Goal: Task Accomplishment & Management: Complete application form

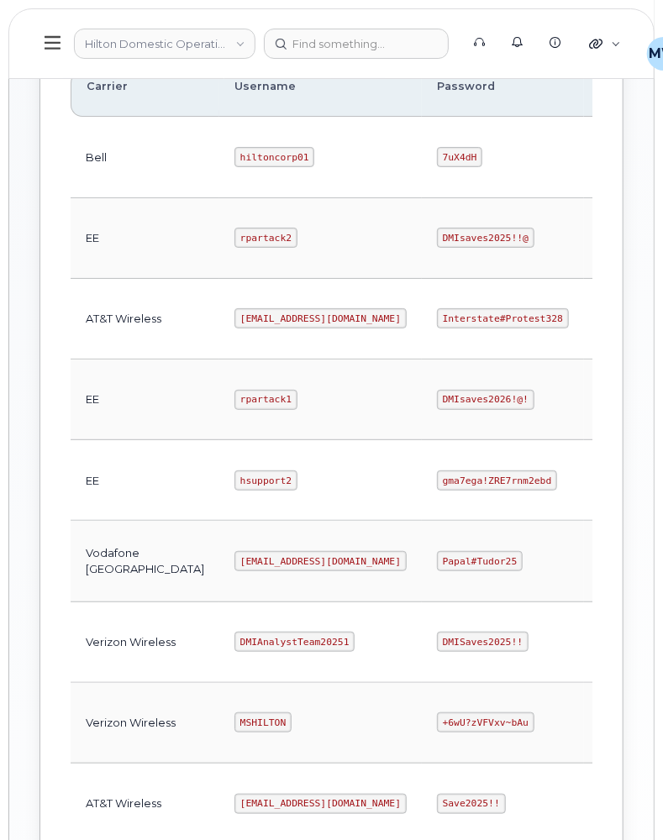
scroll to position [559, 0]
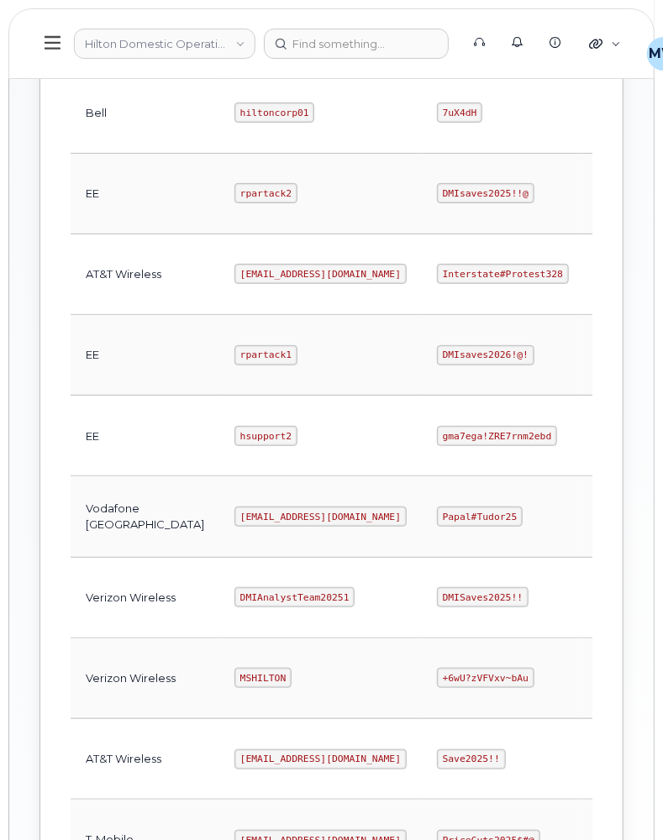
click at [437, 275] on code "Interstate#Protest328" at bounding box center [503, 274] width 132 height 20
drag, startPoint x: 433, startPoint y: 275, endPoint x: 450, endPoint y: 275, distance: 17.7
click at [437, 275] on code "Interstate#Protest328" at bounding box center [503, 274] width 132 height 20
copy code "Interstate#Protest328"
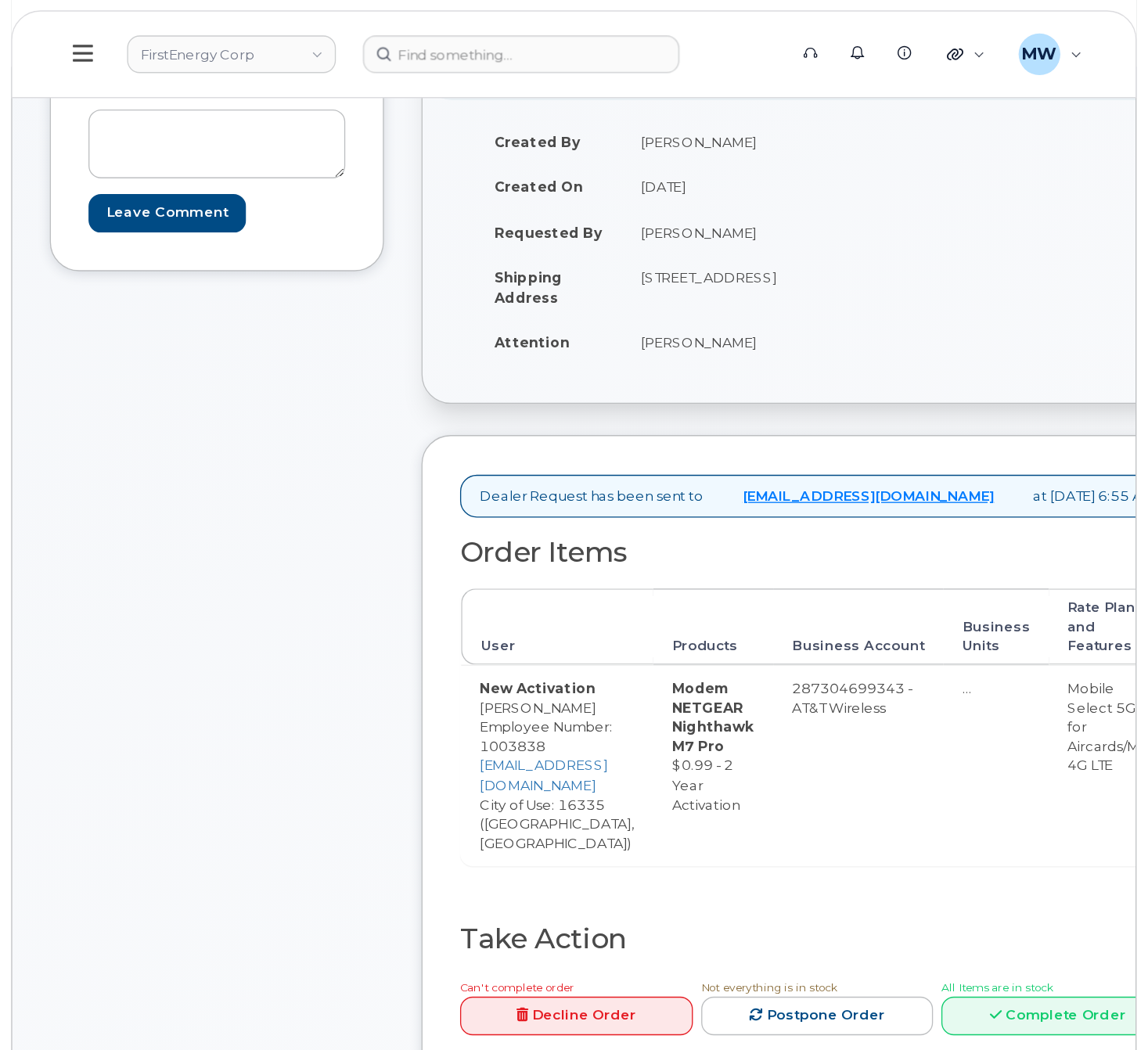
scroll to position [208, 0]
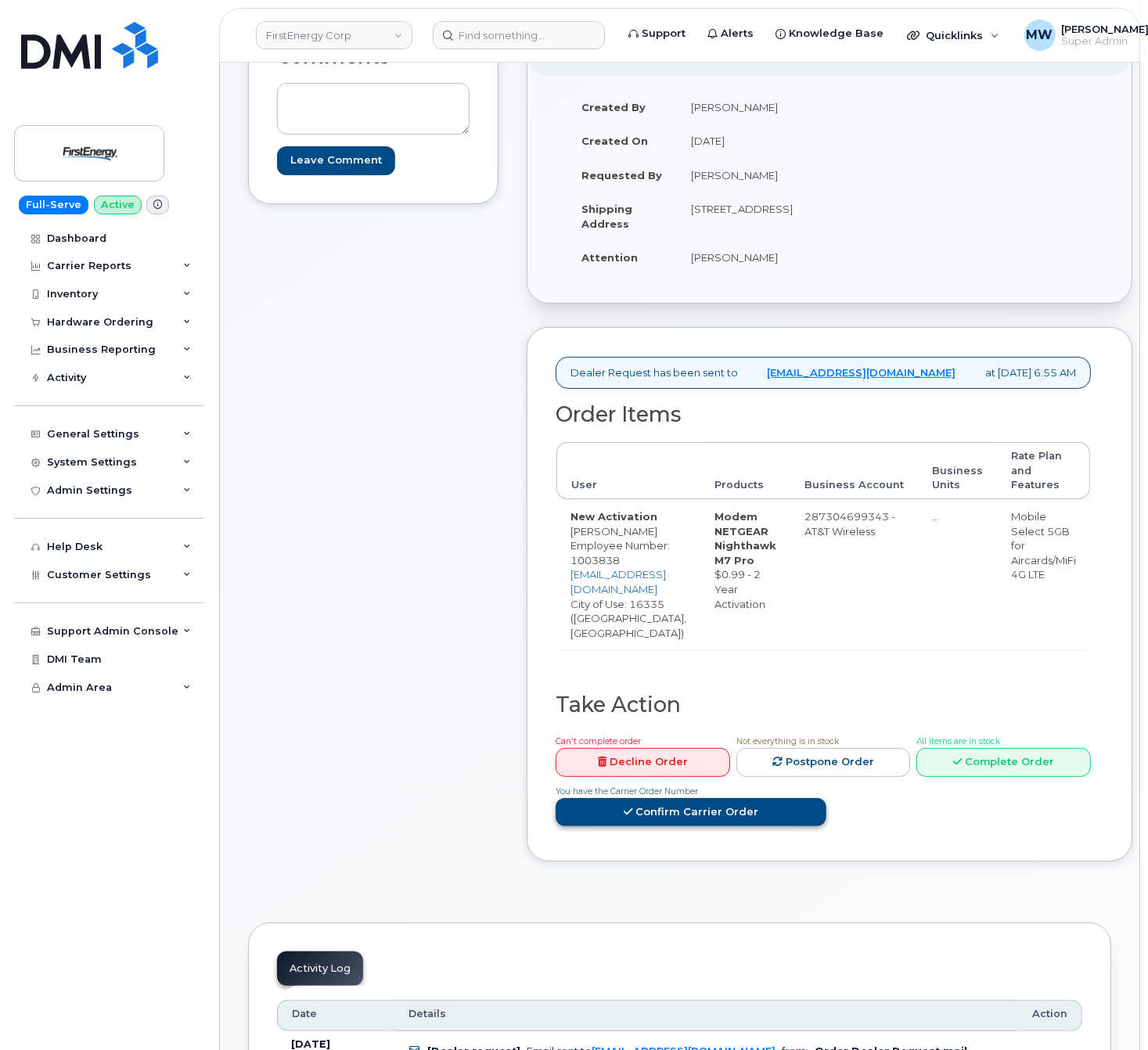
click at [763, 699] on link "Confirm Carrier Order" at bounding box center [690, 812] width 271 height 29
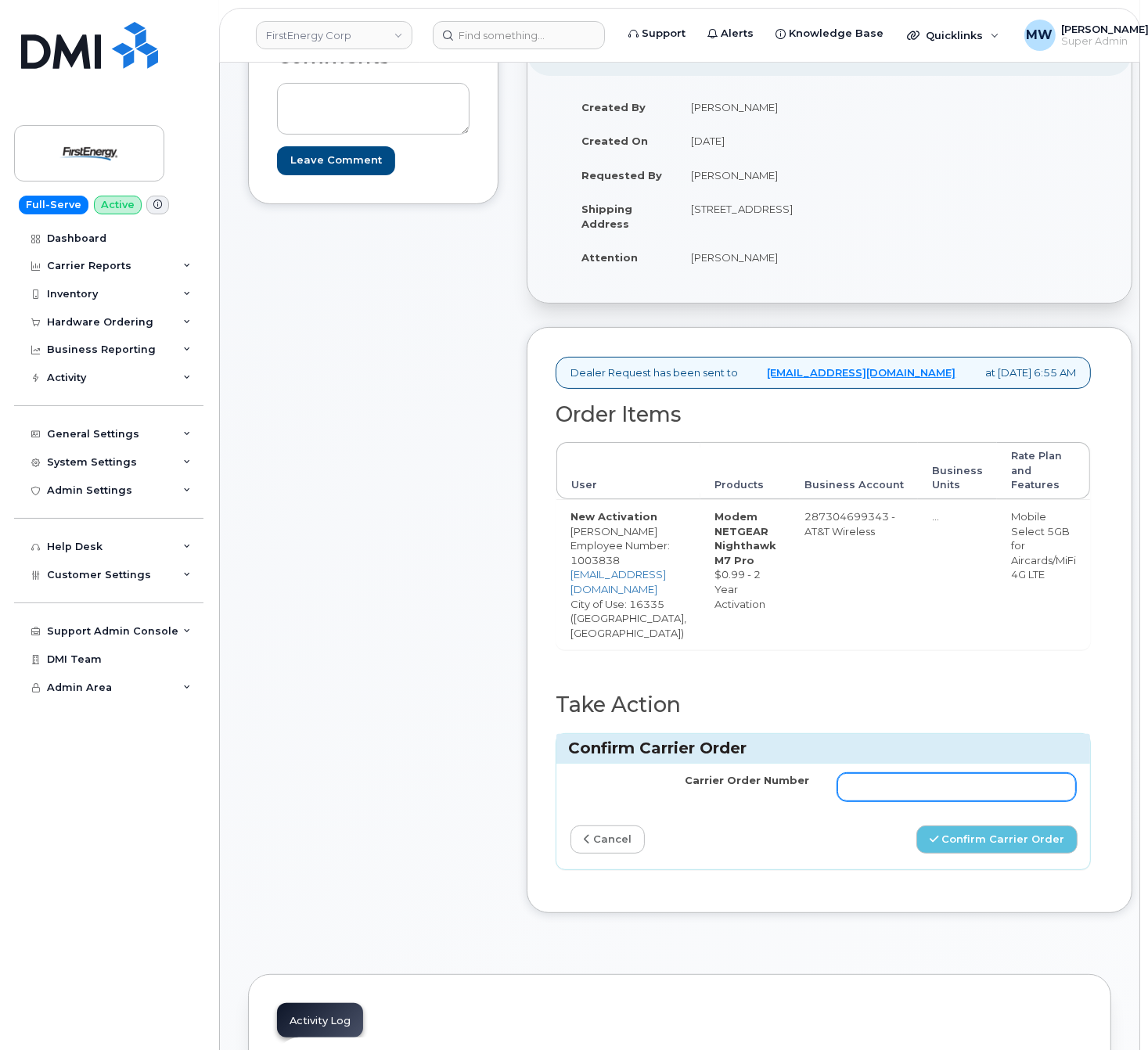
drag, startPoint x: 912, startPoint y: 775, endPoint x: 937, endPoint y: 784, distance: 26.6
click at [763, 699] on input "Carrier Order Number" at bounding box center [957, 787] width 239 height 28
paste input "10-154229072914378"
type input "10-154229072914378"
click at [763, 699] on button "Confirm Carrier Order" at bounding box center [997, 839] width 161 height 29
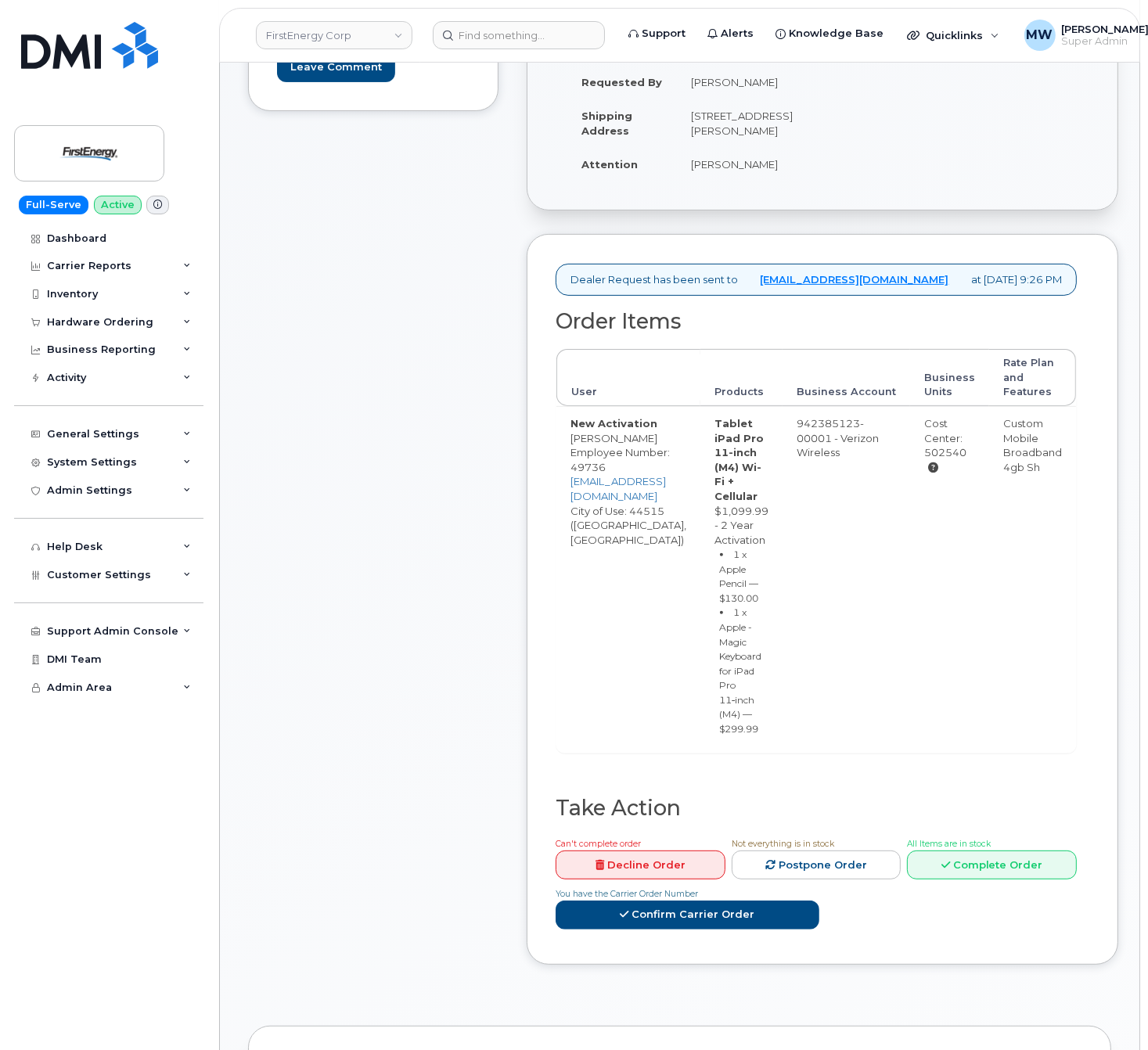
scroll to position [313, 0]
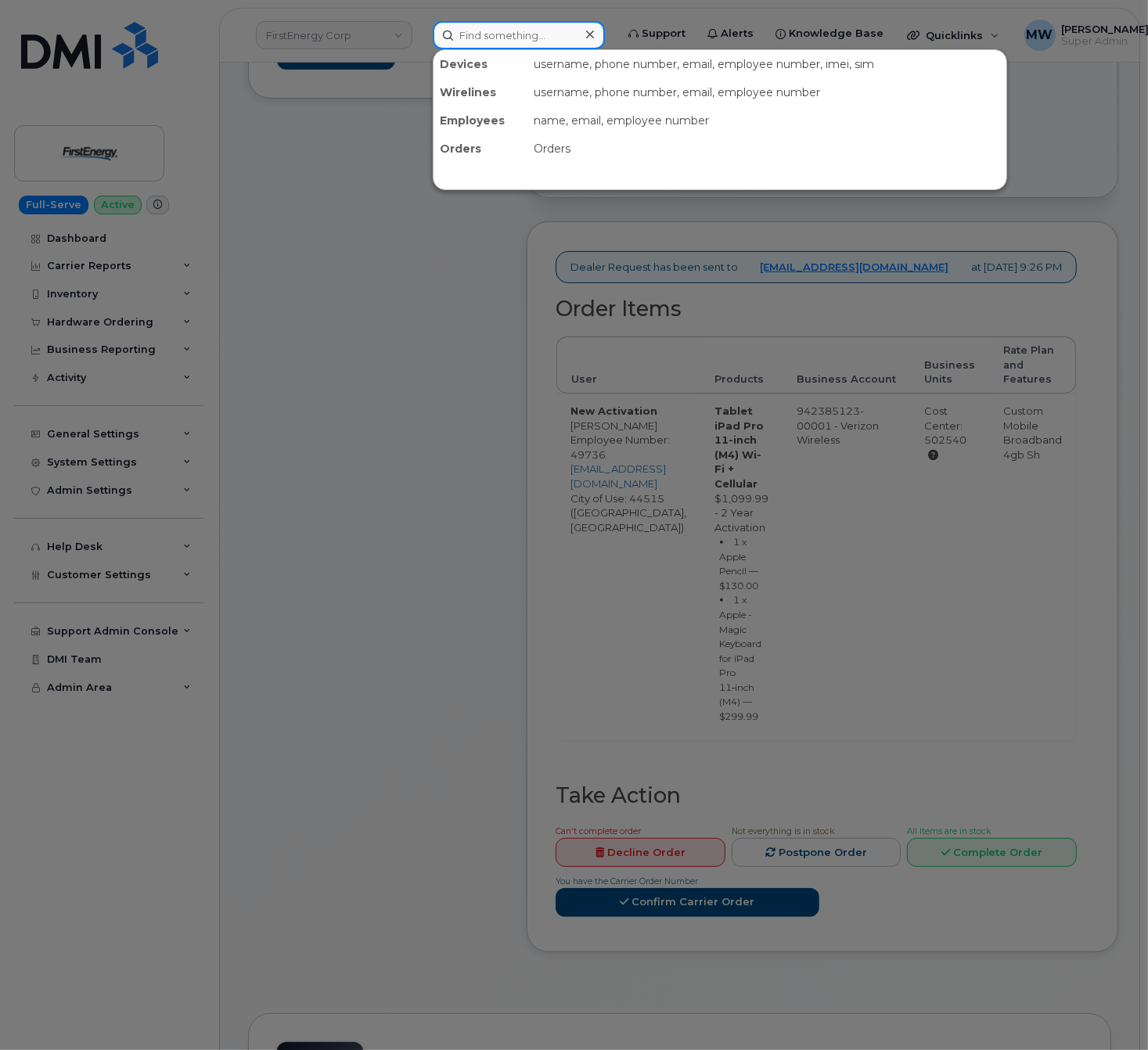
click at [535, 45] on input at bounding box center [518, 35] width 172 height 28
paste input "864) 567-1359"
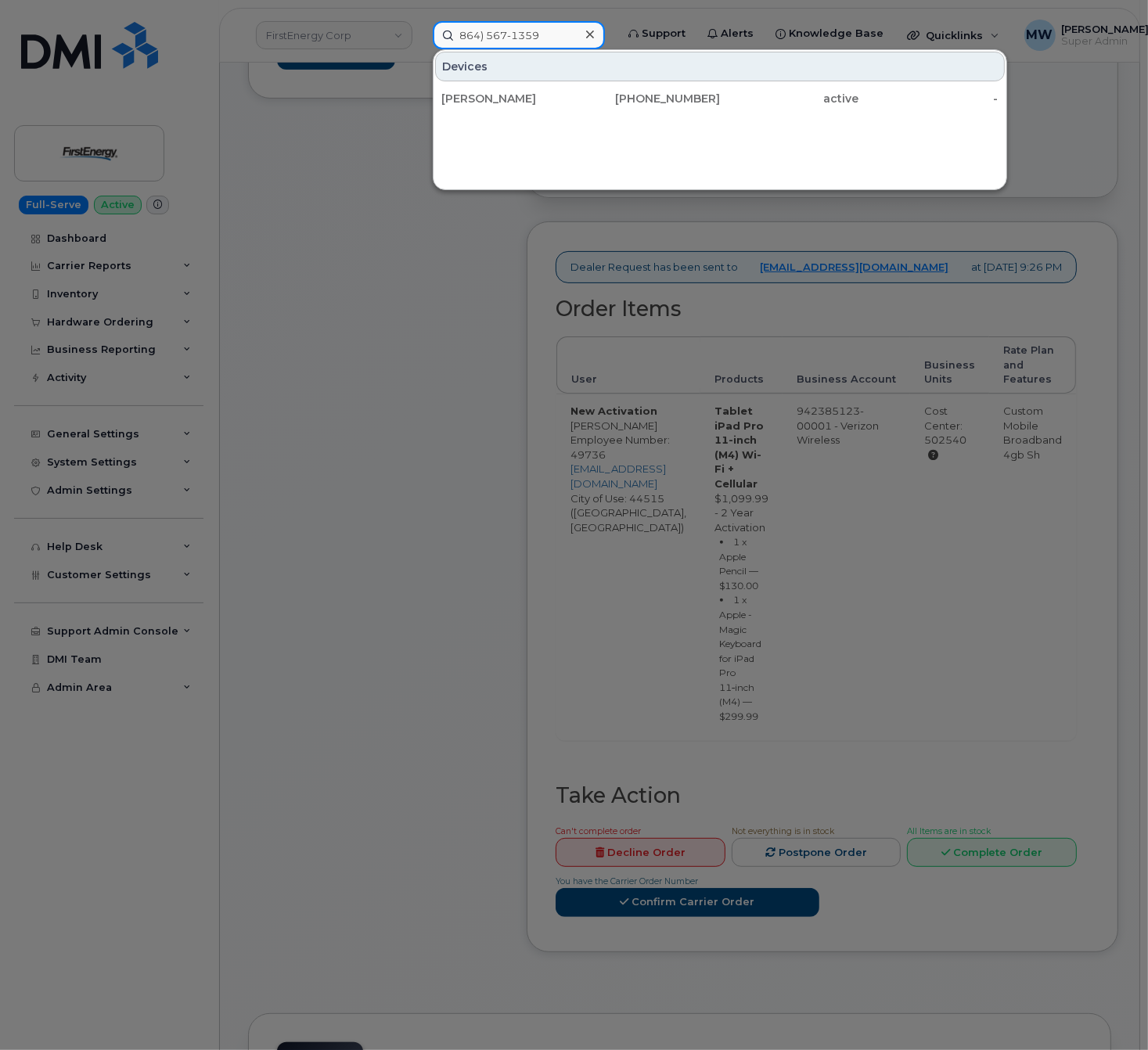
type input "864) 567-1359"
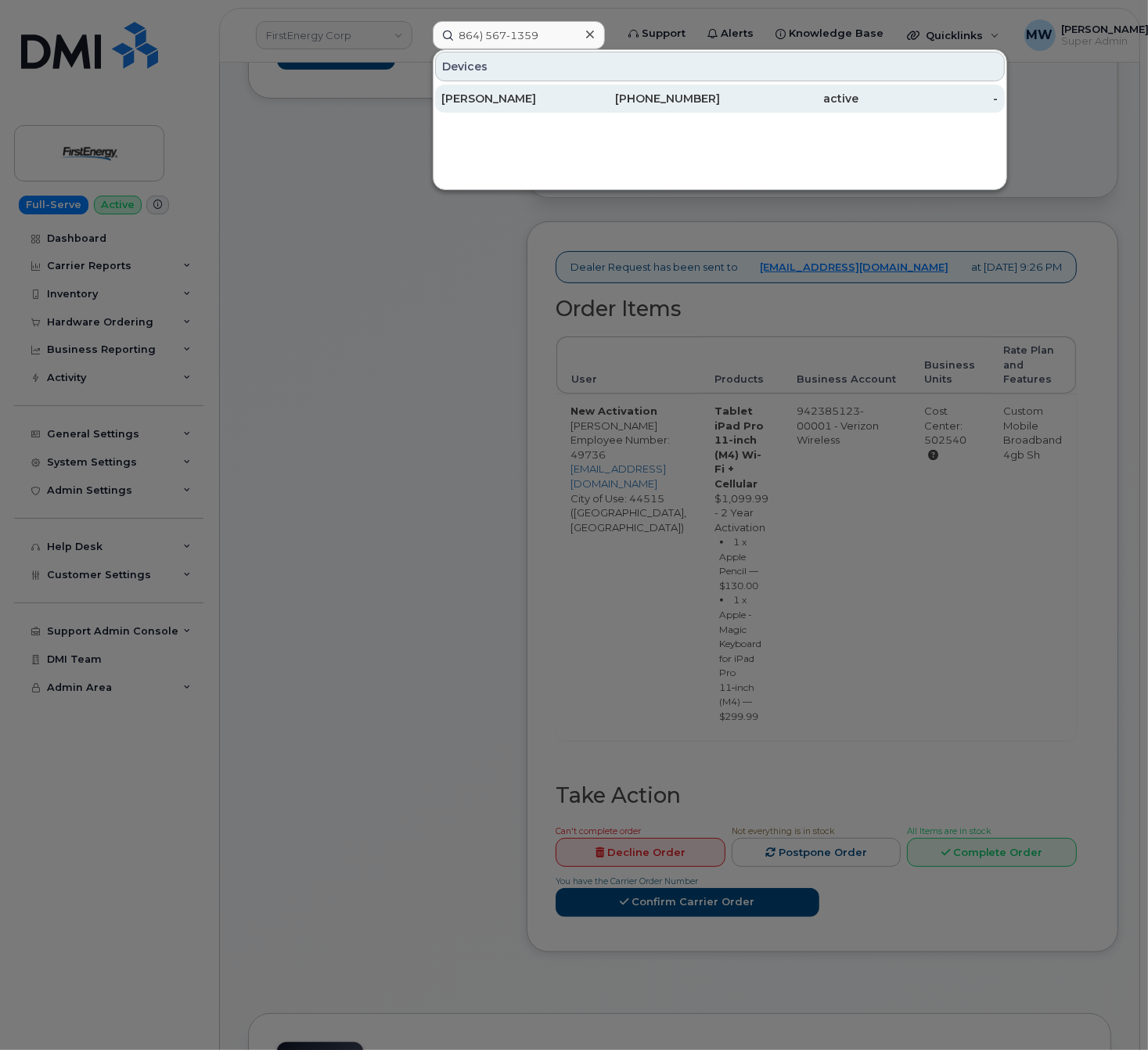
click at [539, 87] on div "Angie Menegay" at bounding box center [512, 99] width 140 height 28
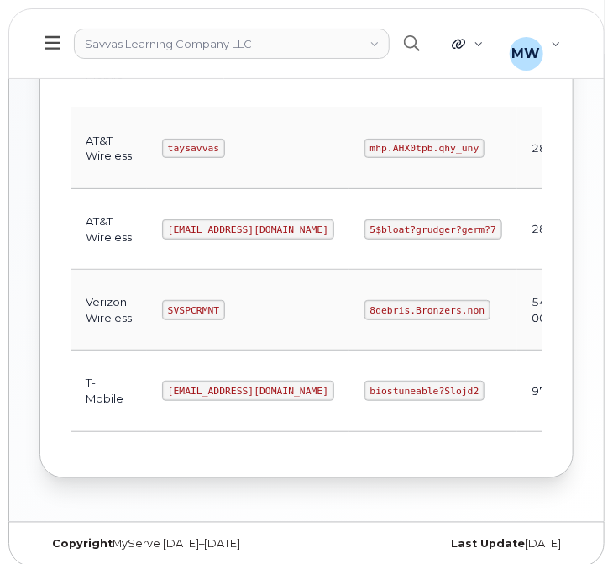
scroll to position [383, 0]
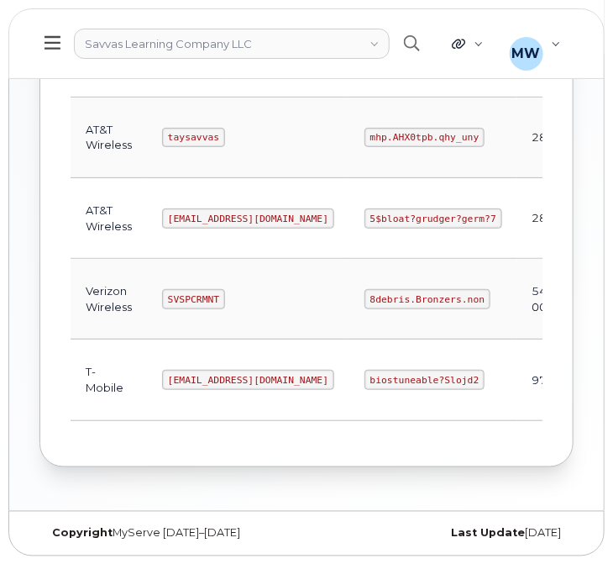
click at [365, 296] on code "8debris.Bronzers.non" at bounding box center [428, 299] width 126 height 20
copy code "8debris.Bronzers.non"
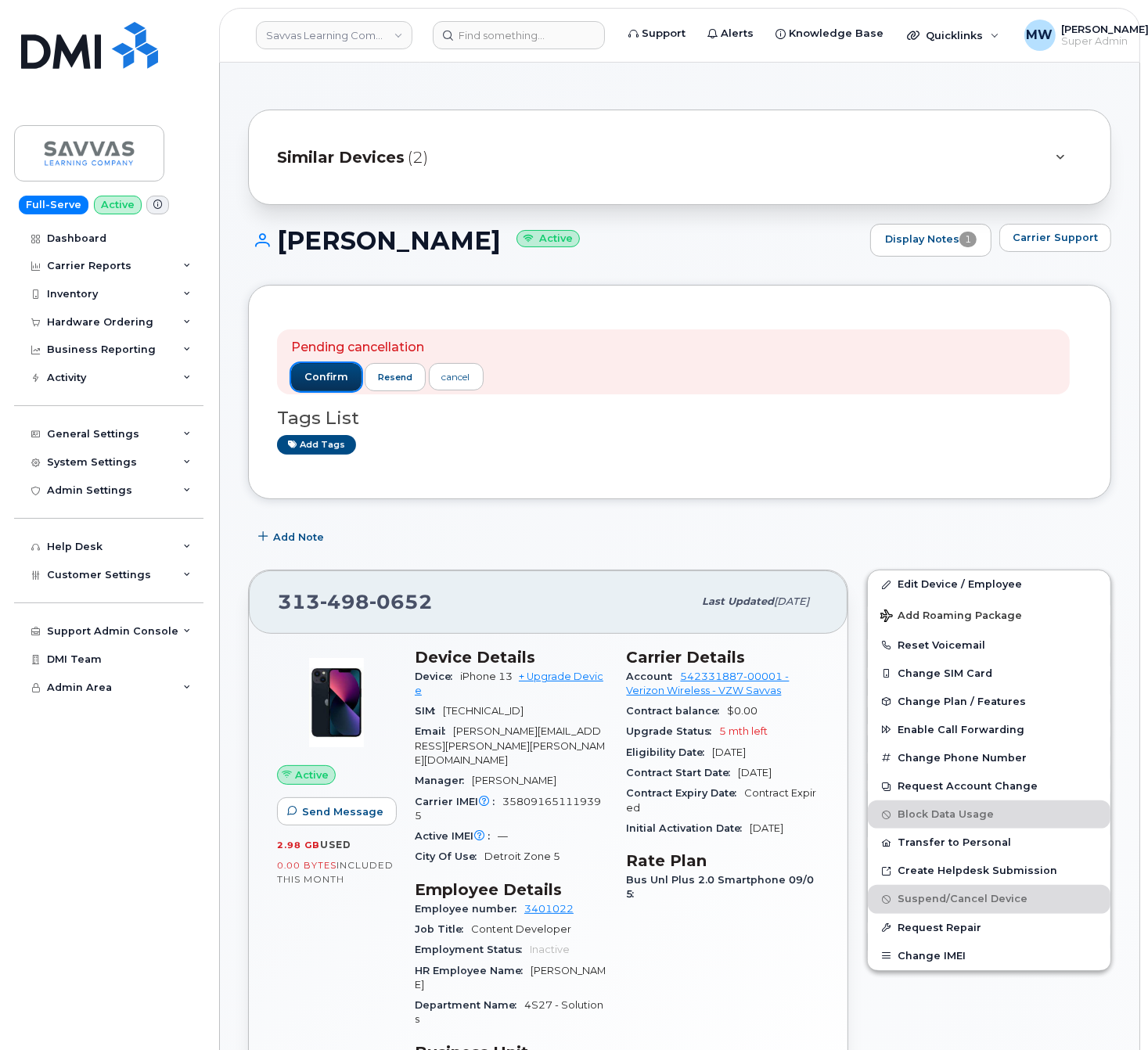
click at [320, 379] on span "confirm" at bounding box center [326, 376] width 44 height 14
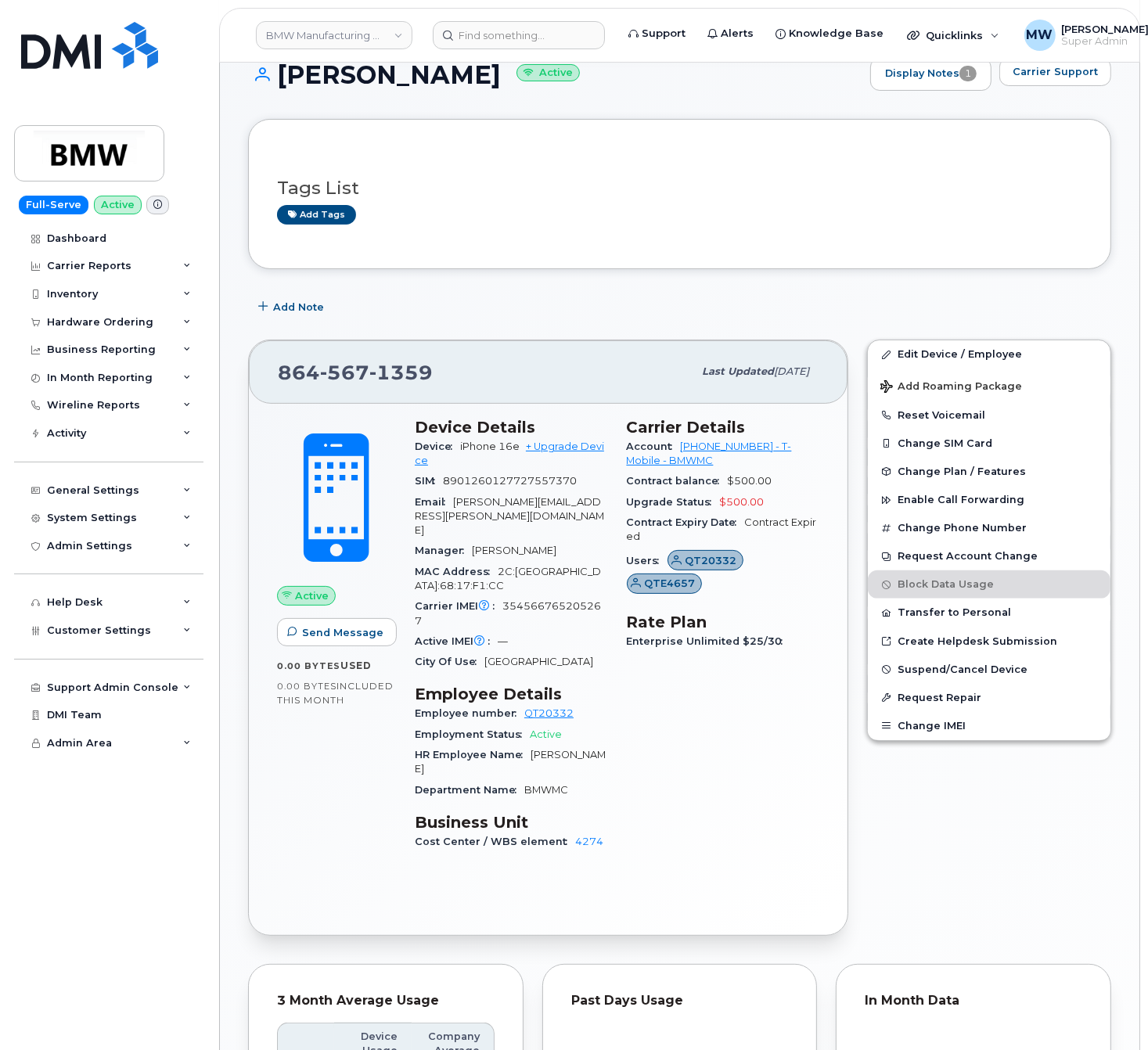
scroll to position [168, 0]
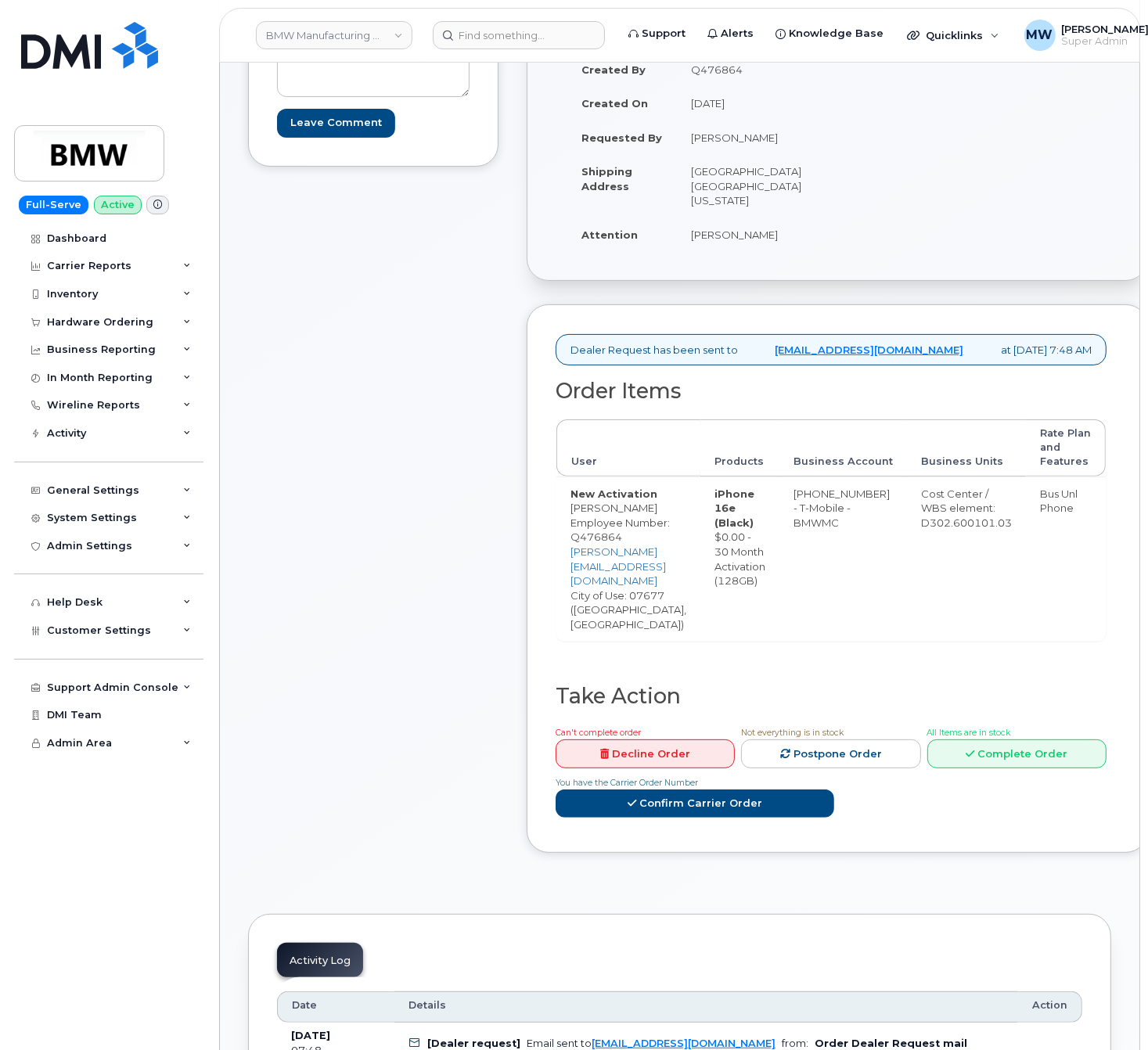
scroll to position [313, 0]
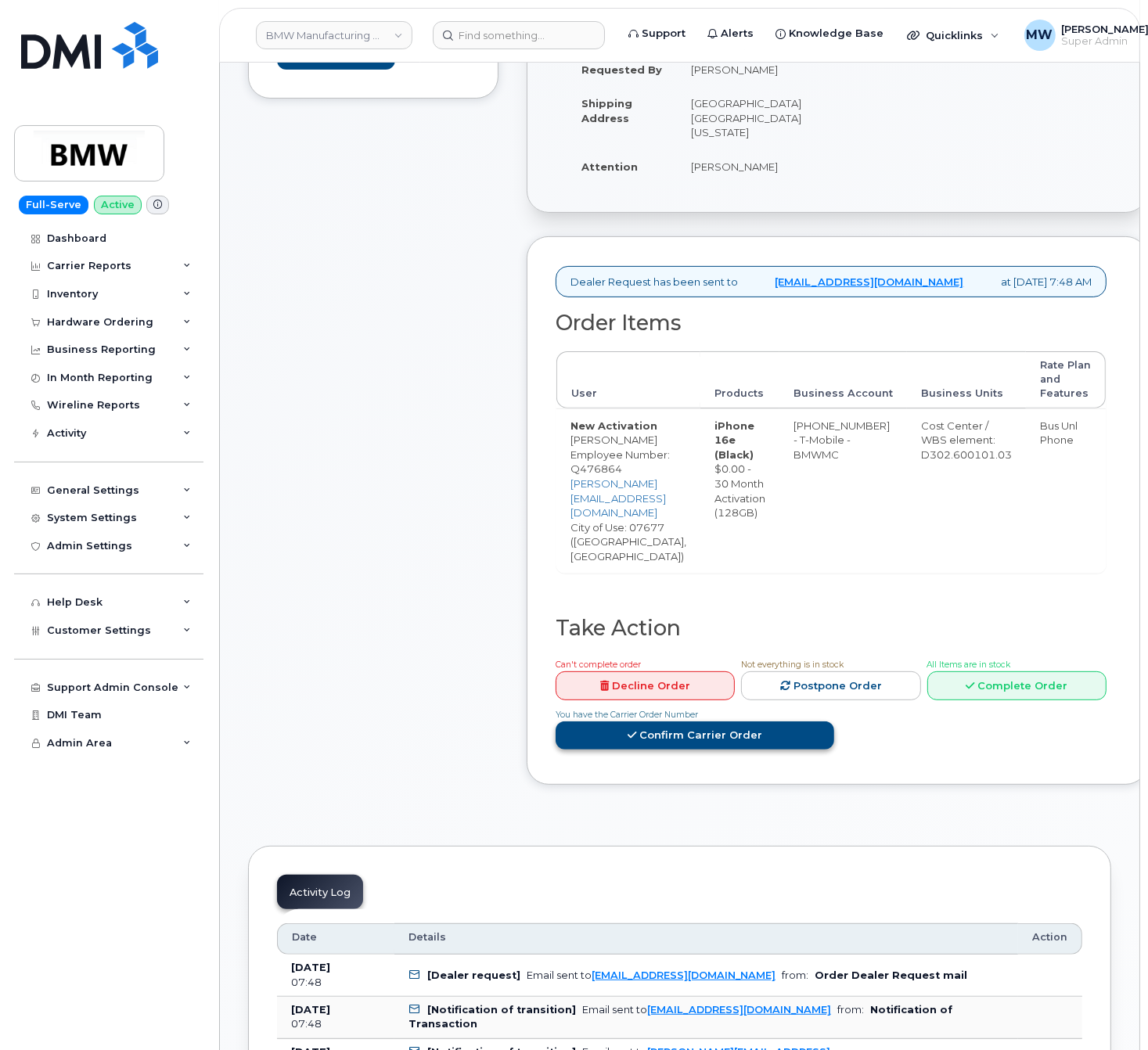
click at [834, 721] on link "Confirm Carrier Order" at bounding box center [694, 735] width 279 height 29
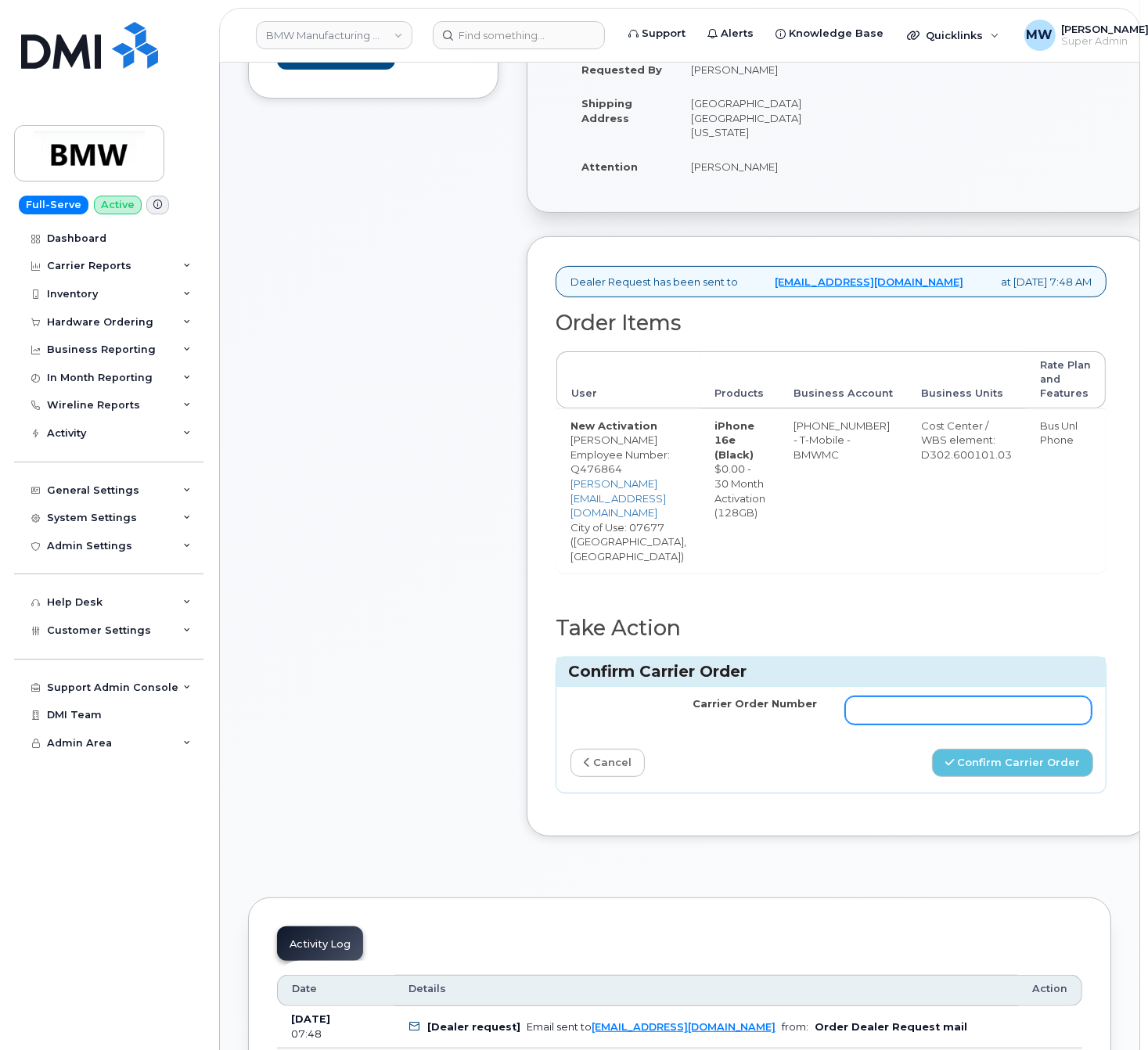
click at [965, 700] on input "Carrier Order Number" at bounding box center [968, 711] width 247 height 28
paste input "772039941"
type input "772039941"
click at [1035, 756] on button "Confirm Carrier Order" at bounding box center [1012, 763] width 161 height 29
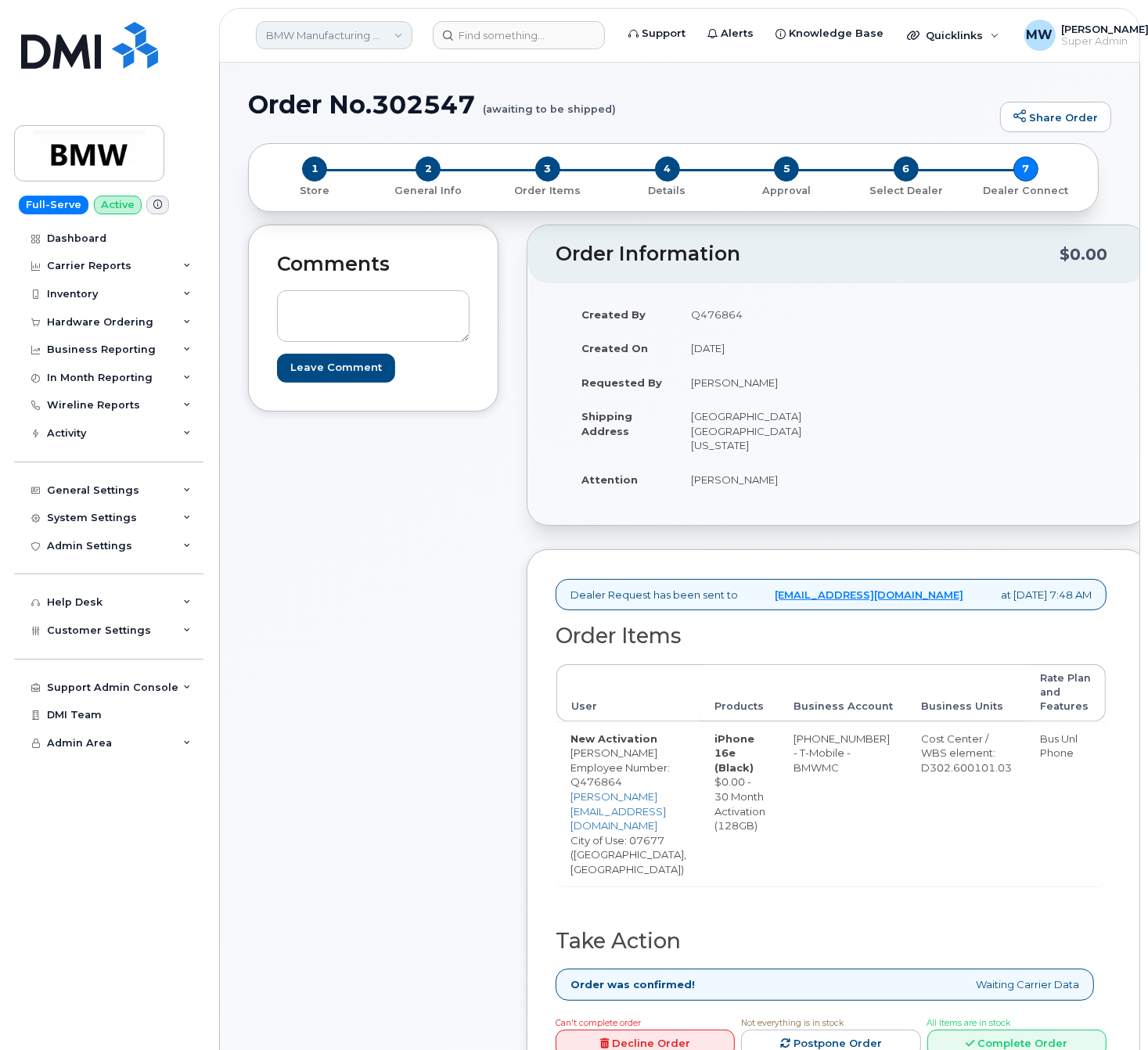
click at [340, 38] on link "BMW Manufacturing Co LLC" at bounding box center [335, 35] width 157 height 28
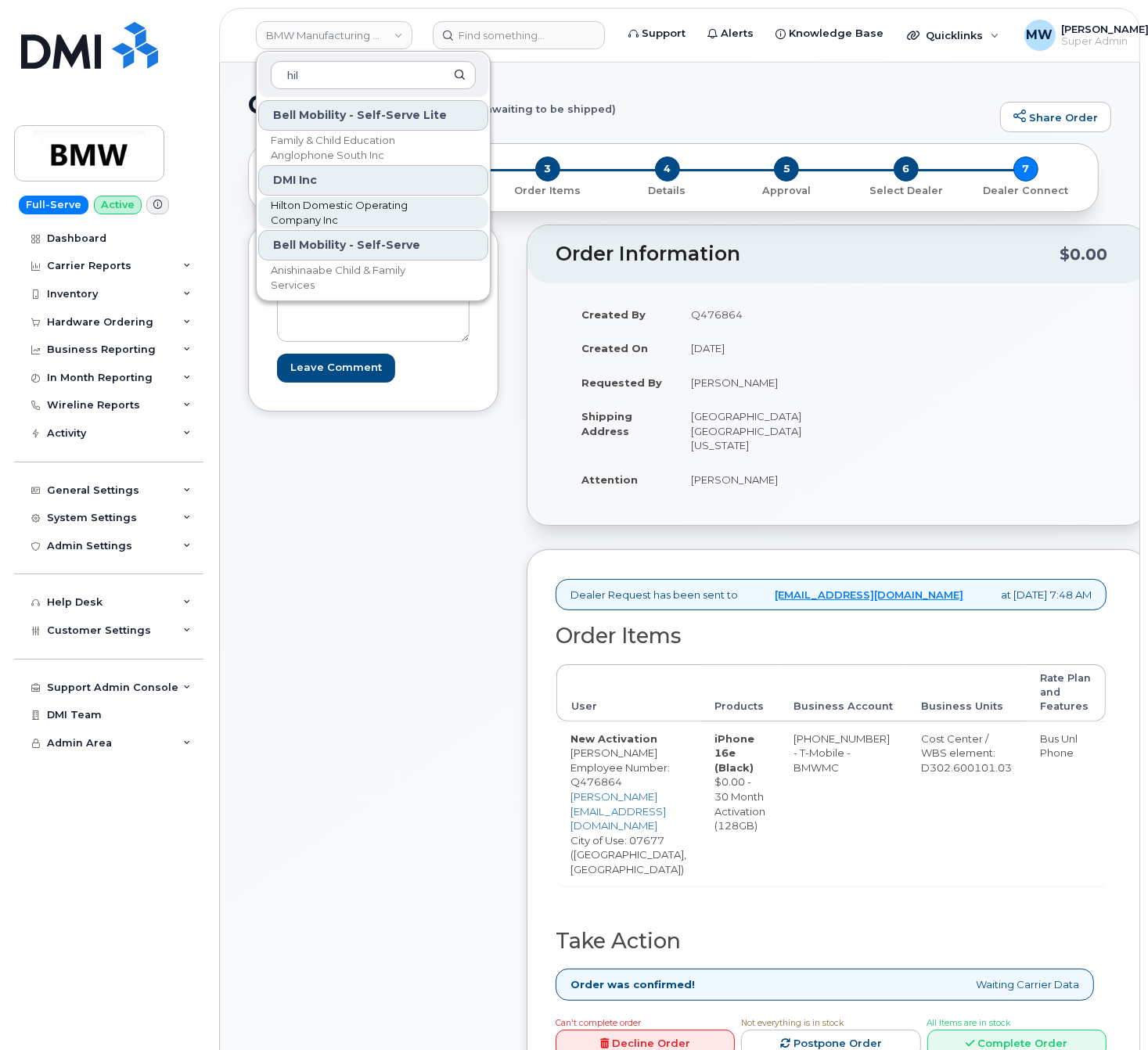
type input "hil"
click at [389, 205] on span "Hilton Domestic Operating Company Inc" at bounding box center [361, 212] width 180 height 31
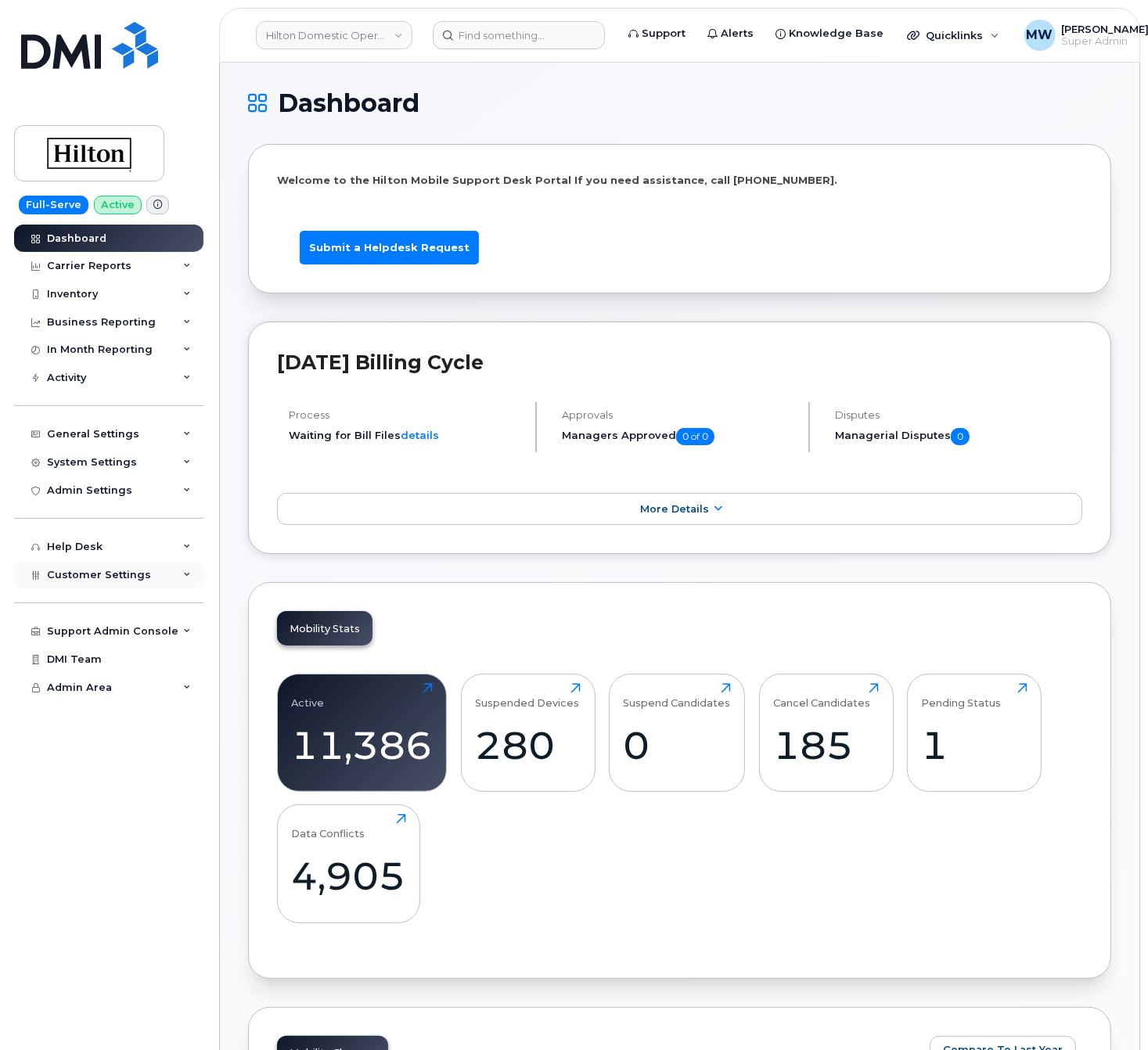
drag, startPoint x: 117, startPoint y: 575, endPoint x: 170, endPoint y: 581, distance: 53.3
click at [117, 575] on span "Customer Settings" at bounding box center [99, 575] width 104 height 12
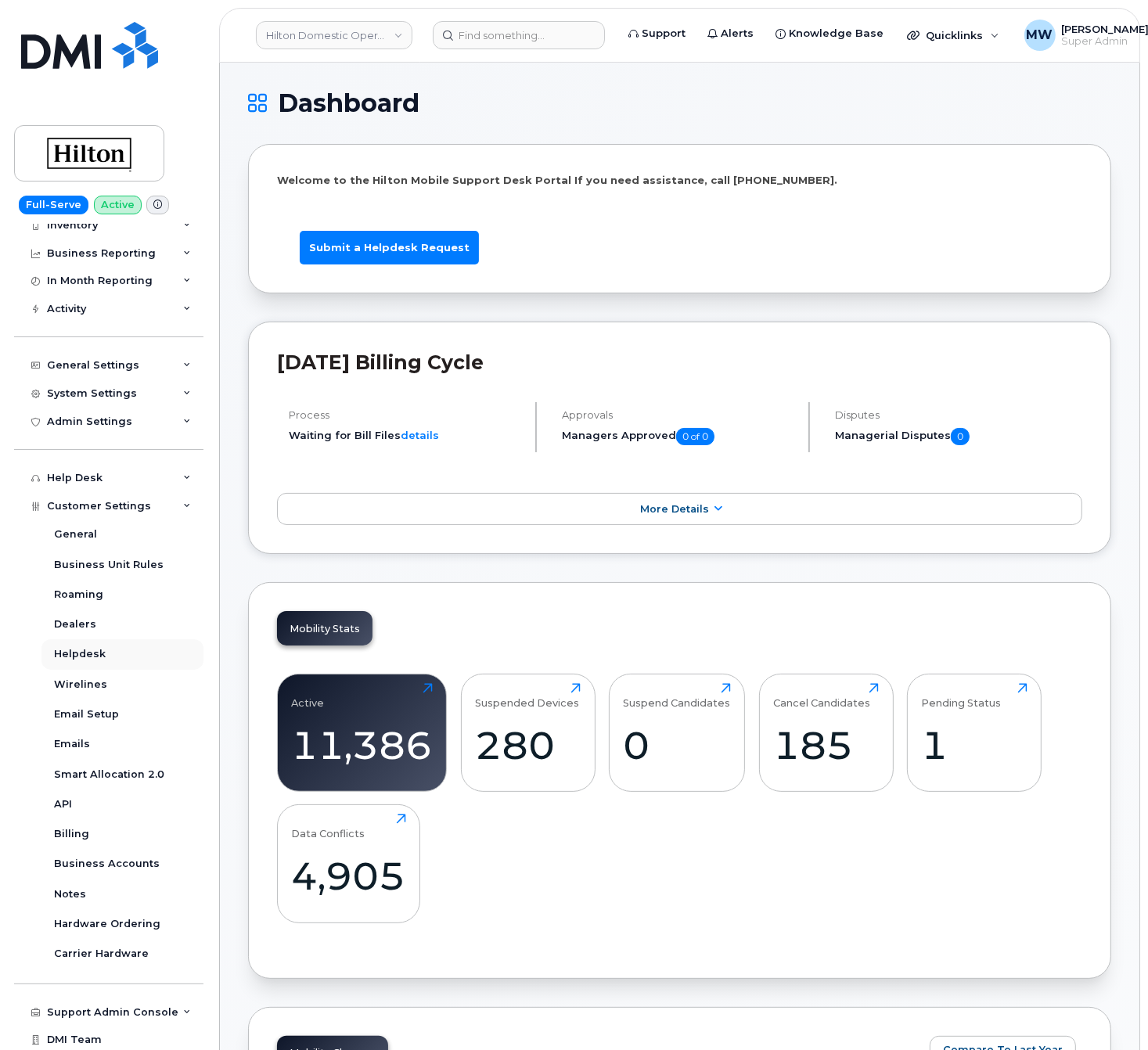
scroll to position [101, 0]
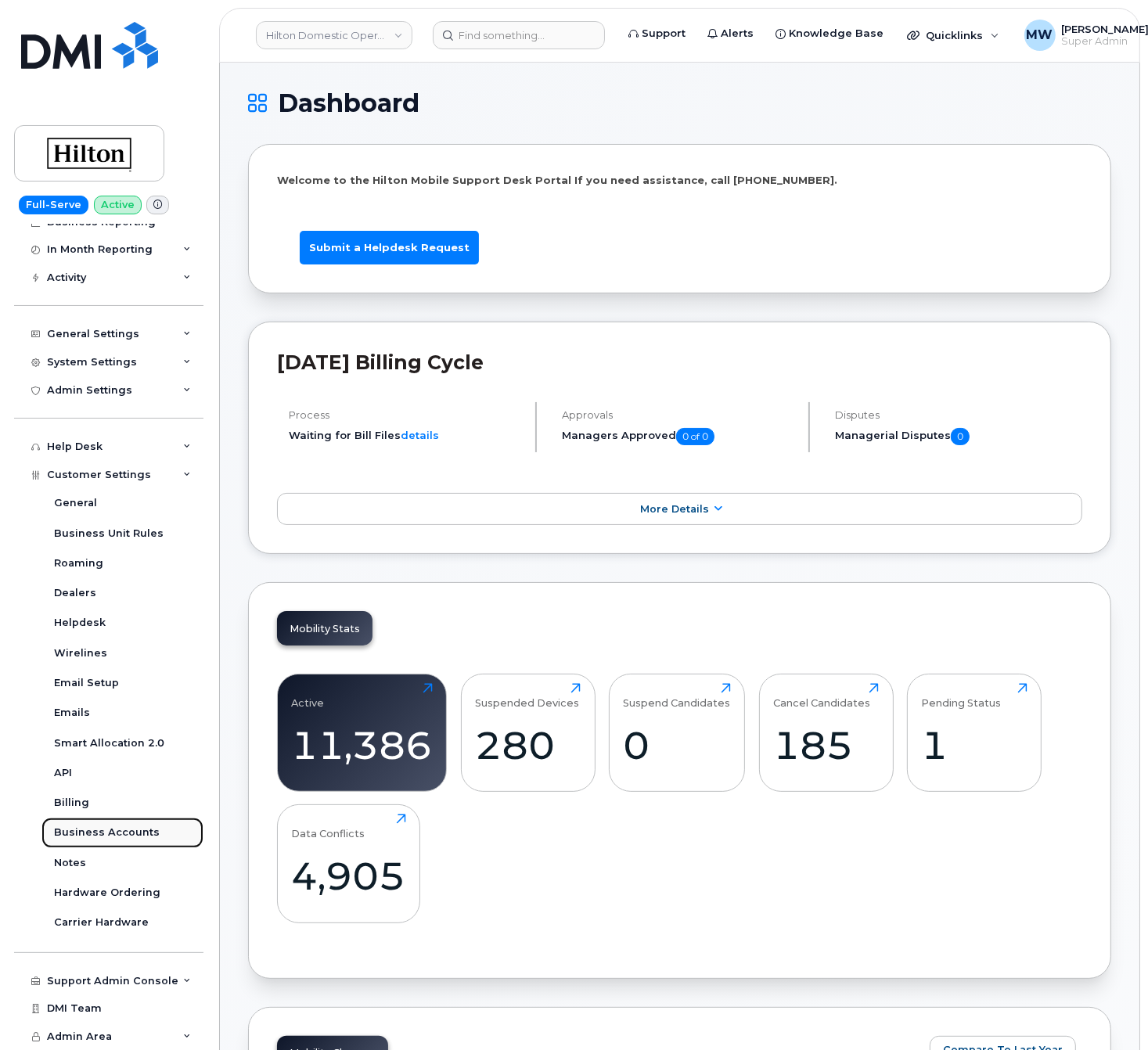
click at [95, 821] on link "Business Accounts" at bounding box center [123, 833] width 162 height 30
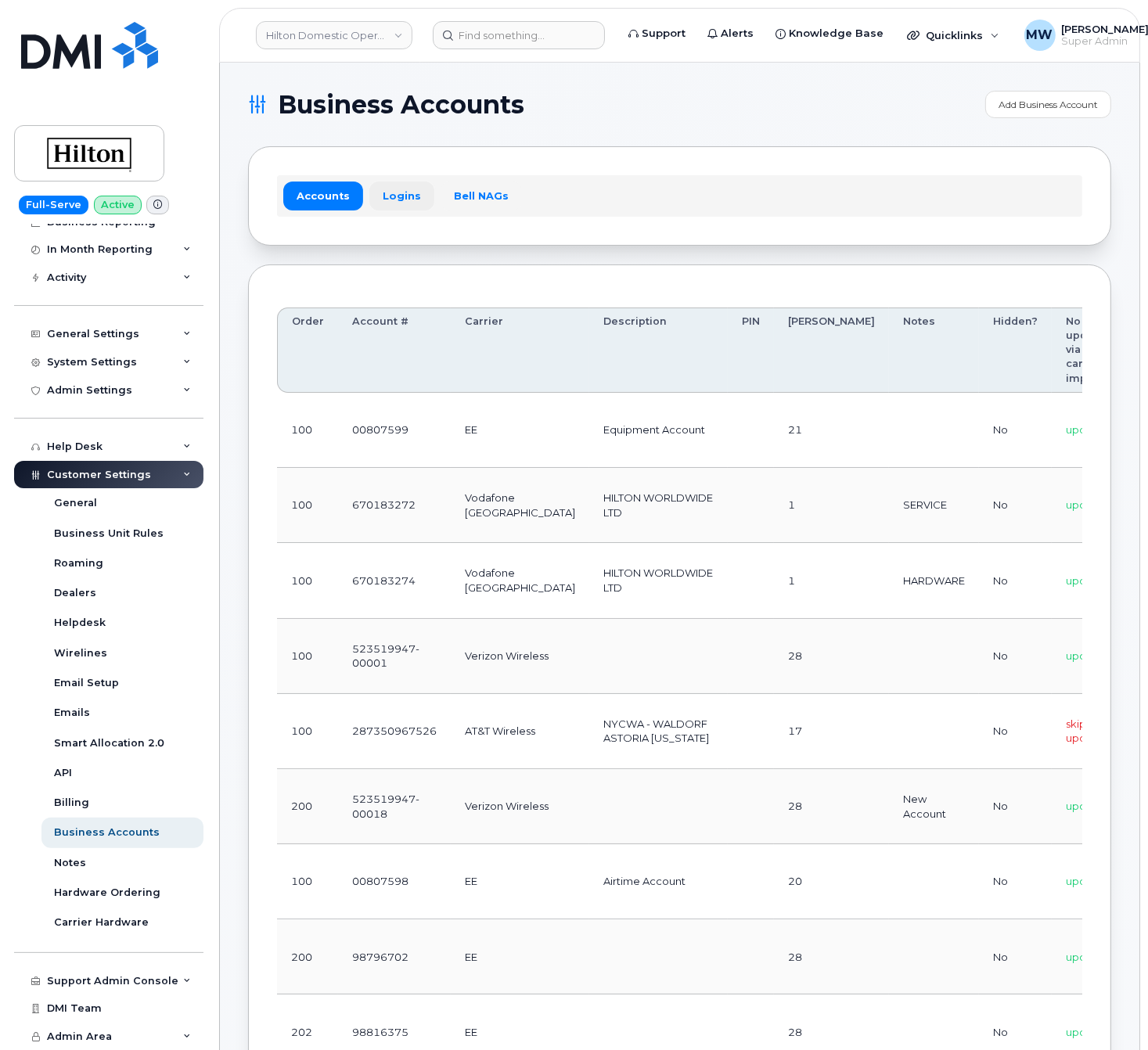
click at [393, 208] on link "Logins" at bounding box center [402, 196] width 65 height 28
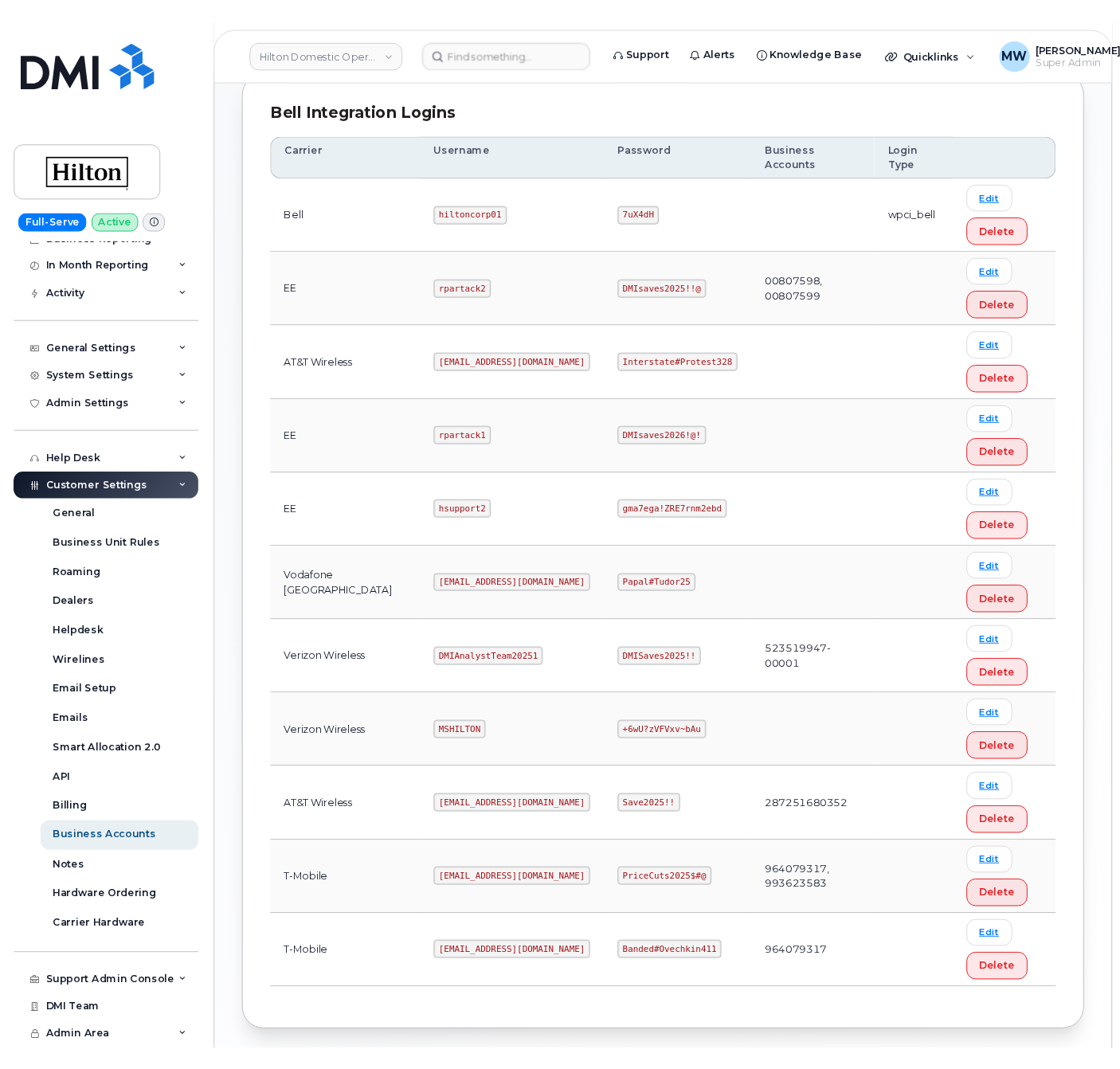
scroll to position [478, 0]
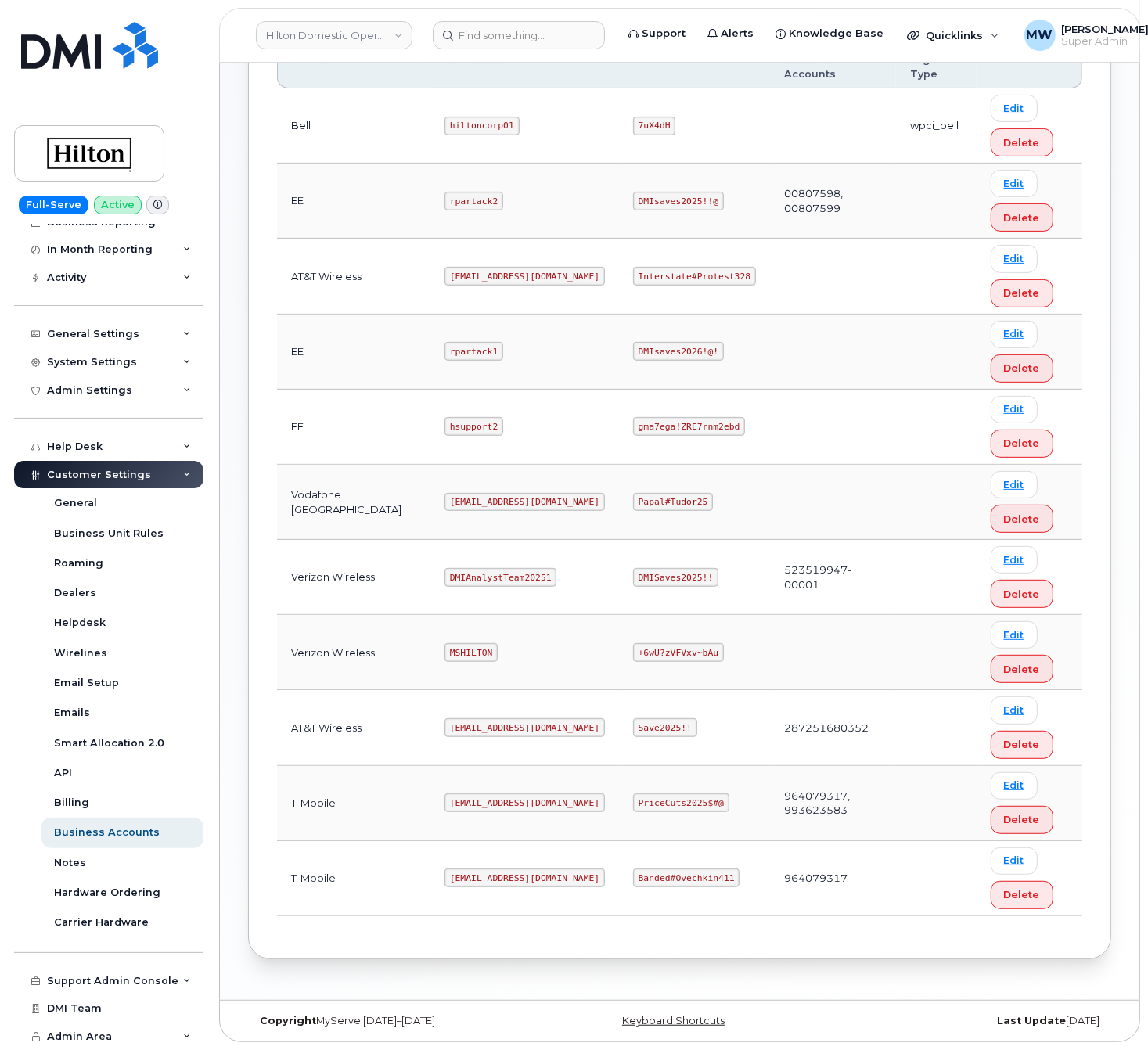
click at [497, 881] on code "ms-hilton@dminc.com" at bounding box center [525, 878] width 160 height 19
copy code "ms-hilton@dminc.com"
click at [671, 878] on code "Banded#Ovechkin411" at bounding box center [686, 878] width 106 height 19
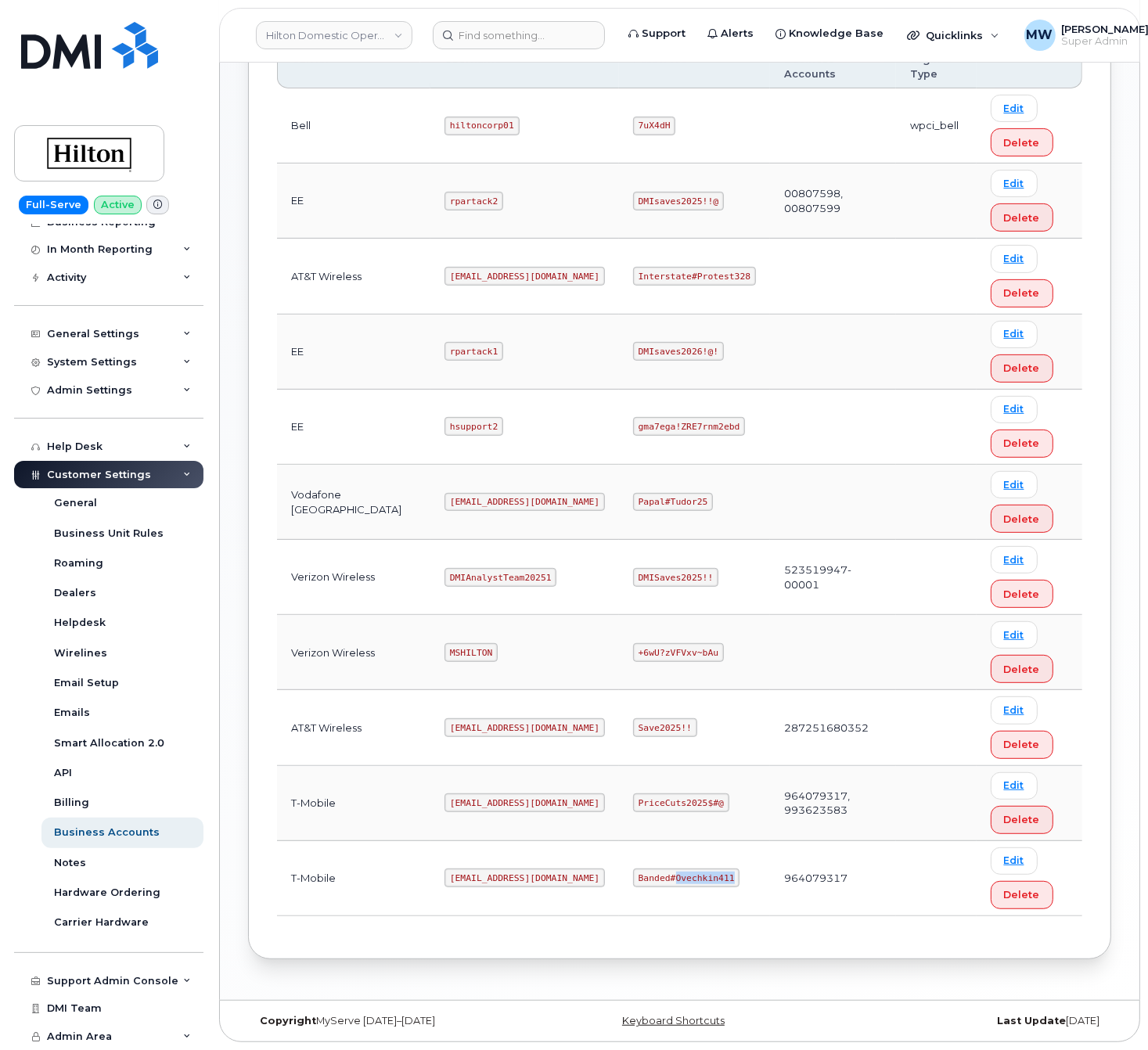
click at [671, 878] on code "Banded#Ovechkin411" at bounding box center [686, 878] width 106 height 19
copy code "Ovechkin411"
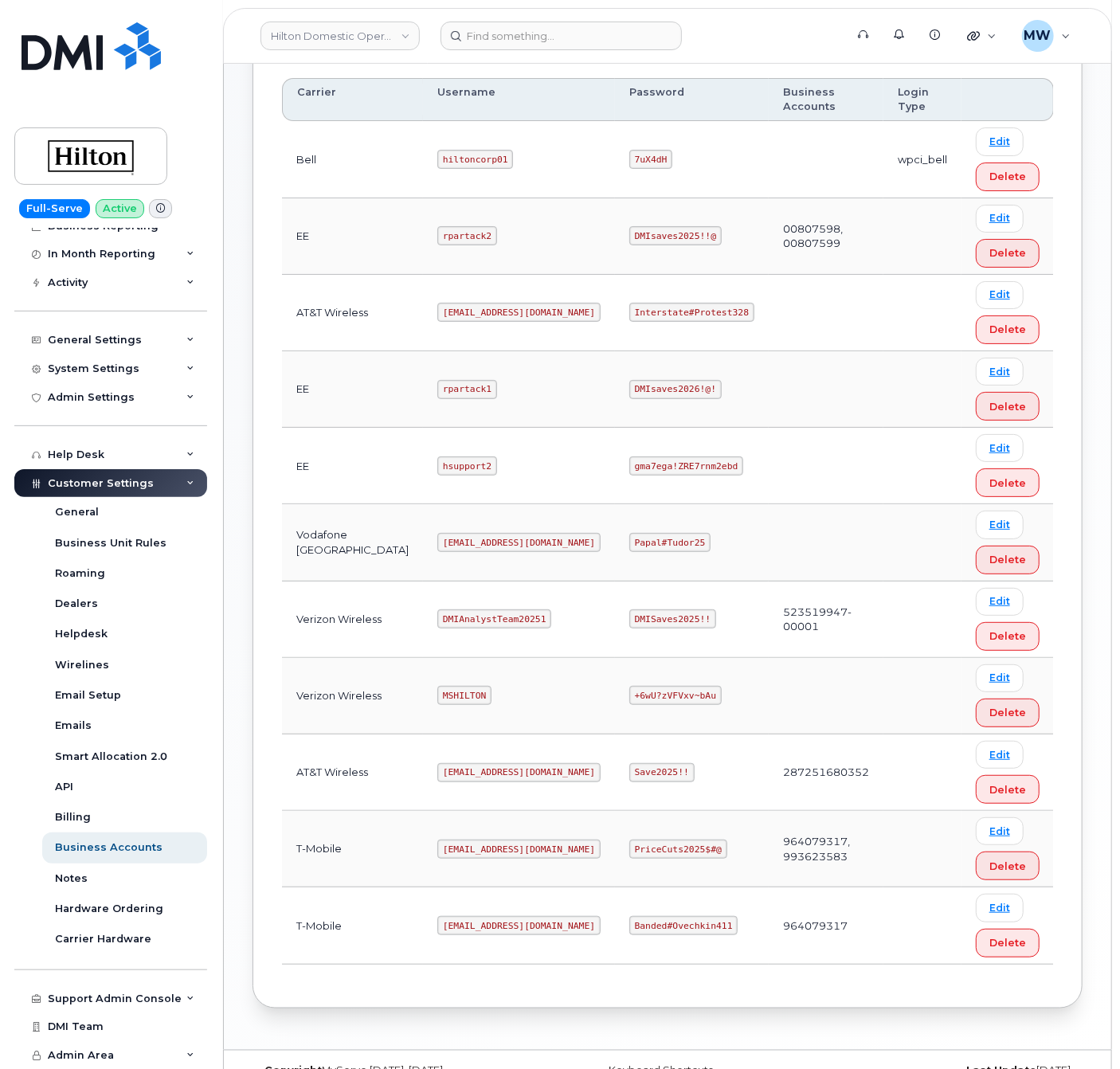
click at [468, 303] on code "ms-hilton@dminc.com" at bounding box center [519, 312] width 163 height 19
copy code "ms-hilton@dminc.com"
click at [634, 303] on code "Interstate#Protest328" at bounding box center [692, 312] width 125 height 19
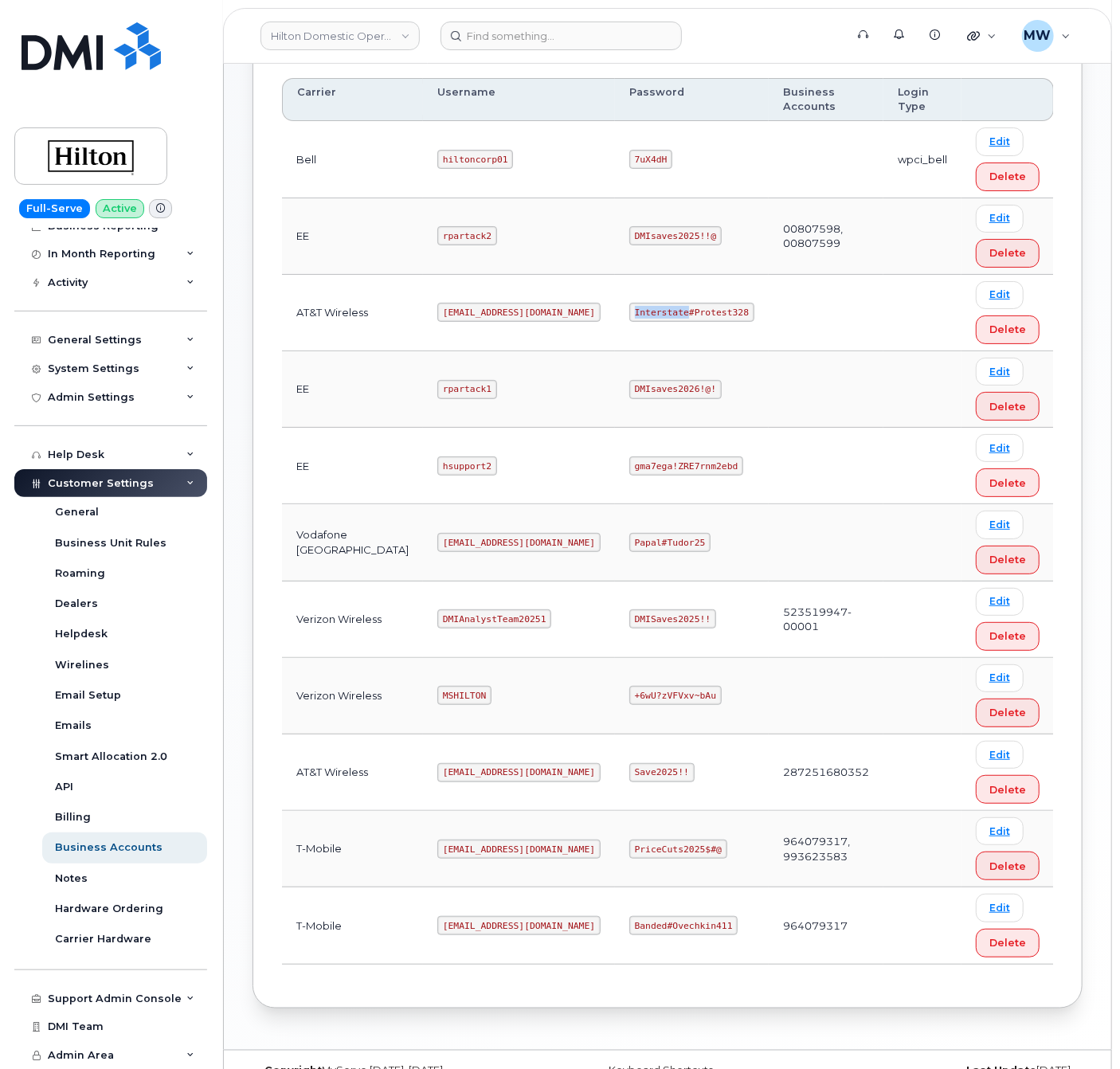
click at [634, 303] on code "Interstate#Protest328" at bounding box center [692, 312] width 125 height 19
copy code "Interstate#Protest328"
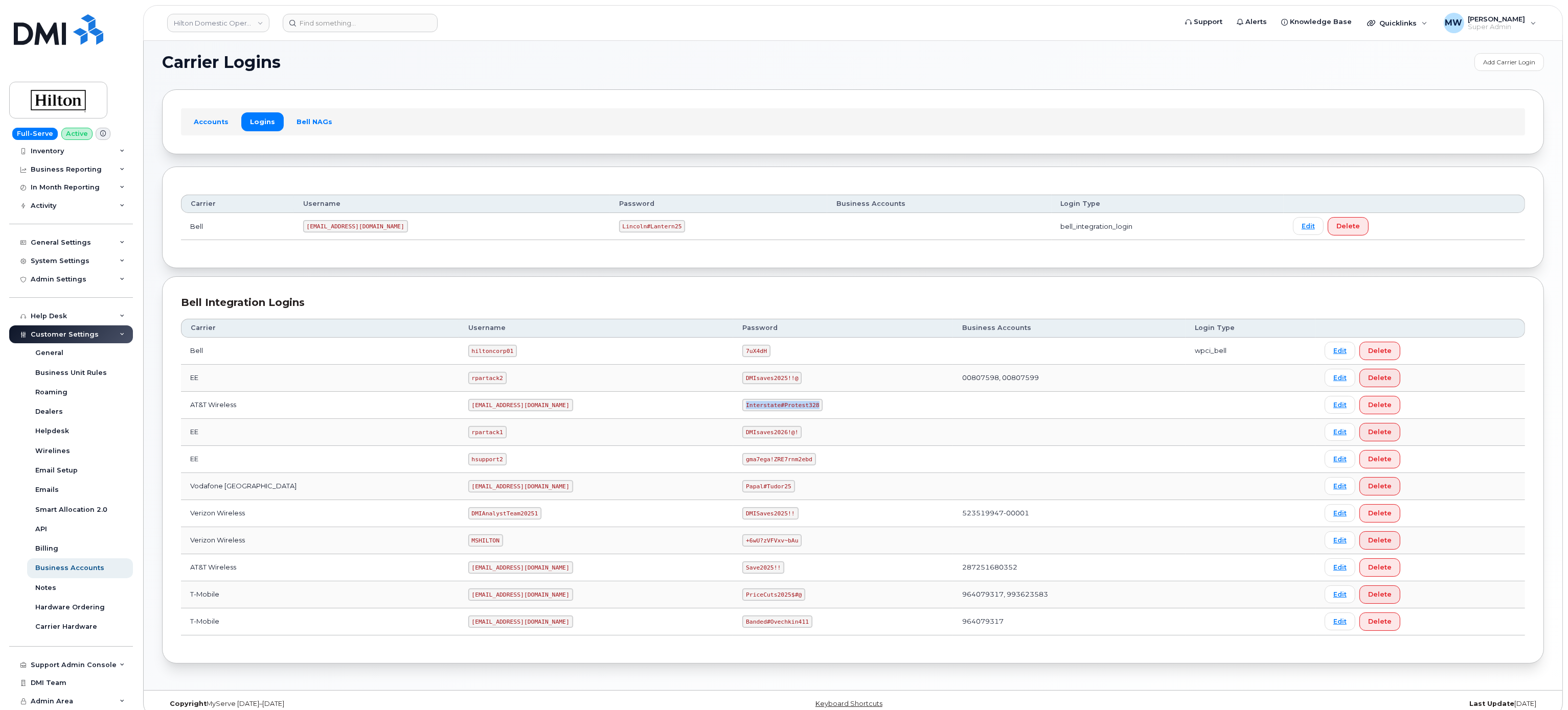
scroll to position [0, 0]
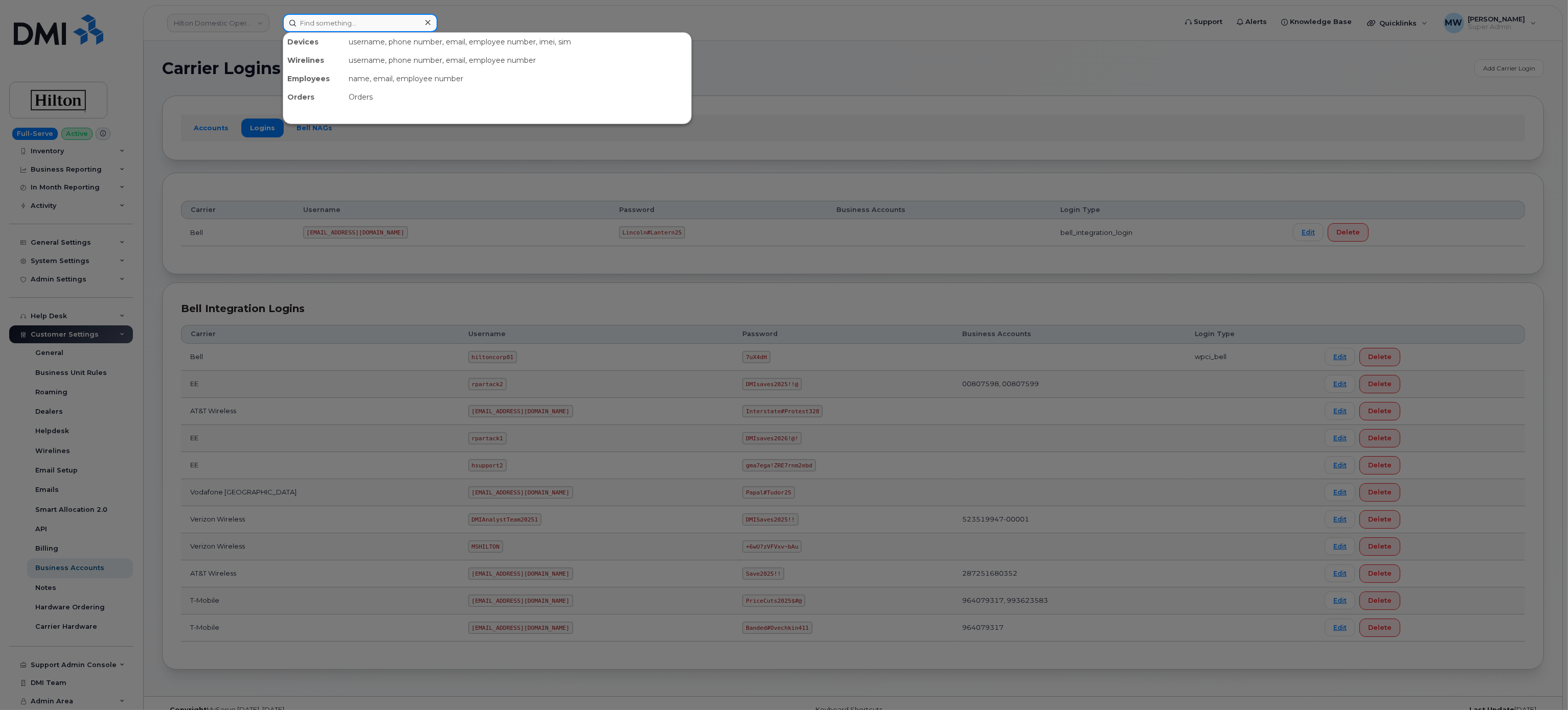
click at [337, 20] on input at bounding box center [360, 23] width 155 height 18
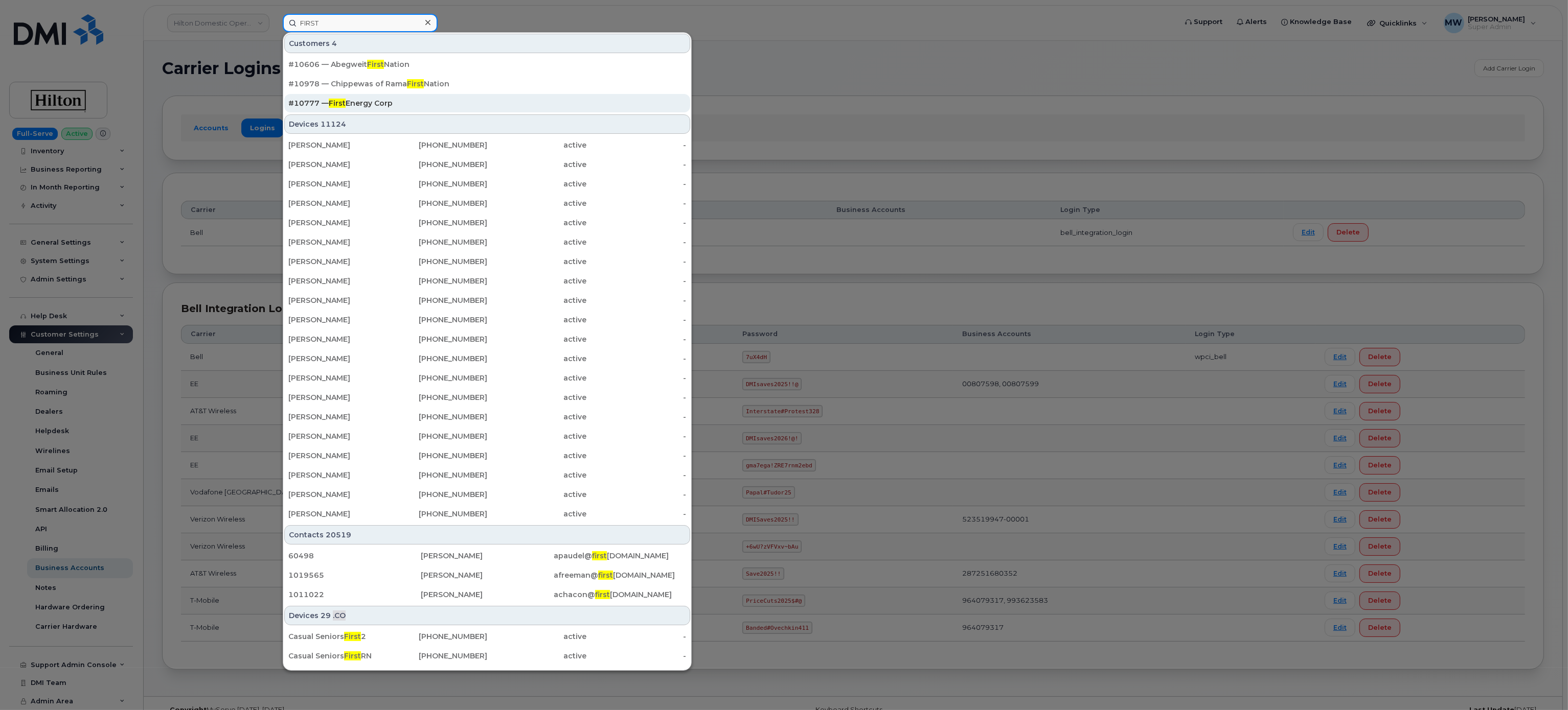
type input "FIRST"
click at [405, 102] on div "#10777 — First Energy Corp" at bounding box center [487, 103] width 397 height 10
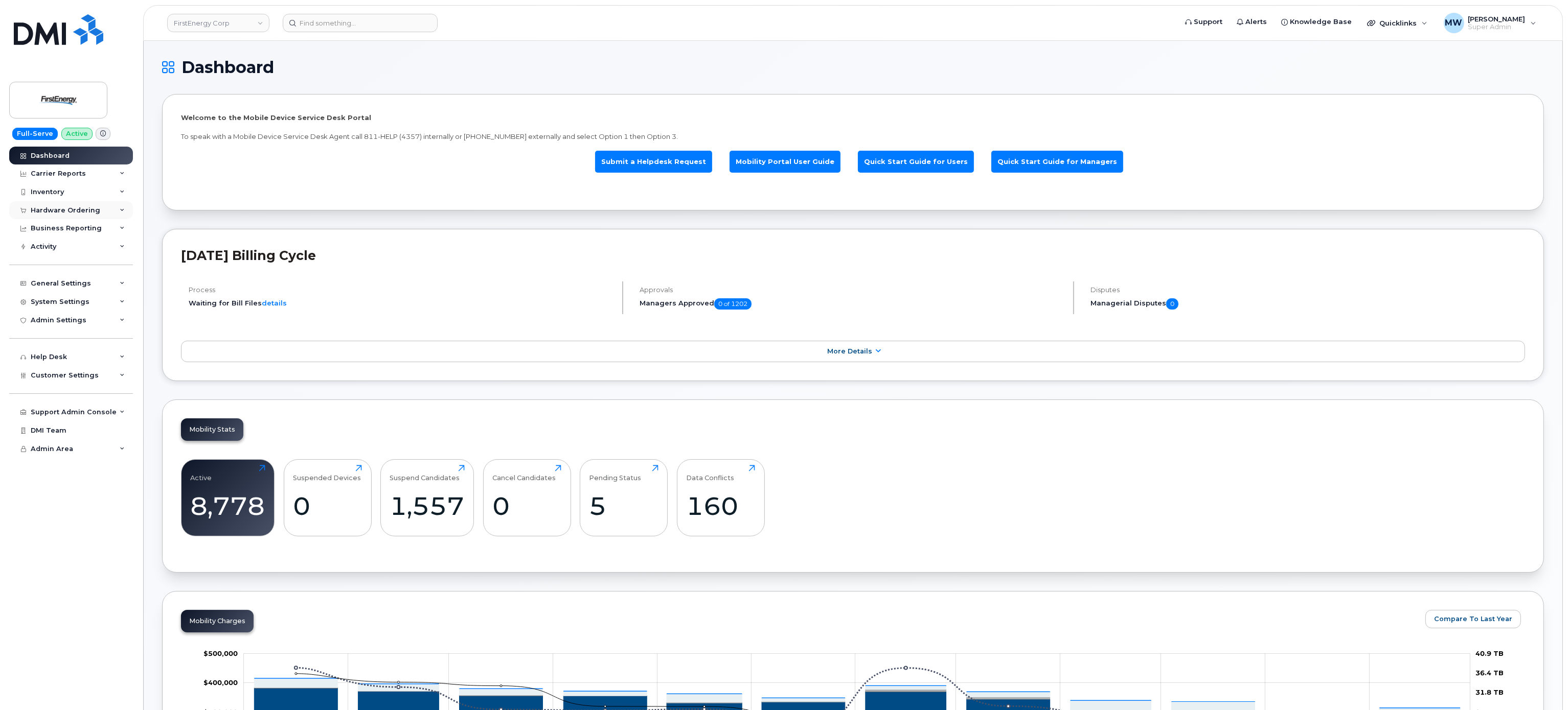
click at [88, 208] on div "Hardware Ordering" at bounding box center [65, 210] width 69 height 8
click at [59, 253] on link "Orders" at bounding box center [80, 248] width 106 height 19
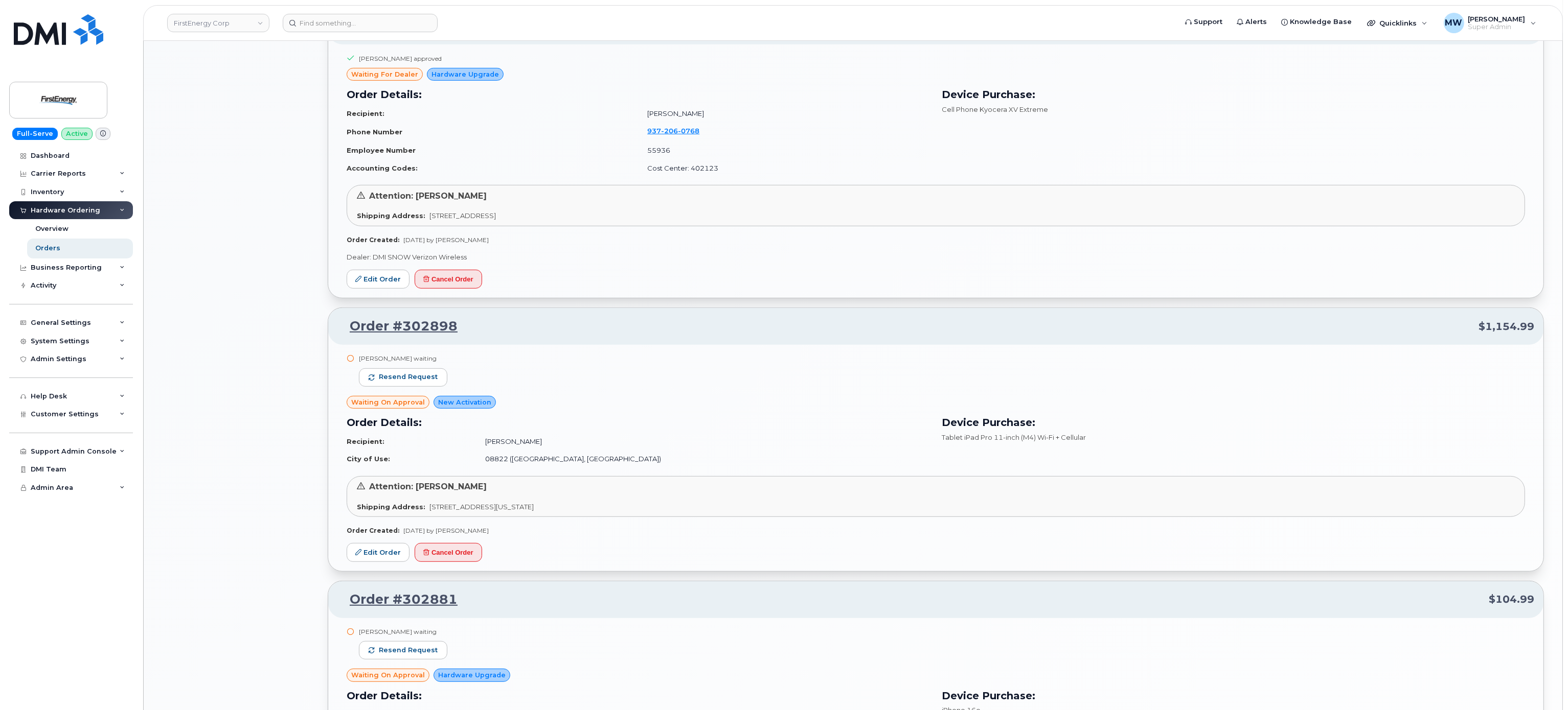
scroll to position [1124, 0]
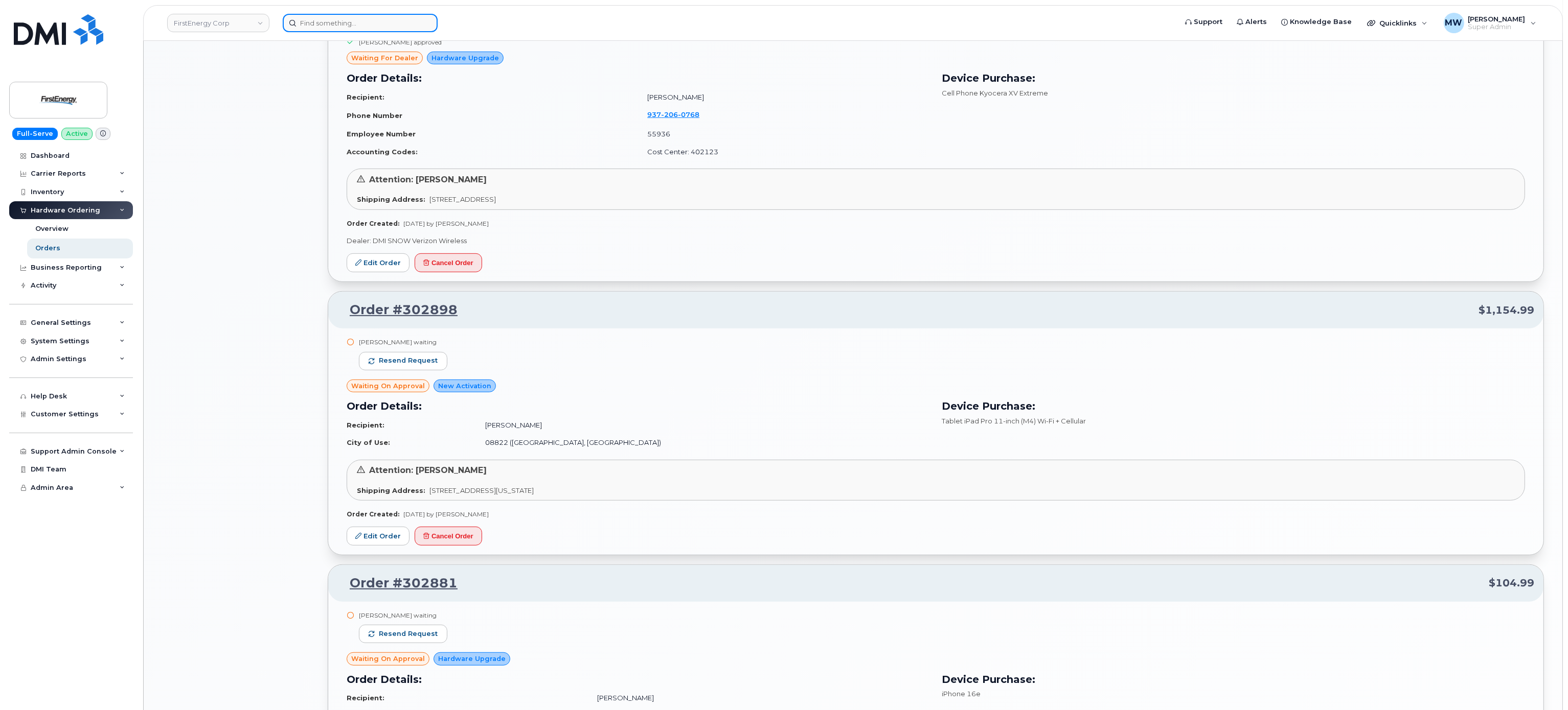
click at [312, 27] on input at bounding box center [360, 23] width 155 height 18
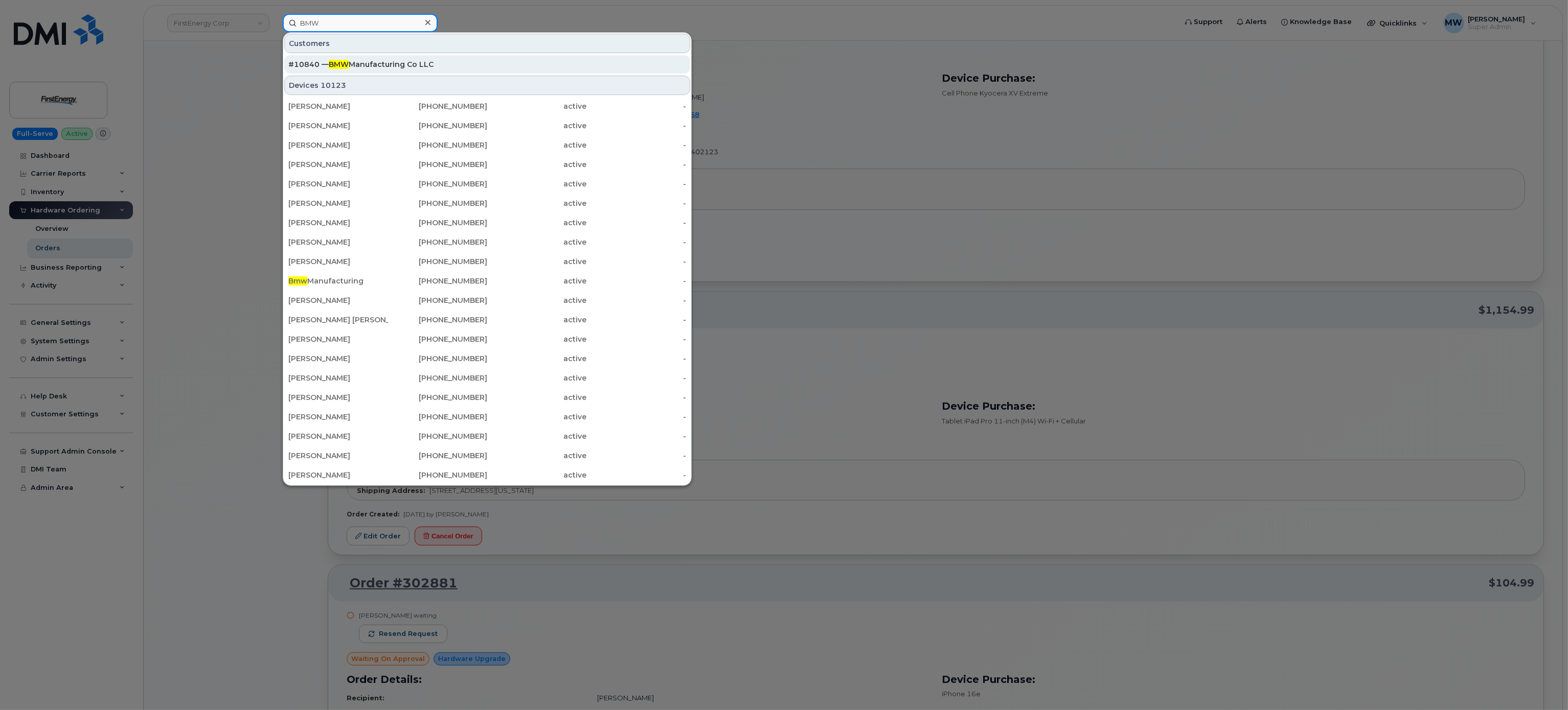
type input "BMW"
click at [415, 63] on div "#10840 — BMW Manufacturing Co LLC" at bounding box center [487, 64] width 397 height 10
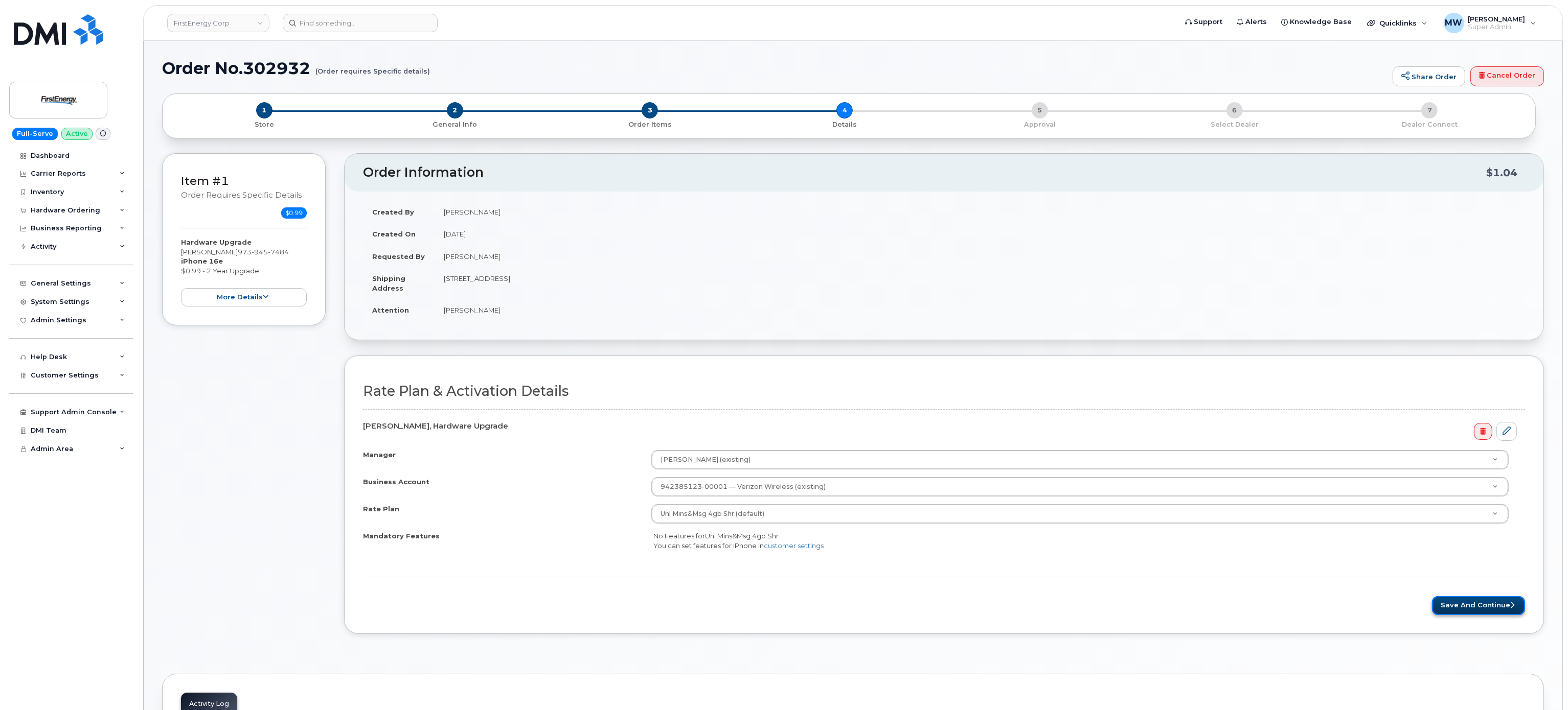
click at [1499, 614] on button "Save and Continue" at bounding box center [1479, 605] width 93 height 19
drag, startPoint x: 1496, startPoint y: 617, endPoint x: 1314, endPoint y: 451, distance: 246.3
click at [1496, 615] on button "Save and Continue" at bounding box center [1479, 605] width 93 height 19
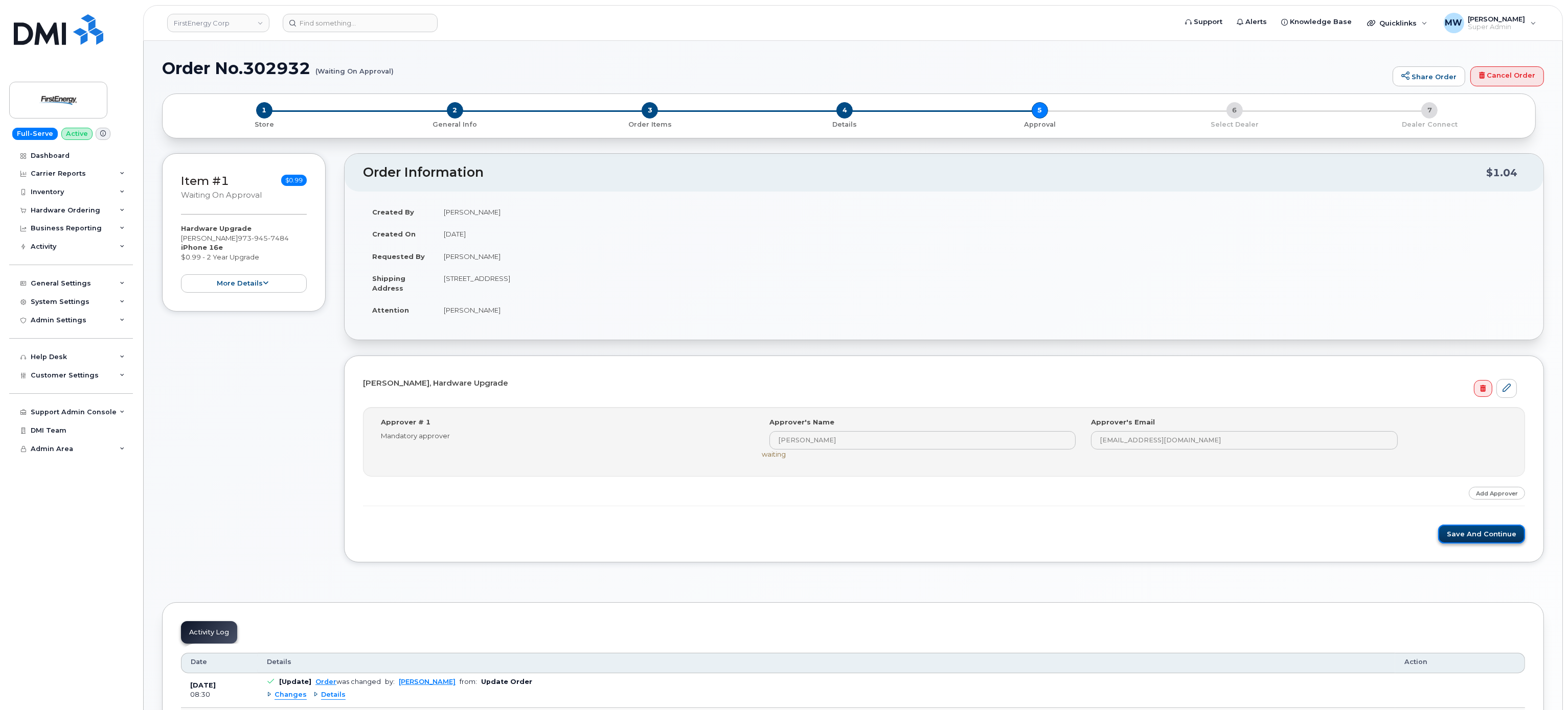
click at [1464, 534] on button "Save and Continue" at bounding box center [1482, 534] width 87 height 19
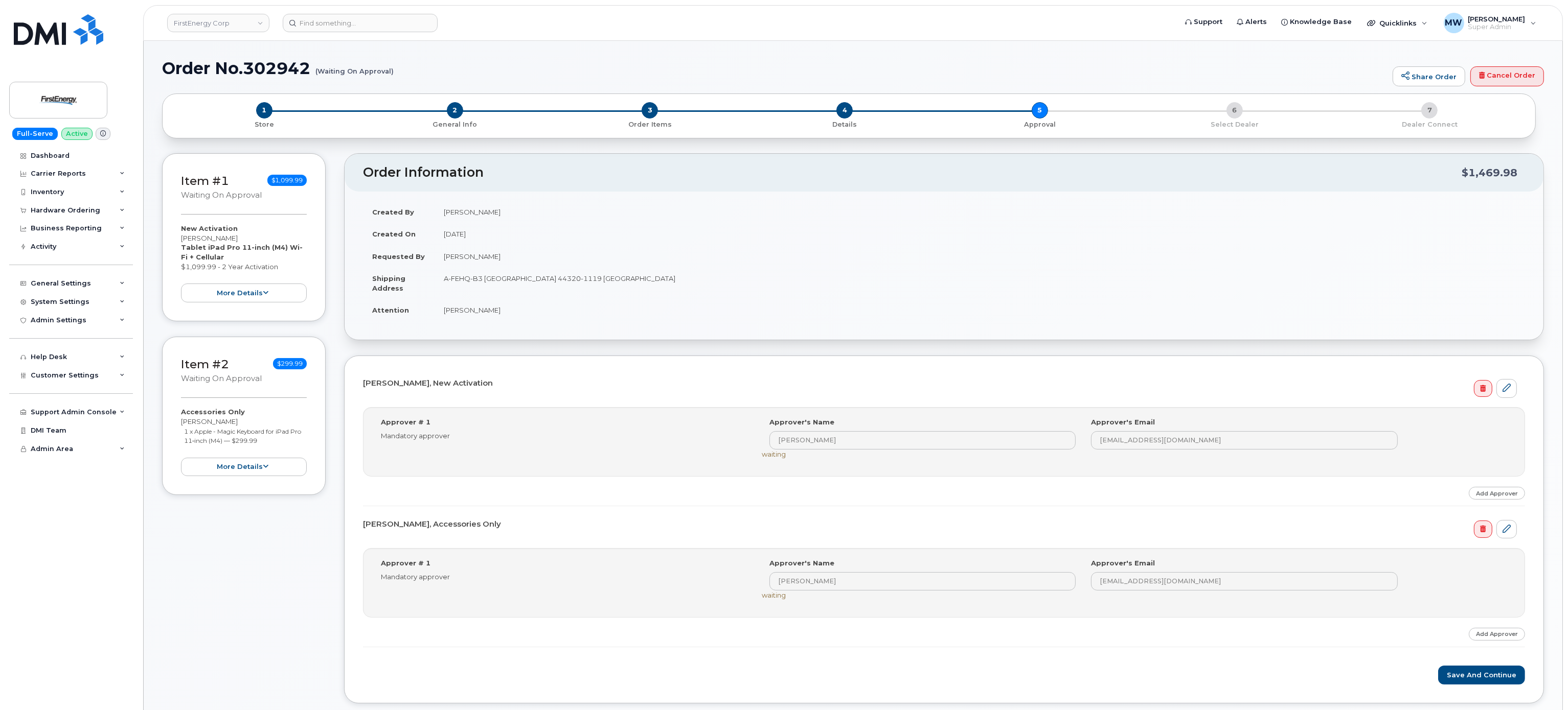
scroll to position [204, 0]
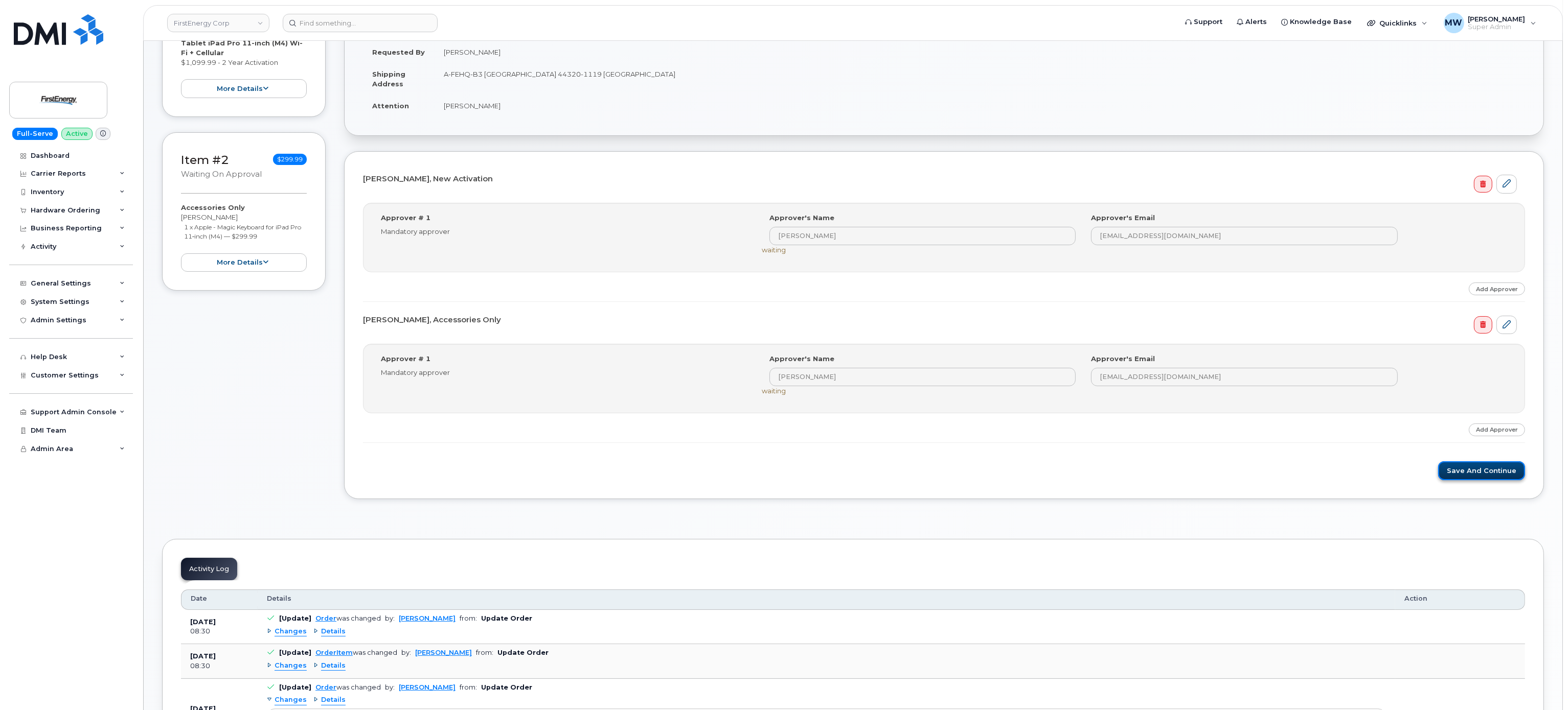
click at [1483, 481] on button "Save and Continue" at bounding box center [1482, 470] width 87 height 19
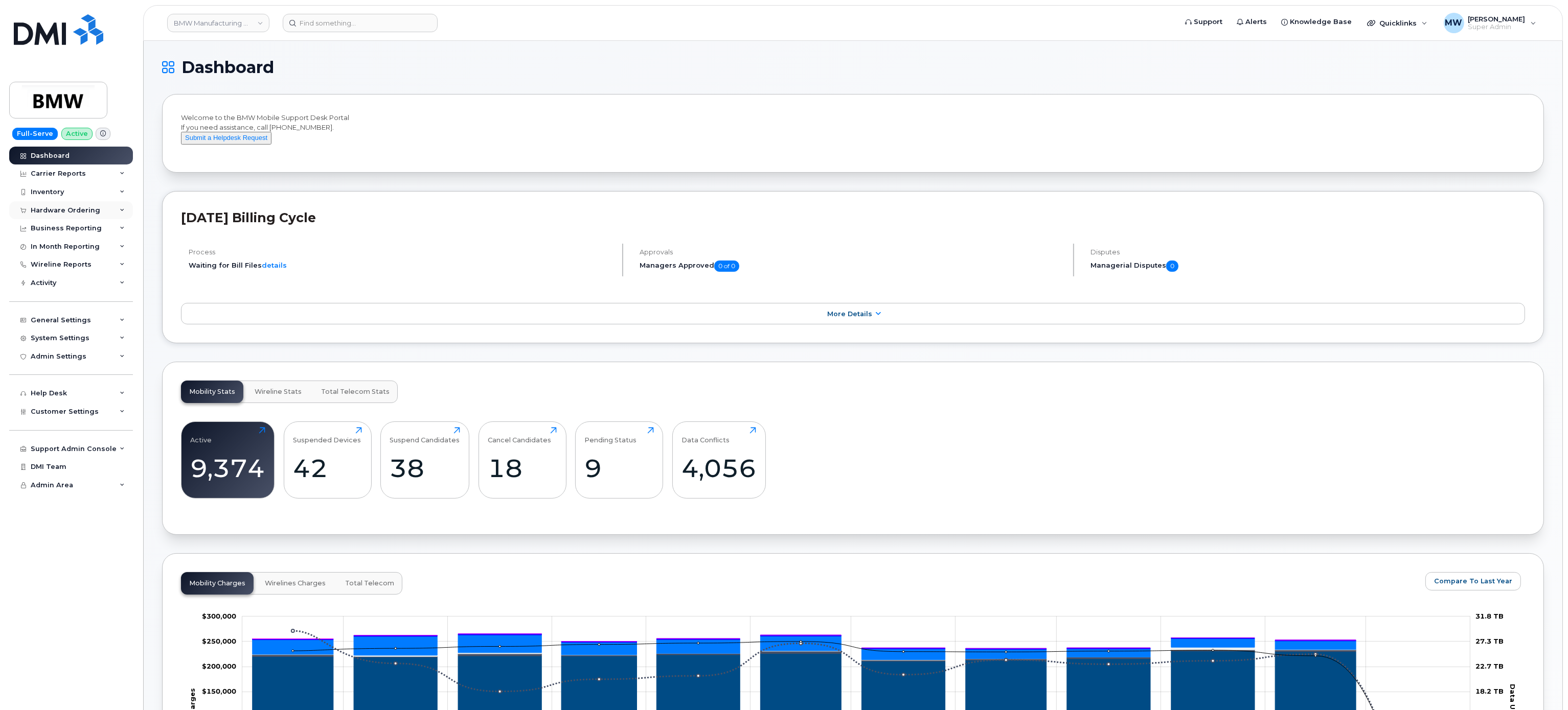
click at [61, 209] on div "Hardware Ordering" at bounding box center [65, 210] width 69 height 8
click at [84, 251] on link "Orders" at bounding box center [80, 248] width 106 height 19
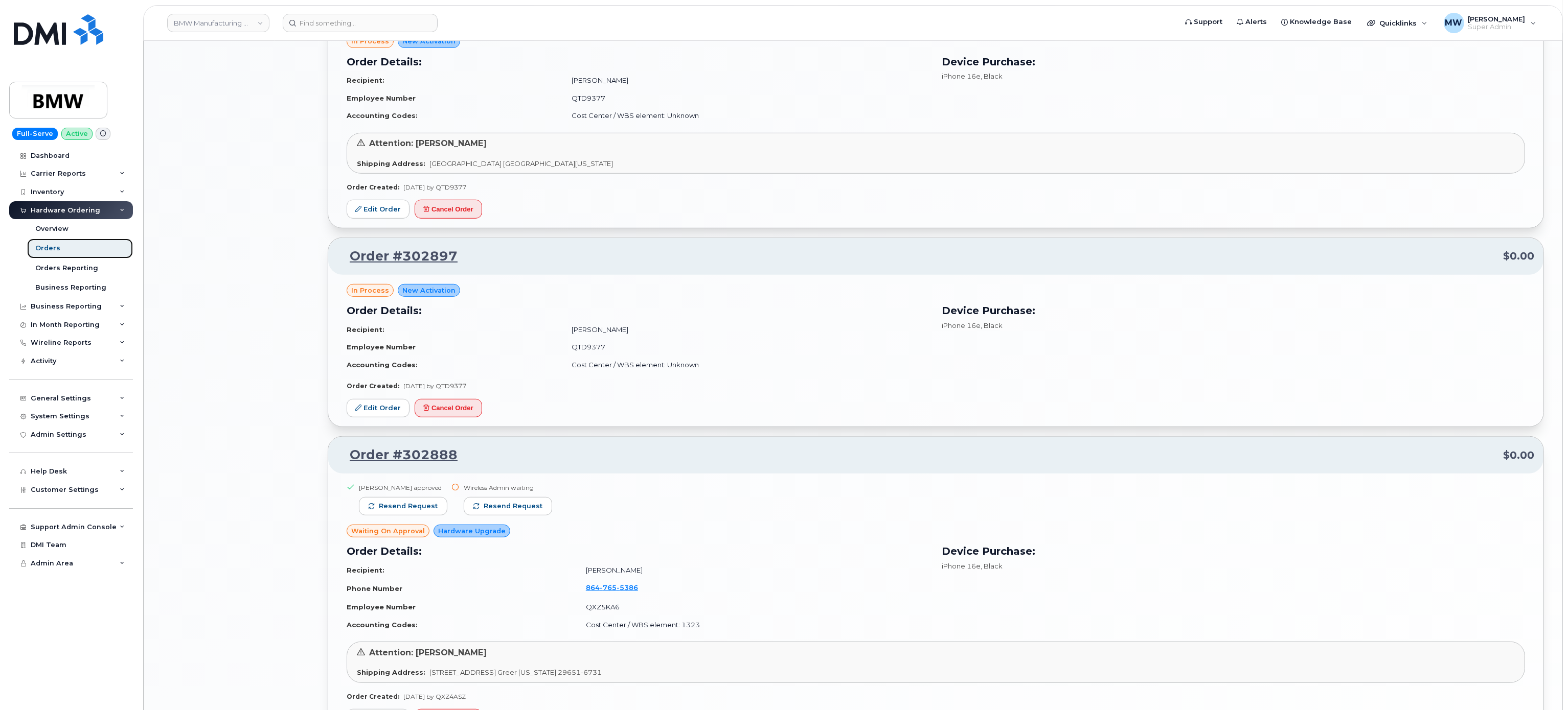
scroll to position [1760, 0]
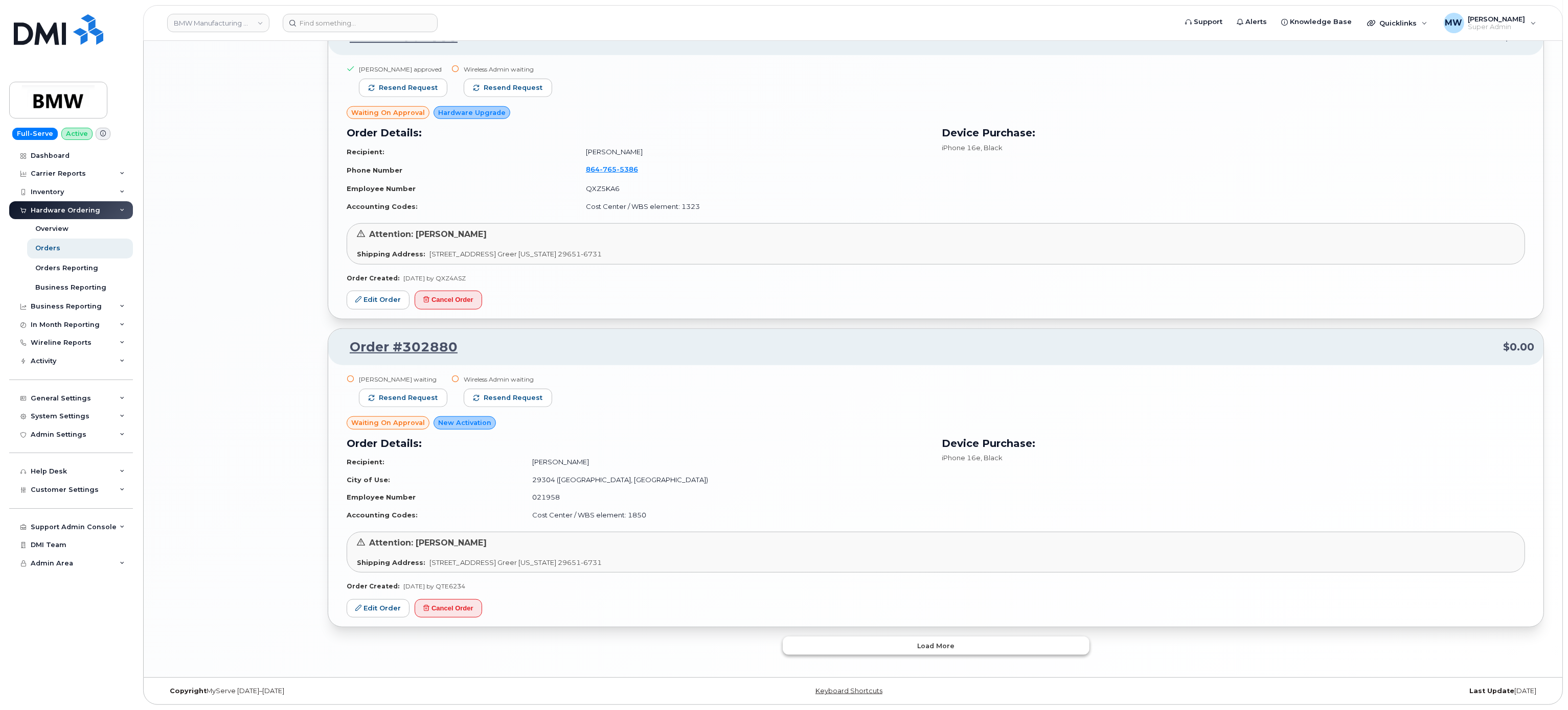
click at [950, 651] on button "Load more" at bounding box center [936, 646] width 307 height 18
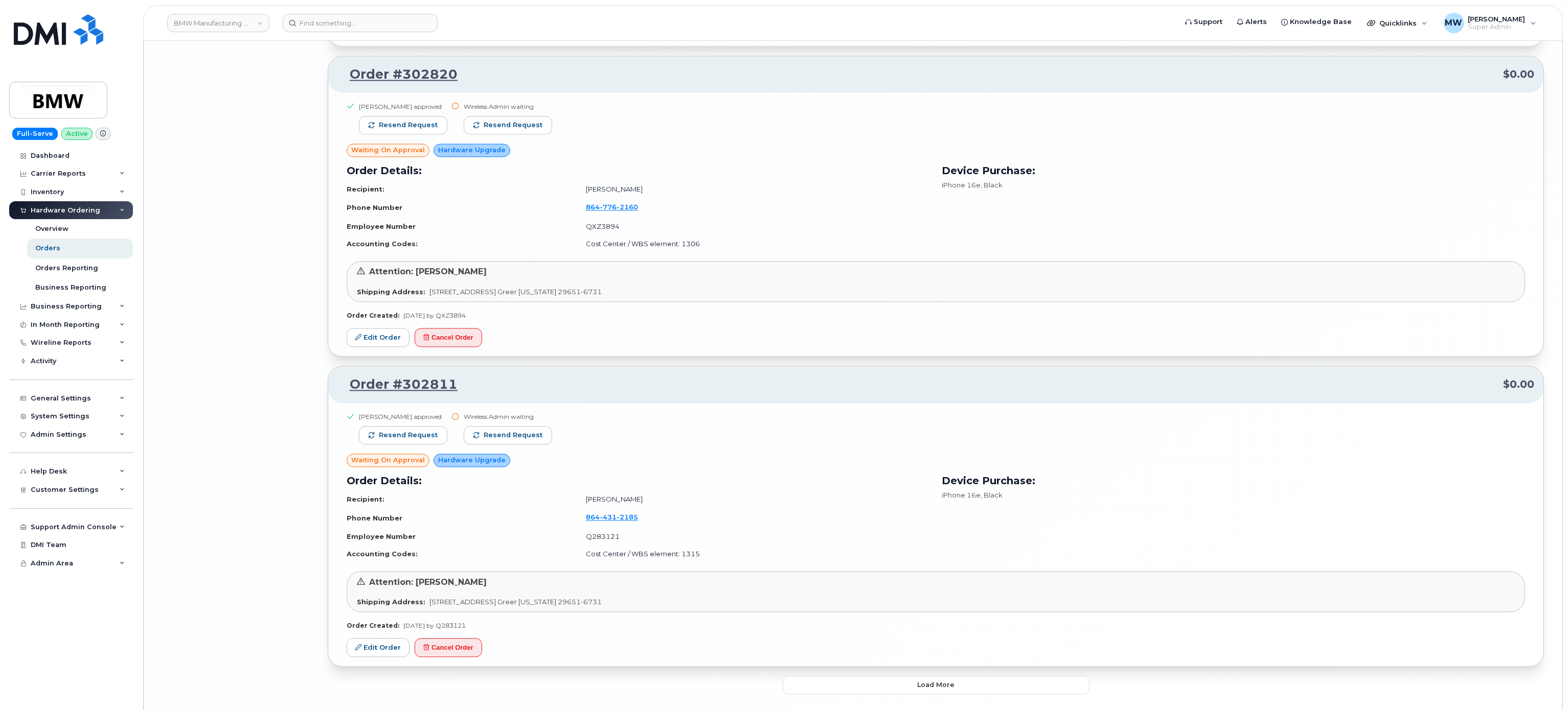
scroll to position [3969, 0]
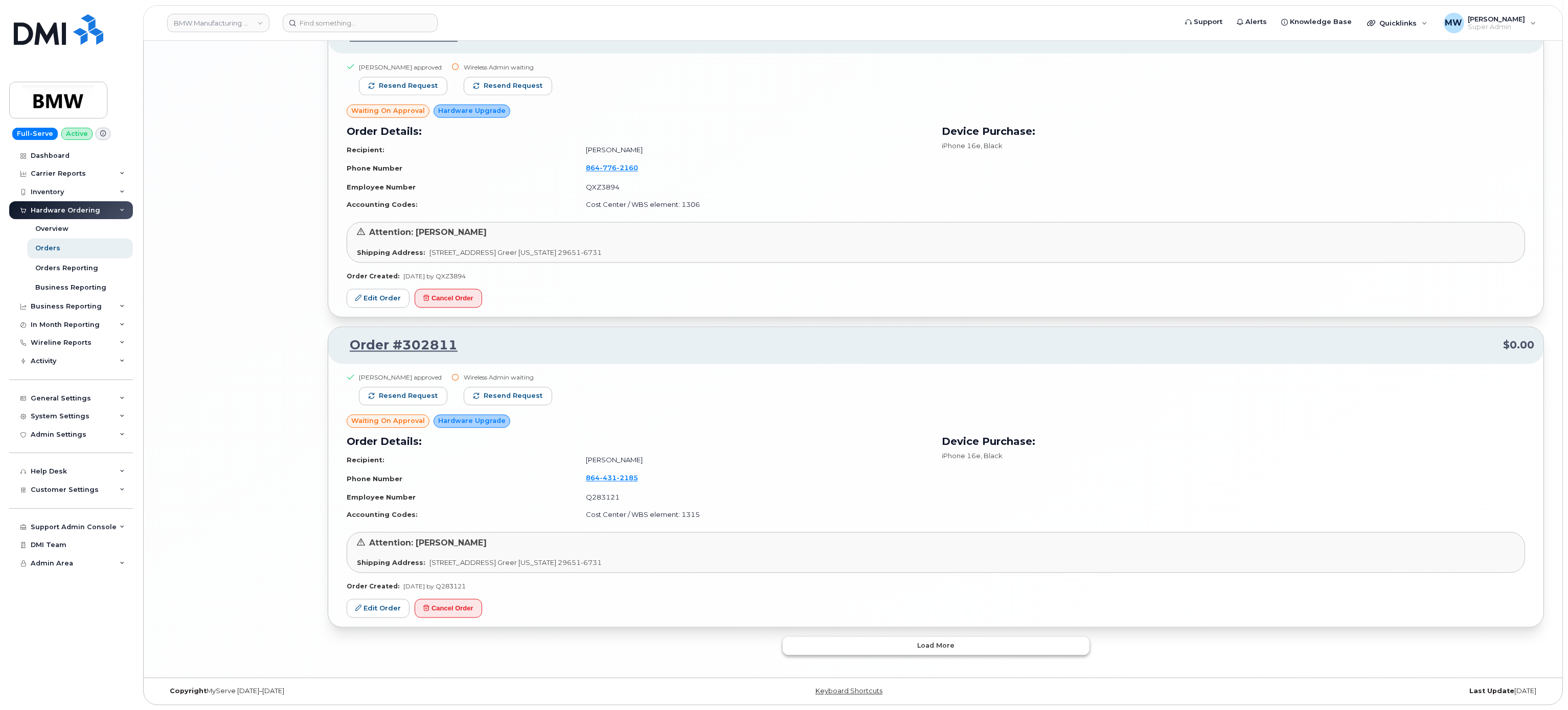
click at [998, 646] on button "Load more" at bounding box center [936, 646] width 307 height 18
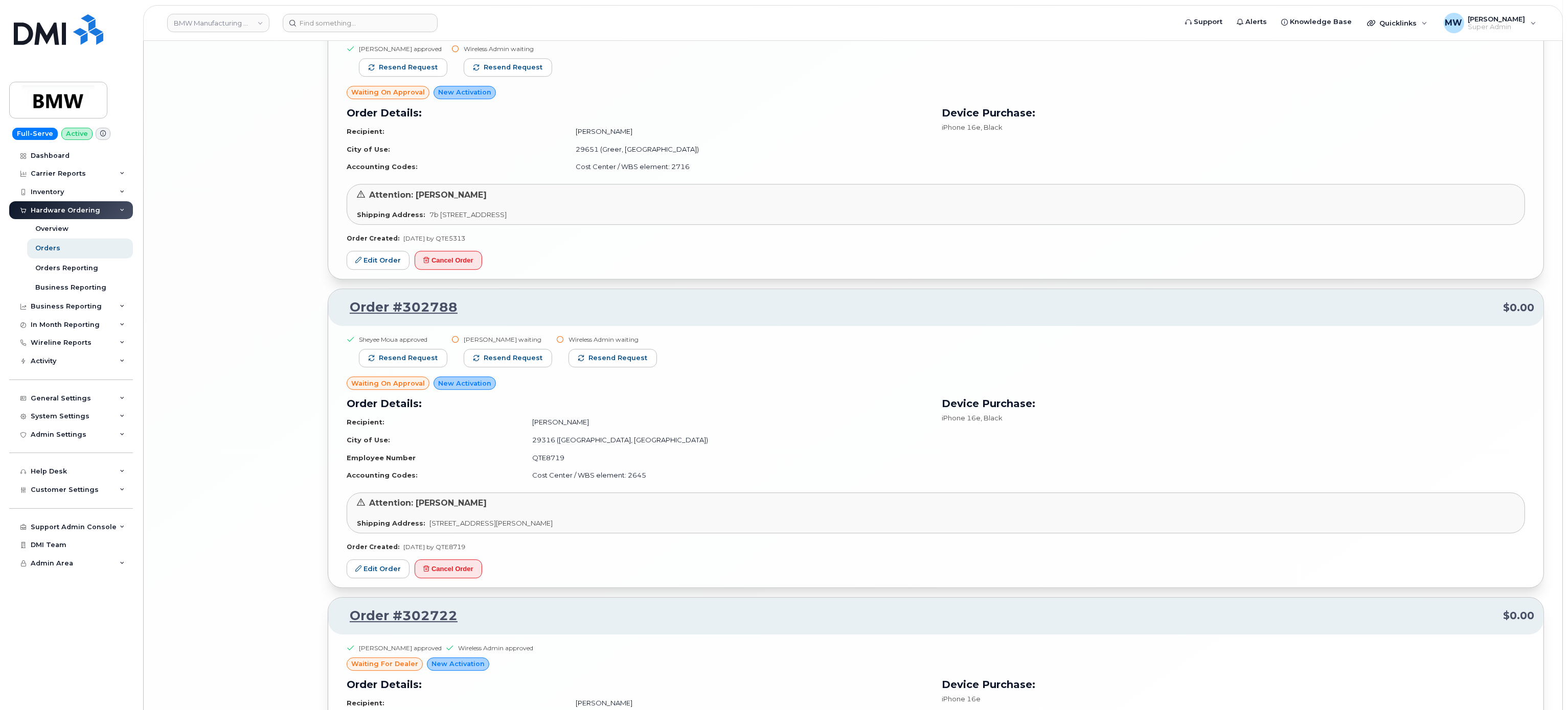
scroll to position [6203, 0]
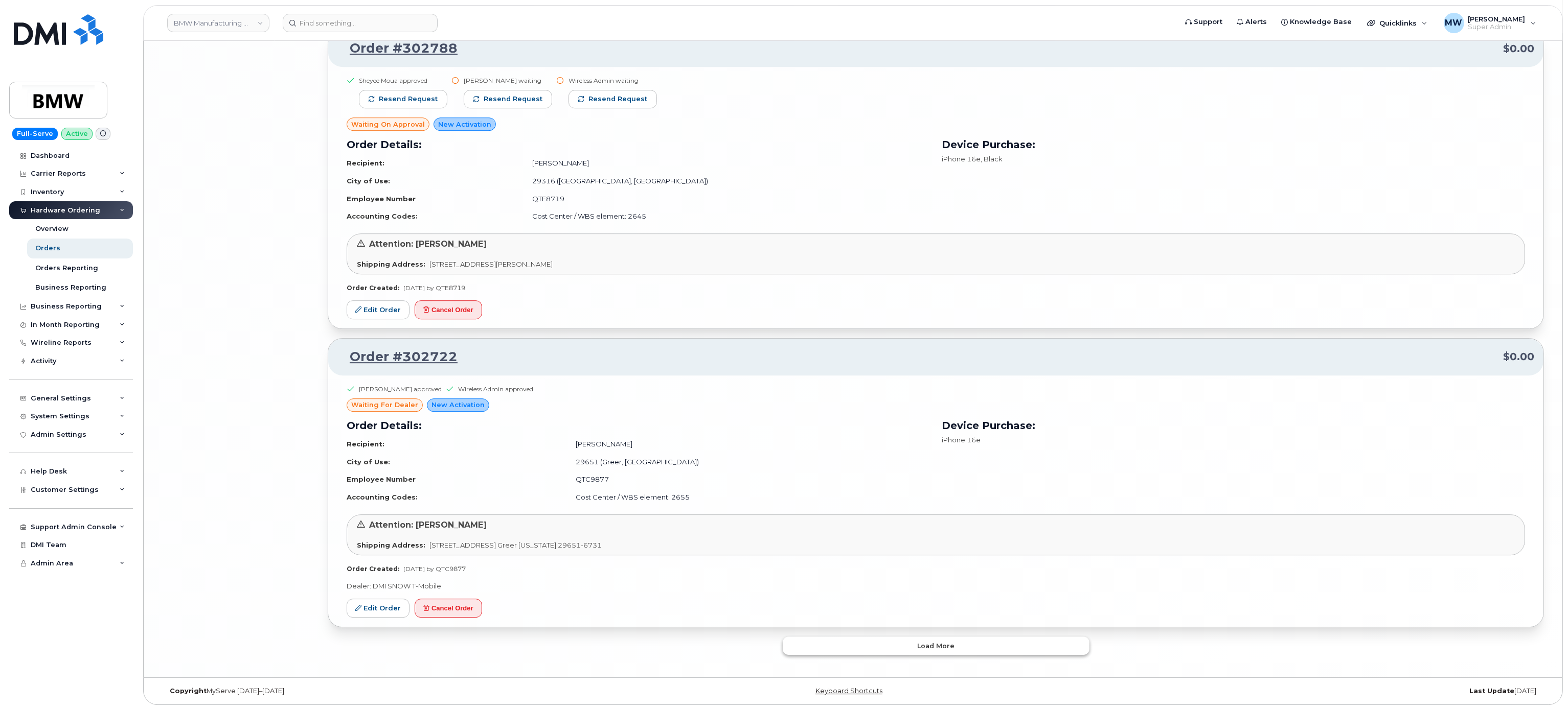
click at [960, 650] on button "Load more" at bounding box center [936, 646] width 307 height 18
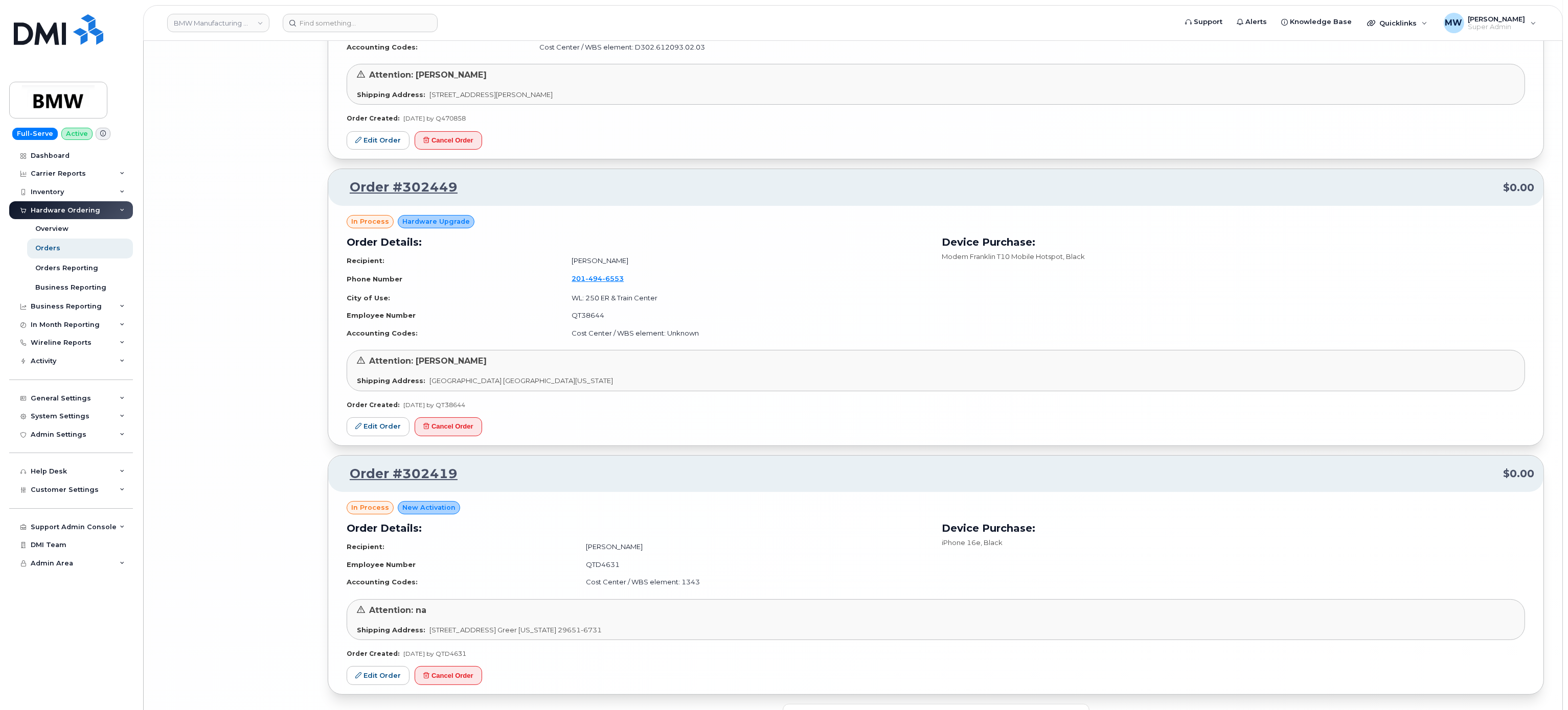
scroll to position [8321, 0]
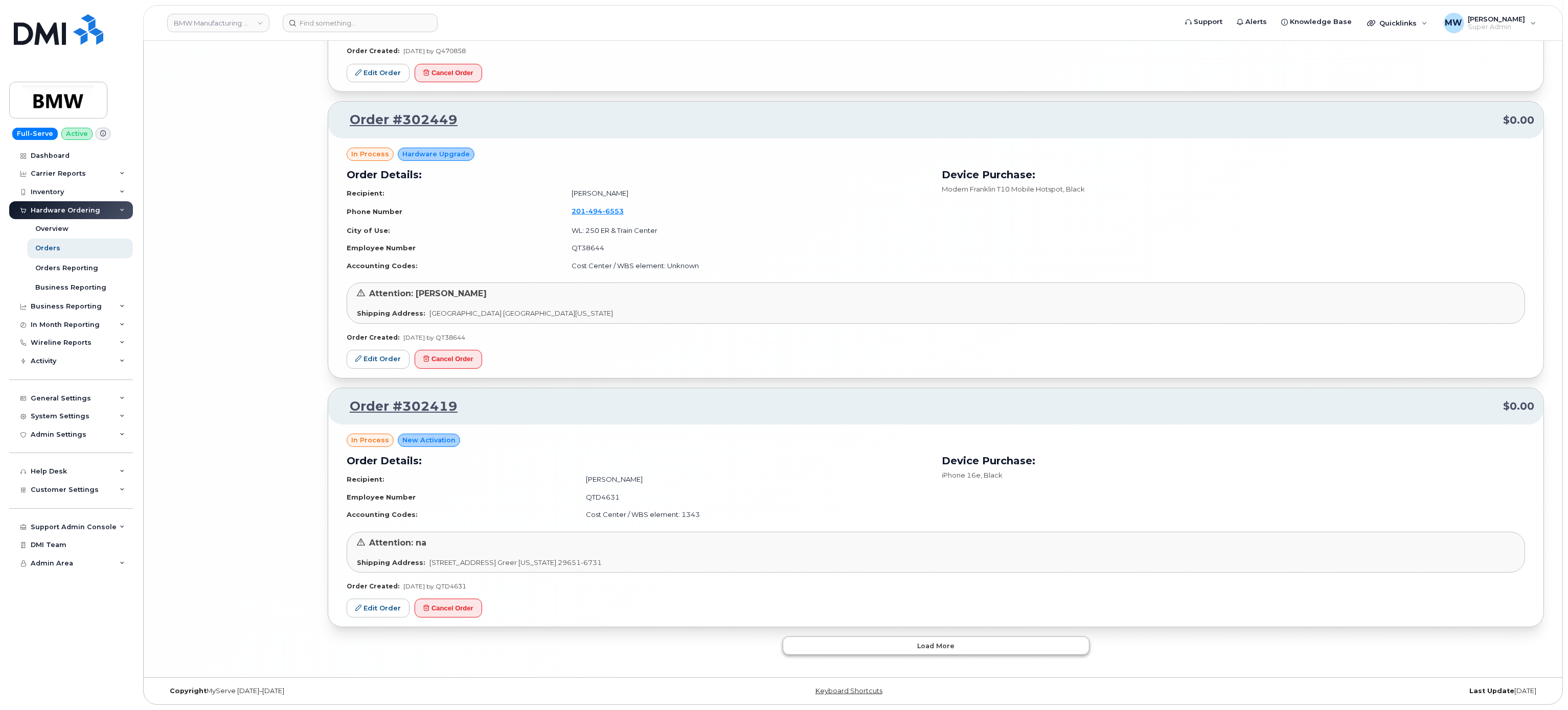
drag, startPoint x: 985, startPoint y: 656, endPoint x: 986, endPoint y: 647, distance: 9.1
click at [986, 647] on button "Load more" at bounding box center [936, 646] width 307 height 18
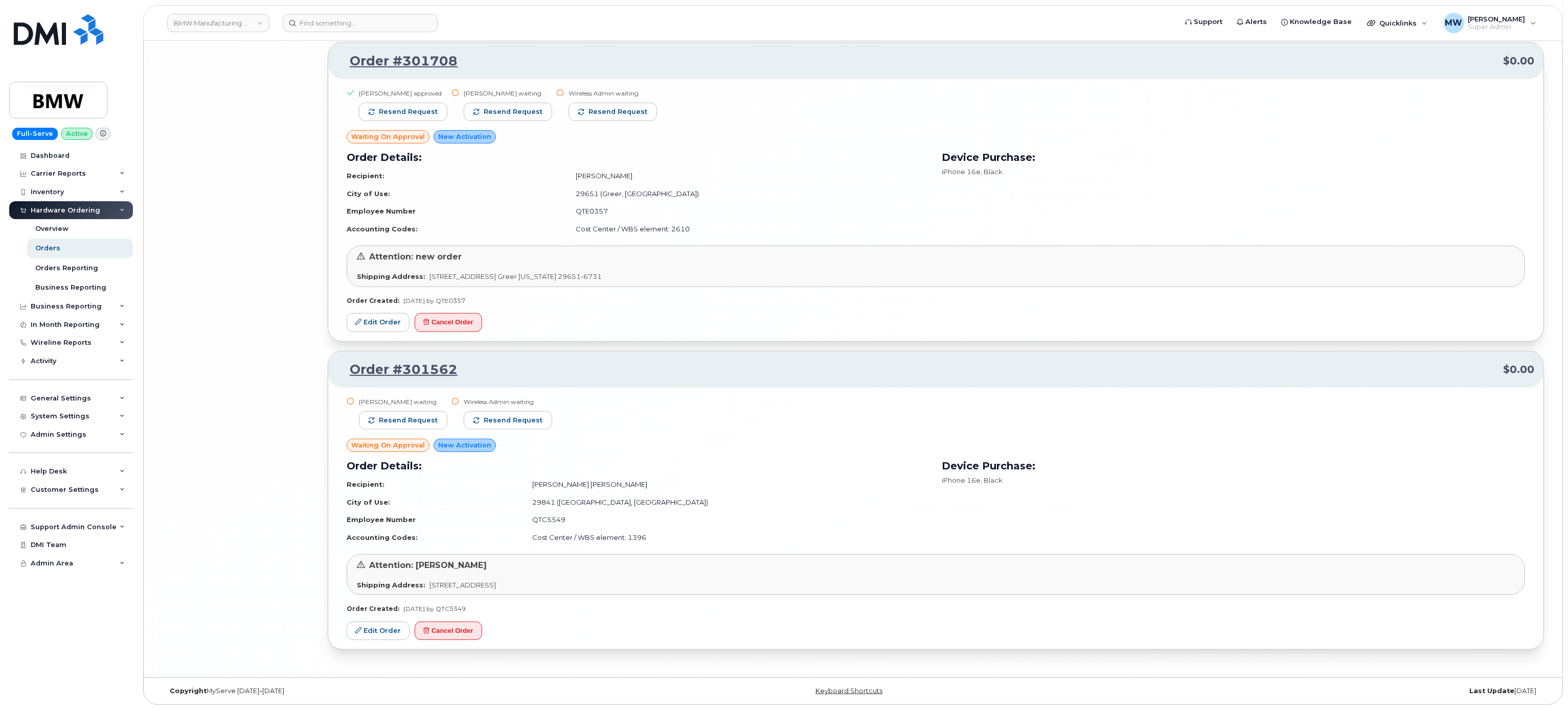
scroll to position [9531, 0]
drag, startPoint x: 1357, startPoint y: 110, endPoint x: 1373, endPoint y: 20, distance: 91.4
click at [1360, 93] on div "Megan Stanforth approved Resend request Michael Ellison waiting Resend request …" at bounding box center [936, 109] width 1178 height 42
click at [828, 431] on div "Margret Jung waiting Resend request Wireless Admin waiting Resend request" at bounding box center [936, 418] width 1178 height 42
click at [430, 422] on span "Resend request" at bounding box center [408, 420] width 59 height 9
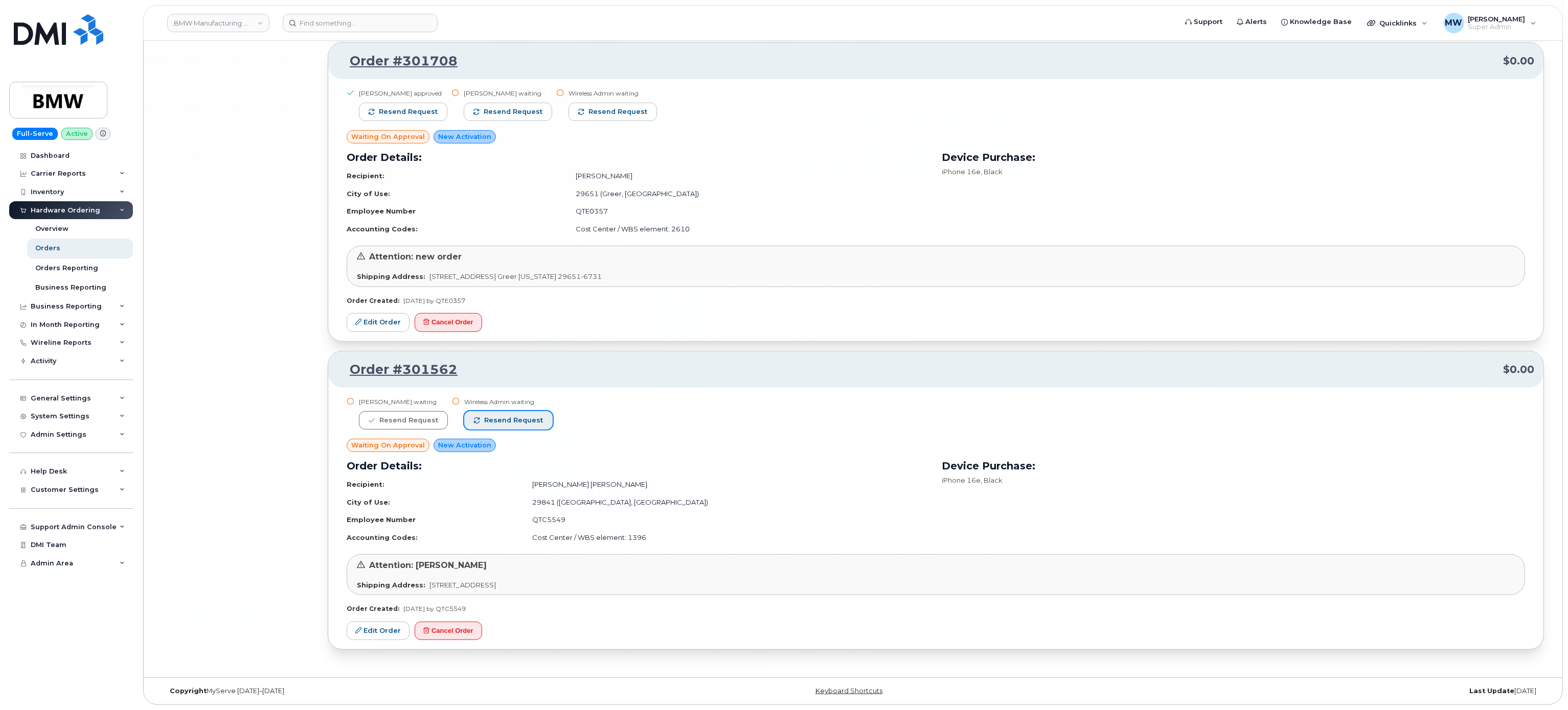
click at [522, 416] on span "Resend request" at bounding box center [513, 420] width 59 height 9
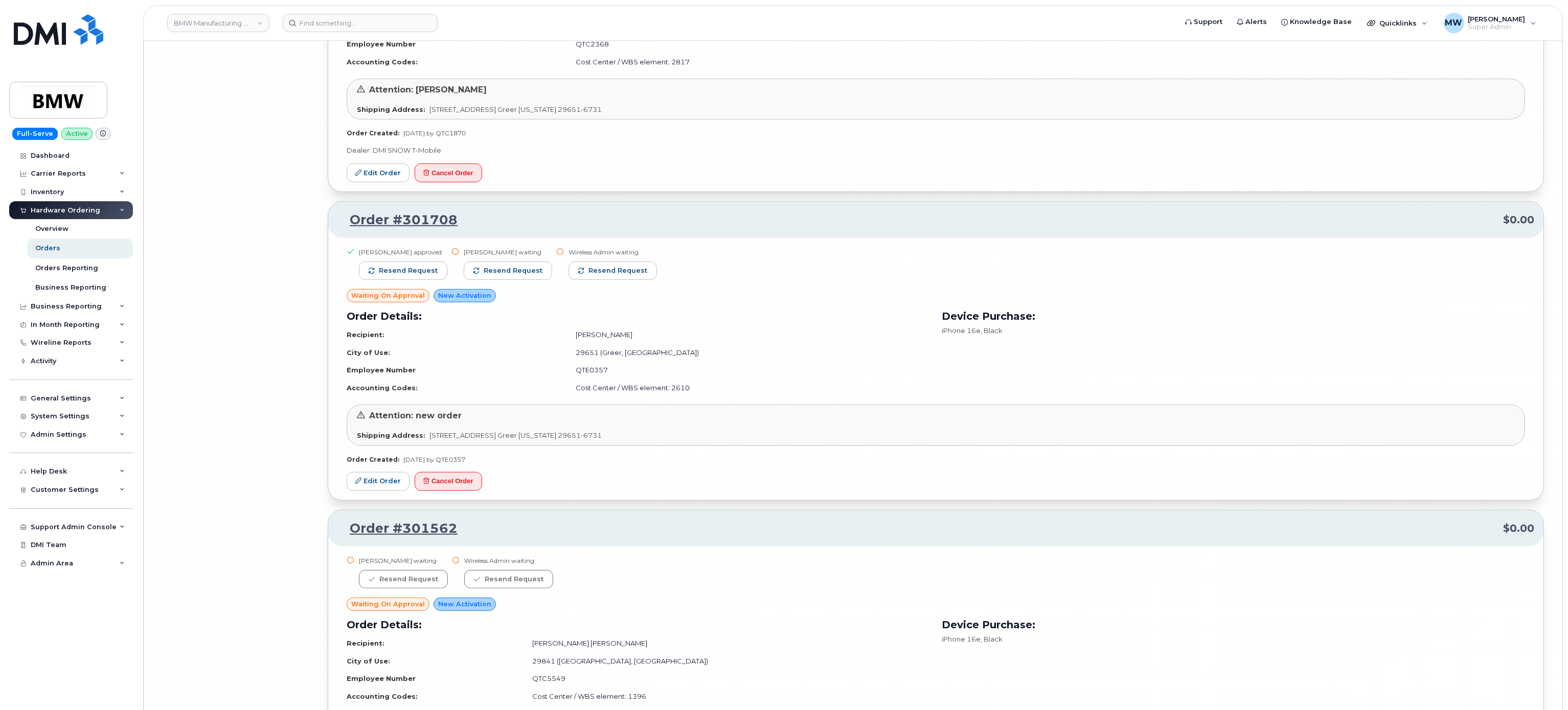
scroll to position [9321, 0]
click at [410, 277] on span "Resend request" at bounding box center [408, 273] width 59 height 9
click at [513, 282] on button "Resend request" at bounding box center [508, 273] width 88 height 18
click at [579, 282] on button "Resend request" at bounding box center [614, 273] width 88 height 18
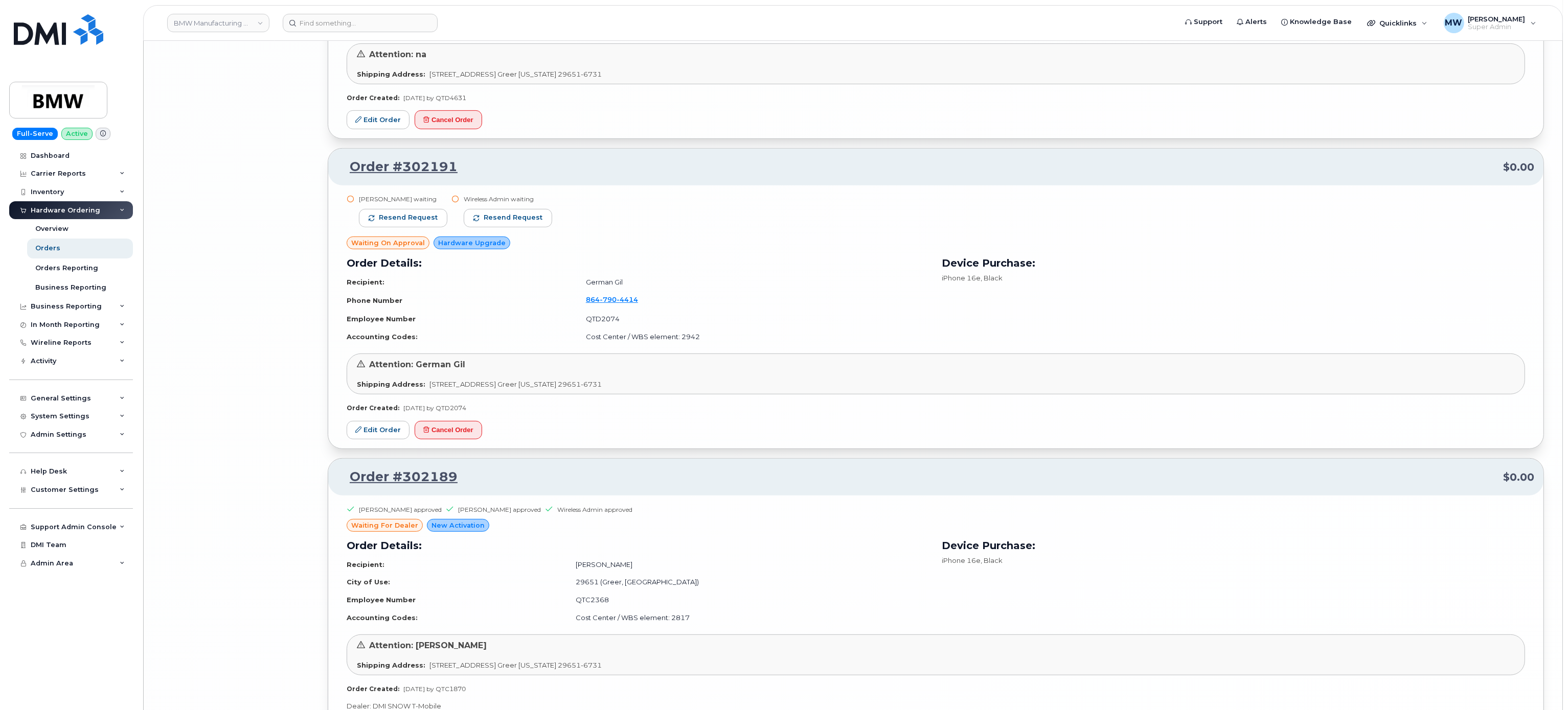
scroll to position [8757, 0]
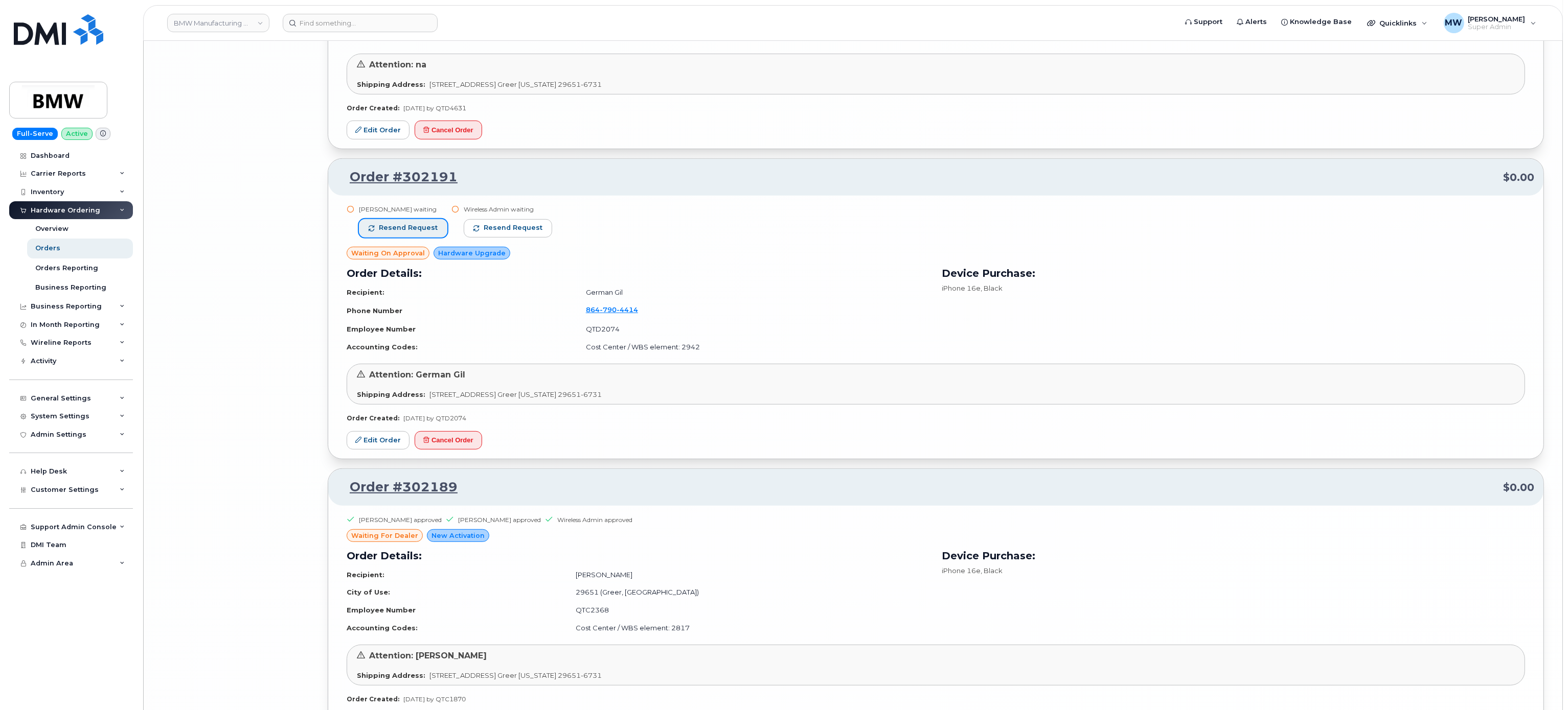
click at [410, 232] on span "Resend request" at bounding box center [408, 228] width 59 height 9
click at [506, 238] on button "Resend request" at bounding box center [508, 228] width 88 height 18
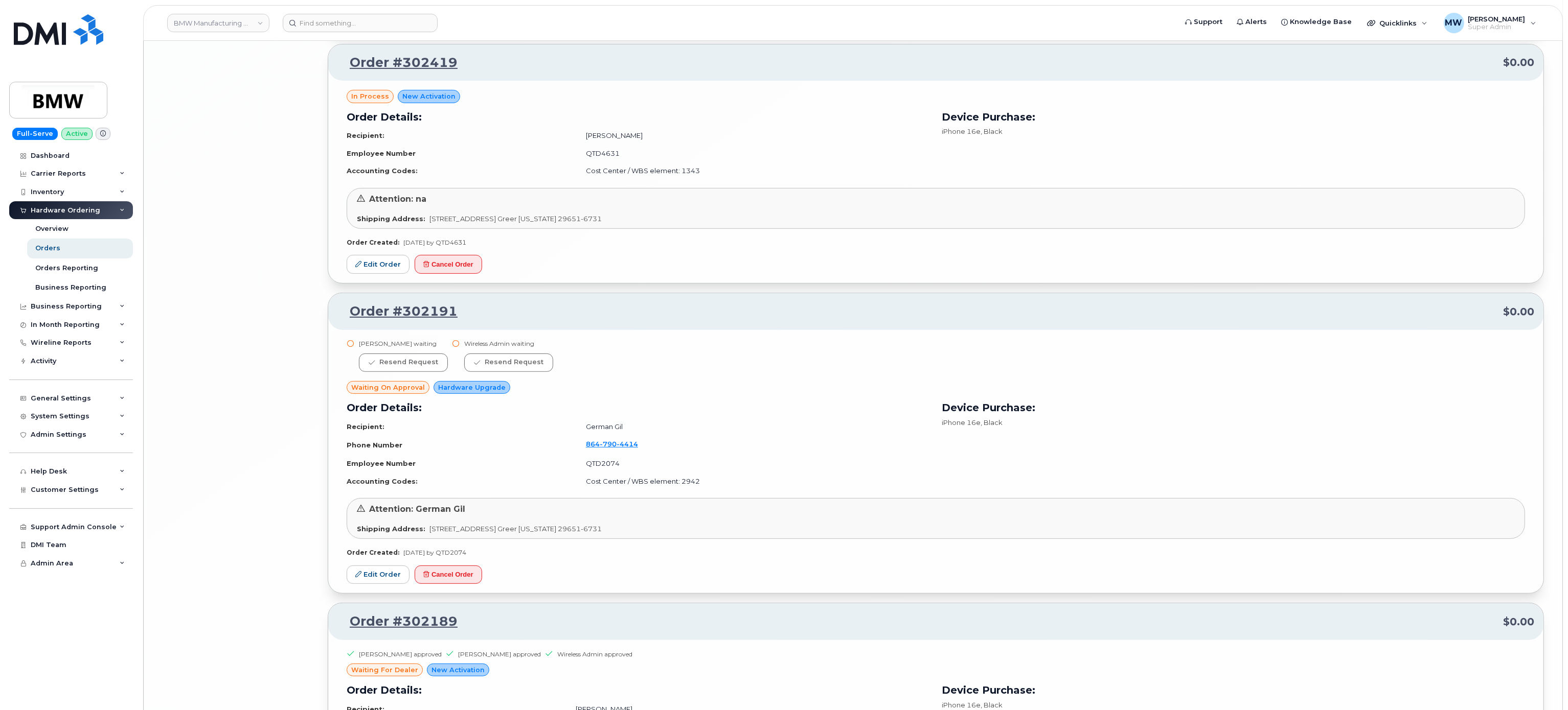
scroll to position [8622, 0]
drag, startPoint x: 26, startPoint y: 8, endPoint x: 0, endPoint y: 115, distance: 110.1
drag, startPoint x: 0, startPoint y: 115, endPoint x: 845, endPoint y: 393, distance: 889.6
click at [847, 381] on div "Stacy Wright waiting Resend request Wireless Admin waiting Resend request" at bounding box center [936, 361] width 1178 height 42
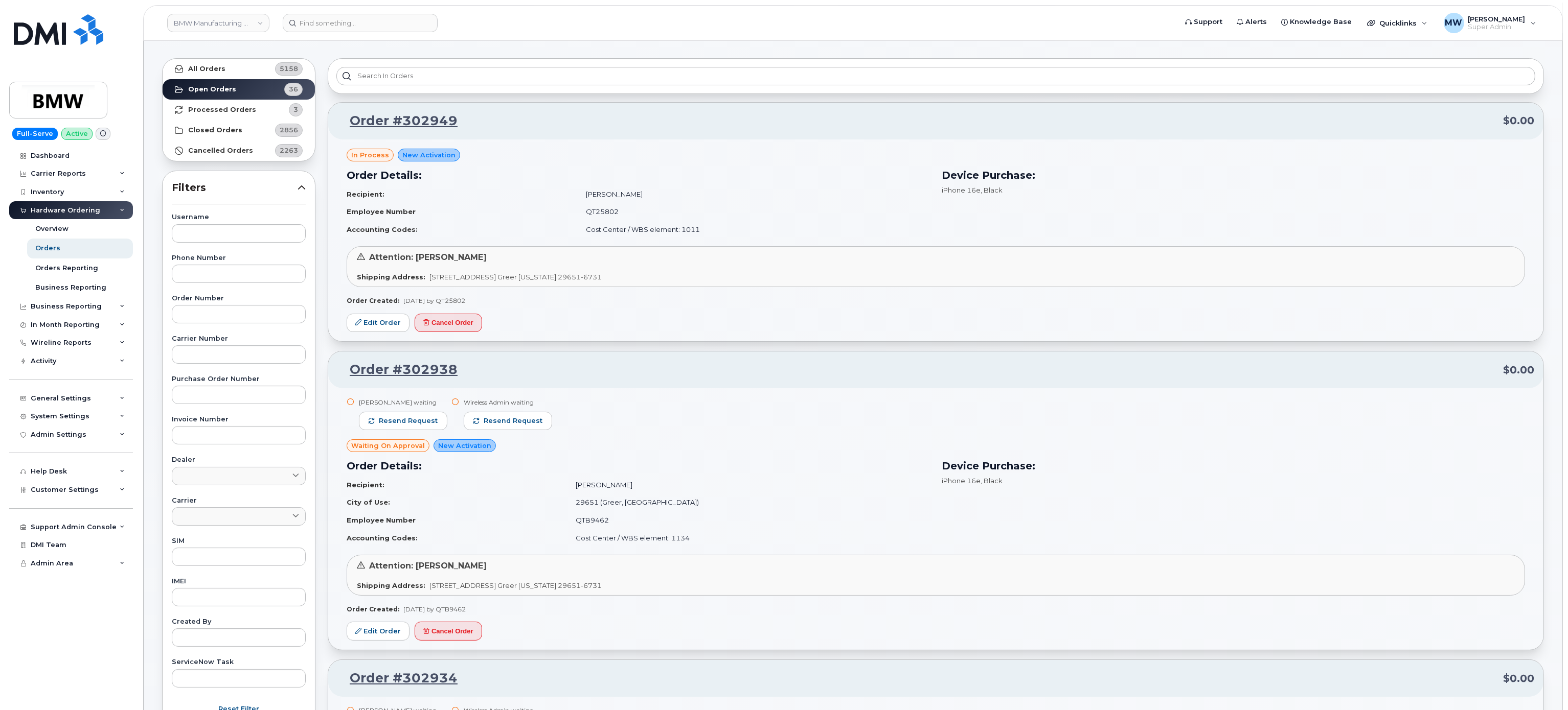
scroll to position [0, 0]
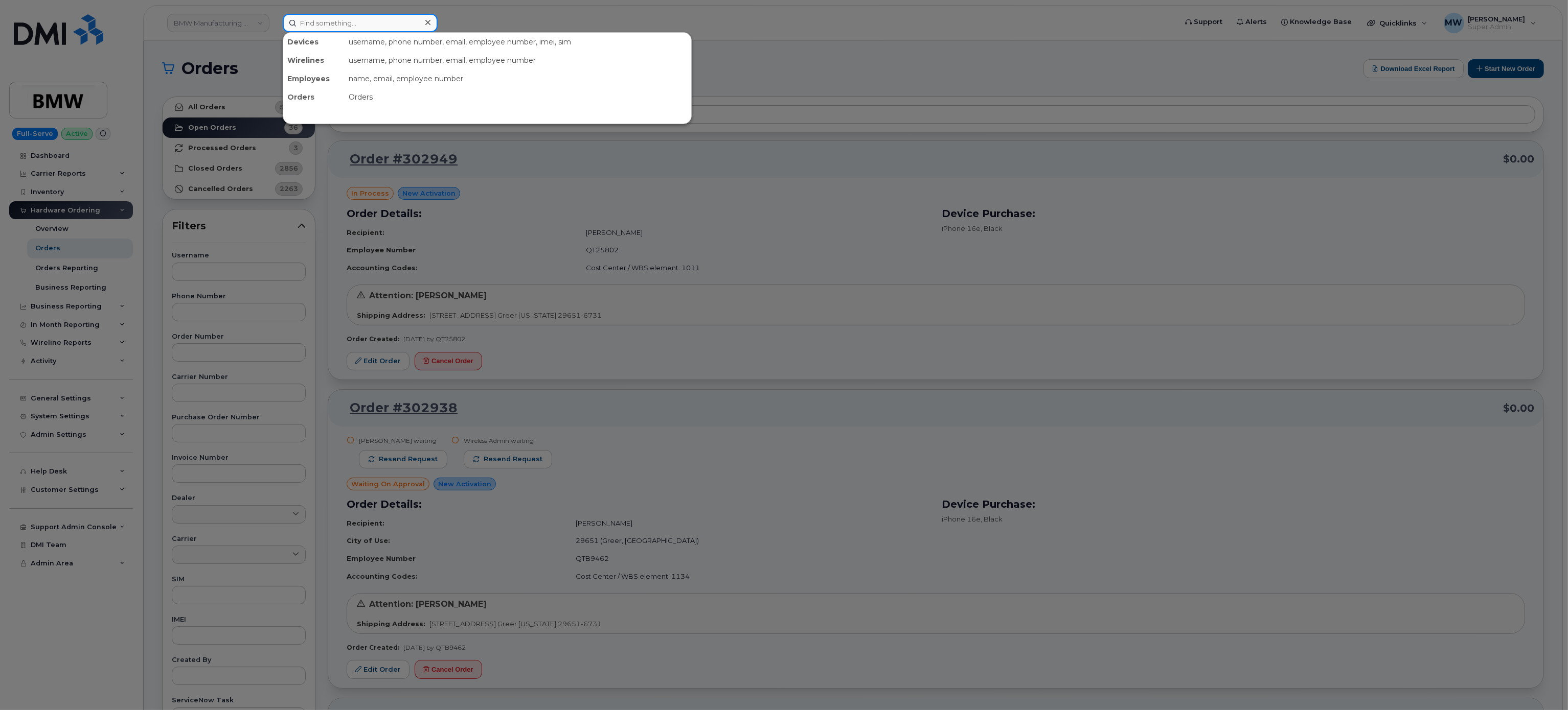
click at [362, 27] on input at bounding box center [360, 23] width 155 height 18
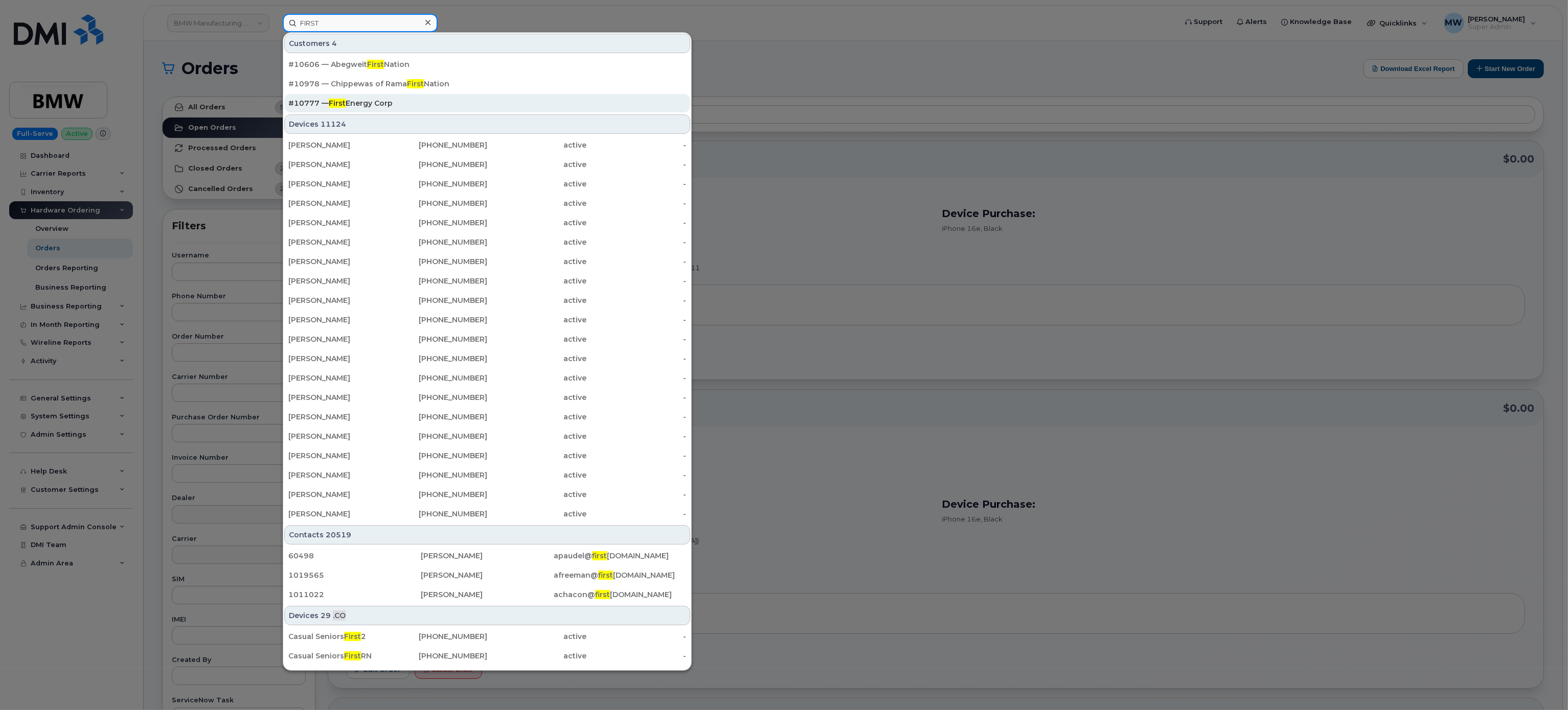
type input "FIRST"
click at [405, 110] on div "#10777 — First Energy Corp" at bounding box center [487, 103] width 397 height 18
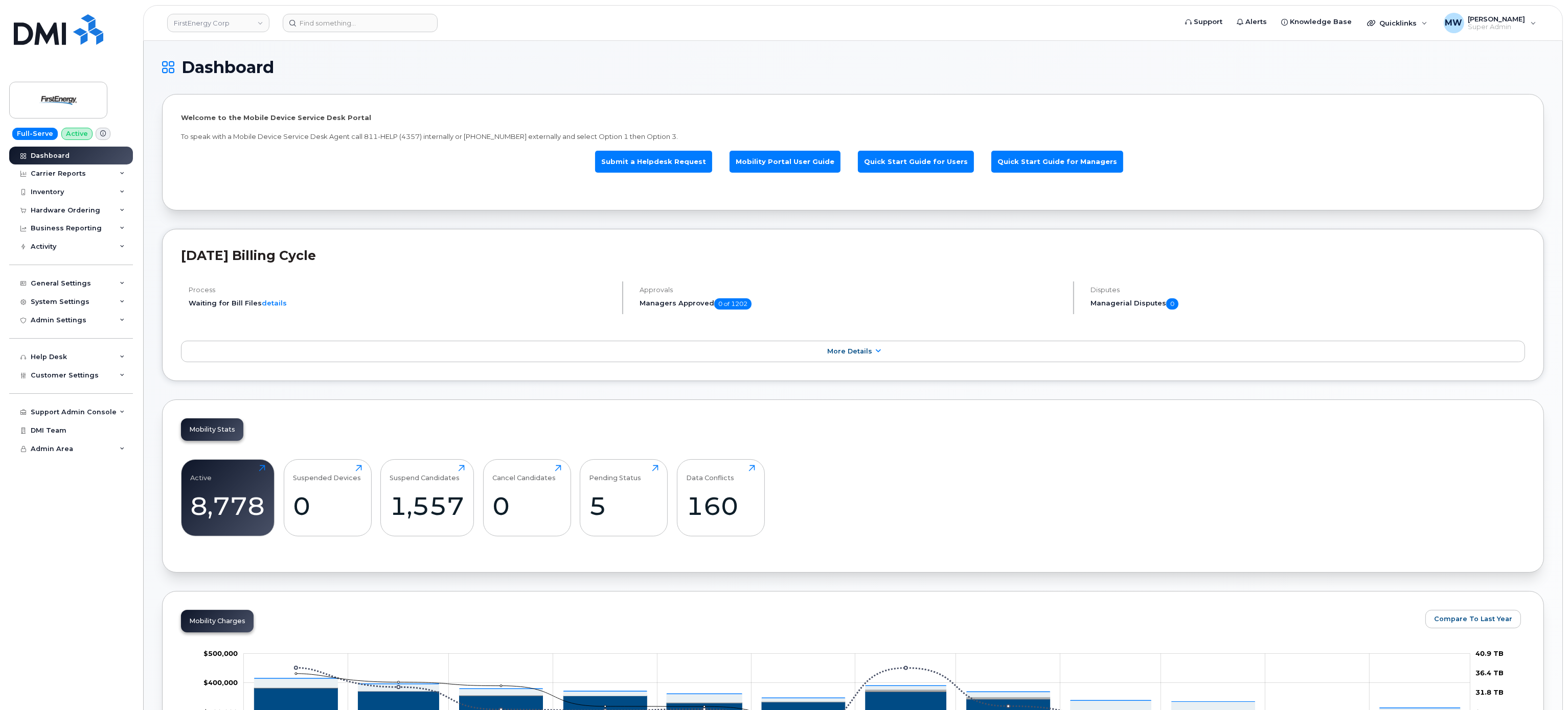
drag, startPoint x: 70, startPoint y: 213, endPoint x: 72, endPoint y: 221, distance: 8.2
click at [71, 217] on div "Hardware Ordering" at bounding box center [71, 211] width 124 height 18
click at [61, 251] on link "Orders" at bounding box center [80, 248] width 106 height 19
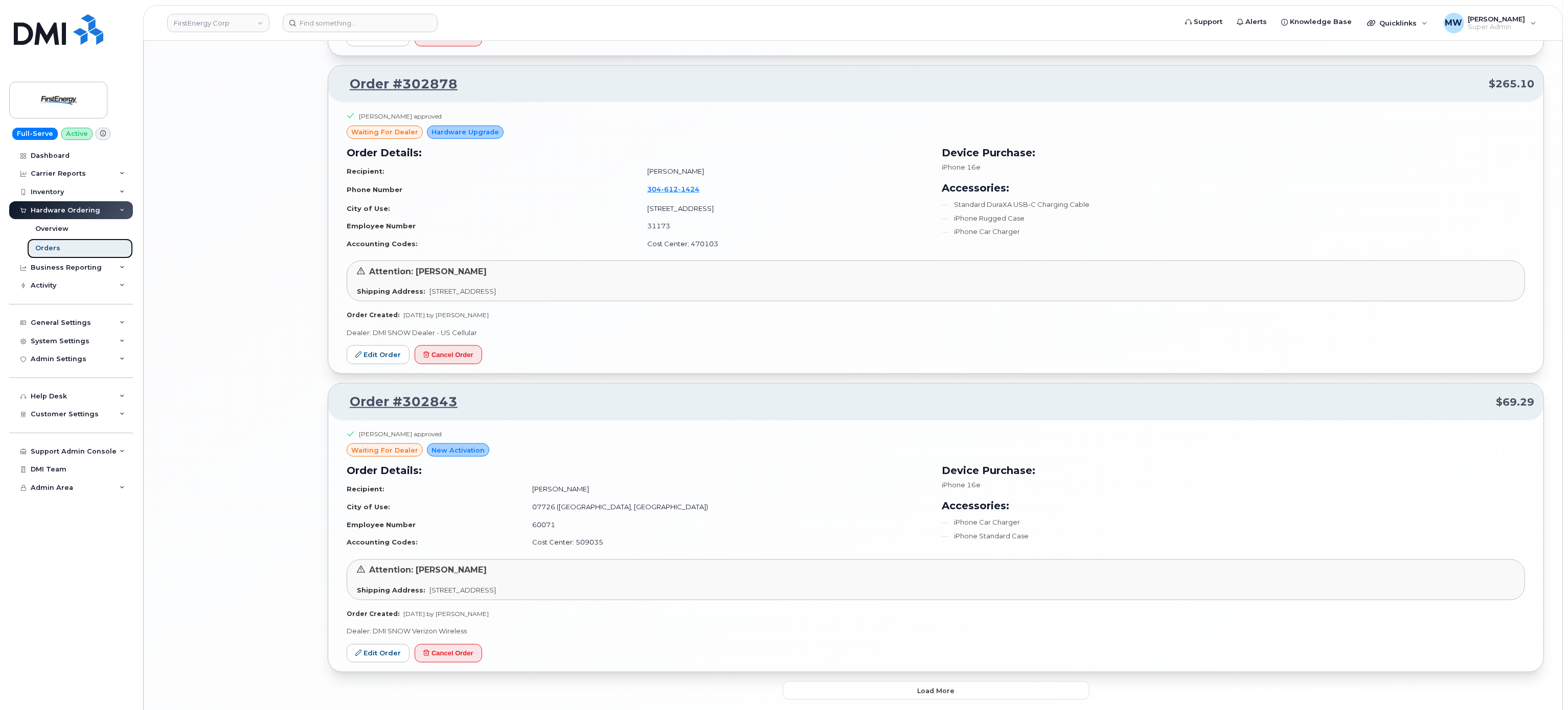
scroll to position [2133, 0]
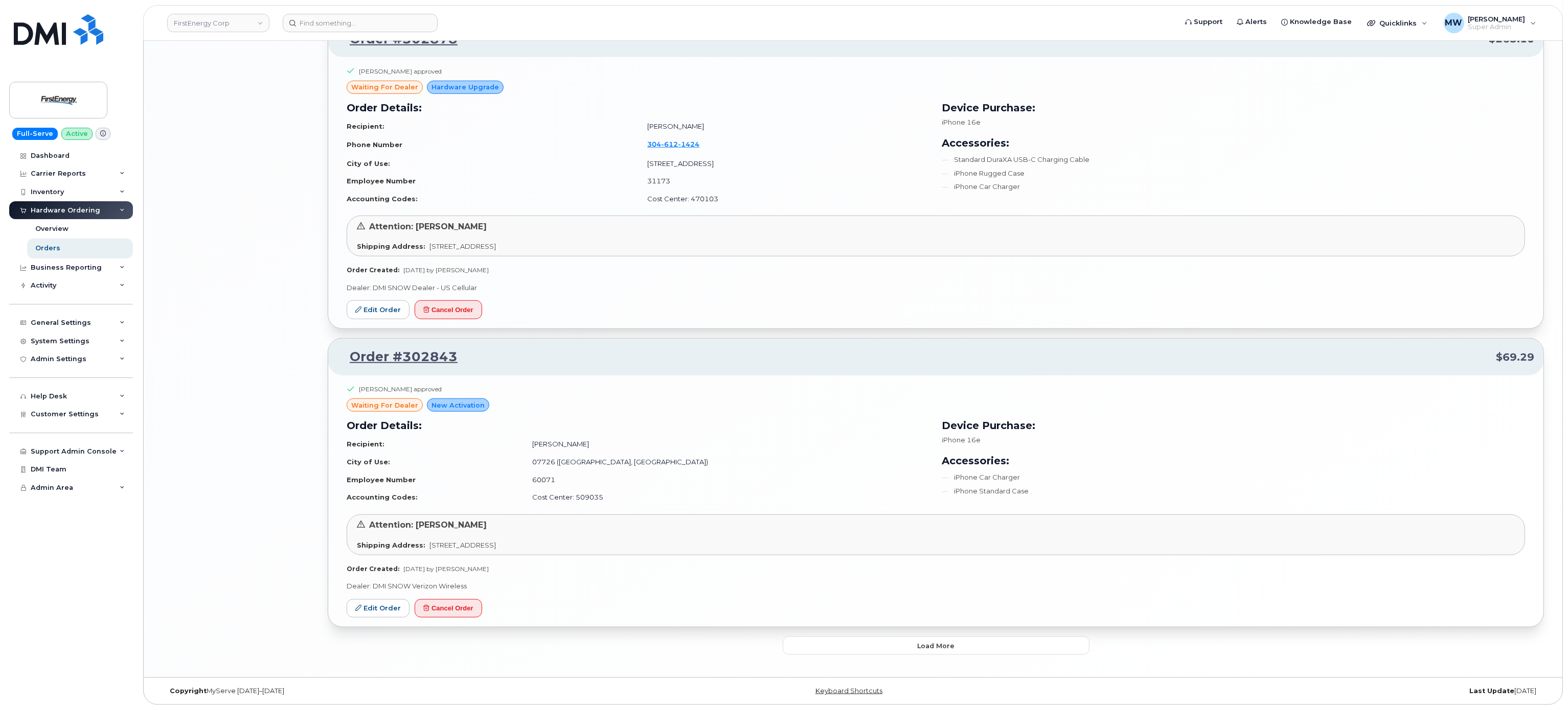
click at [920, 655] on button "Load more" at bounding box center [936, 646] width 307 height 18
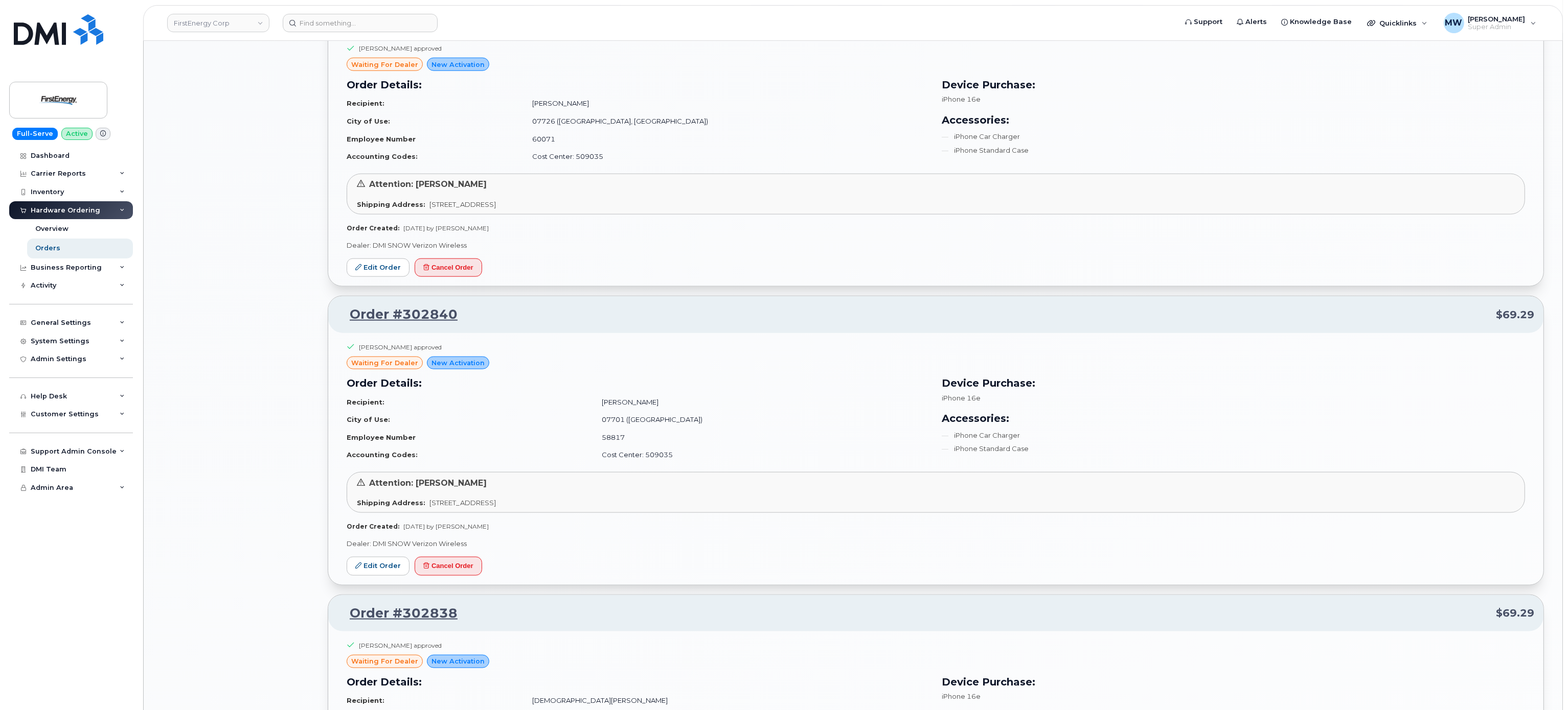
scroll to position [2951, 0]
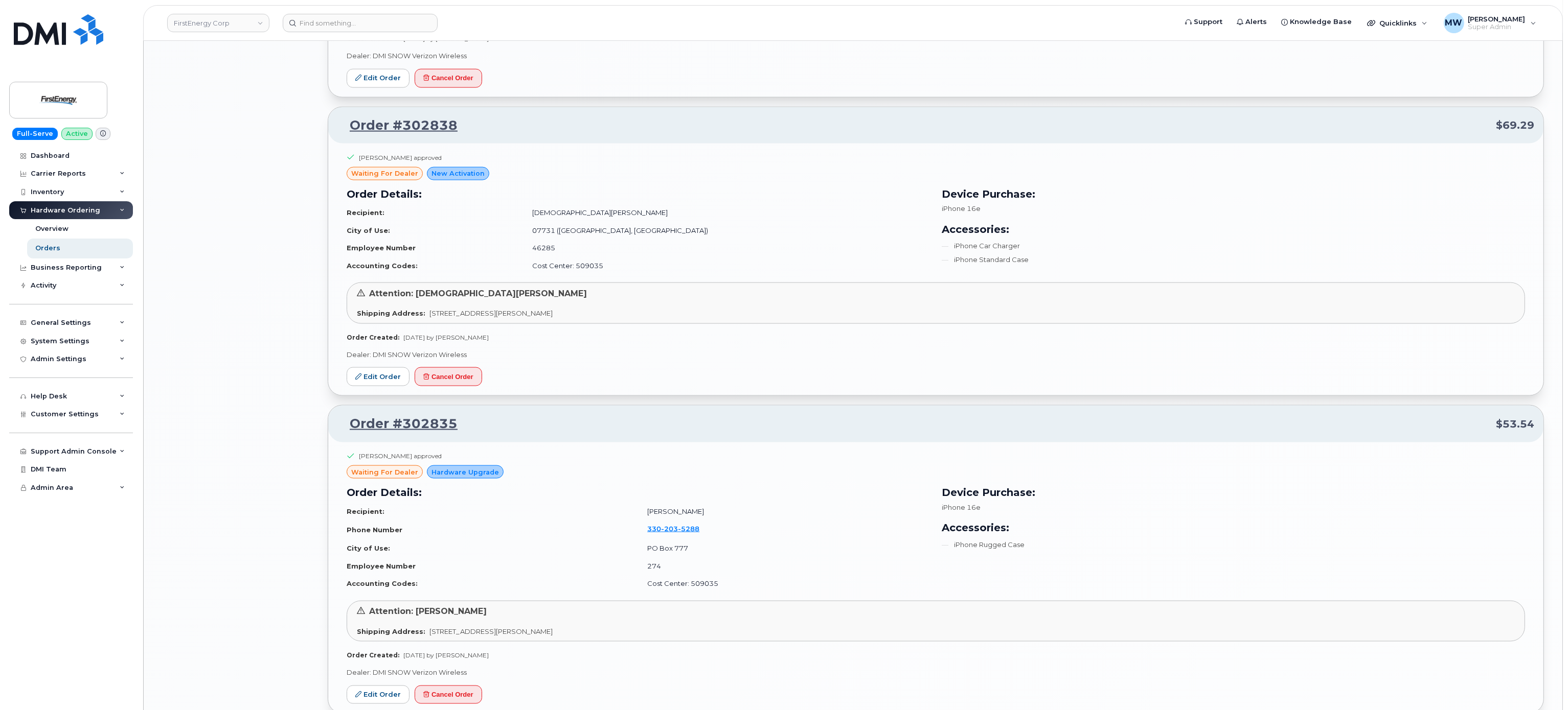
drag, startPoint x: 1343, startPoint y: 605, endPoint x: 1342, endPoint y: 619, distance: 14.0
click at [1342, 619] on div "Brandy Reppert approved waiting for dealer Hardware Upgrade Order Details: Reci…" at bounding box center [936, 555] width 1178 height 208
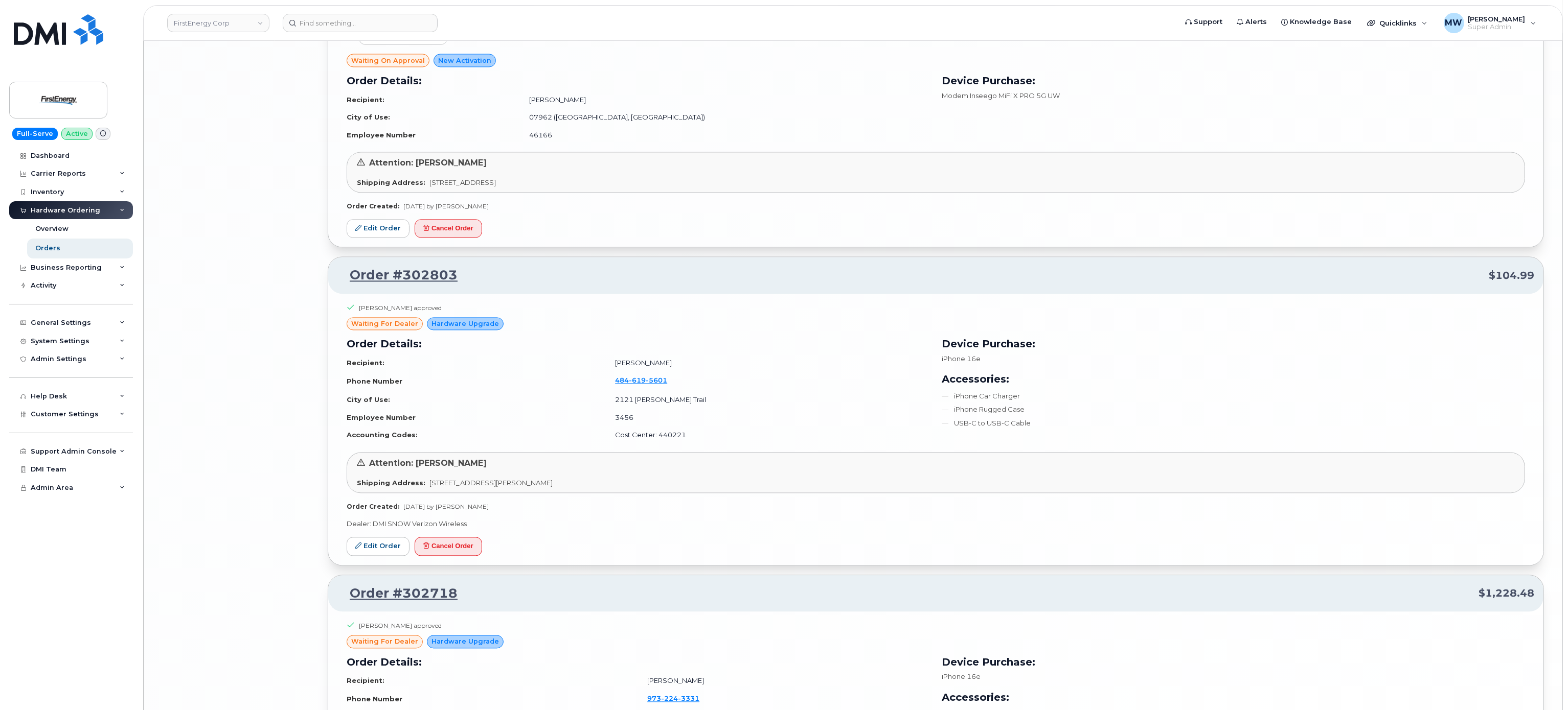
scroll to position [4691, 0]
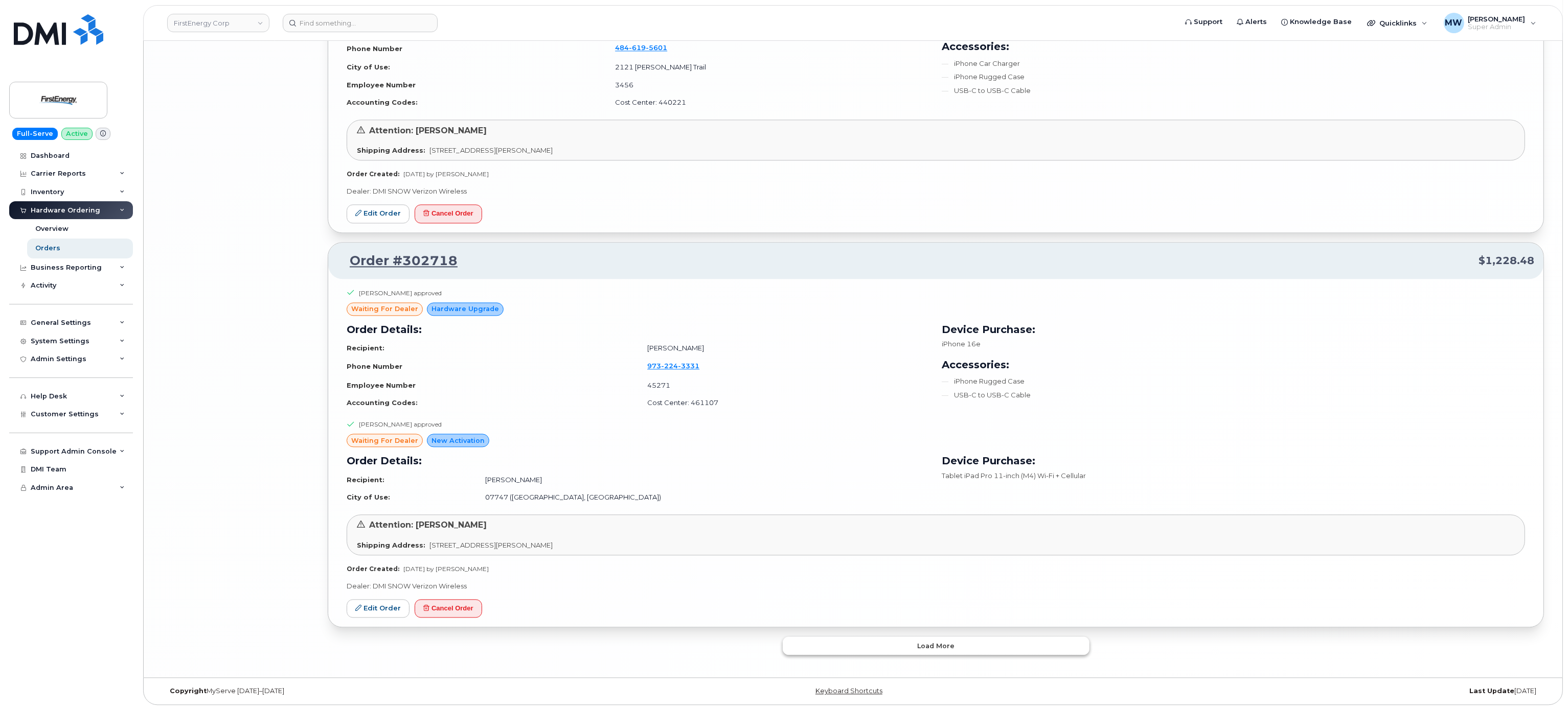
click at [931, 650] on span "Load more" at bounding box center [936, 646] width 37 height 10
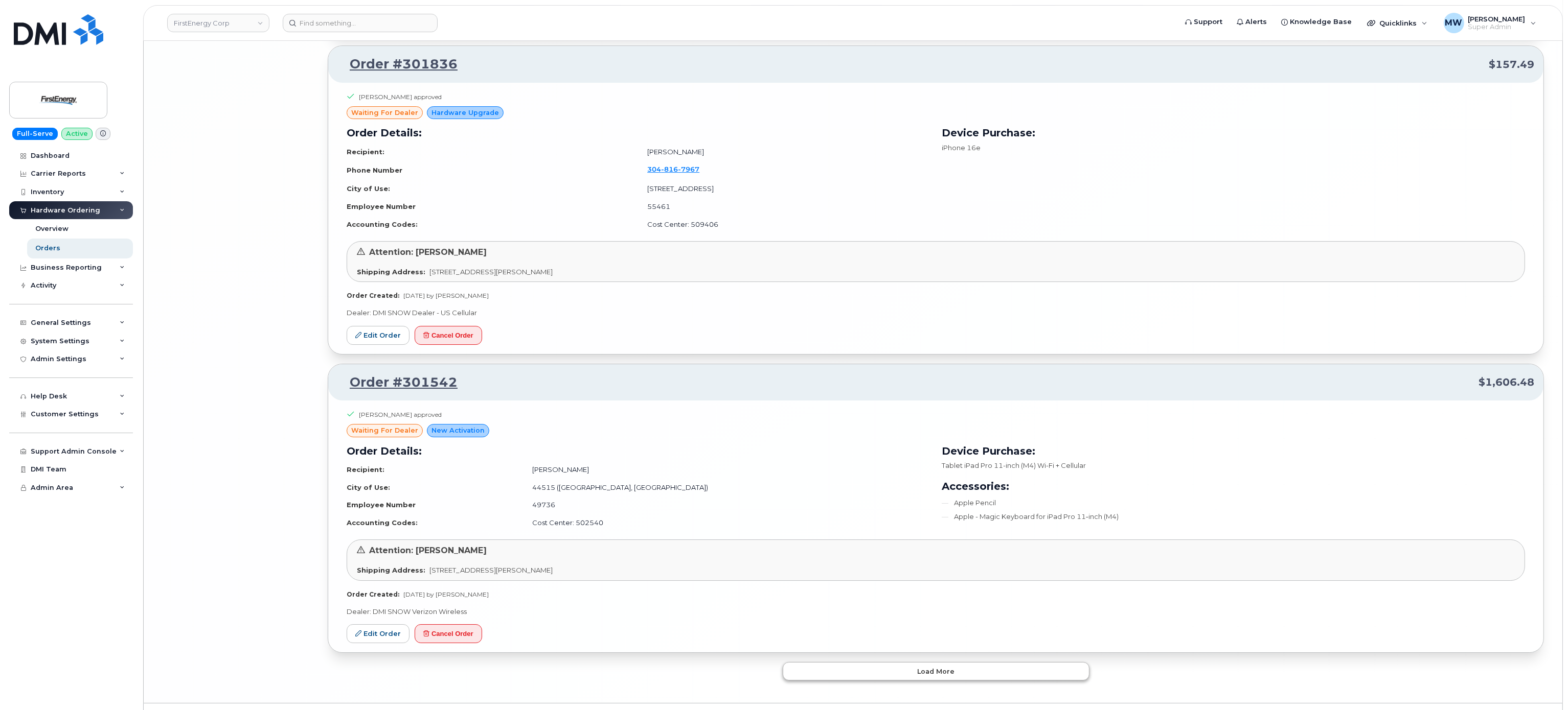
scroll to position [7052, 0]
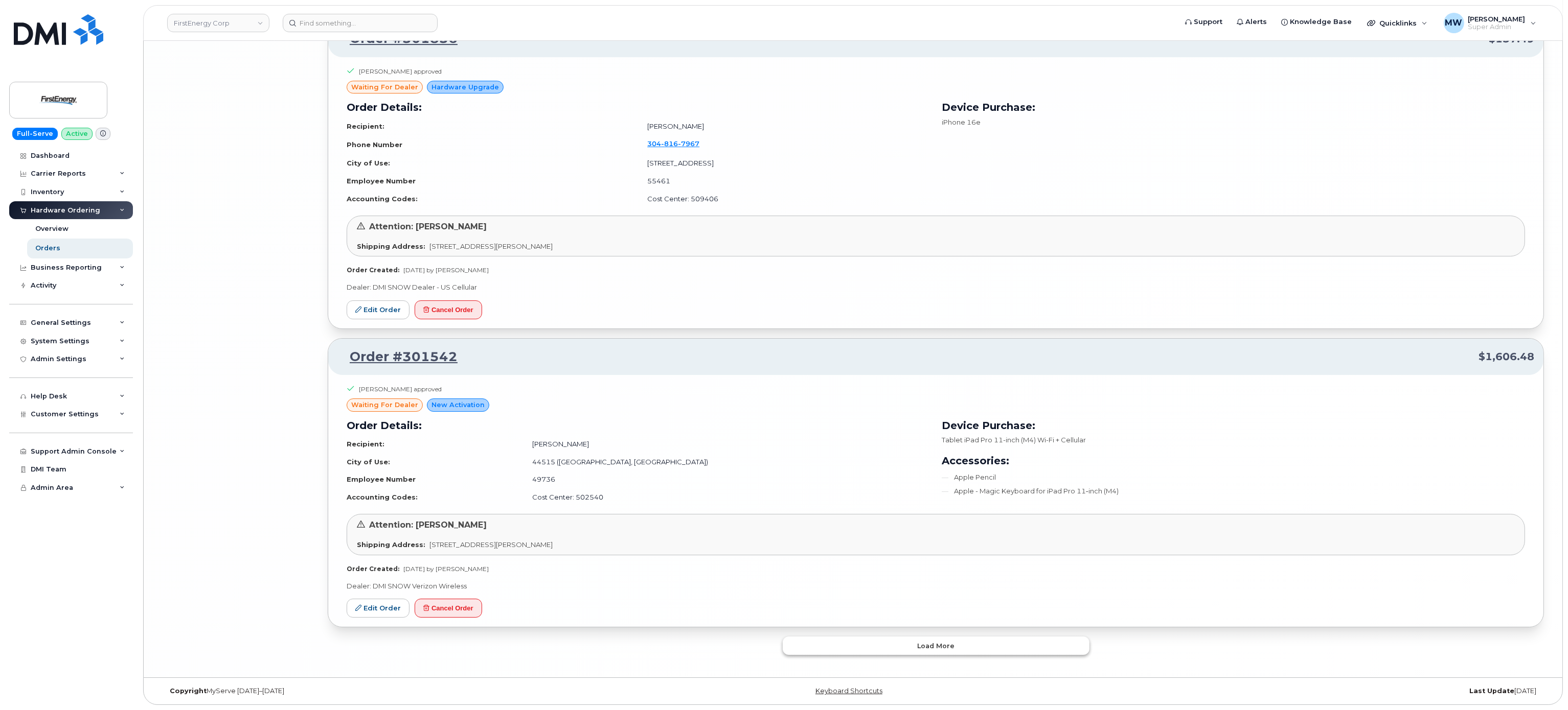
click at [931, 650] on span "Load more" at bounding box center [936, 646] width 37 height 10
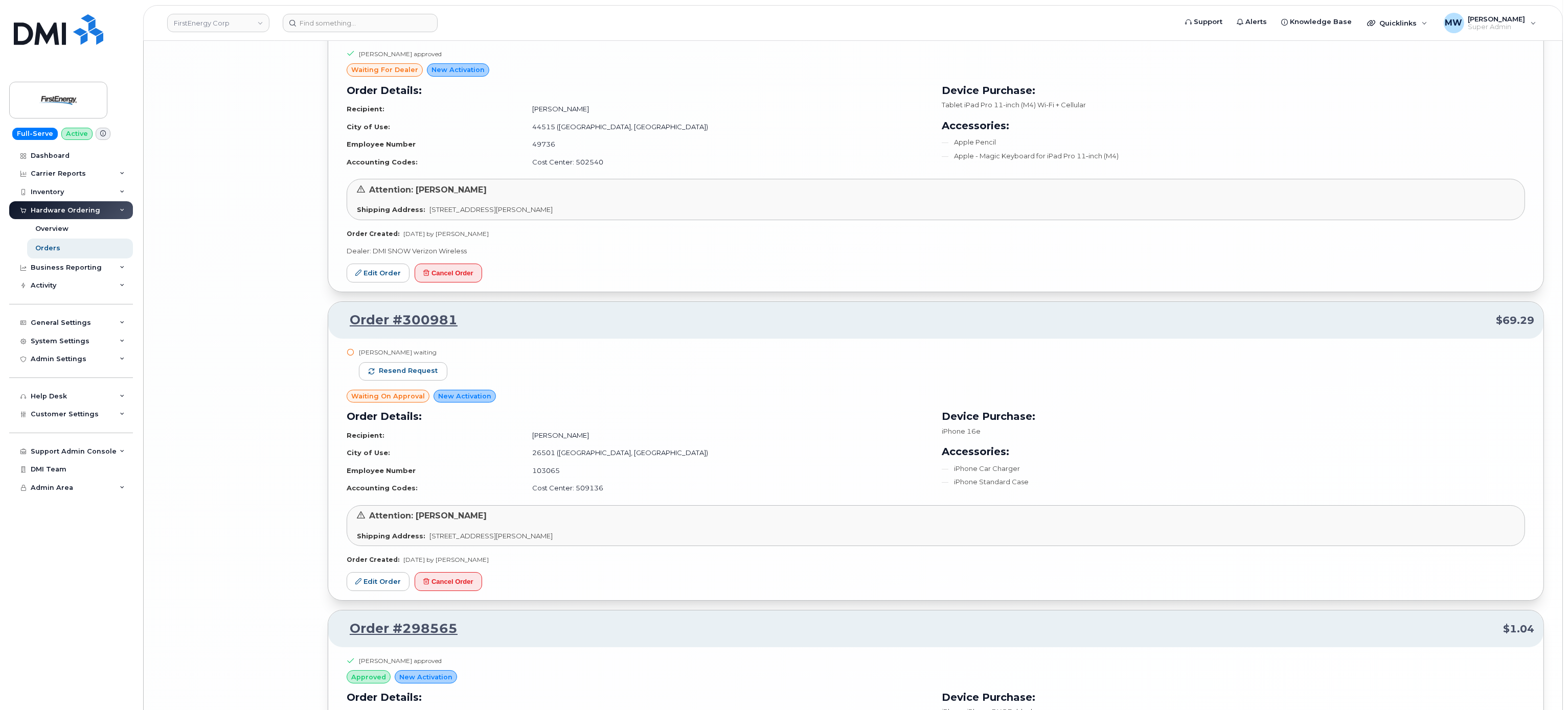
scroll to position [7355, 0]
click at [419, 377] on span "Resend request" at bounding box center [408, 372] width 59 height 9
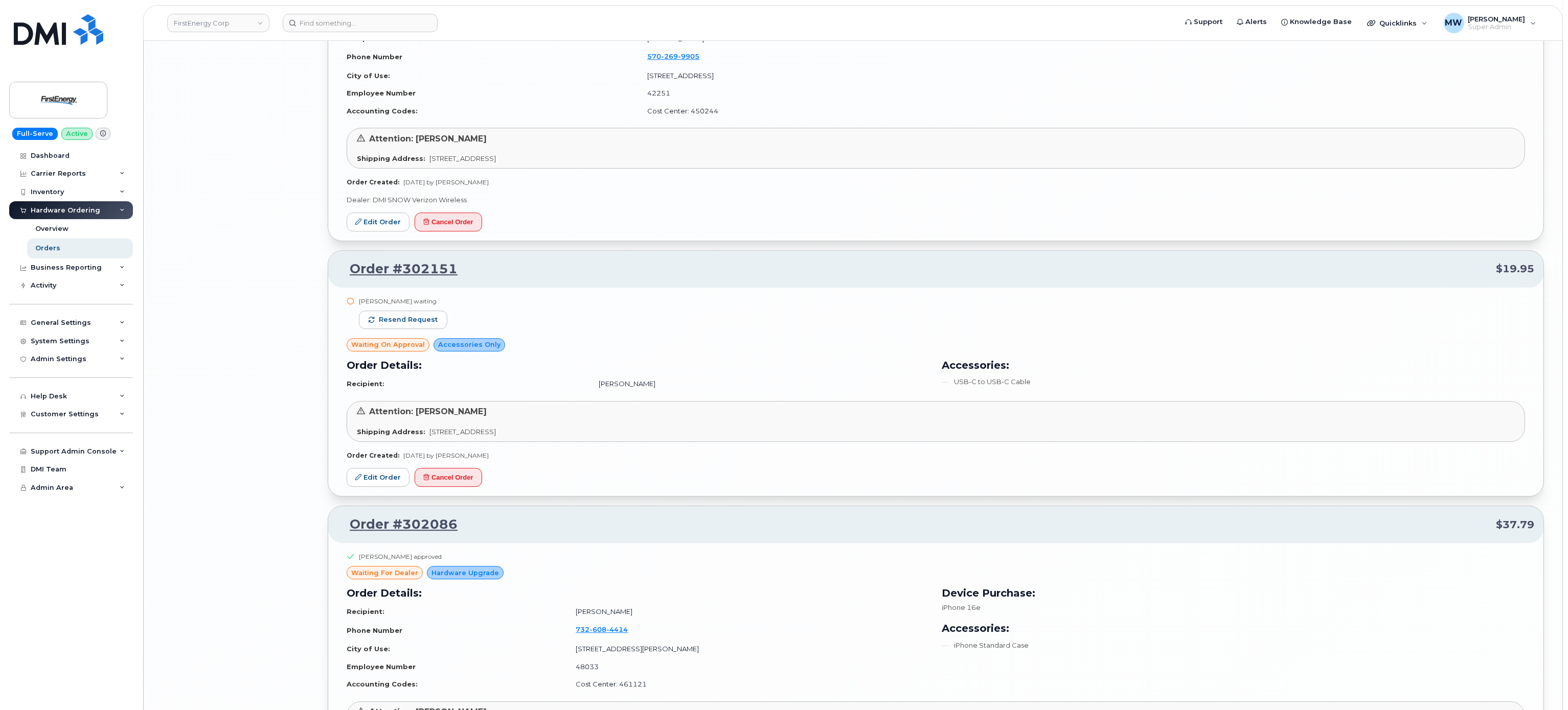
scroll to position [6215, 0]
click at [417, 326] on span "Resend request" at bounding box center [408, 321] width 59 height 9
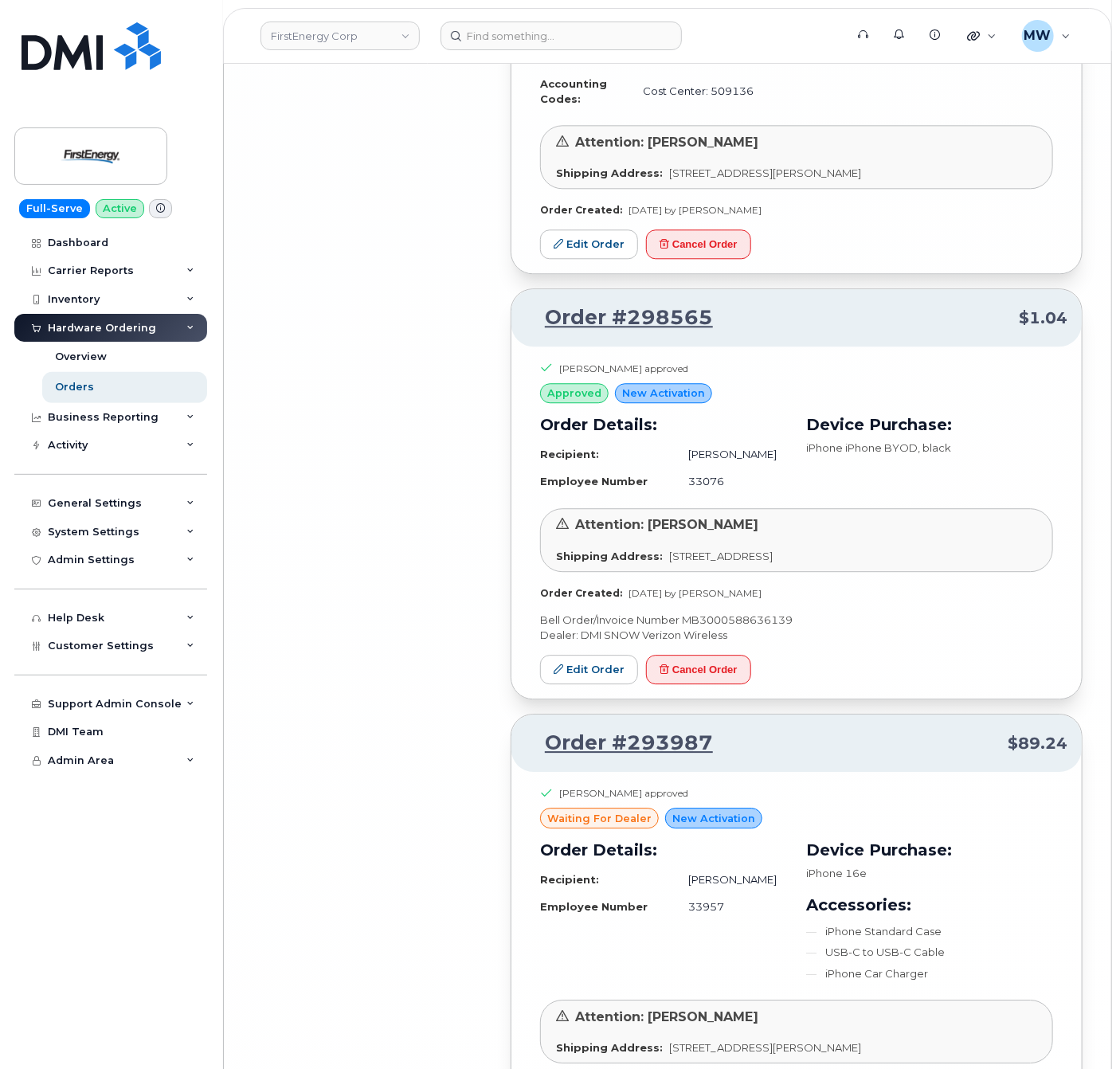
scroll to position [12965, 0]
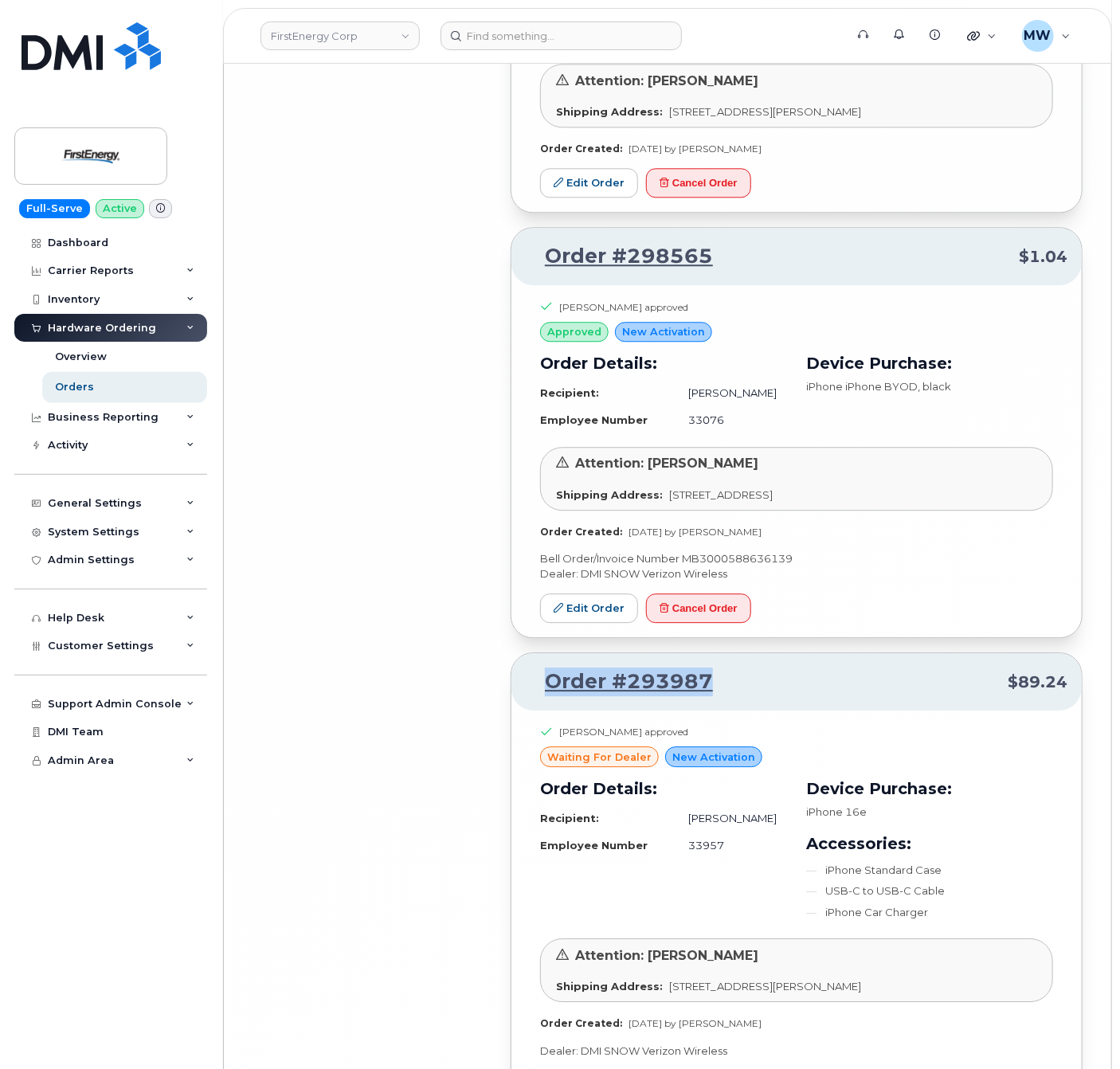
drag, startPoint x: 742, startPoint y: 511, endPoint x: 519, endPoint y: 543, distance: 225.3
click at [519, 654] on div "Order #293987 $89.24" at bounding box center [796, 682] width 570 height 57
copy link "Order #293987"
drag, startPoint x: 748, startPoint y: 84, endPoint x: 542, endPoint y: 97, distance: 206.4
click at [542, 242] on p "Order #298565 $1.04" at bounding box center [796, 256] width 542 height 28
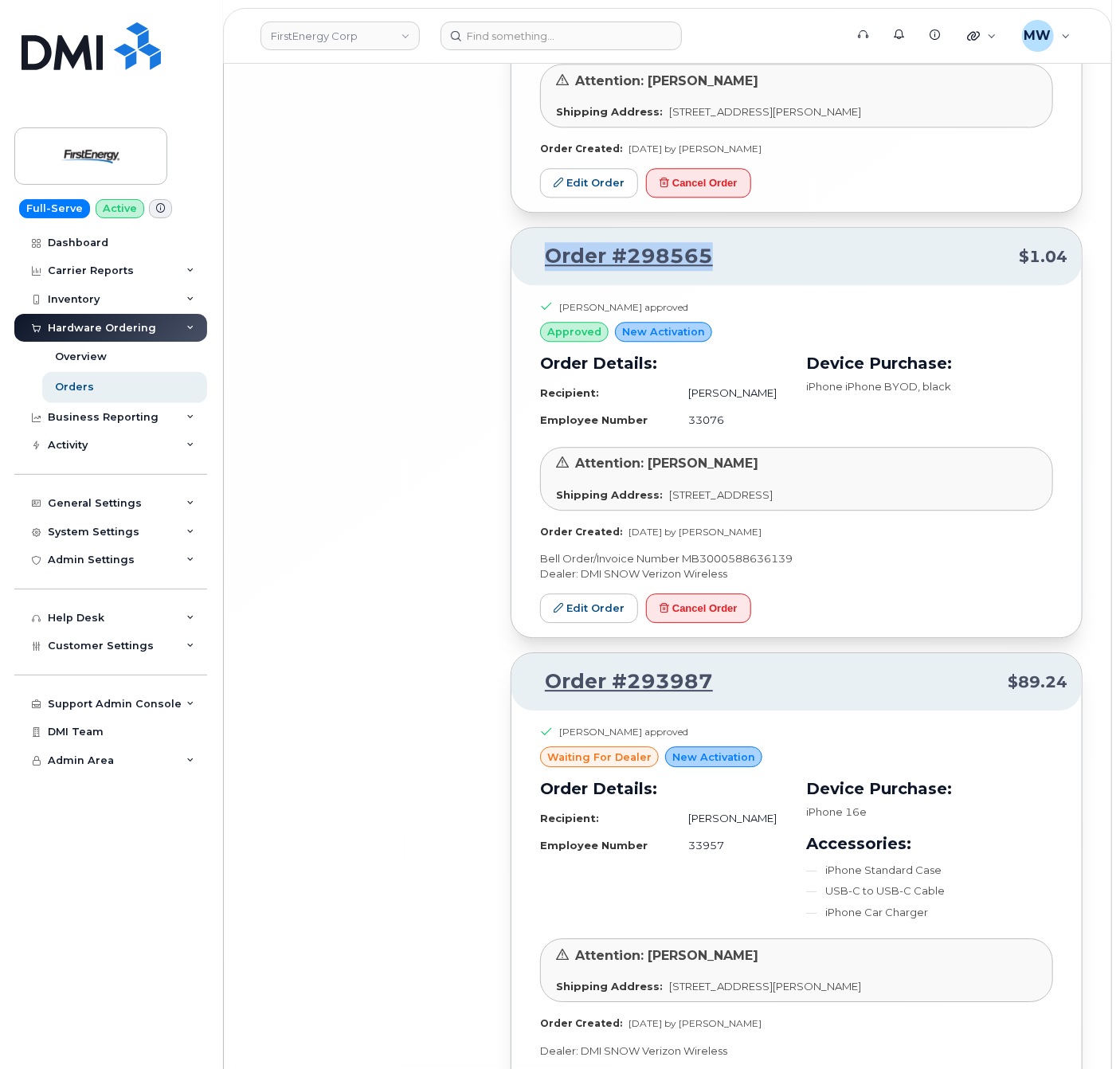
copy link "Order #298565"
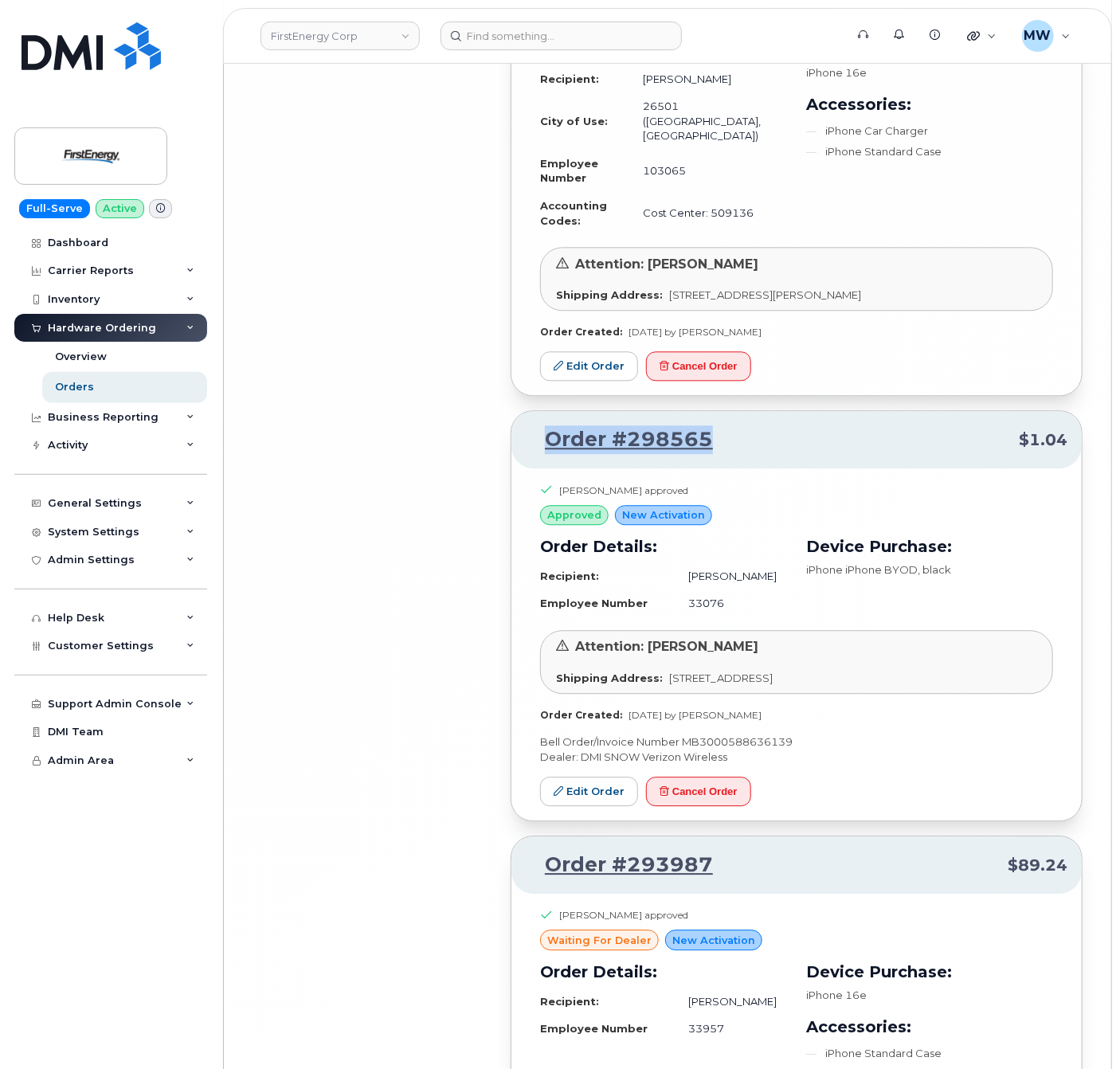
scroll to position [12772, 0]
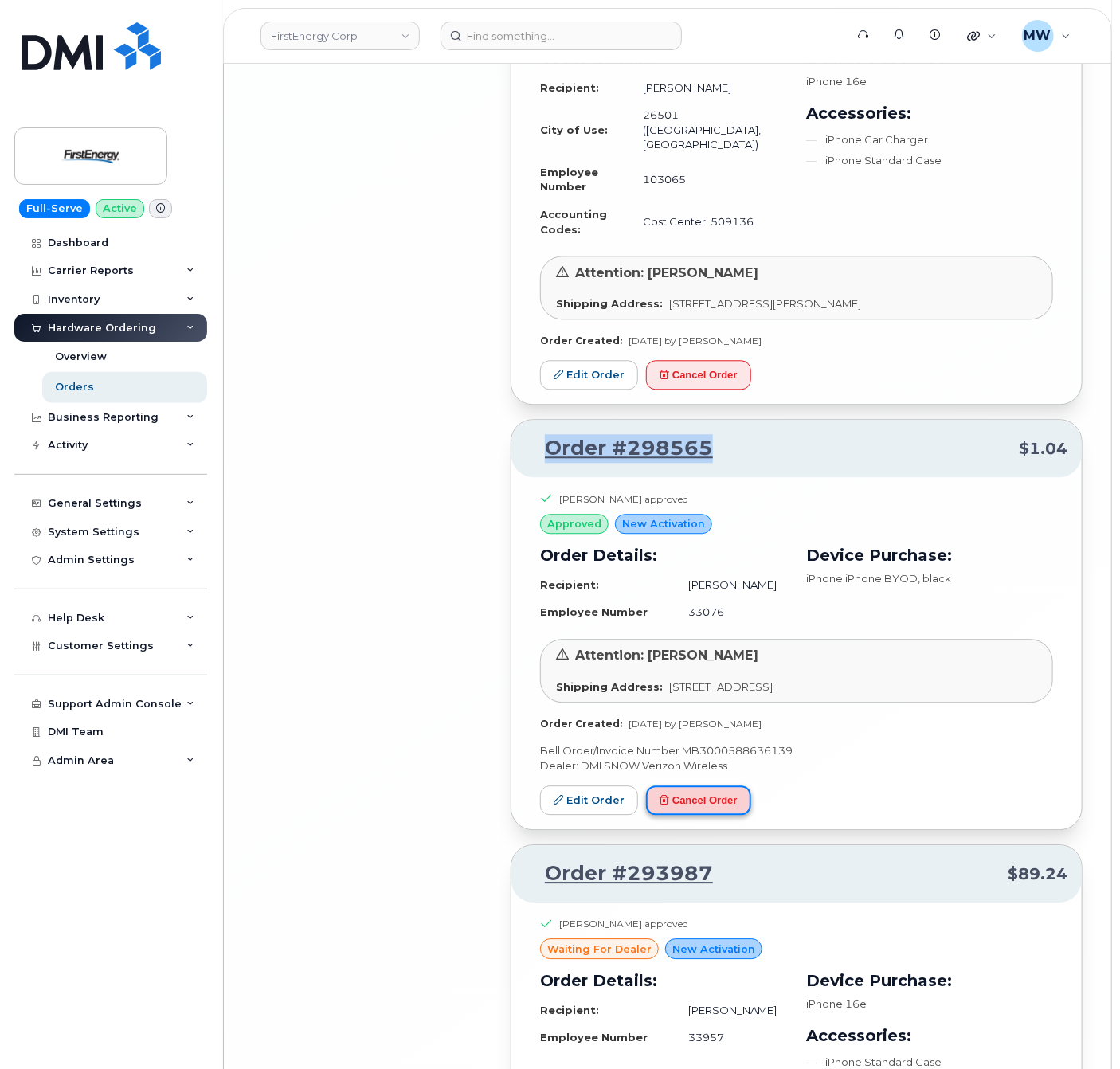
click at [735, 785] on button "Cancel Order" at bounding box center [698, 800] width 105 height 29
click at [723, 785] on button "Cancel Order" at bounding box center [698, 800] width 105 height 29
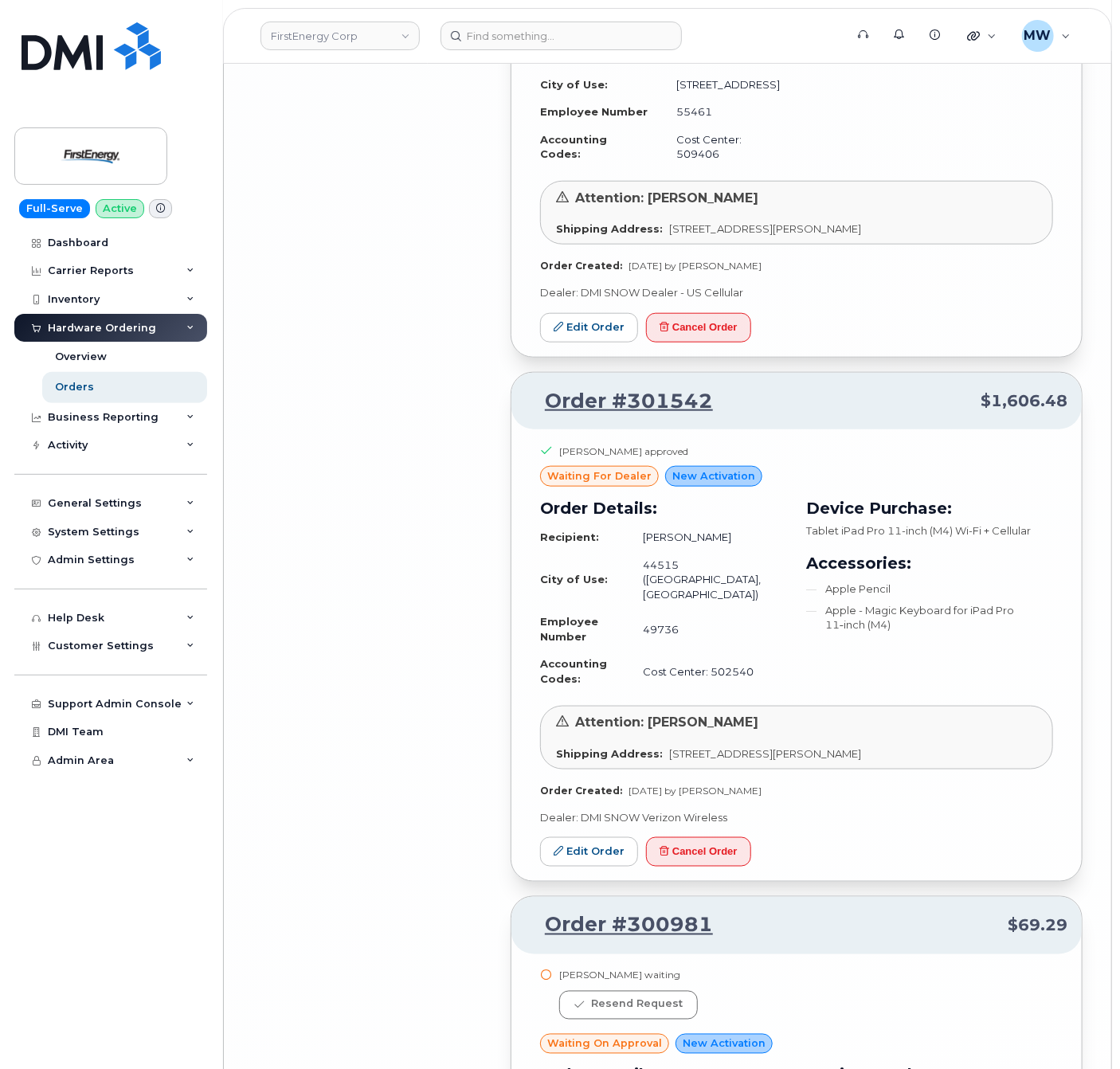
scroll to position [11757, 0]
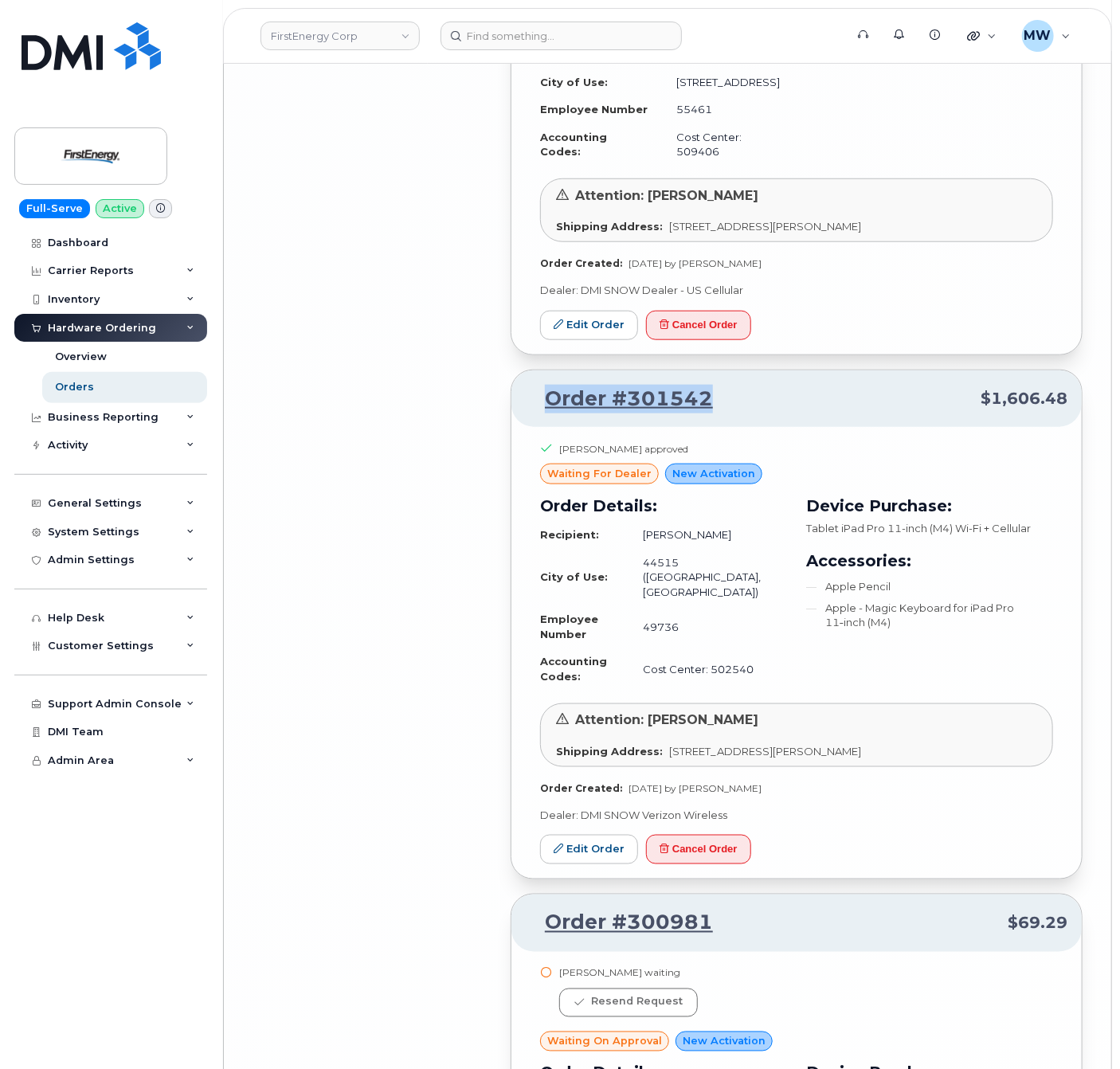
drag, startPoint x: 742, startPoint y: 258, endPoint x: 536, endPoint y: 248, distance: 206.2
click at [536, 385] on p "Order #301542 $1,606.48" at bounding box center [796, 399] width 542 height 28
copy link "Order #301542"
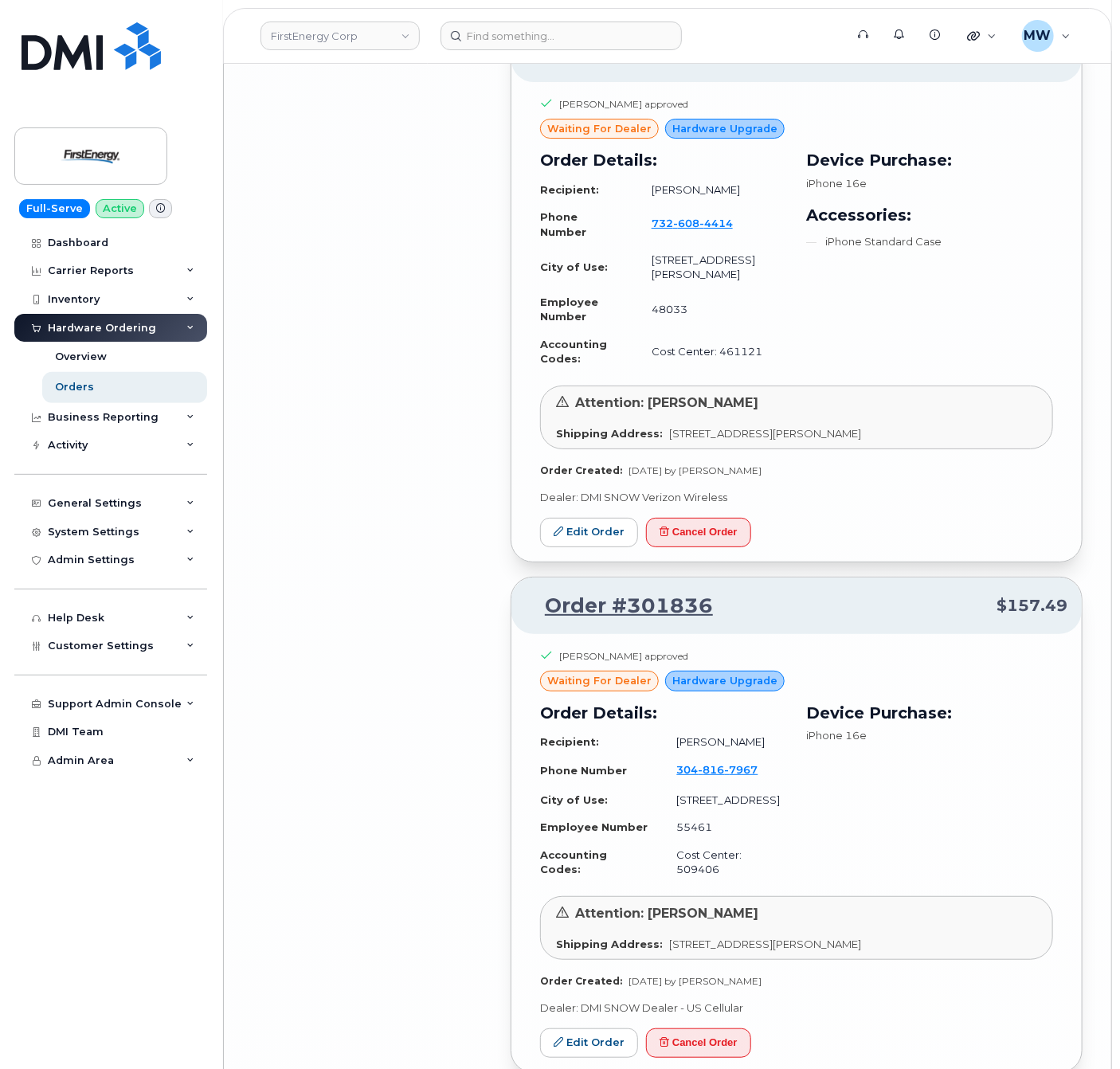
scroll to position [11041, 0]
drag, startPoint x: 729, startPoint y: 424, endPoint x: 539, endPoint y: 415, distance: 190.2
click at [539, 590] on p "Order #301836 $157.49" at bounding box center [796, 604] width 542 height 28
copy link "Order #301836"
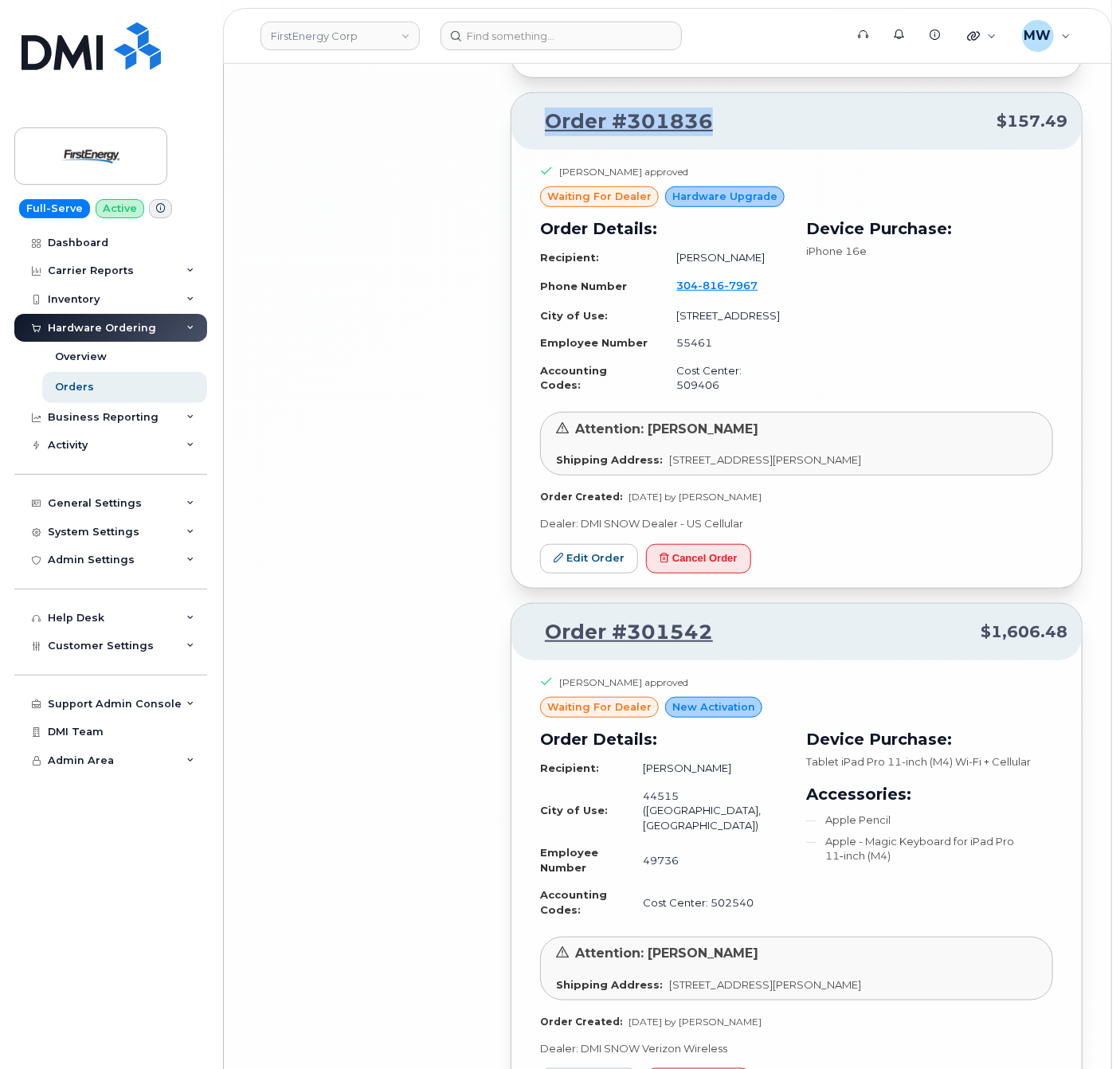
scroll to position [11523, 0]
drag, startPoint x: 753, startPoint y: 486, endPoint x: 534, endPoint y: 476, distance: 219.2
click at [534, 619] on p "Order #301542 $1,606.48" at bounding box center [796, 634] width 542 height 28
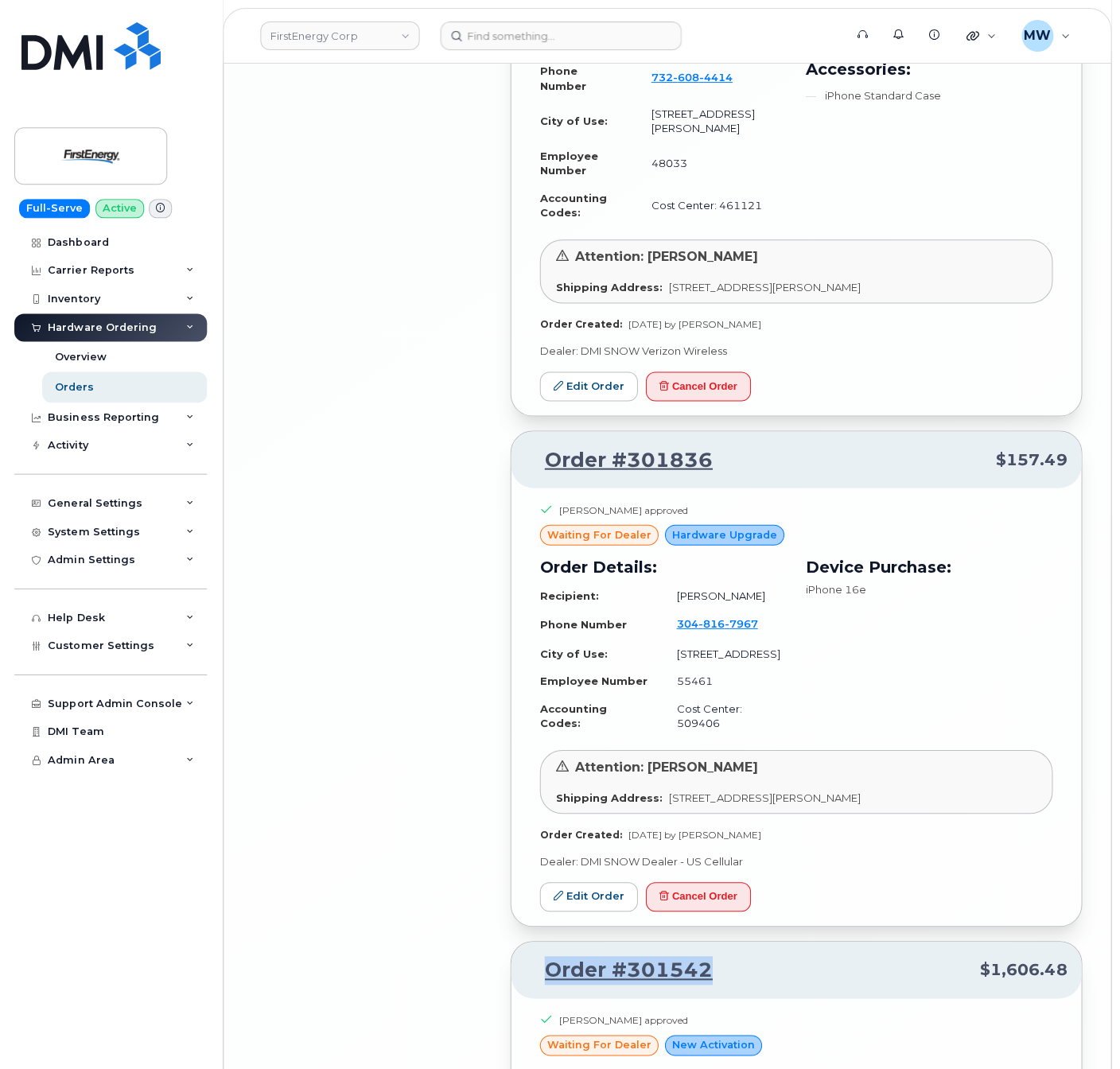
scroll to position [11166, 0]
drag, startPoint x: 749, startPoint y: 273, endPoint x: 537, endPoint y: 300, distance: 213.7
click at [537, 430] on div "Order #301836 $157.49" at bounding box center [794, 458] width 569 height 57
copy link "Order #301836"
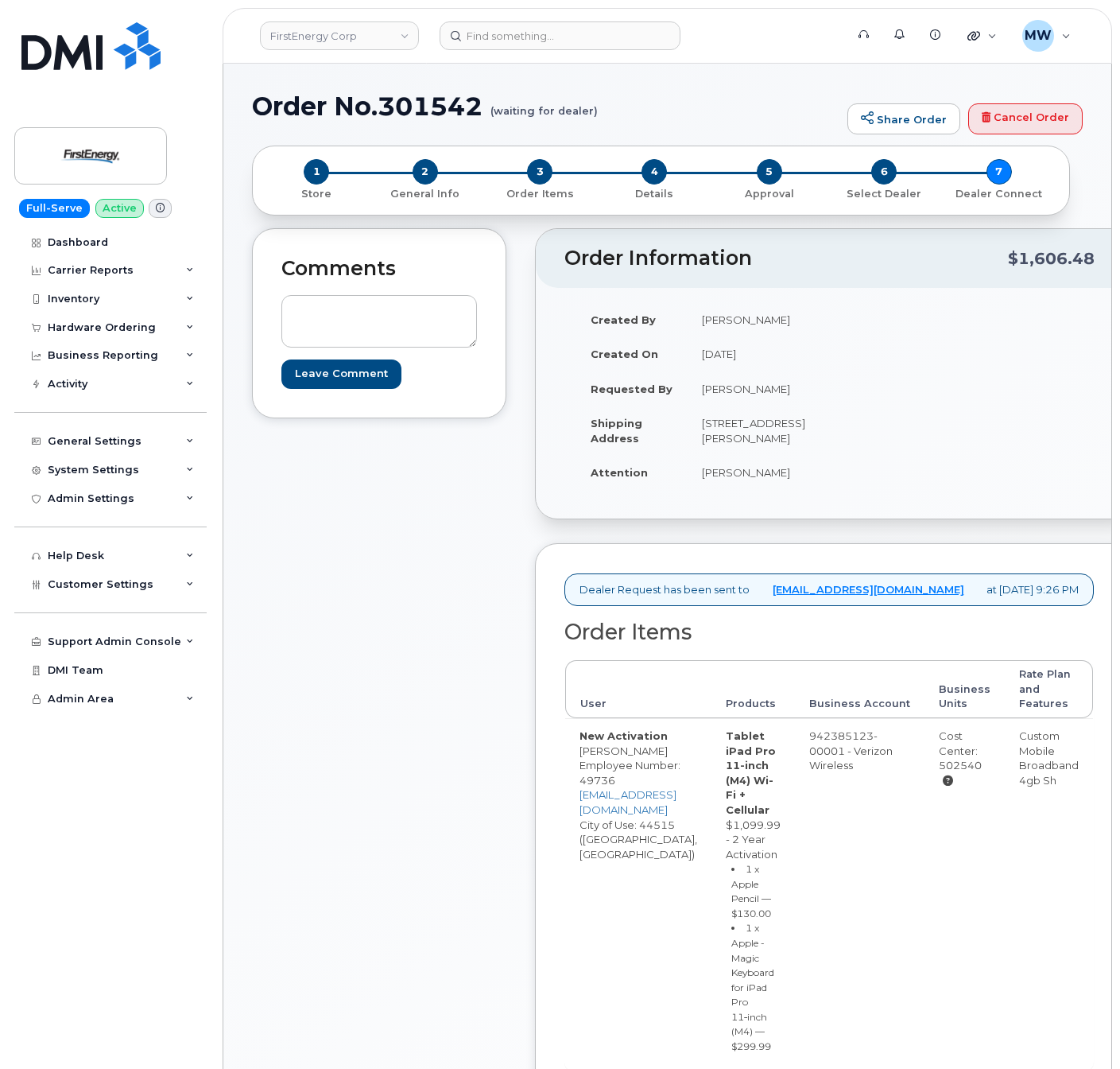
scroll to position [562, 0]
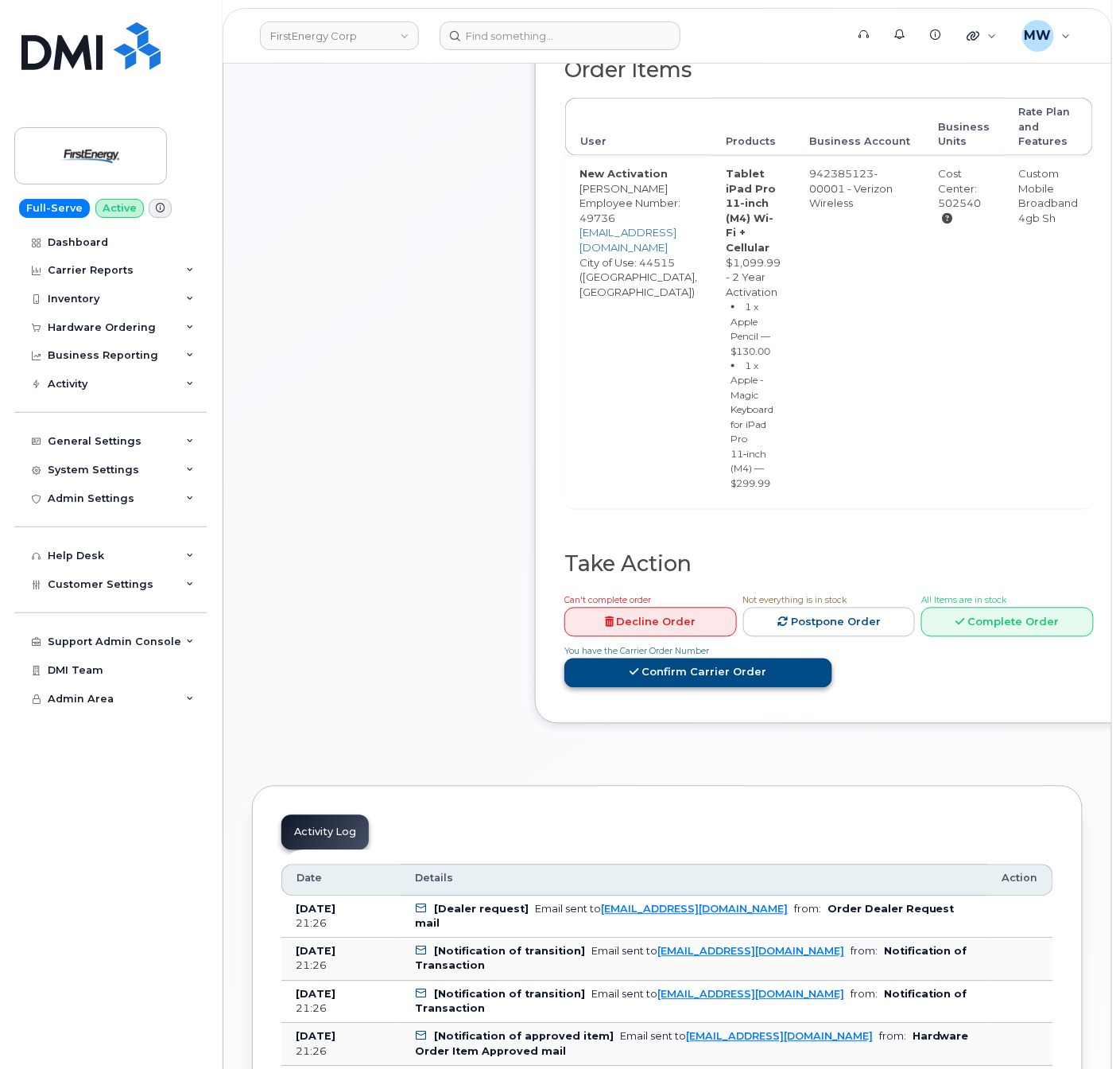
click at [832, 658] on link "Confirm Carrier Order" at bounding box center [698, 672] width 268 height 29
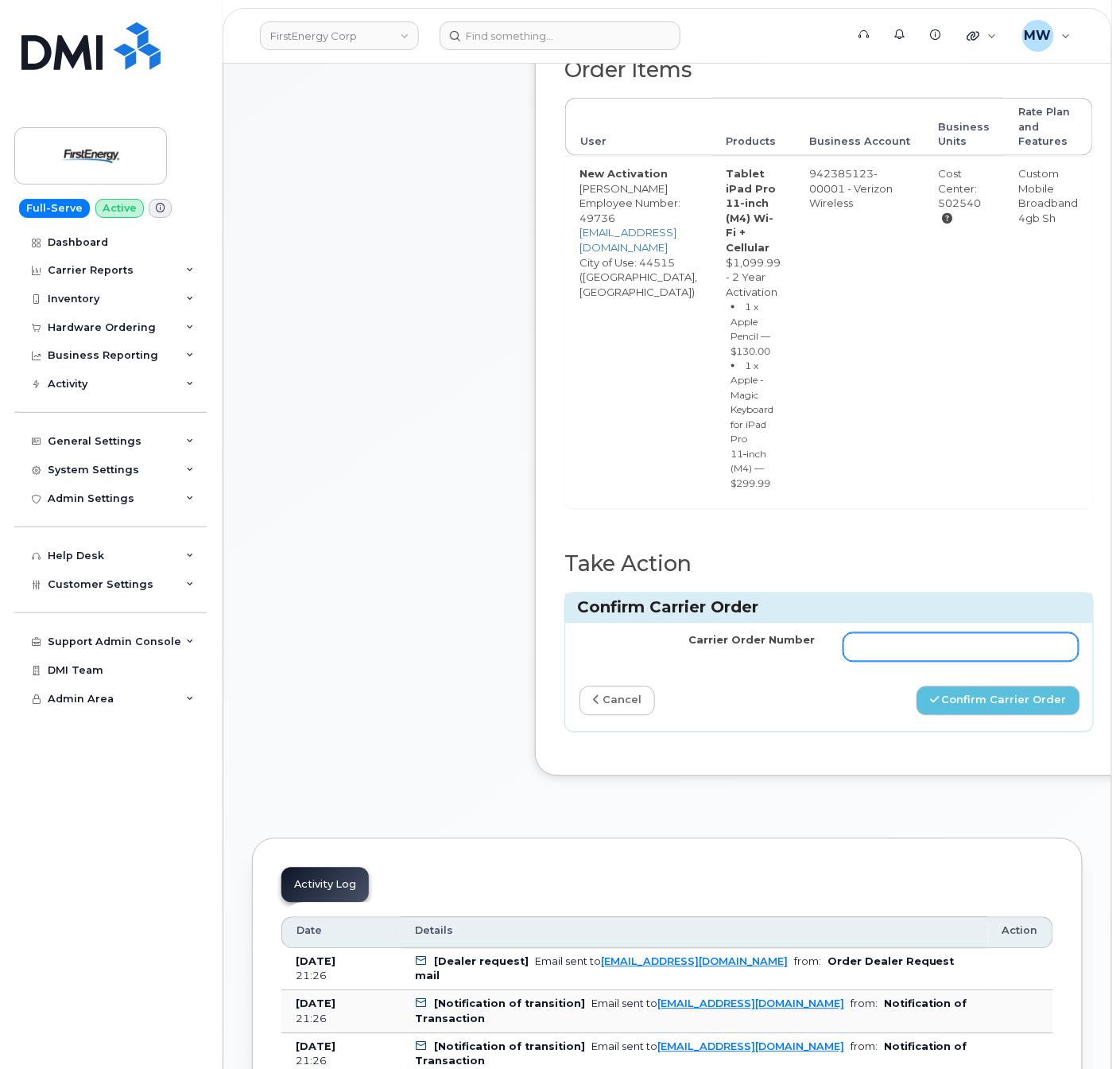
click at [1055, 662] on input "Carrier Order Number" at bounding box center [961, 648] width 236 height 28
paste input "MB1000506262275"
type input "MB1000506262275"
click at [1029, 716] on button "Confirm Carrier Order" at bounding box center [998, 701] width 164 height 29
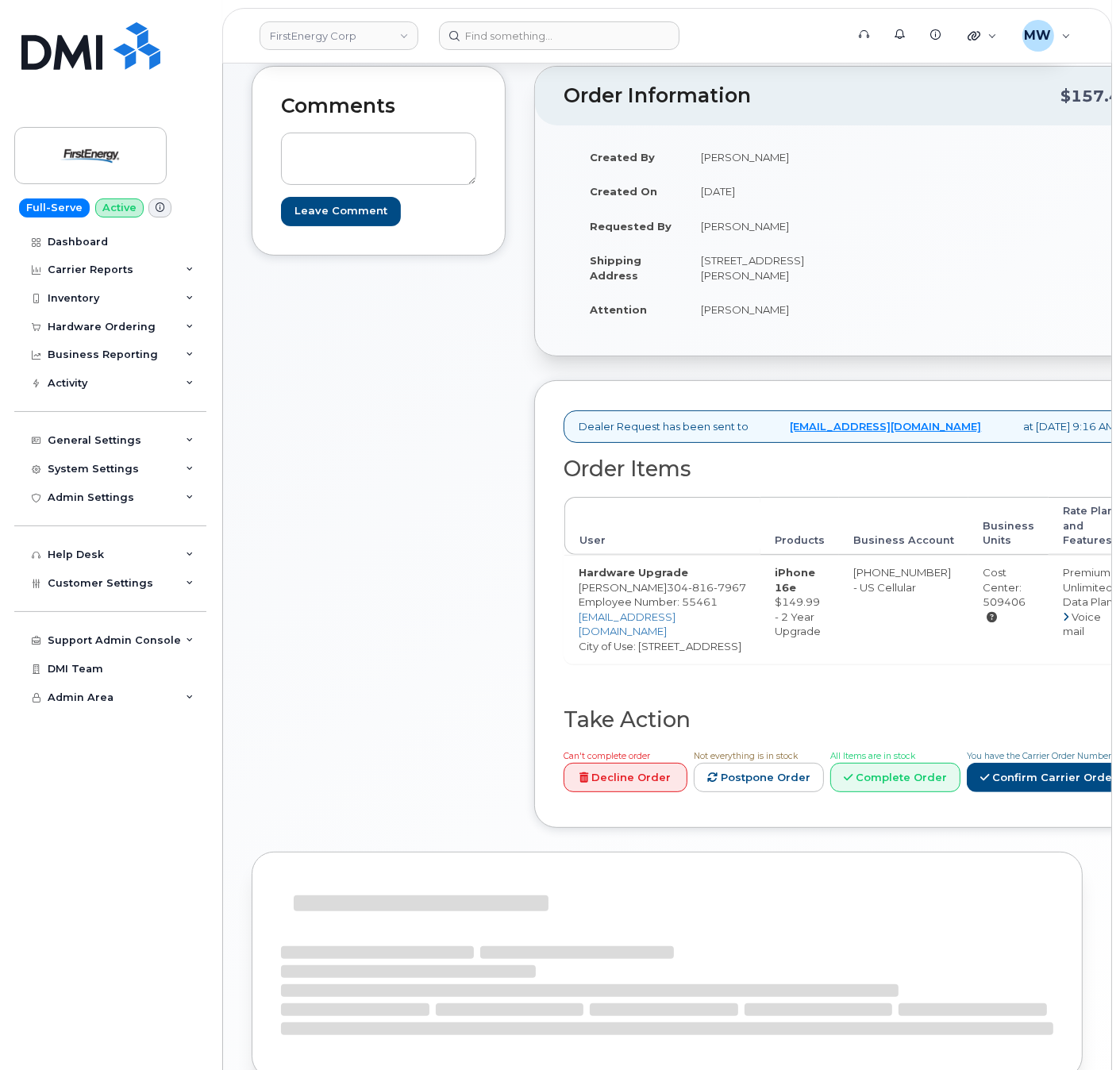
scroll to position [164, 0]
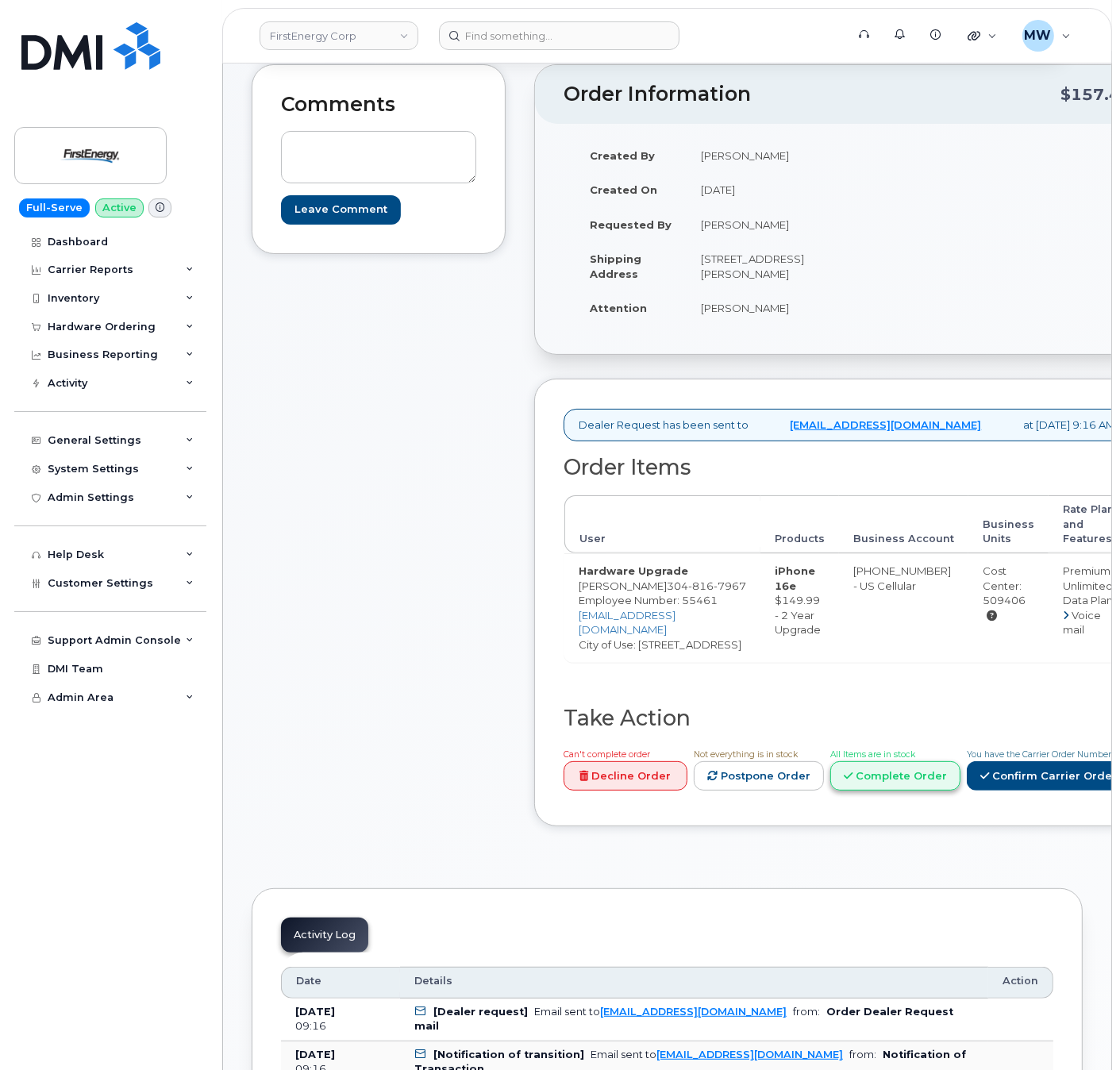
click at [960, 791] on link "Complete Order" at bounding box center [896, 775] width 130 height 29
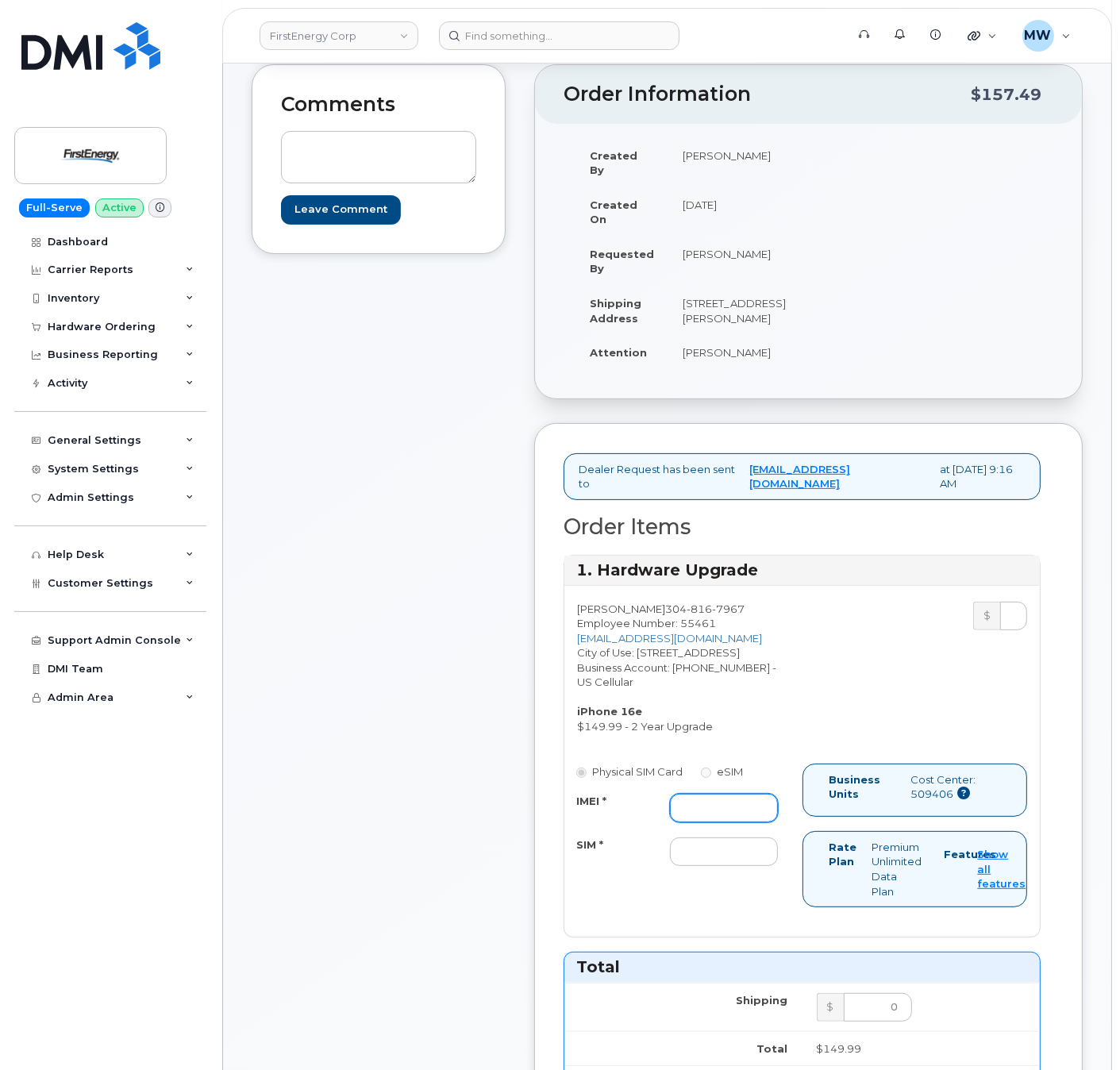
click at [736, 822] on input "IMEI *" at bounding box center [723, 808] width 107 height 28
paste input "355852810784459"
type input "355852810784459"
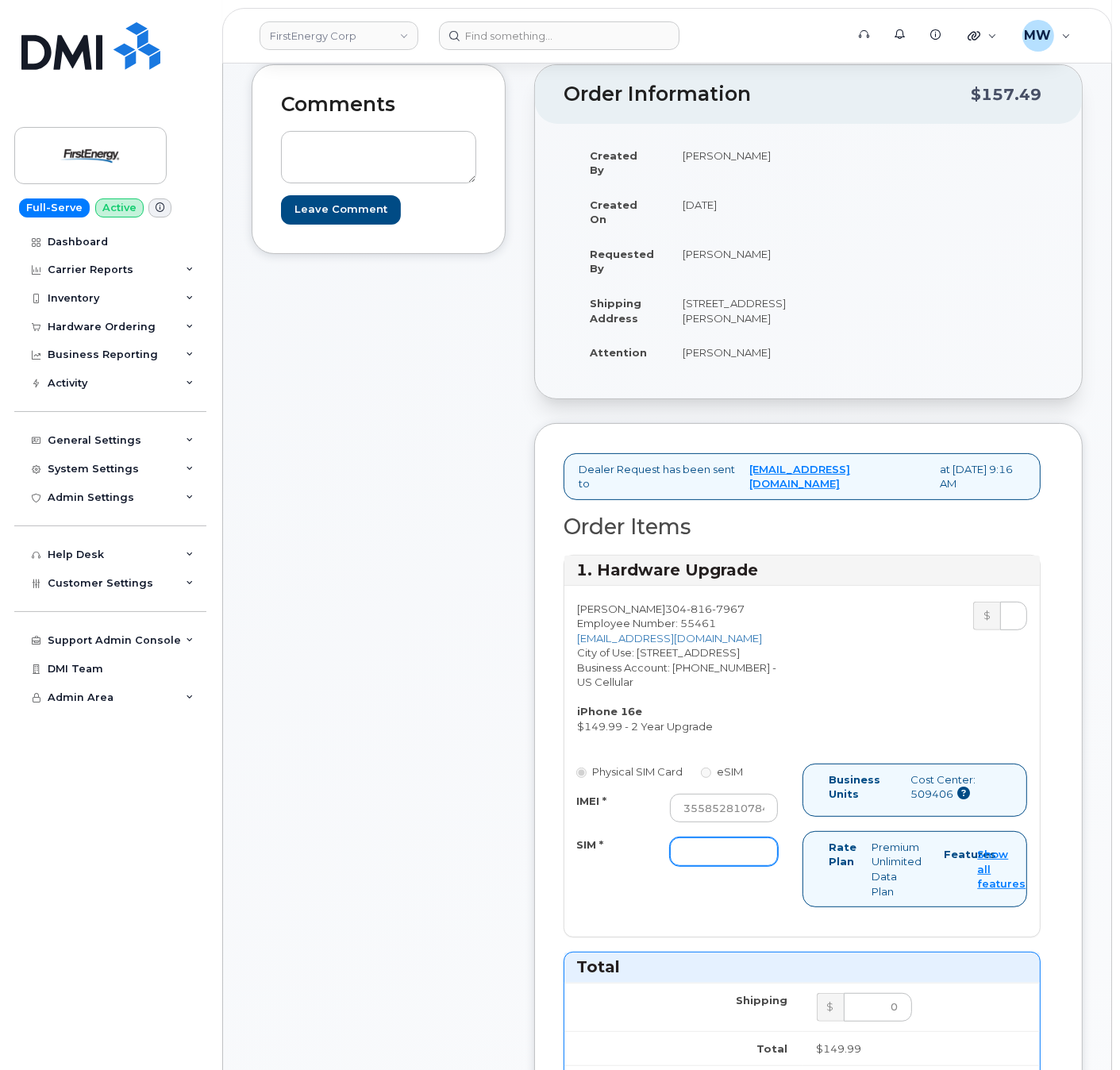
click at [743, 866] on input "SIM *" at bounding box center [723, 852] width 107 height 28
type input "NA"
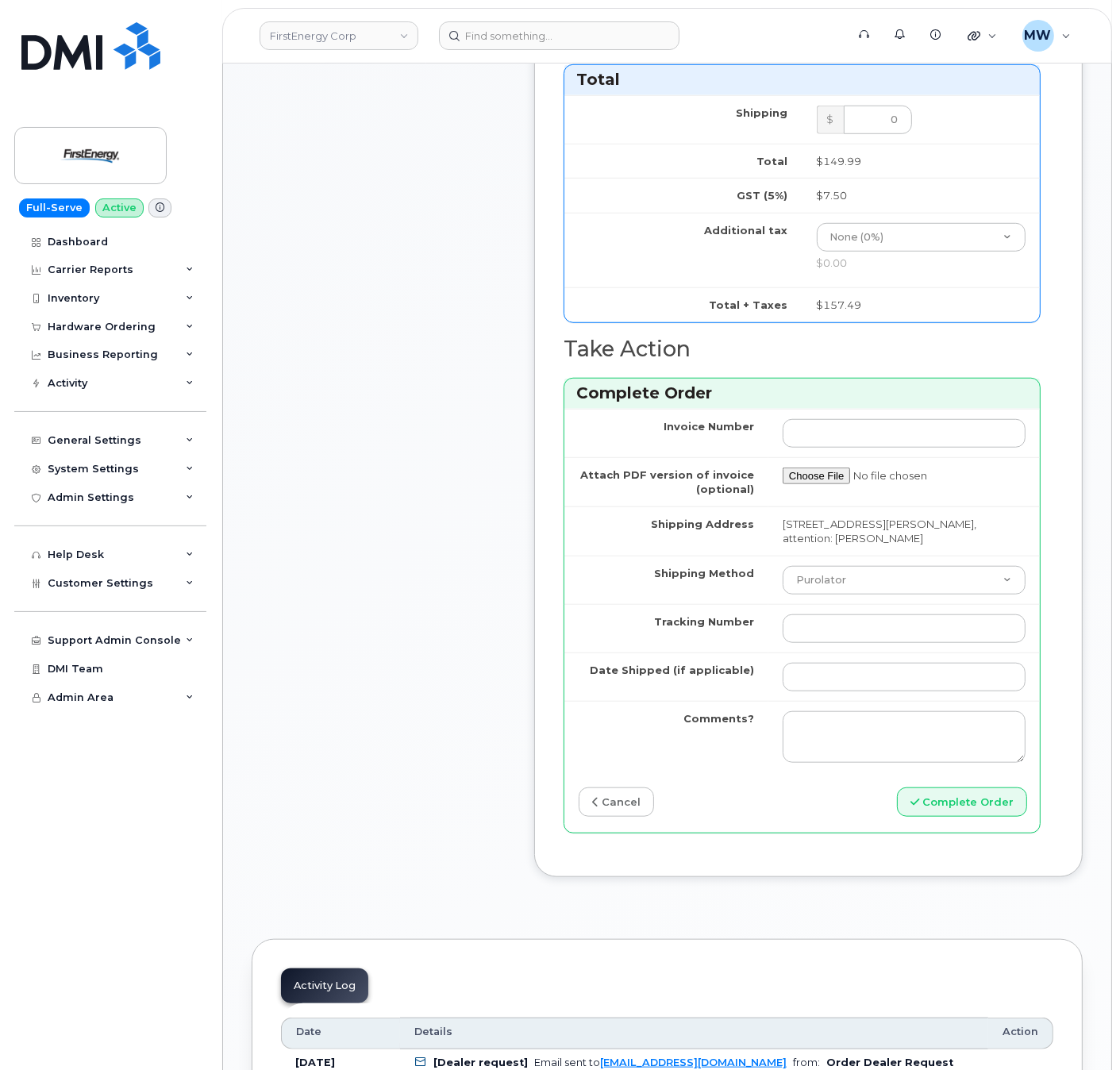
scroll to position [1053, 0]
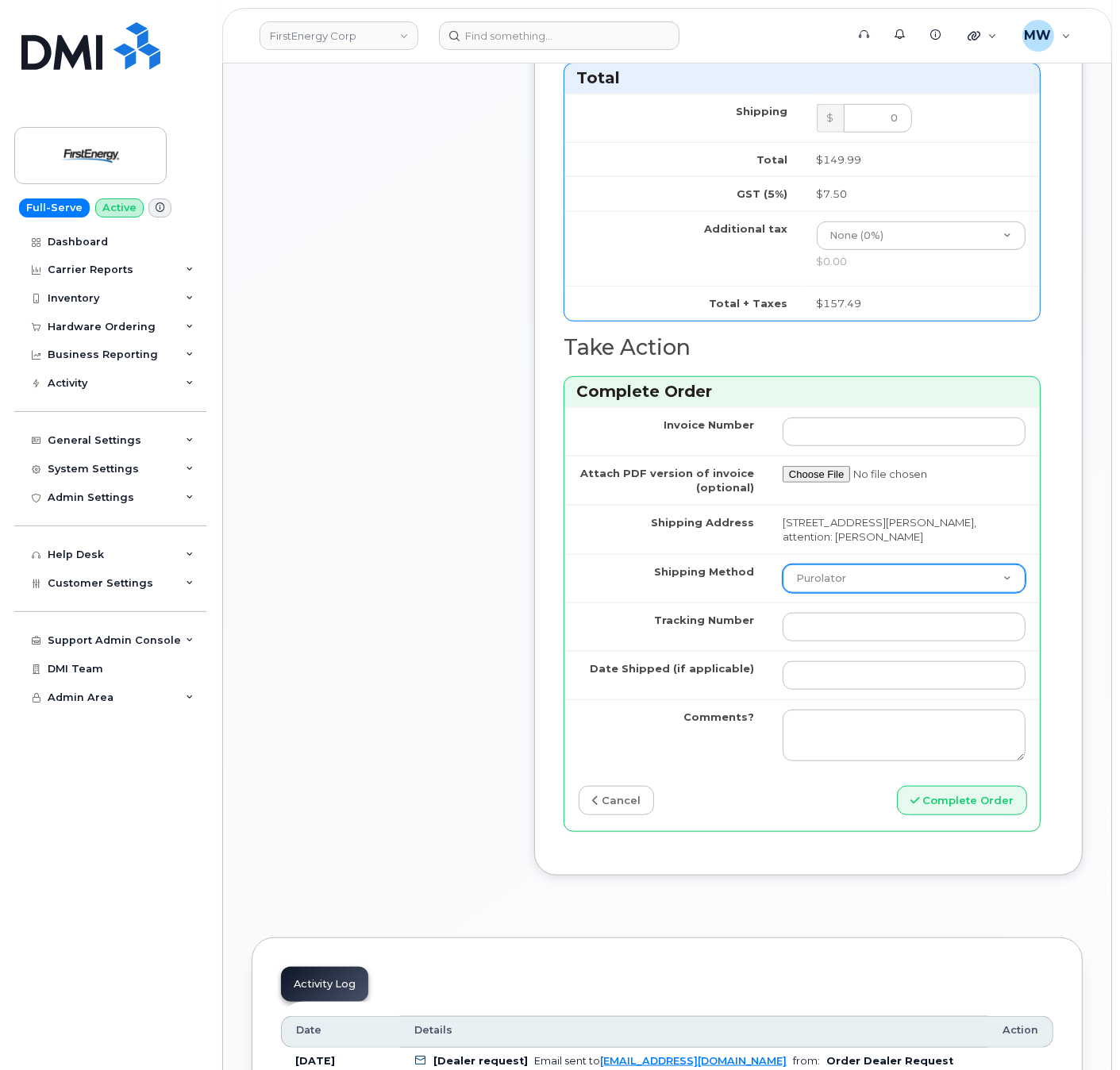
click at [826, 593] on select "Purolator UPS FedEx Canada Post Courier Other Drop Off Pick Up" at bounding box center [904, 578] width 243 height 28
select select "UPS"
click at [783, 593] on select "Purolator UPS FedEx Canada Post Courier Other Drop Off Pick Up" at bounding box center [904, 578] width 243 height 28
click at [865, 642] on input "Tracking Number" at bounding box center [904, 627] width 243 height 28
paste input "1Z633RA80353729468"
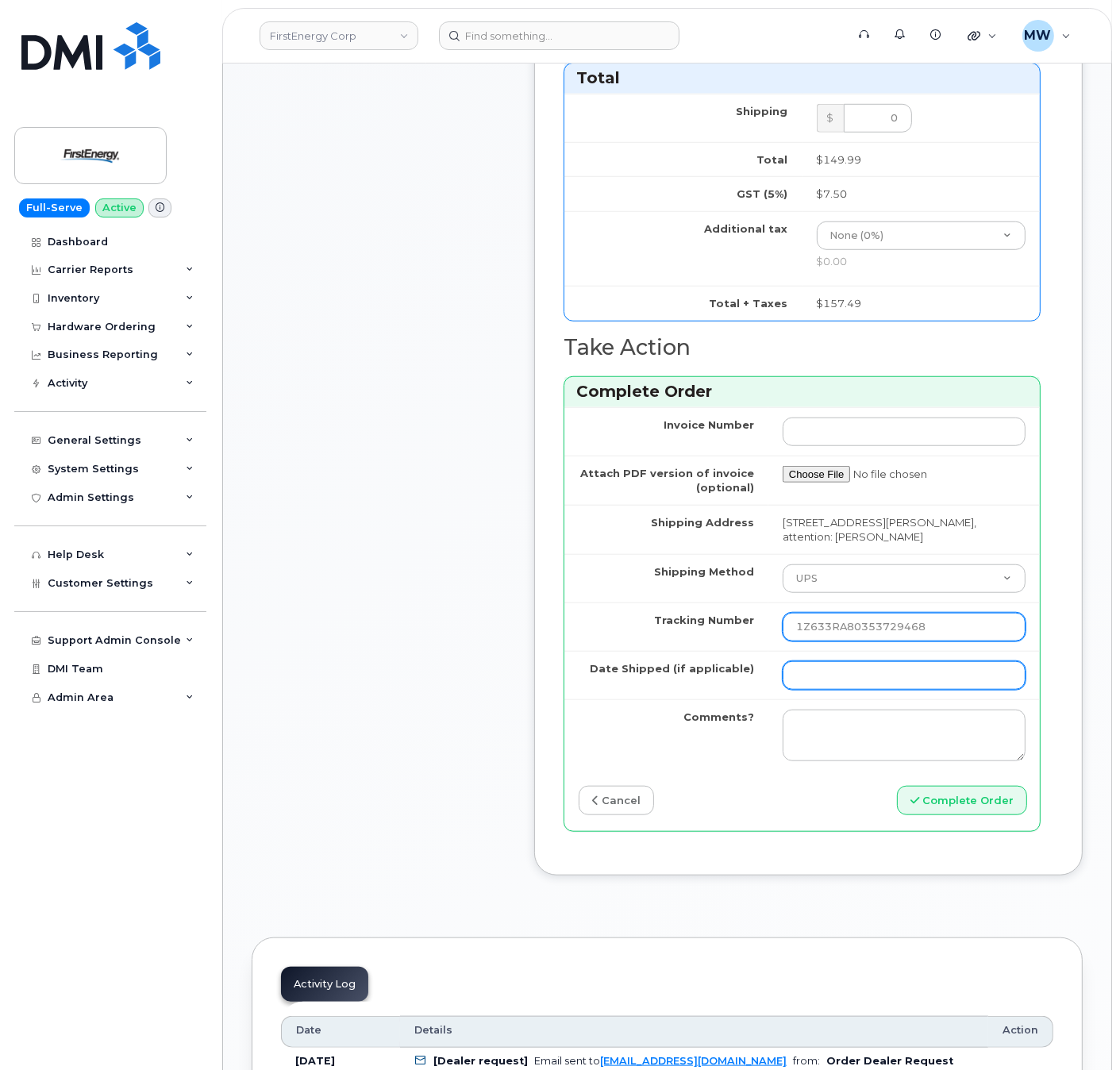
type input "1Z633RA80353729468"
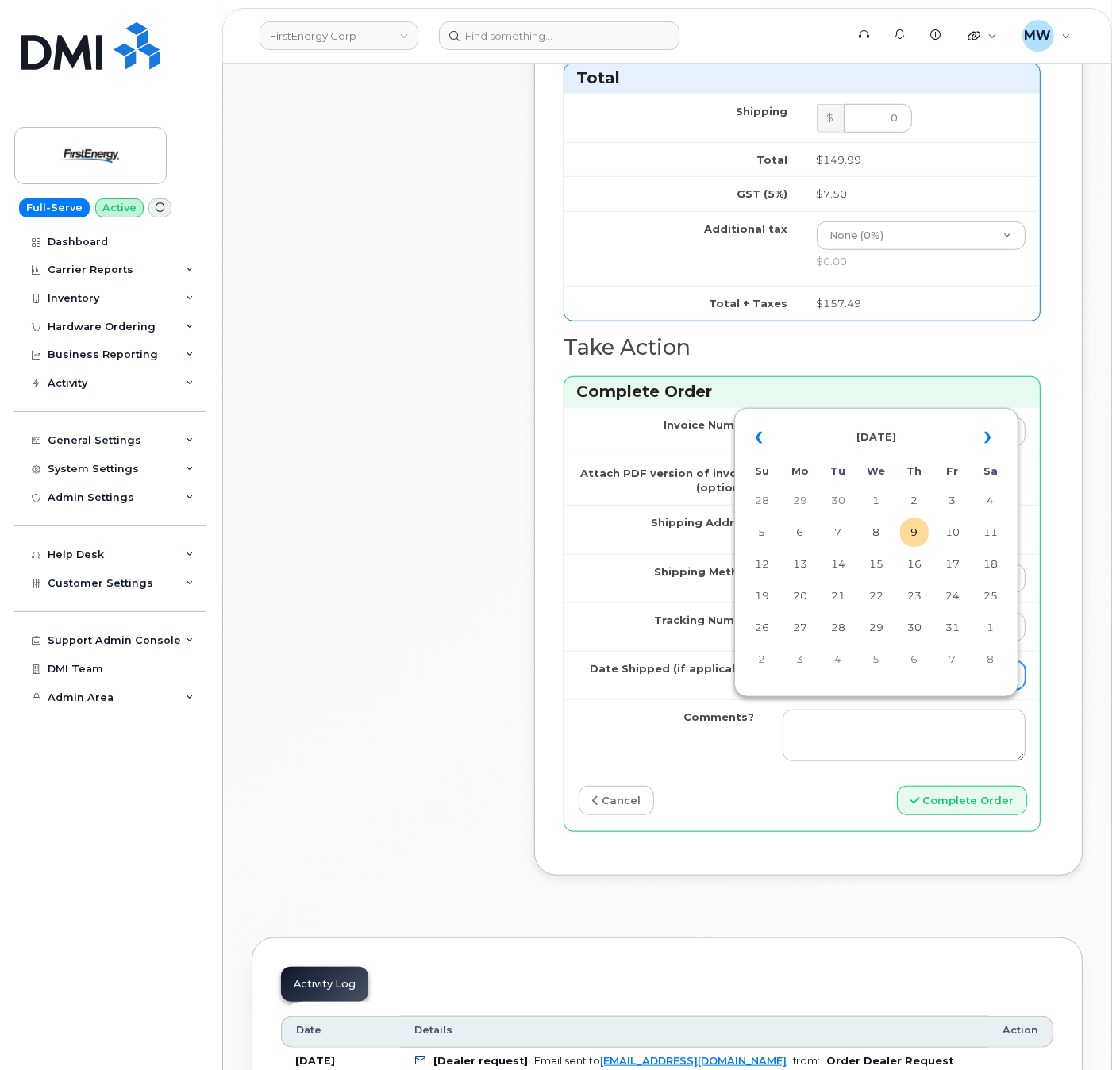
click at [877, 690] on input "Date Shipped (if applicable)" at bounding box center [904, 676] width 243 height 28
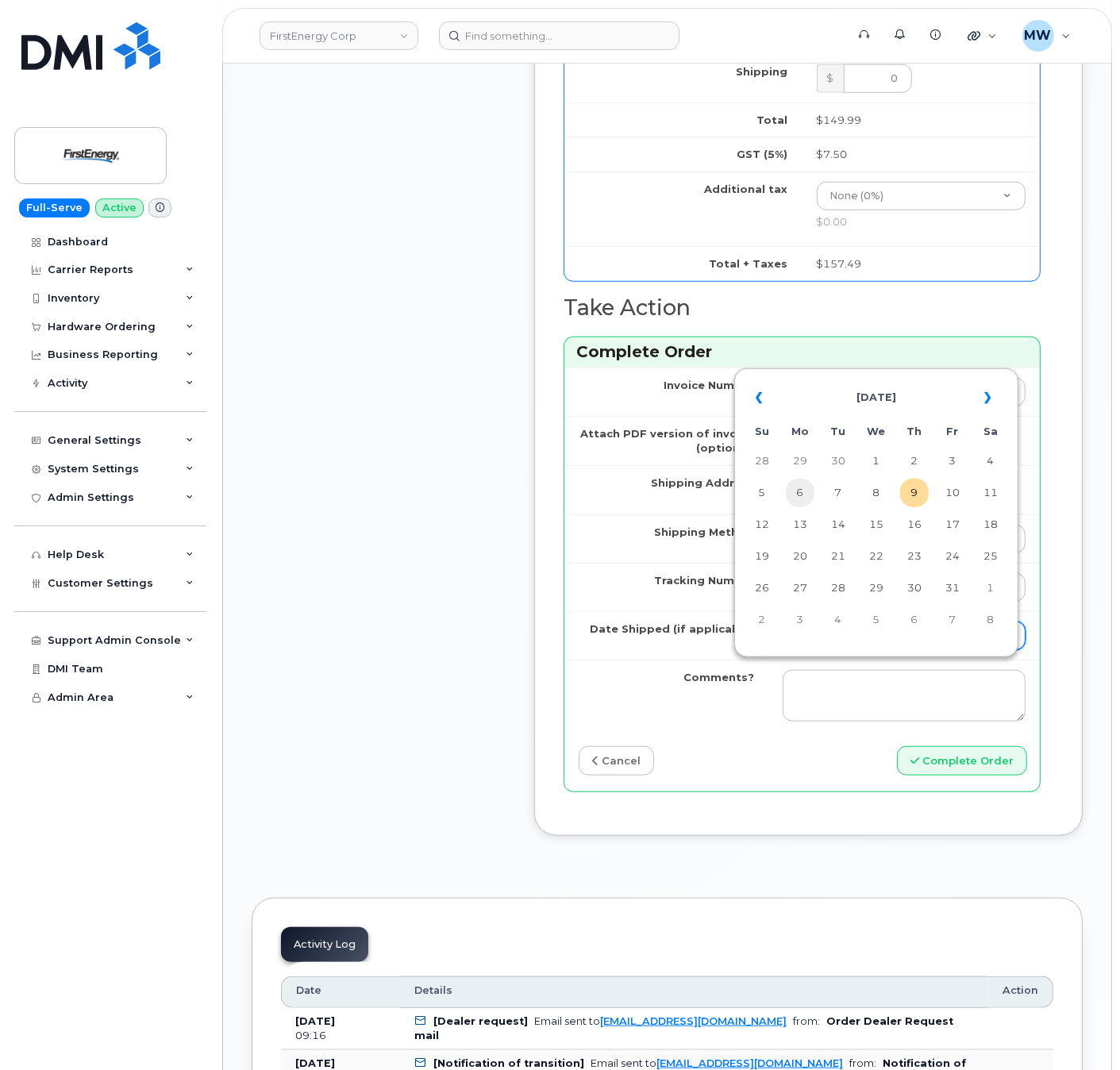
scroll to position [1094, 0]
click at [920, 498] on td "9" at bounding box center [914, 492] width 28 height 28
type input "2025-10-09"
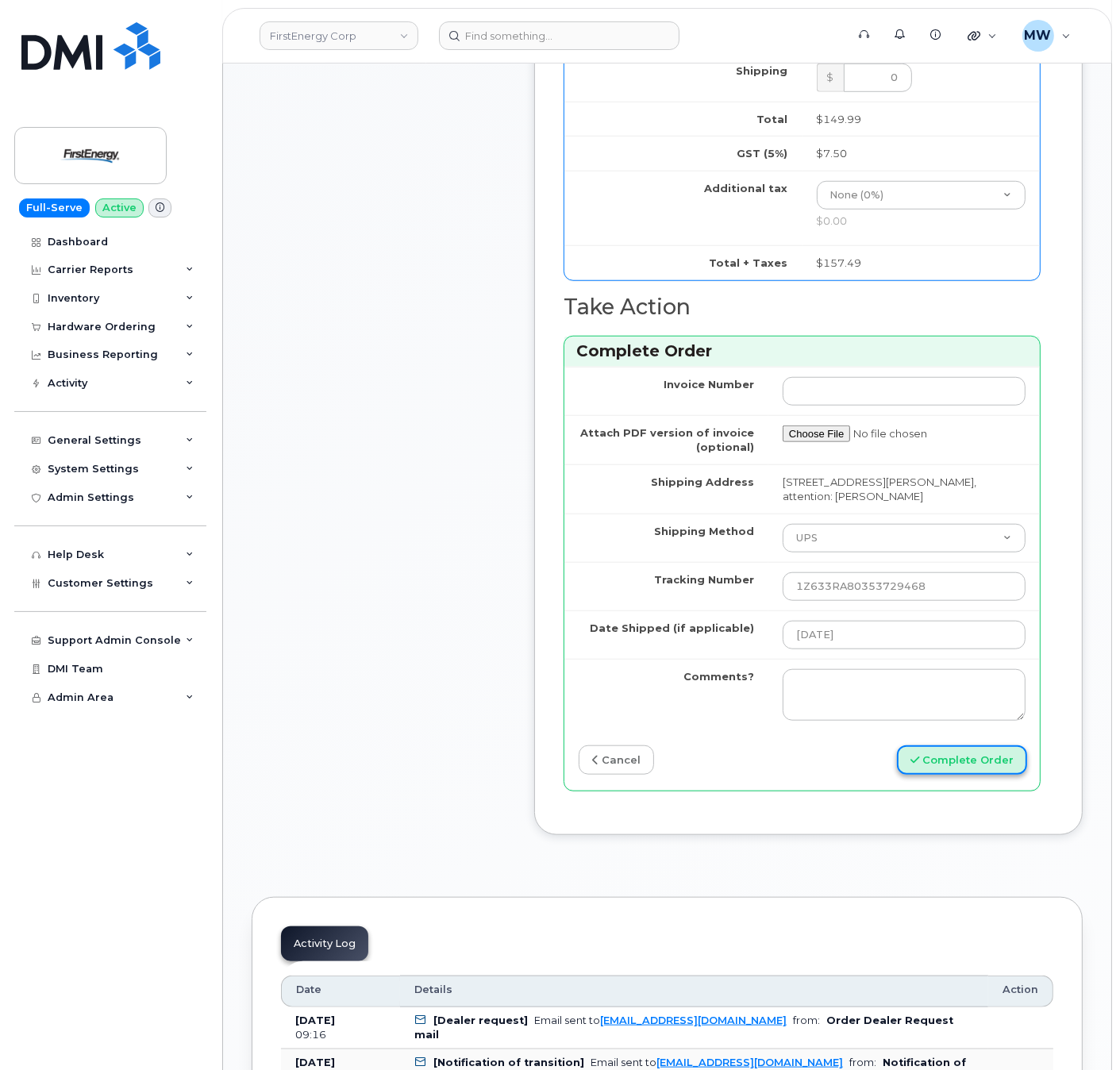
click at [1007, 775] on button "Complete Order" at bounding box center [962, 760] width 130 height 29
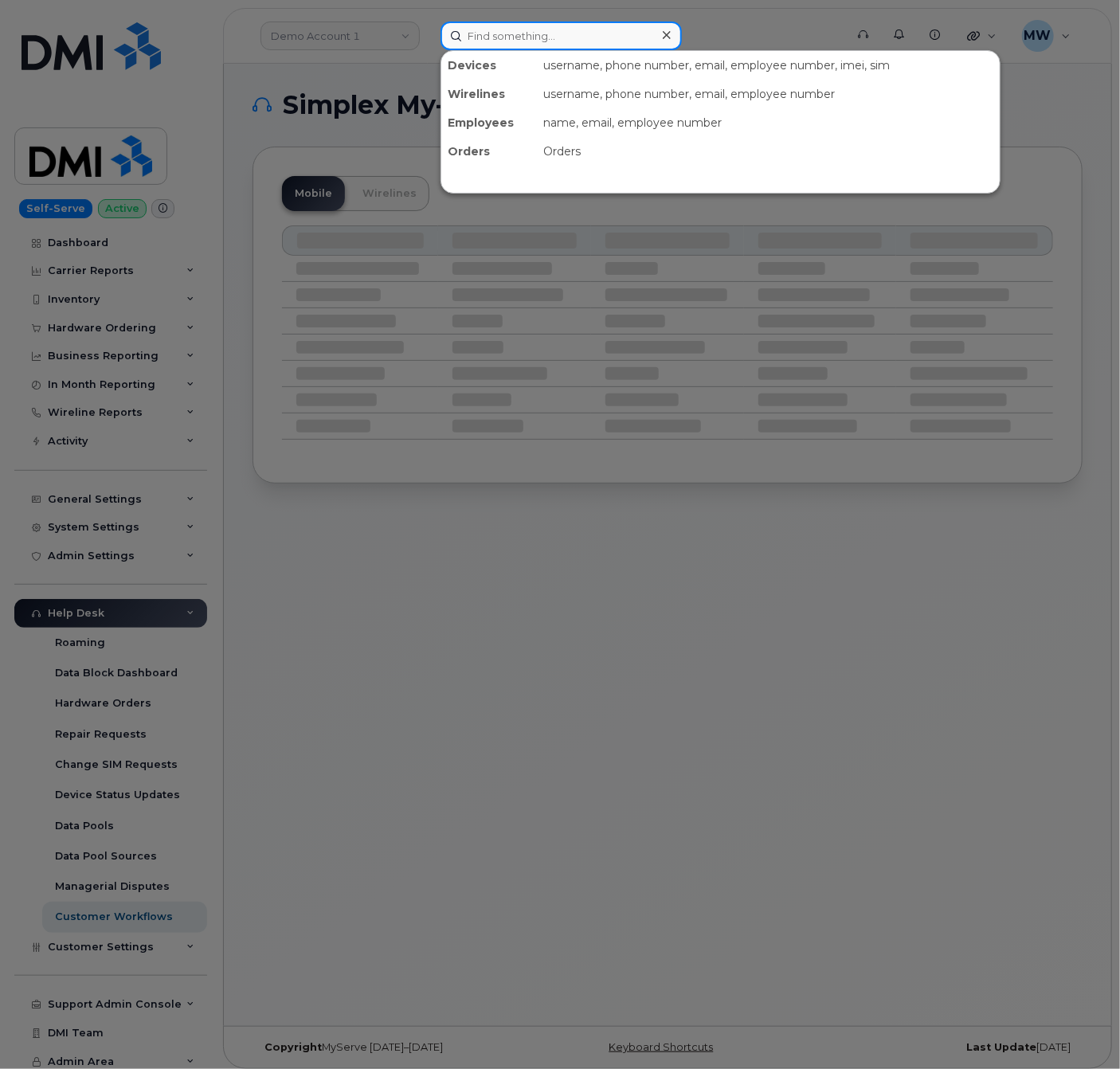
click at [468, 37] on input at bounding box center [560, 36] width 241 height 28
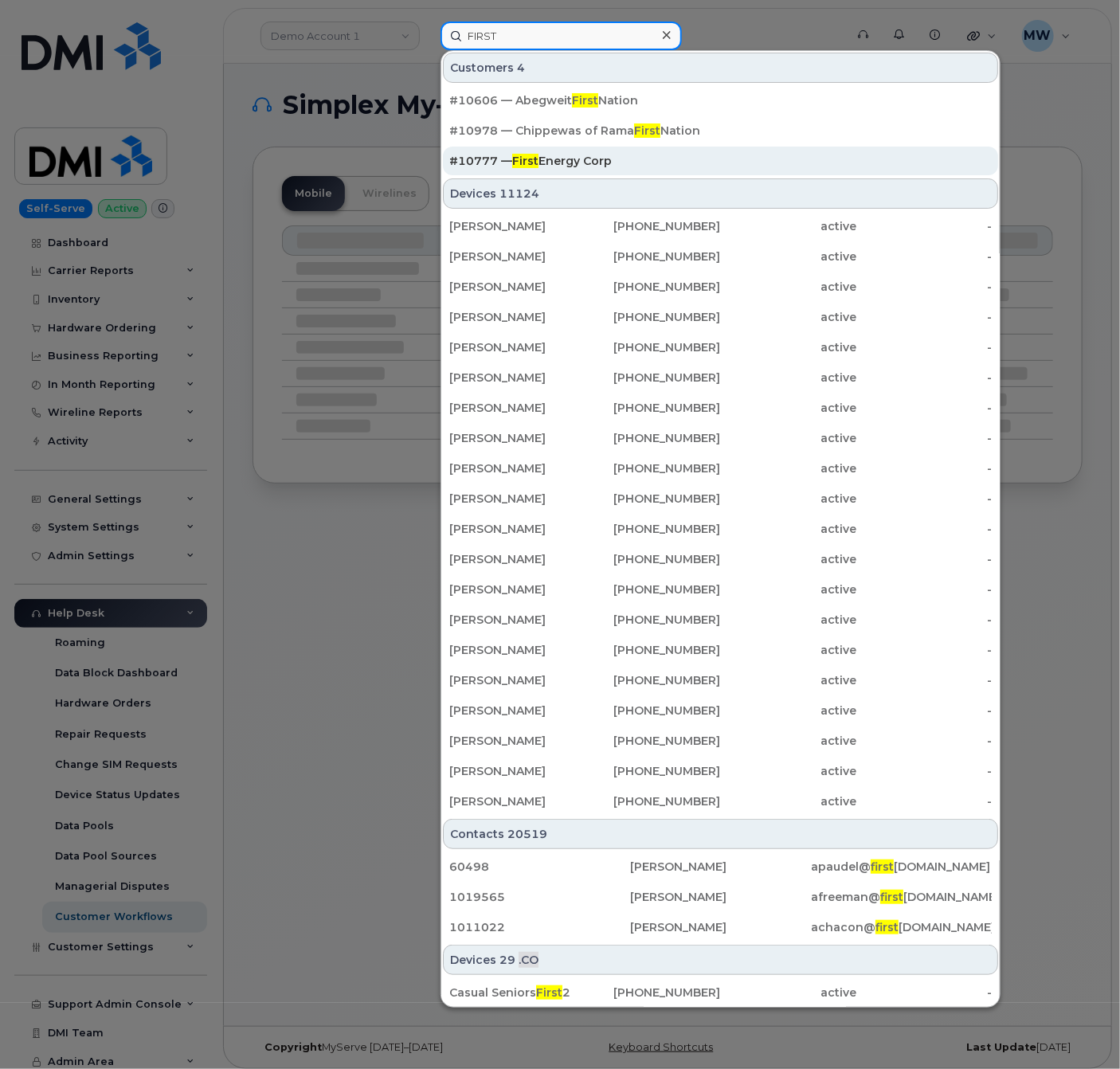
type input "FIRST"
click at [606, 167] on div "#10777 — First Energy Corp" at bounding box center [721, 160] width 542 height 16
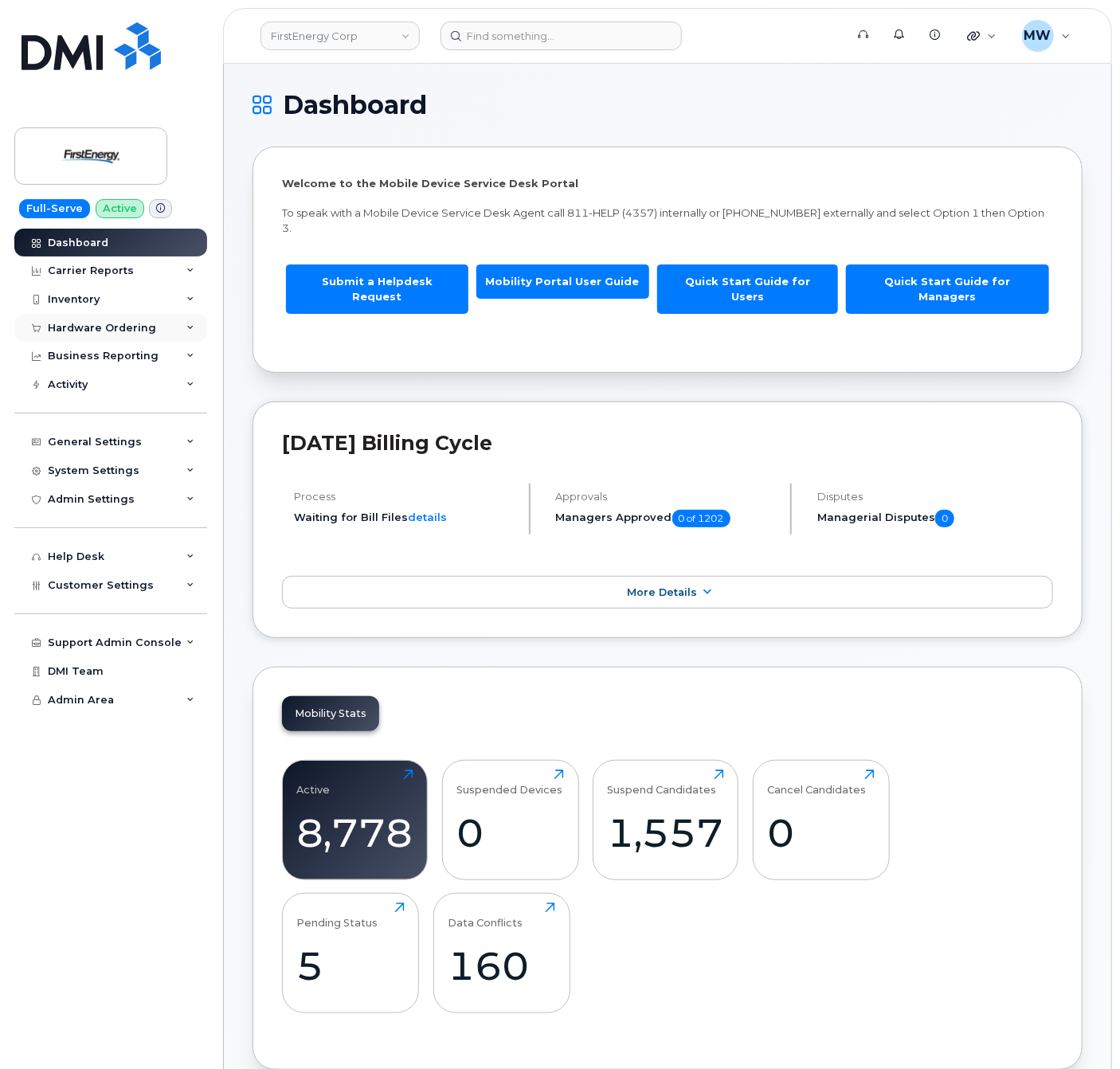
click at [127, 324] on div "Hardware Ordering" at bounding box center [101, 327] width 108 height 12
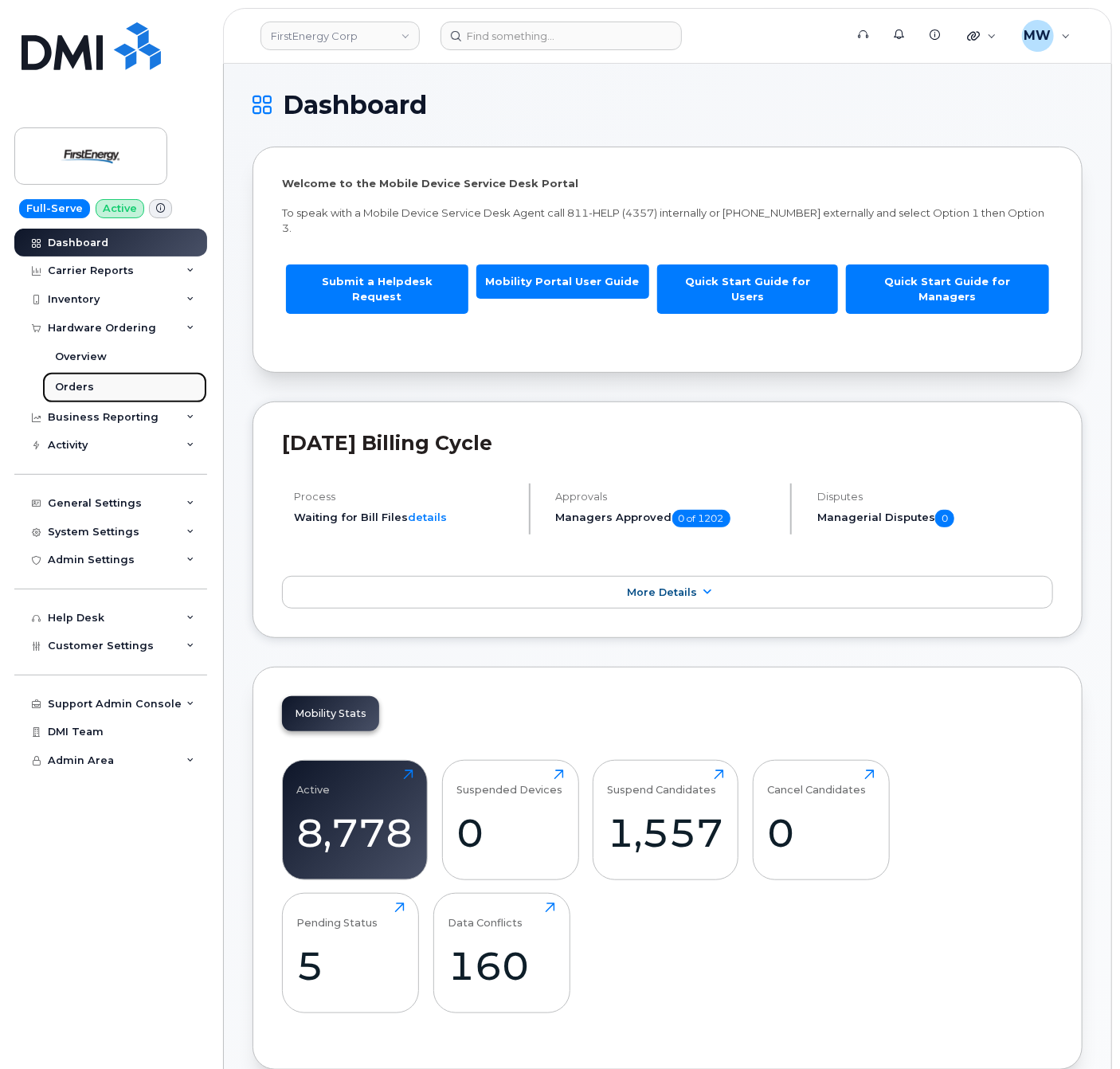
click at [126, 394] on link "Orders" at bounding box center [125, 387] width 165 height 30
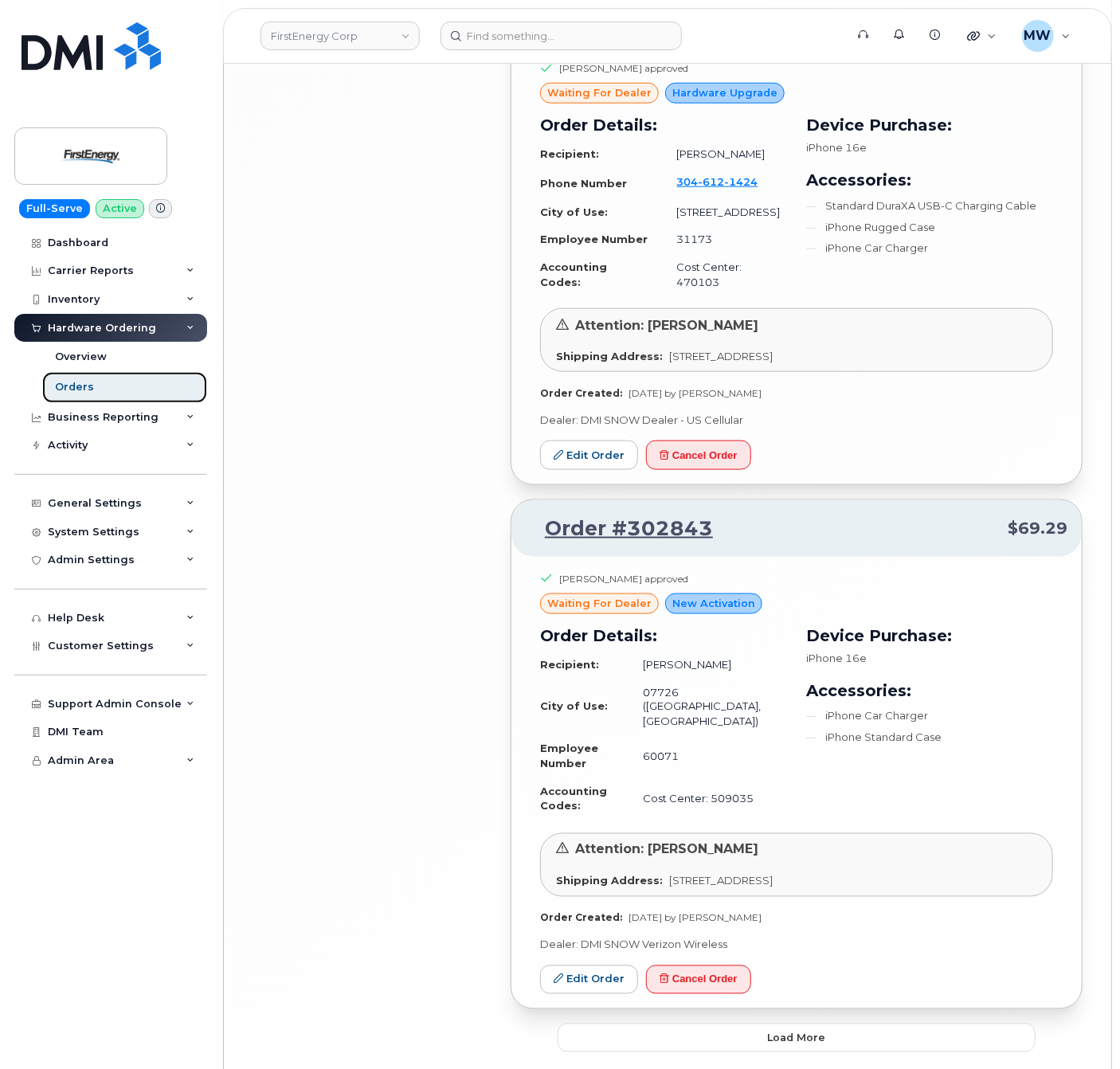
scroll to position [3526, 0]
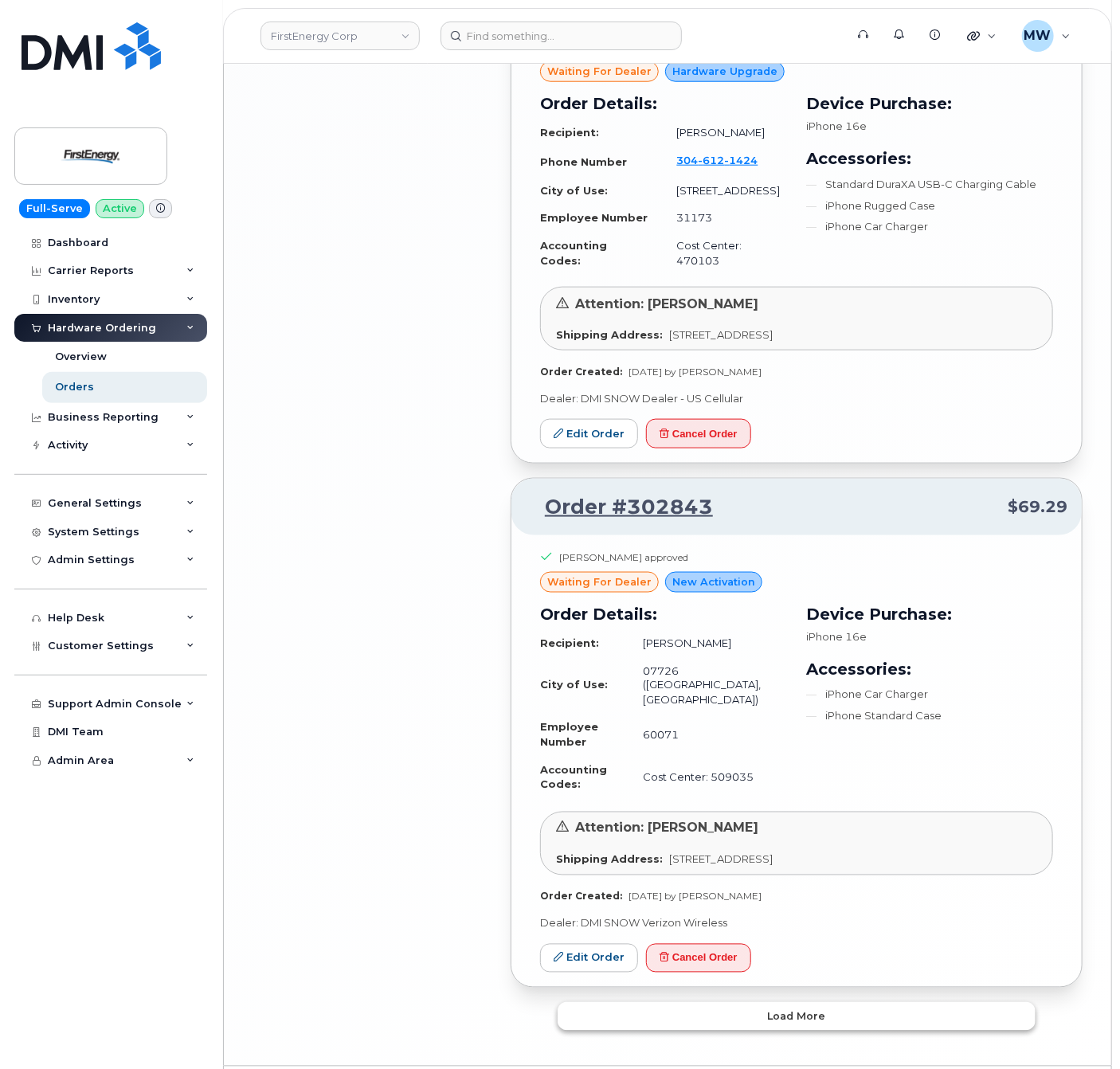
click at [935, 1003] on button "Load more" at bounding box center [797, 1017] width 478 height 28
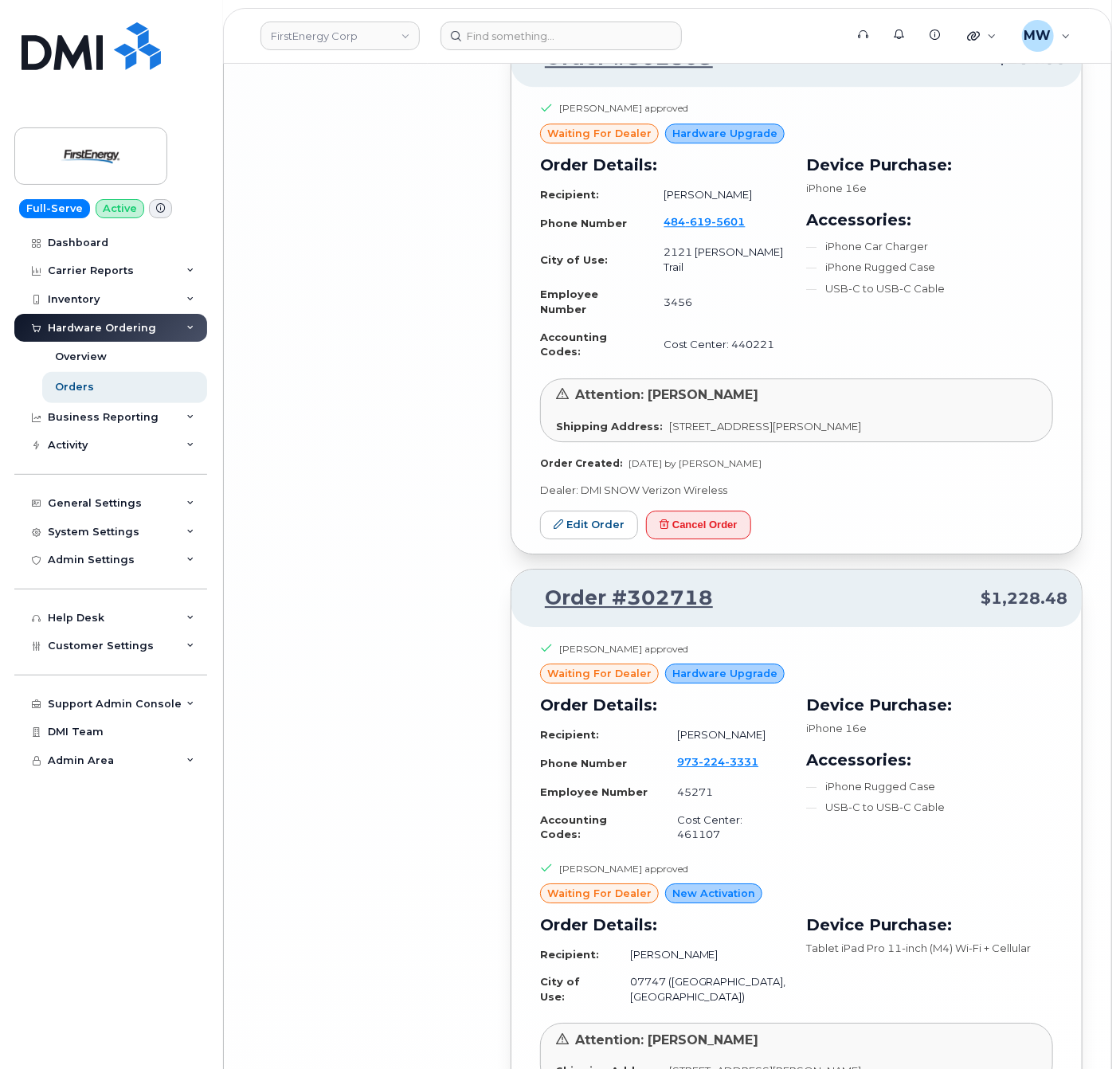
scroll to position [7661, 0]
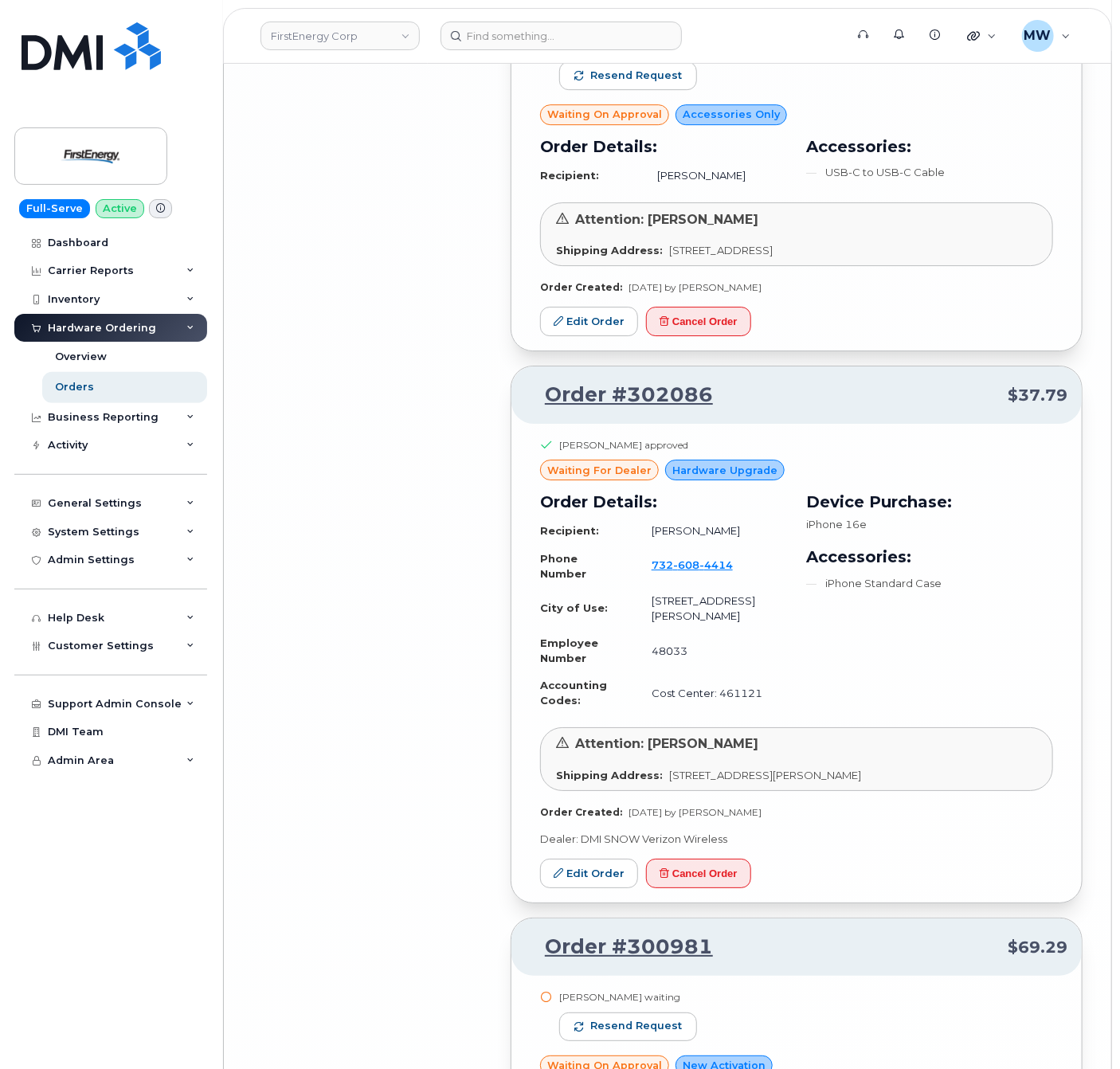
scroll to position [10681, 0]
drag, startPoint x: 746, startPoint y: 267, endPoint x: 538, endPoint y: 262, distance: 208.1
click at [538, 381] on p "Order #302086 $37.79" at bounding box center [796, 396] width 542 height 28
copy link "Order #302086"
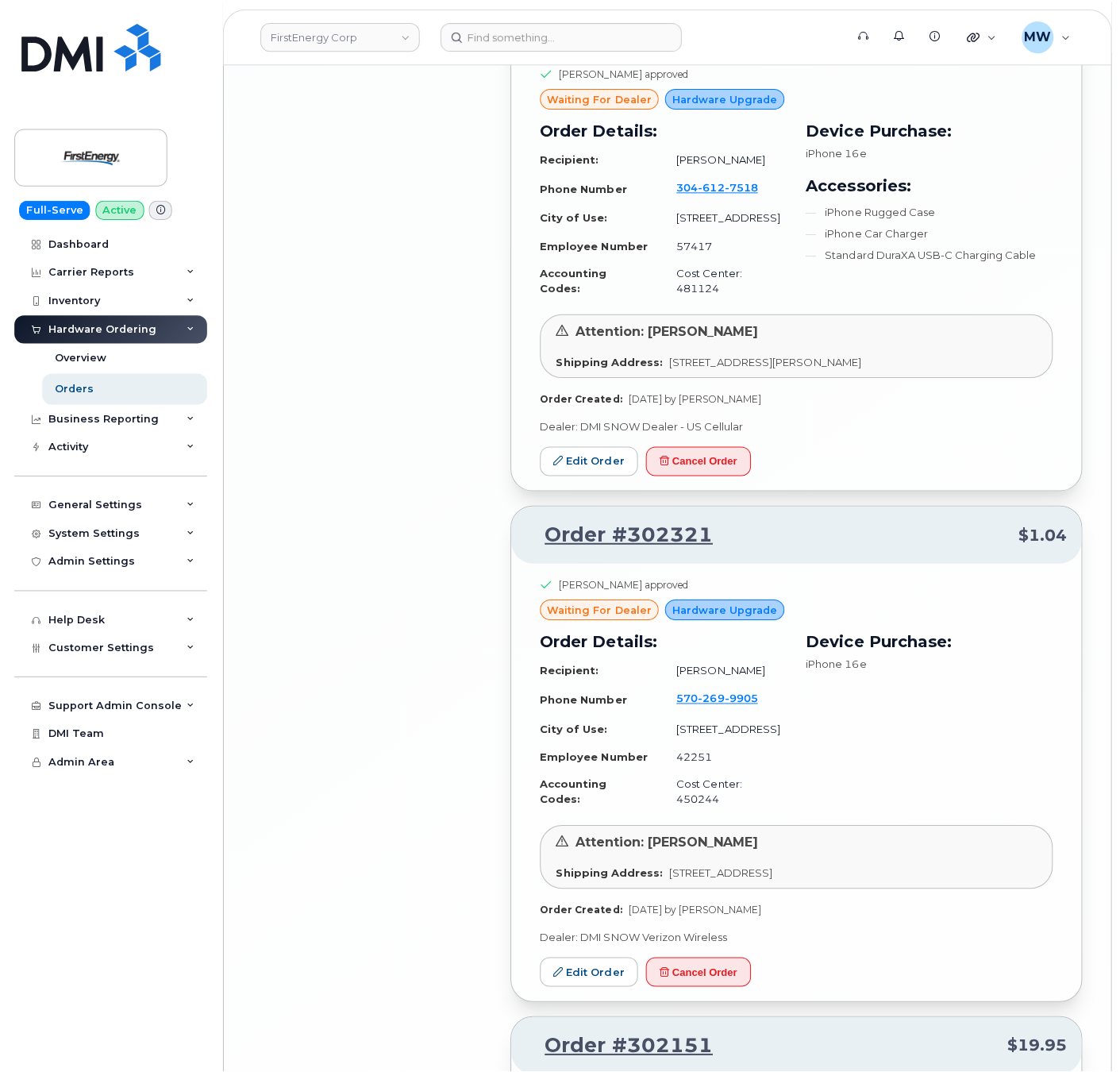
scroll to position [9605, 0]
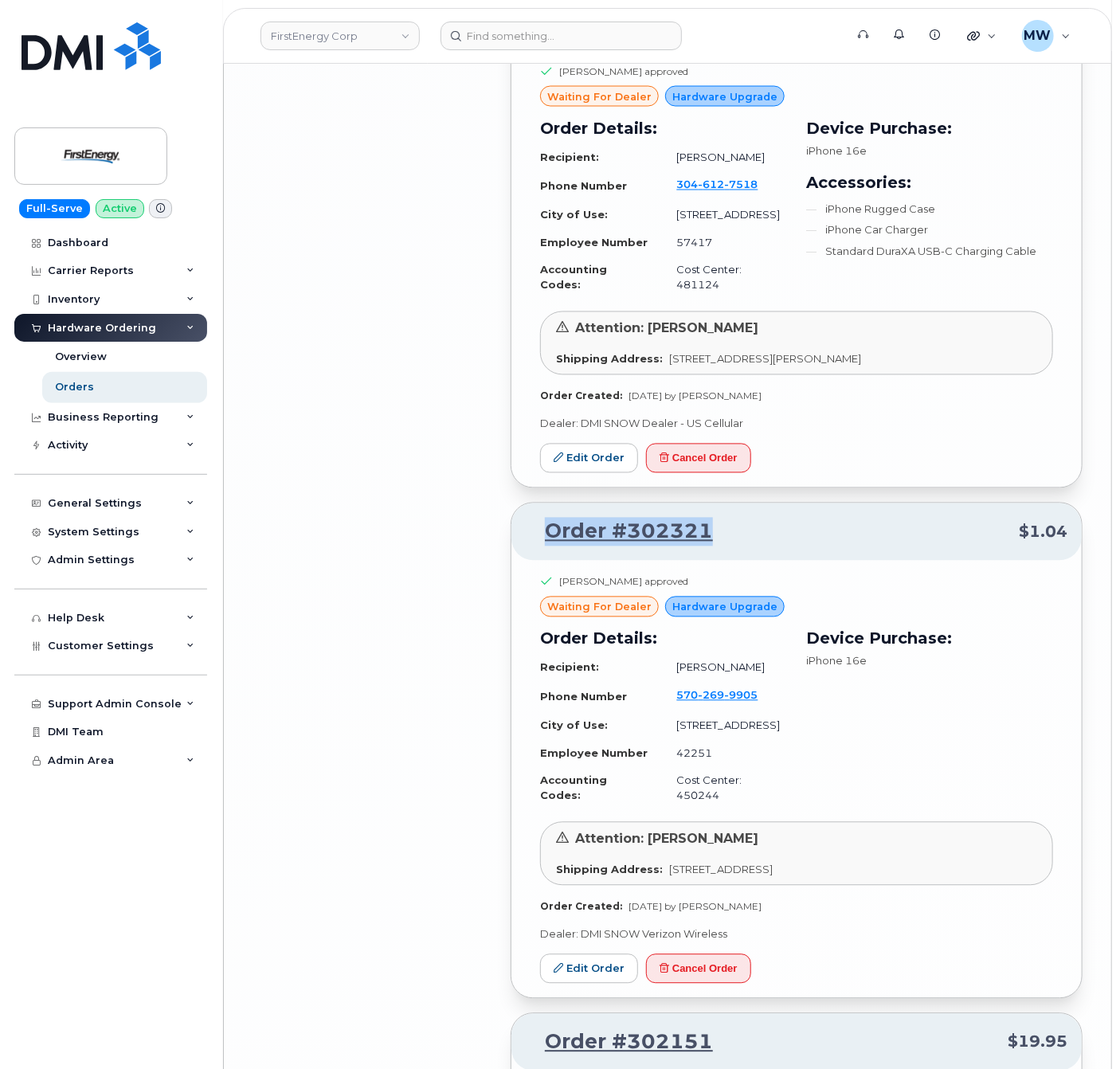
drag, startPoint x: 723, startPoint y: 426, endPoint x: 532, endPoint y: 405, distance: 192.2
click at [532, 518] on p "Order #302321 $1.04" at bounding box center [796, 532] width 542 height 28
copy link "Order #302321"
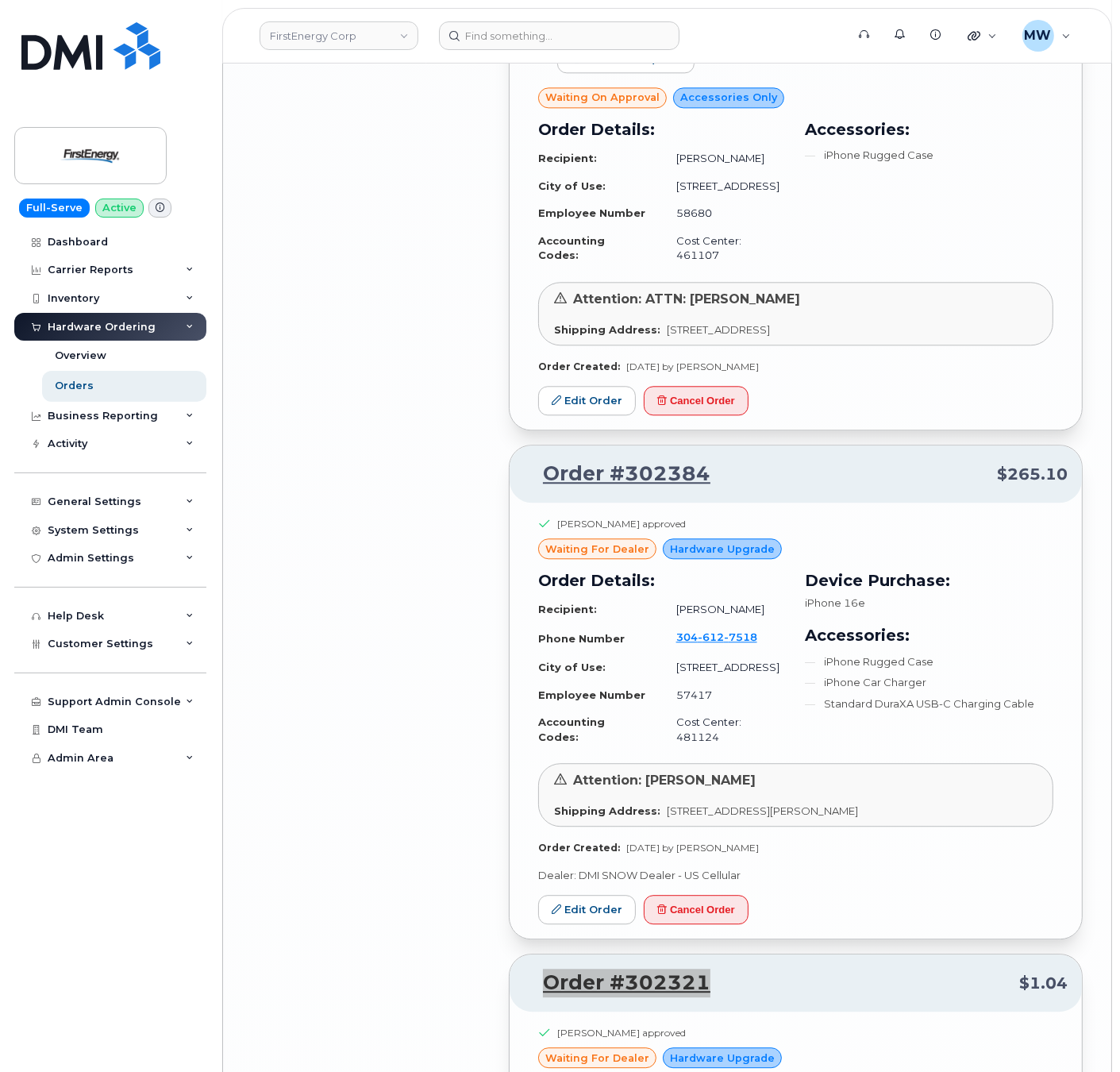
scroll to position [9149, 0]
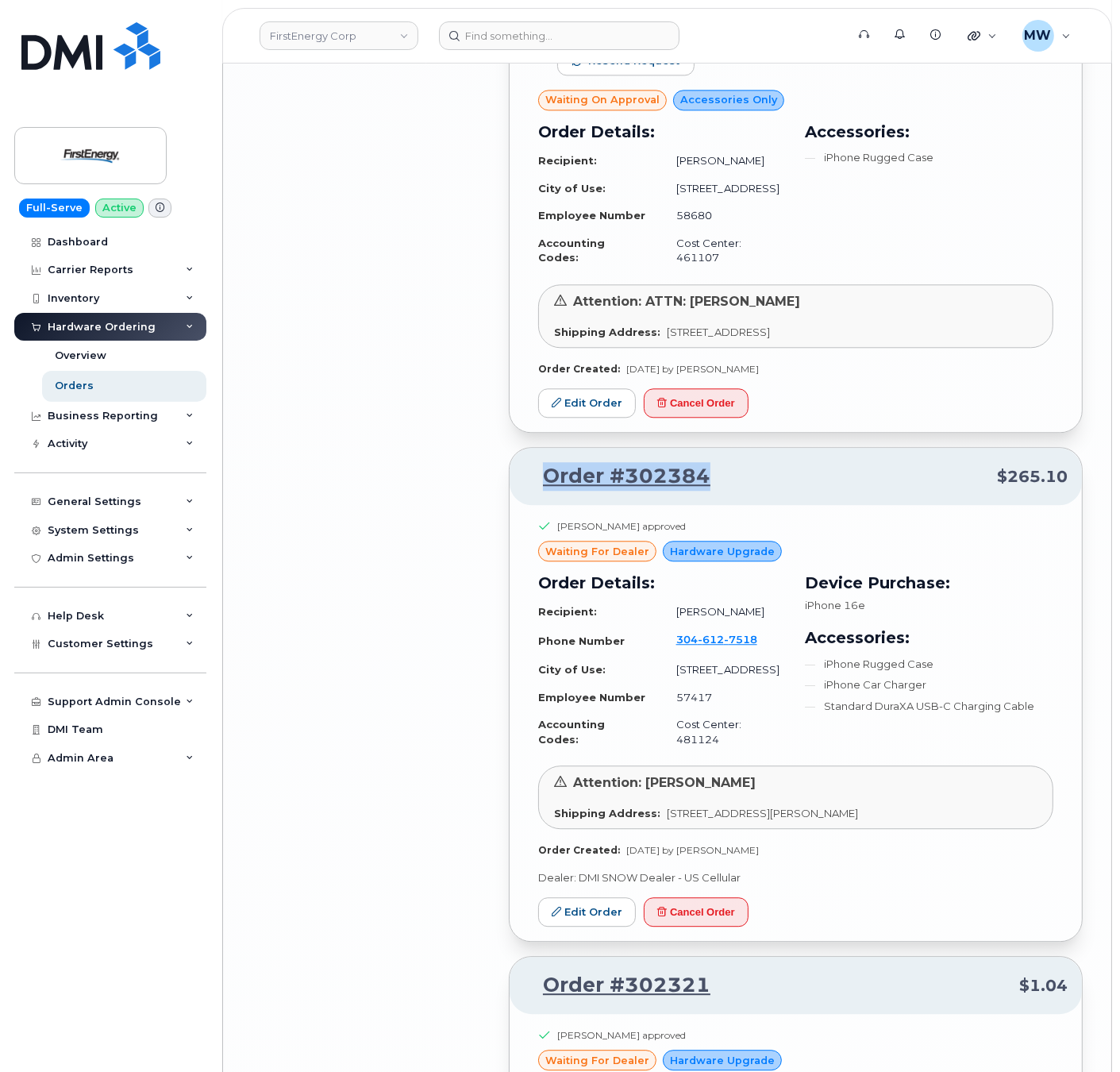
drag, startPoint x: 727, startPoint y: 257, endPoint x: 541, endPoint y: 278, distance: 187.2
click at [541, 462] on p "Order #302384 $265.10" at bounding box center [795, 476] width 543 height 28
copy link "Order #302384"
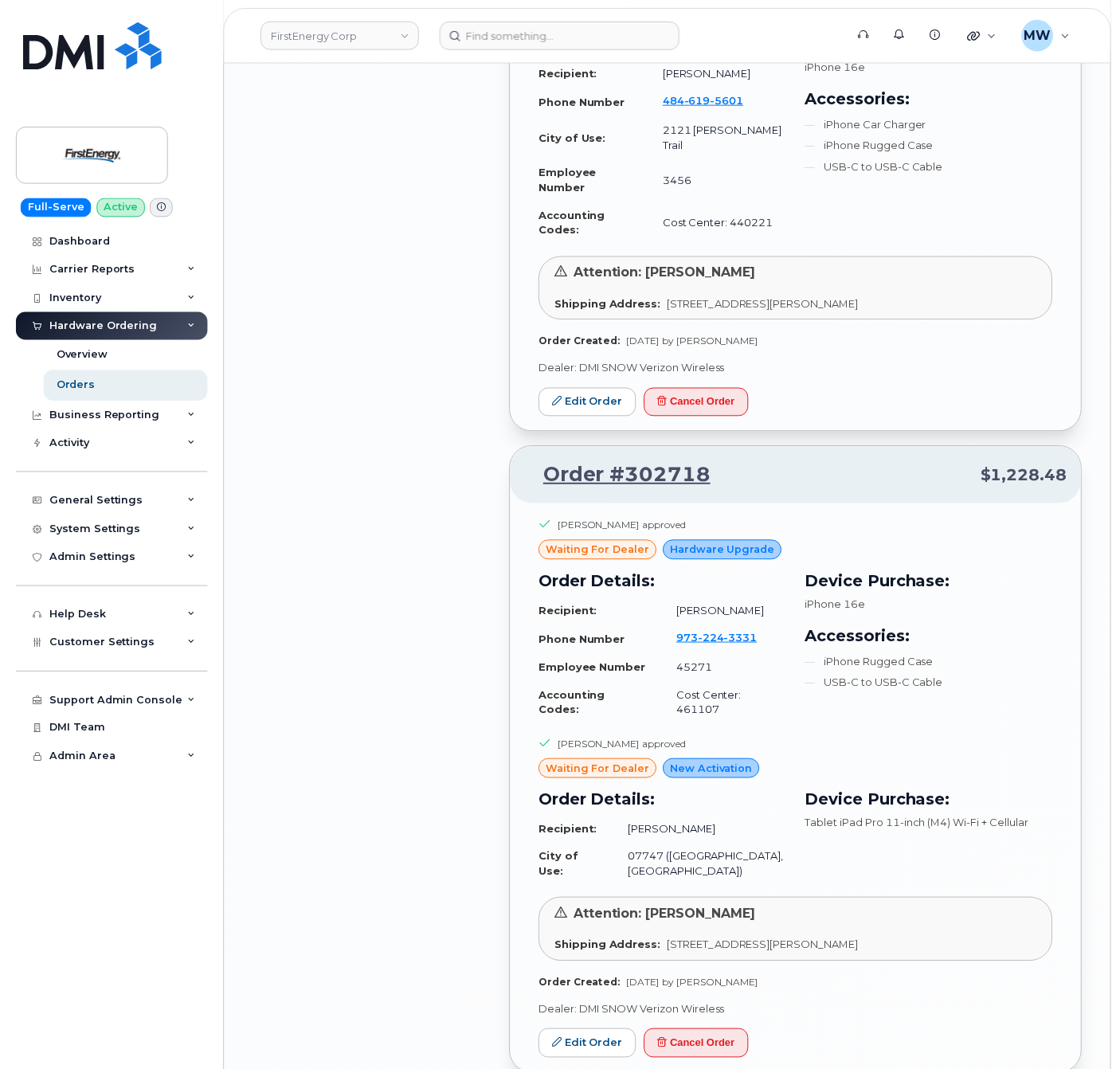
scroll to position [7634, 0]
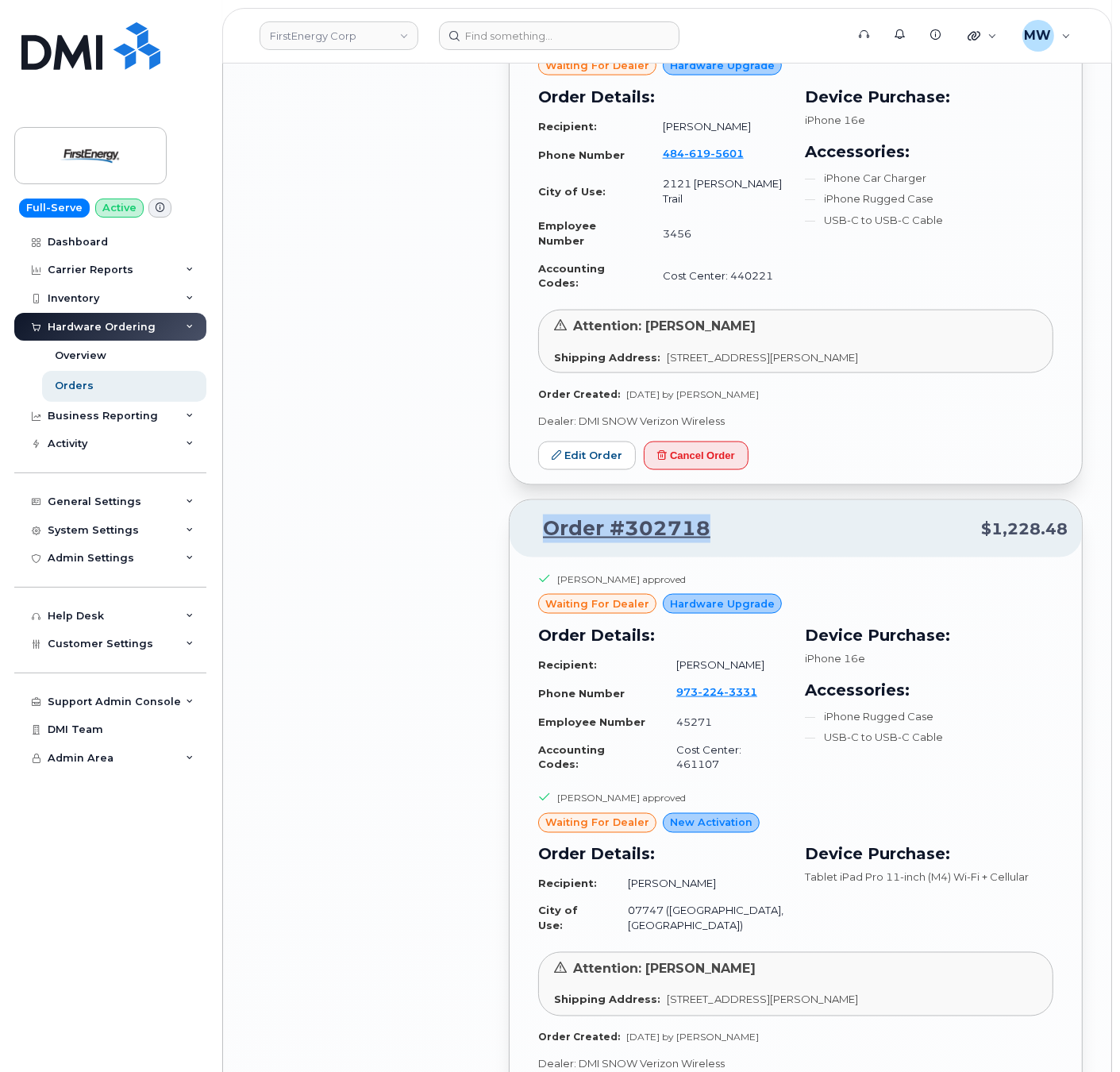
drag, startPoint x: 741, startPoint y: 290, endPoint x: 526, endPoint y: 306, distance: 215.6
click at [526, 500] on div "Order #302718 $1,228.48" at bounding box center [796, 528] width 573 height 57
copy link "Order #302718"
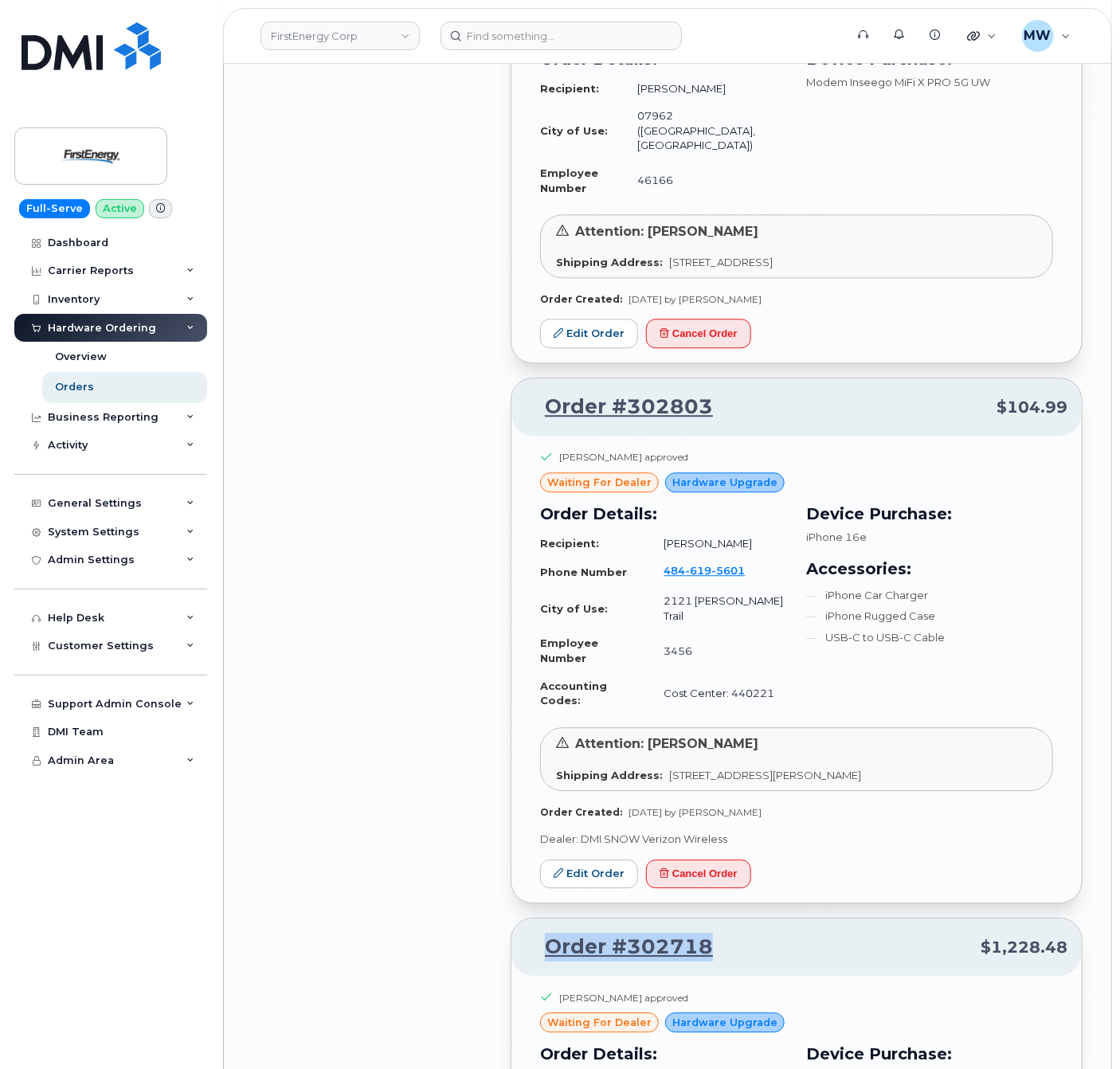
scroll to position [7154, 0]
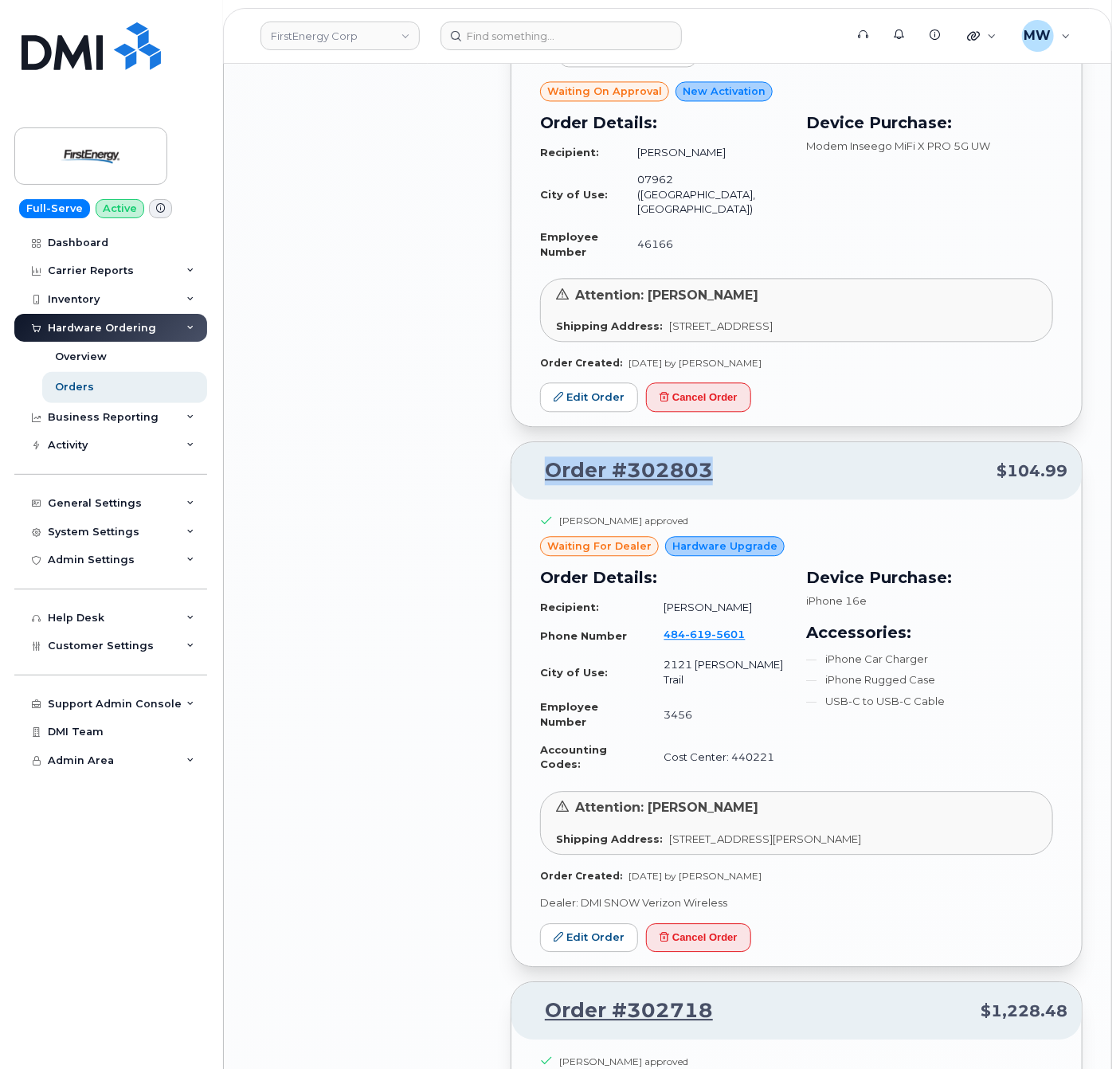
drag, startPoint x: 739, startPoint y: 320, endPoint x: 520, endPoint y: 346, distance: 220.5
click at [520, 442] on div "Order #302803 $104.99" at bounding box center [796, 470] width 570 height 57
copy link "Order #302803"
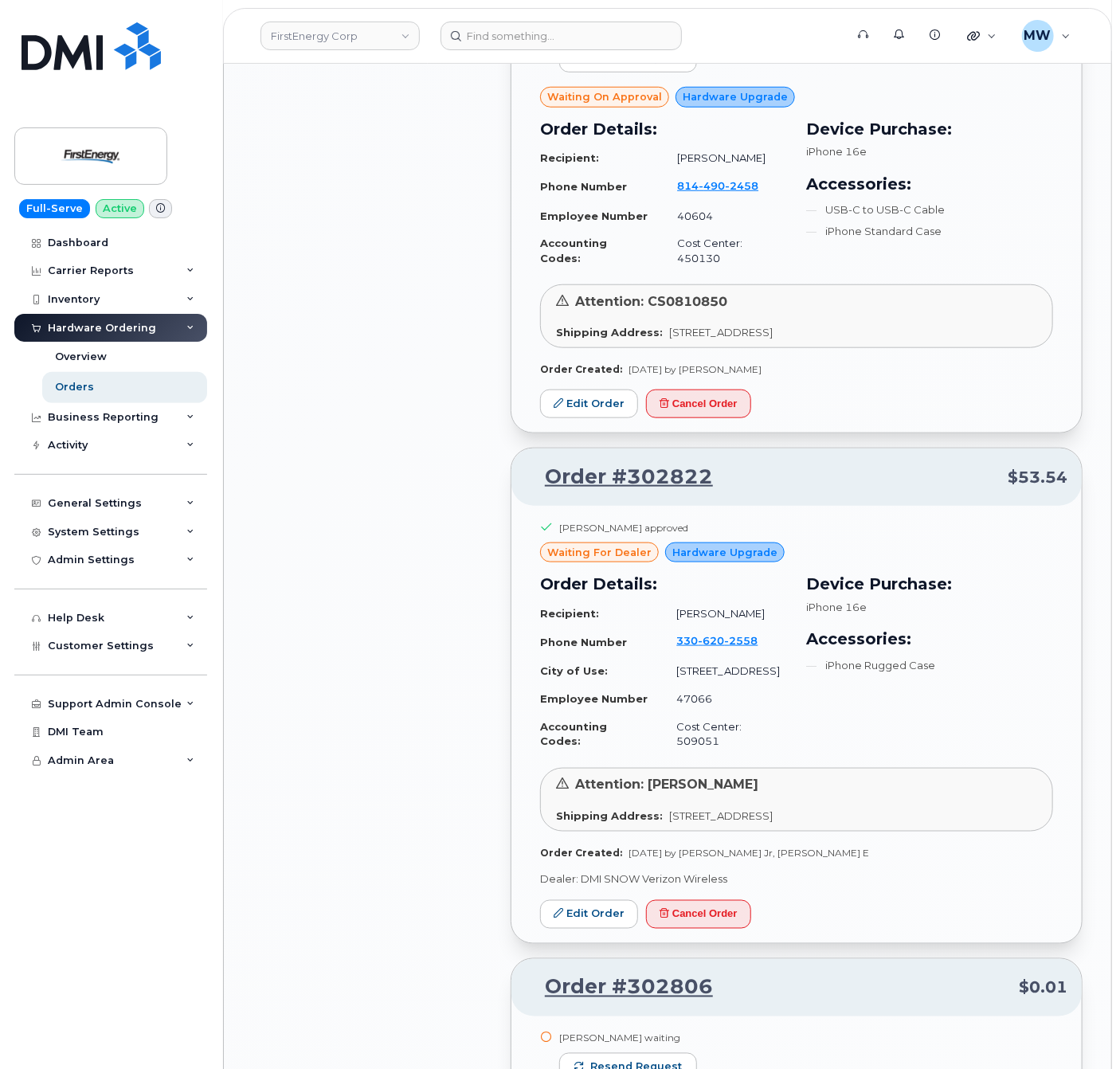
scroll to position [6143, 0]
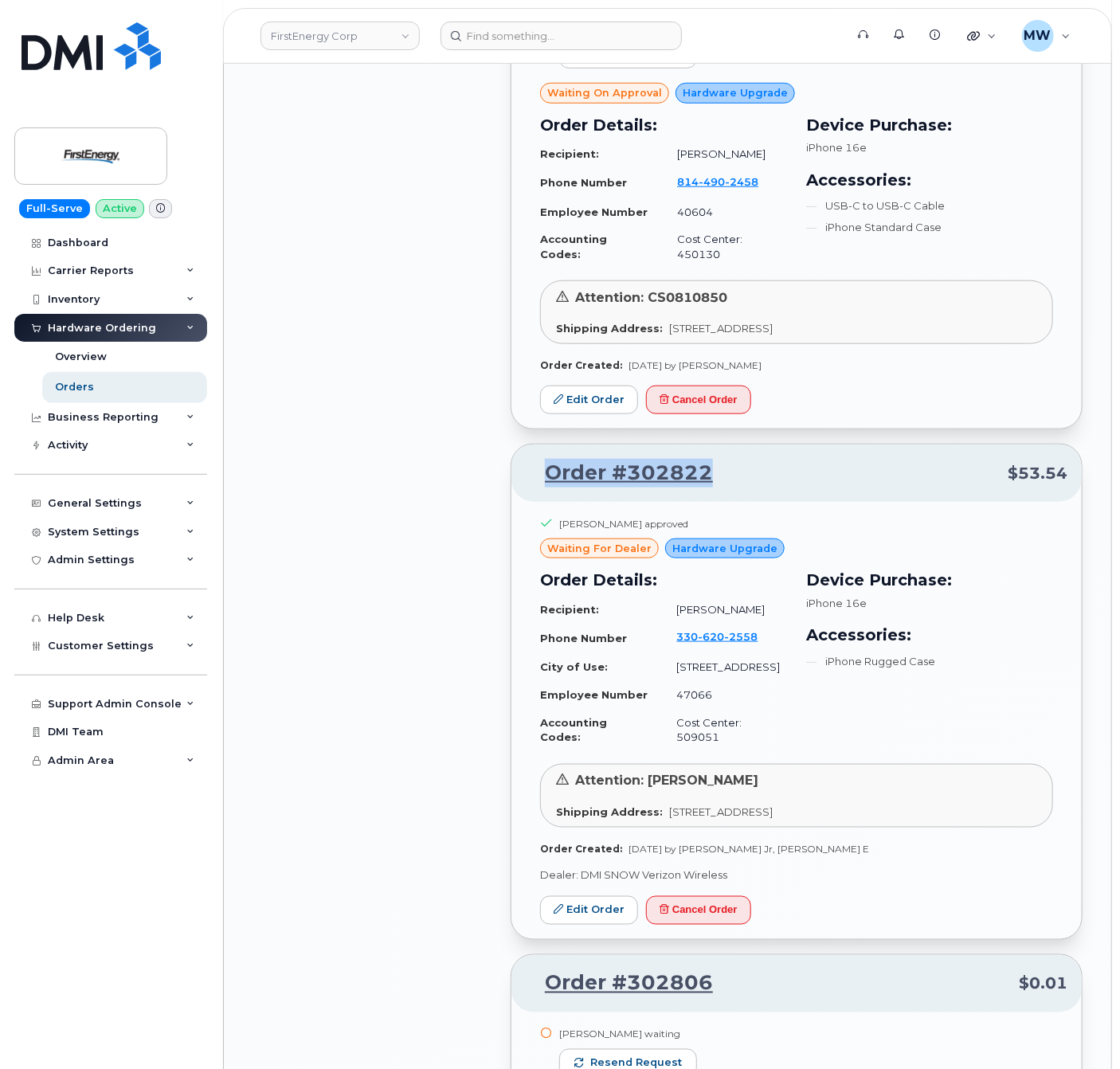
drag, startPoint x: 750, startPoint y: 320, endPoint x: 538, endPoint y: 322, distance: 212.0
click at [538, 459] on p "Order #302822 $53.54" at bounding box center [796, 473] width 542 height 28
copy link "Order #302822"
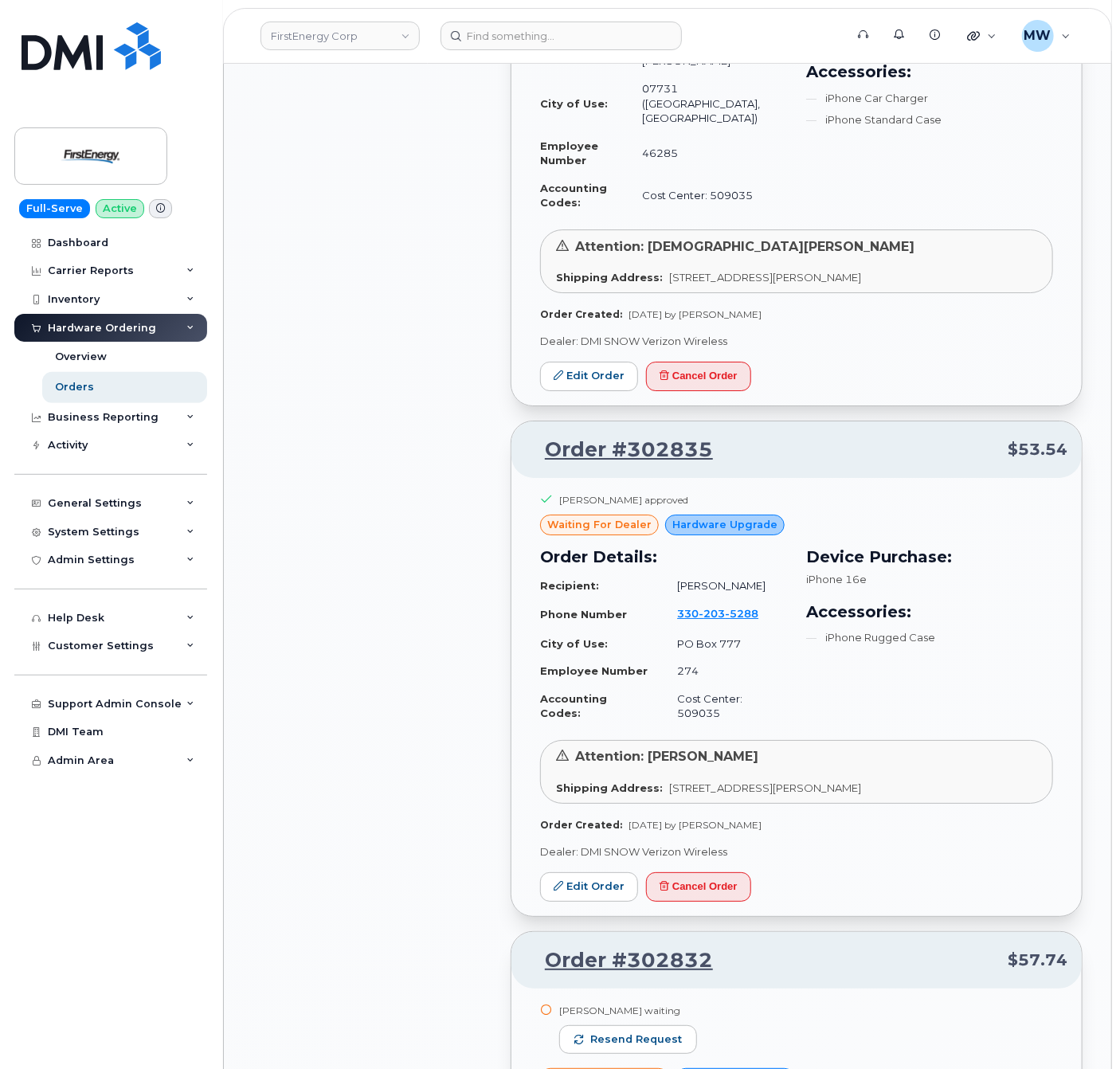
scroll to position [5148, 0]
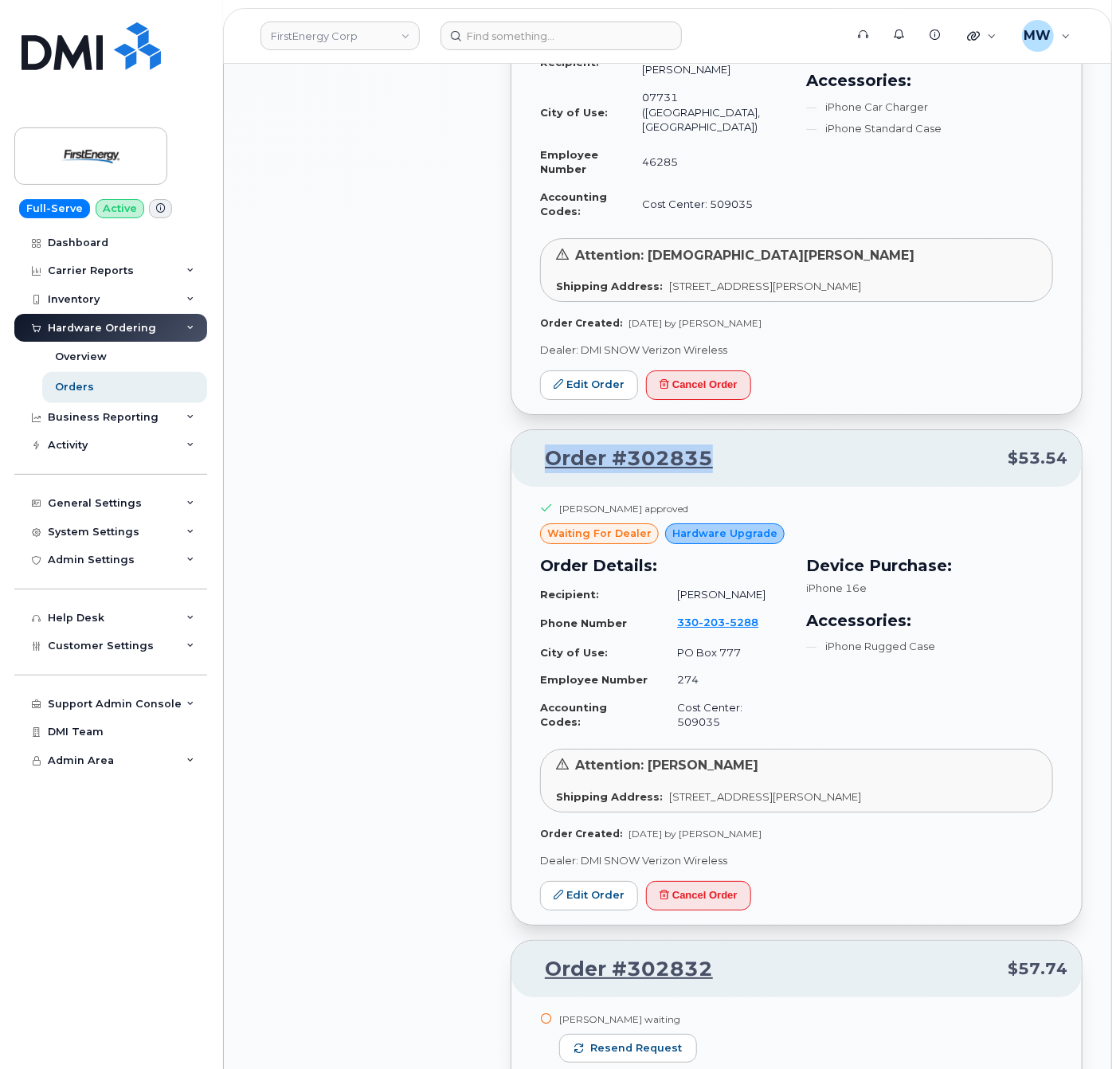
drag, startPoint x: 720, startPoint y: 292, endPoint x: 536, endPoint y: 299, distance: 184.1
click at [536, 445] on p "Order #302835 $53.54" at bounding box center [796, 459] width 542 height 28
copy link "Order #302835"
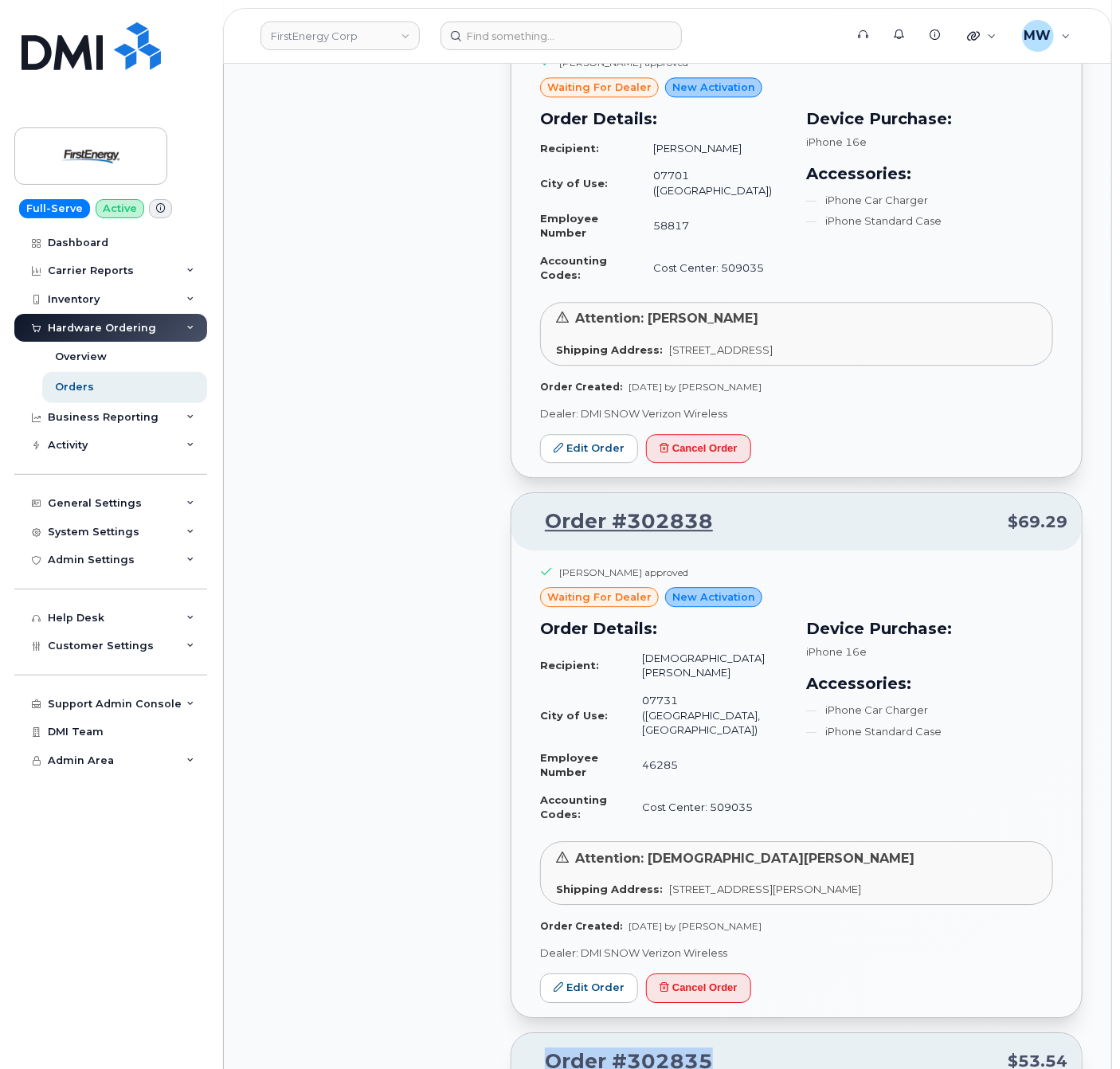
scroll to position [4546, 0]
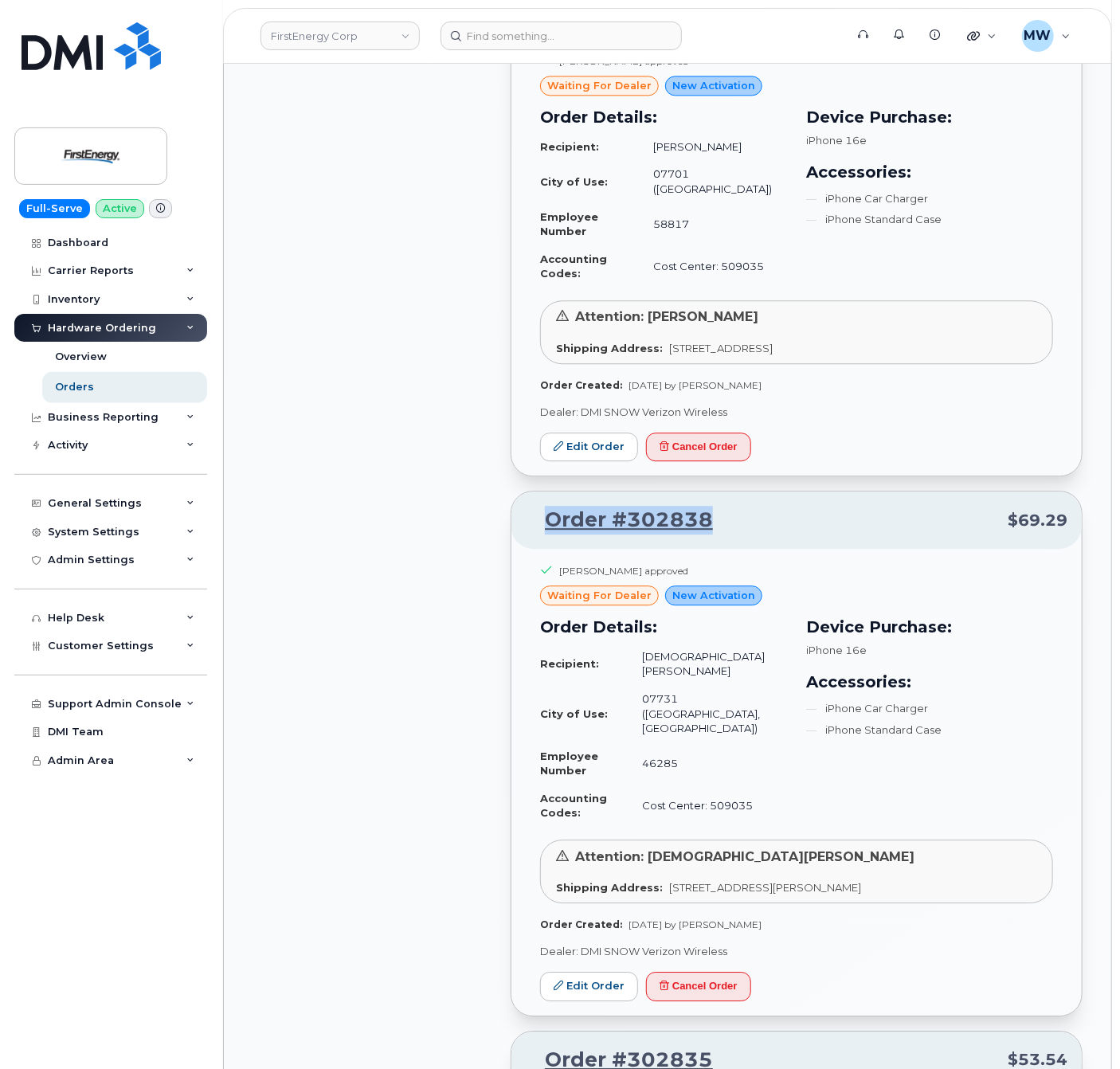
drag, startPoint x: 734, startPoint y: 426, endPoint x: 527, endPoint y: 448, distance: 208.2
click at [527, 491] on div "Order #302838 $69.29" at bounding box center [796, 520] width 570 height 57
copy link "Order #302838"
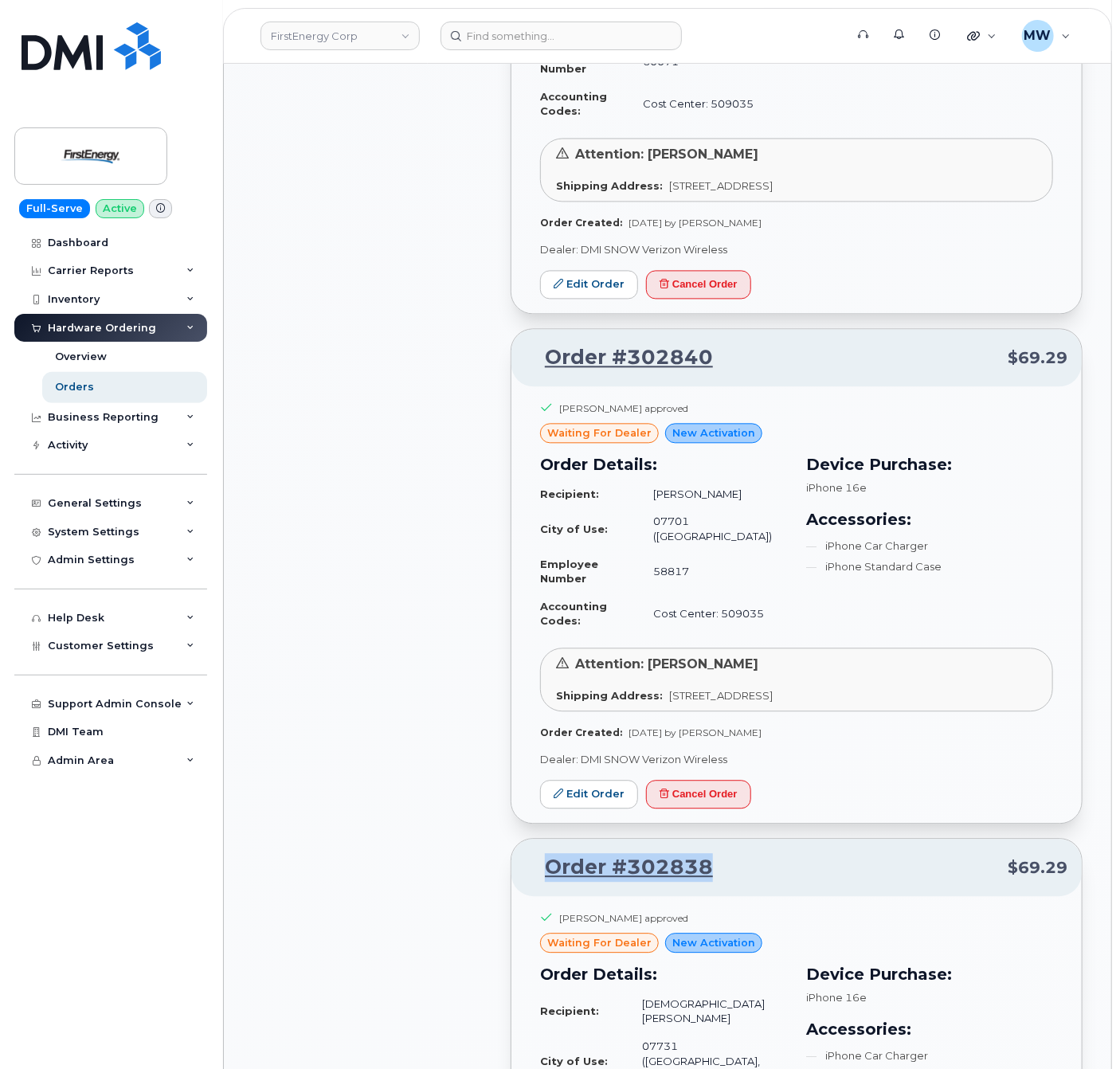
scroll to position [4200, 0]
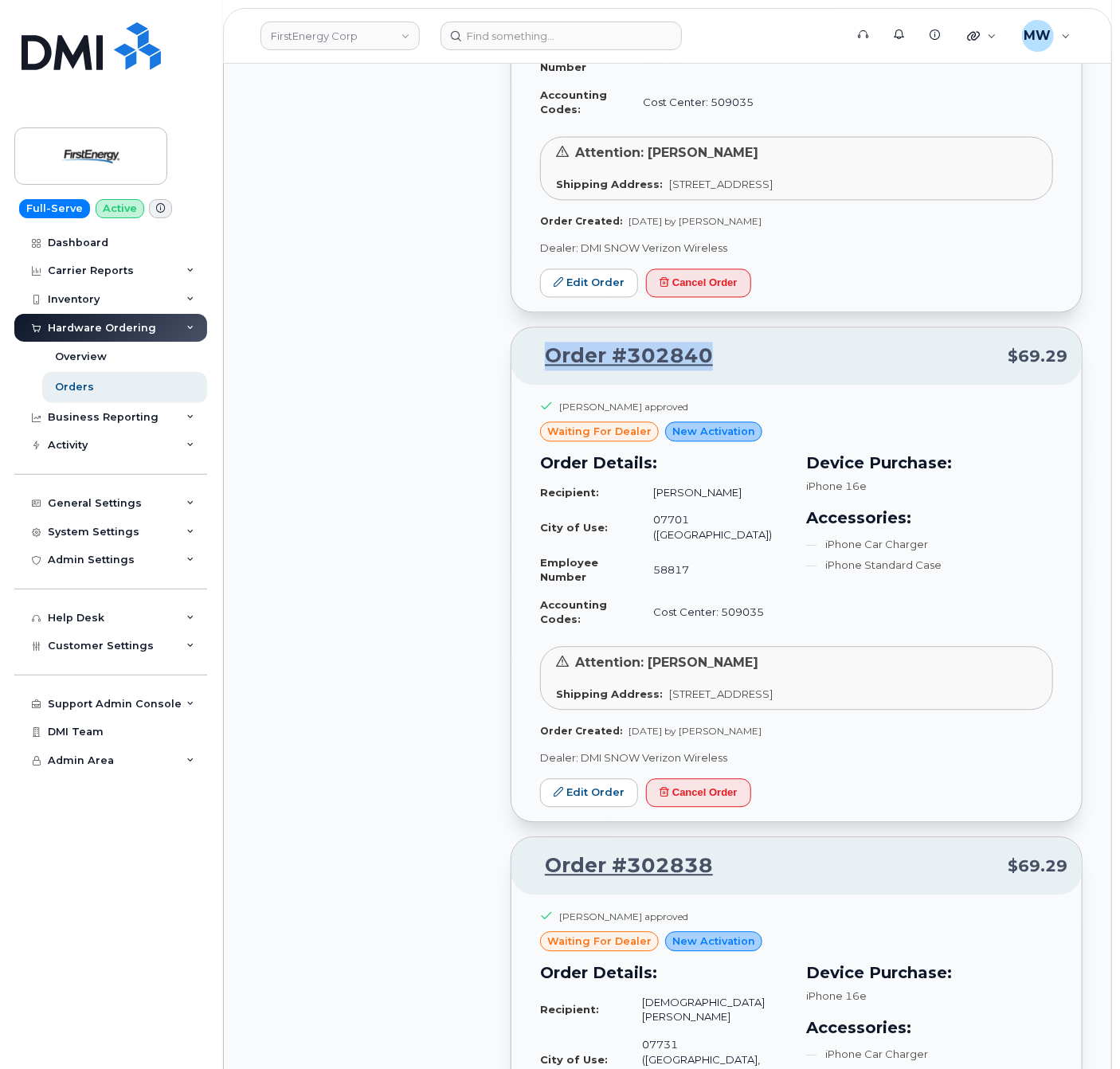
drag, startPoint x: 727, startPoint y: 313, endPoint x: 531, endPoint y: 318, distance: 196.1
click at [531, 342] on p "Order #302840 $69.29" at bounding box center [796, 357] width 542 height 28
copy link "Order #302840"
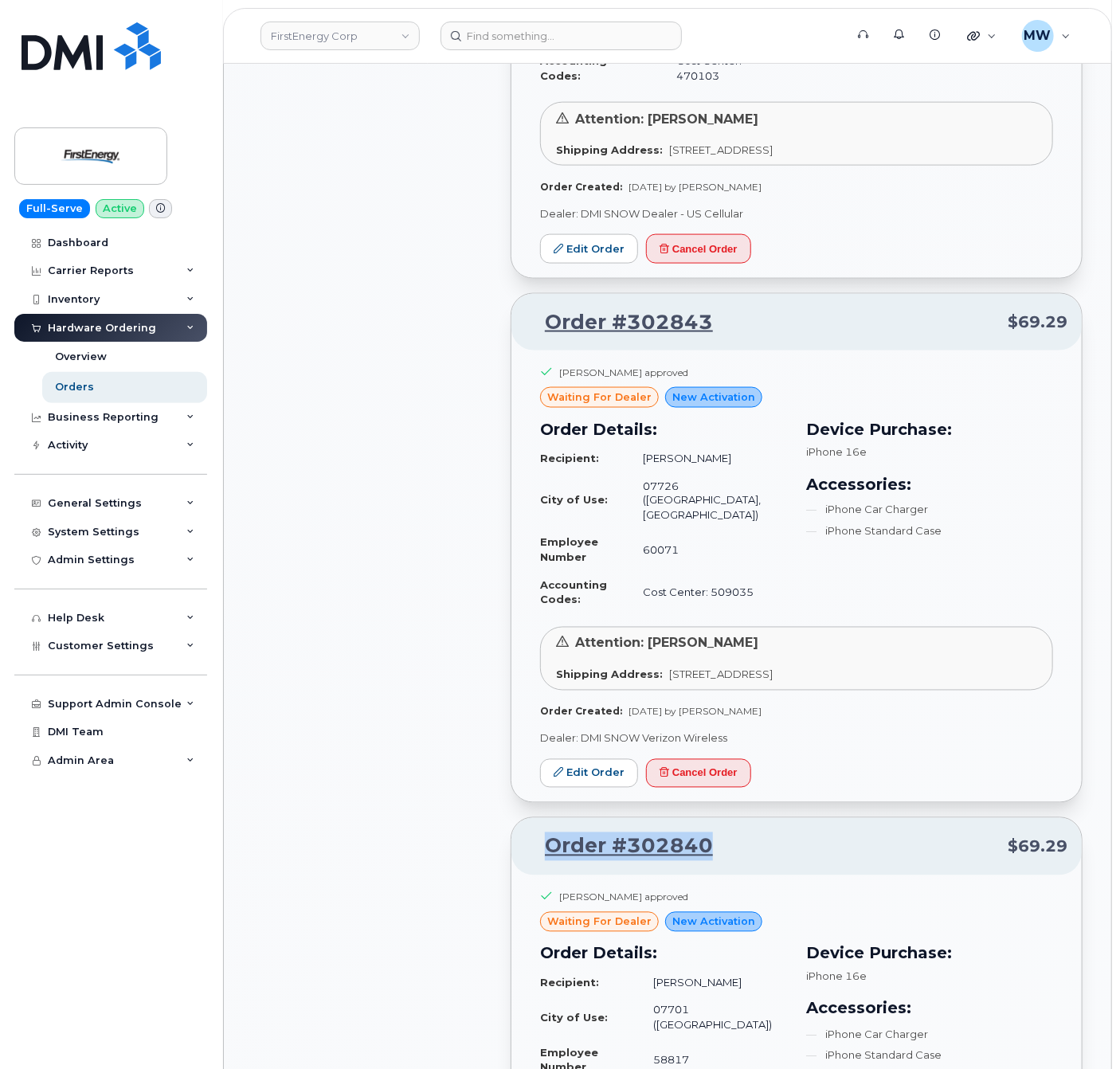
scroll to position [3693, 0]
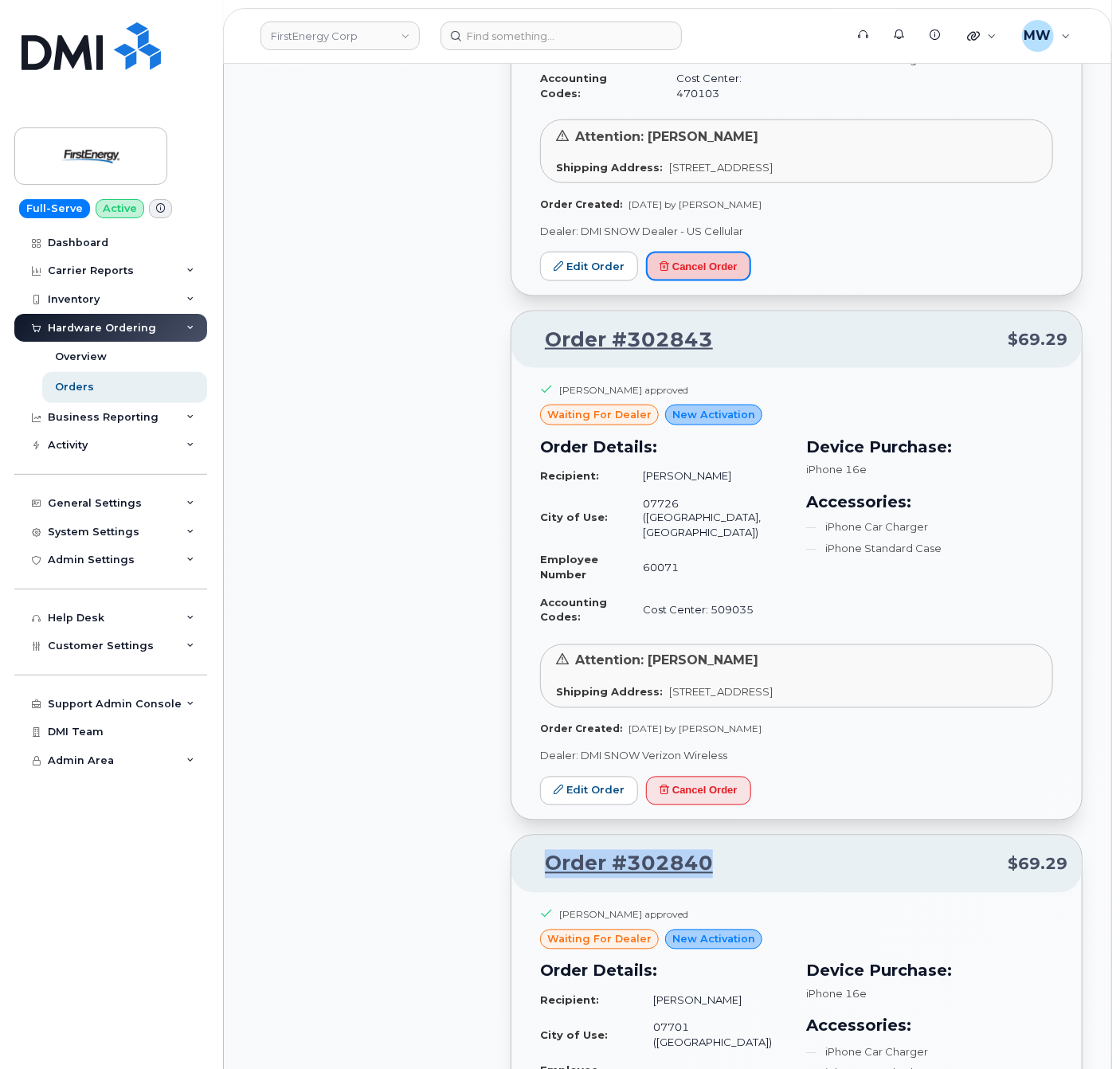
drag, startPoint x: 729, startPoint y: 222, endPoint x: 883, endPoint y: 316, distance: 180.4
drag, startPoint x: 729, startPoint y: 298, endPoint x: 539, endPoint y: 326, distance: 192.1
click at [539, 326] on div "Order #302843 $69.29" at bounding box center [796, 340] width 570 height 57
copy link "Order #302843"
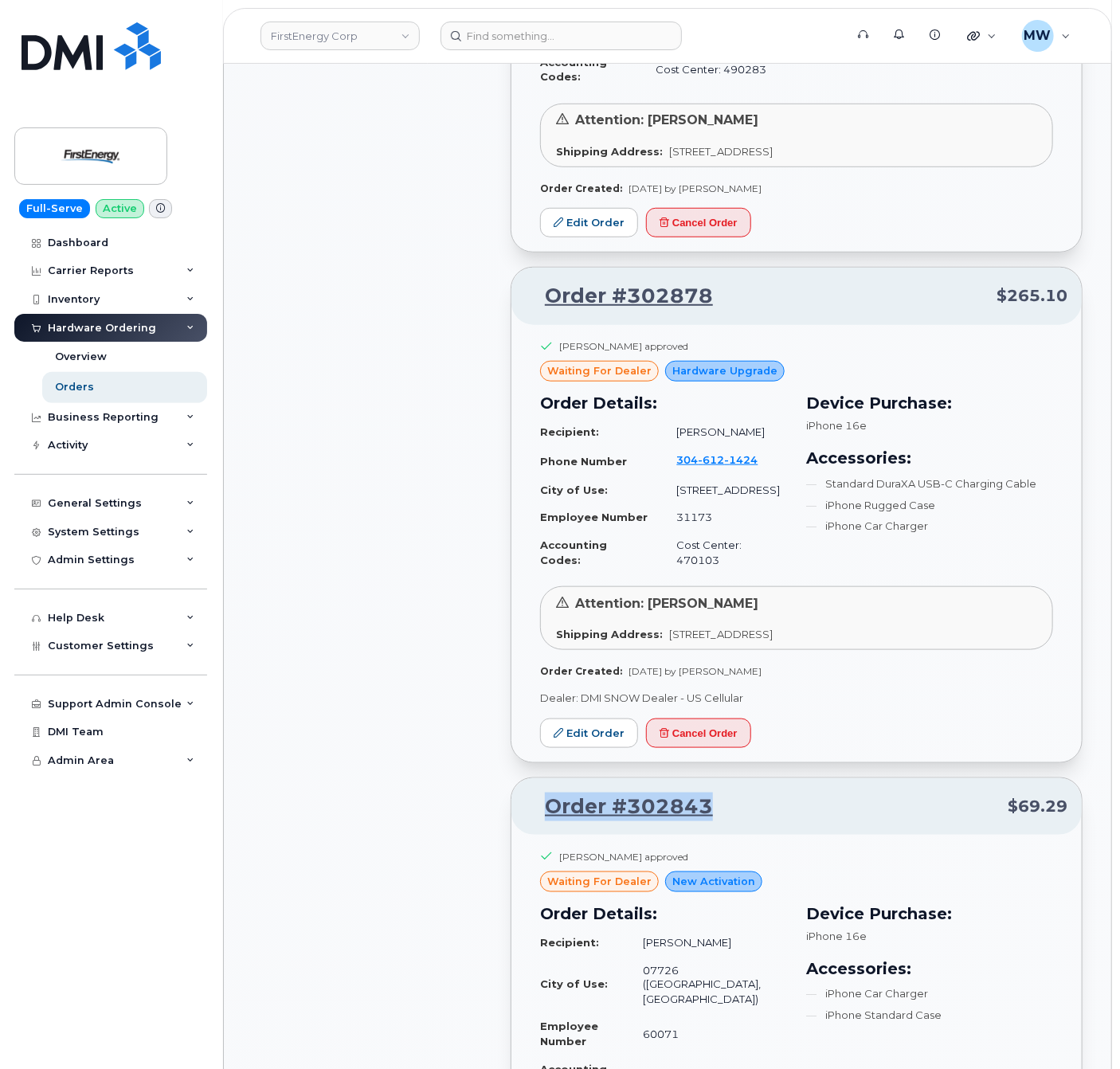
scroll to position [3153, 0]
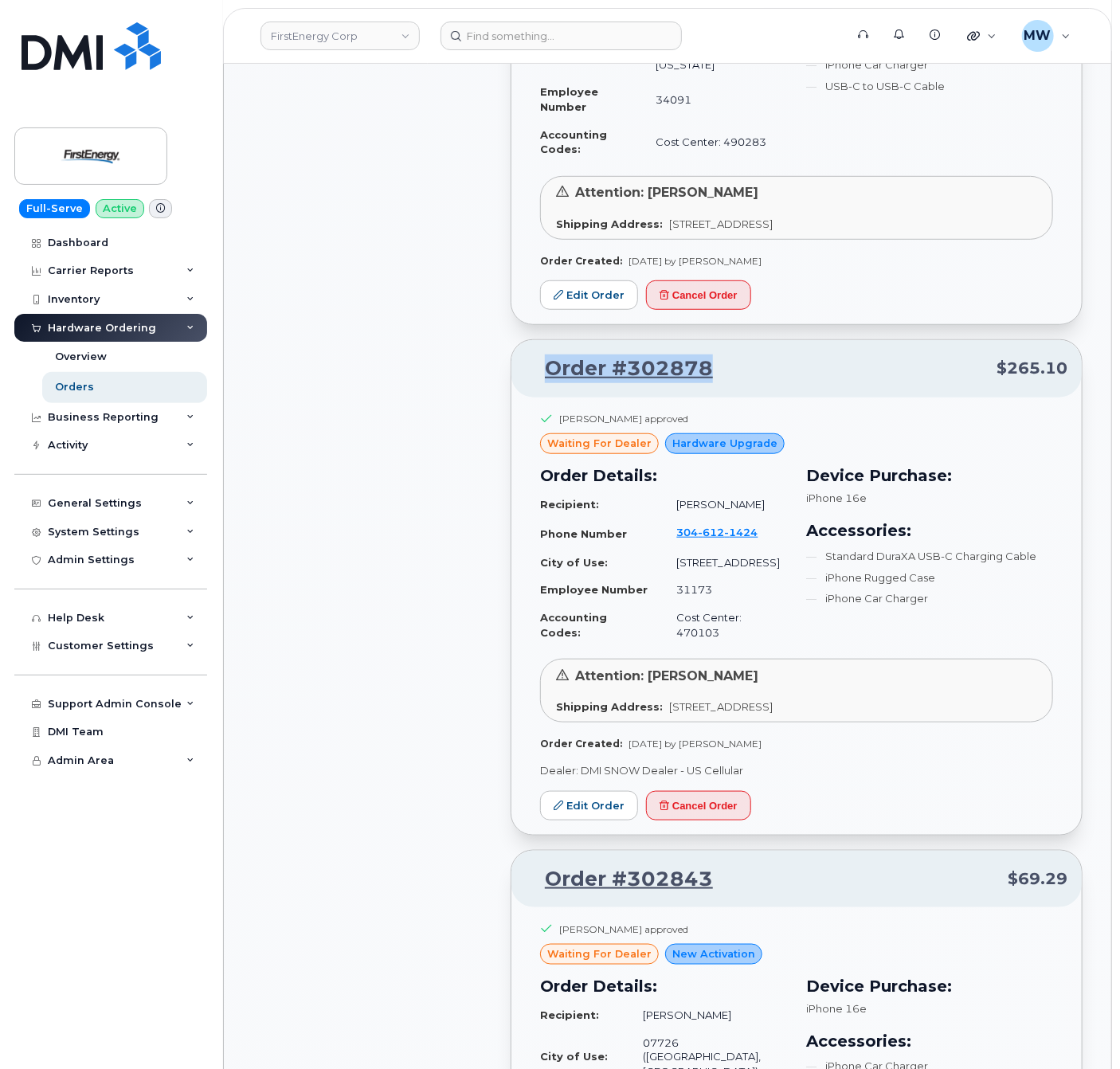
drag, startPoint x: 742, startPoint y: 343, endPoint x: 529, endPoint y: 352, distance: 213.2
click at [529, 355] on p "Order #302878 $265.10" at bounding box center [796, 369] width 542 height 28
click at [609, 754] on div "Joseph E Heubi II approved waiting for dealer Hardware Upgrade Order Details: R…" at bounding box center [796, 616] width 570 height 437
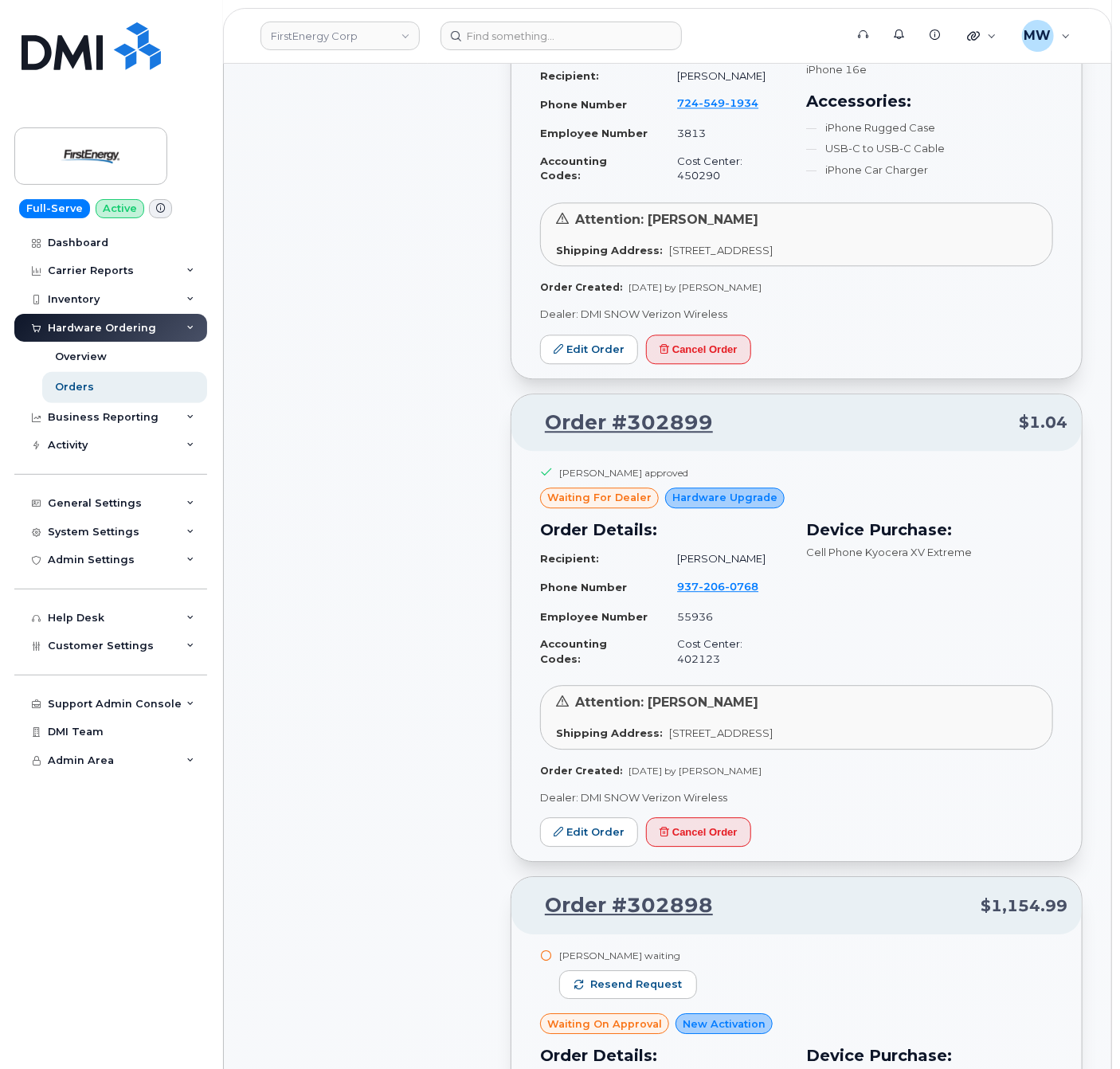
scroll to position [1587, 0]
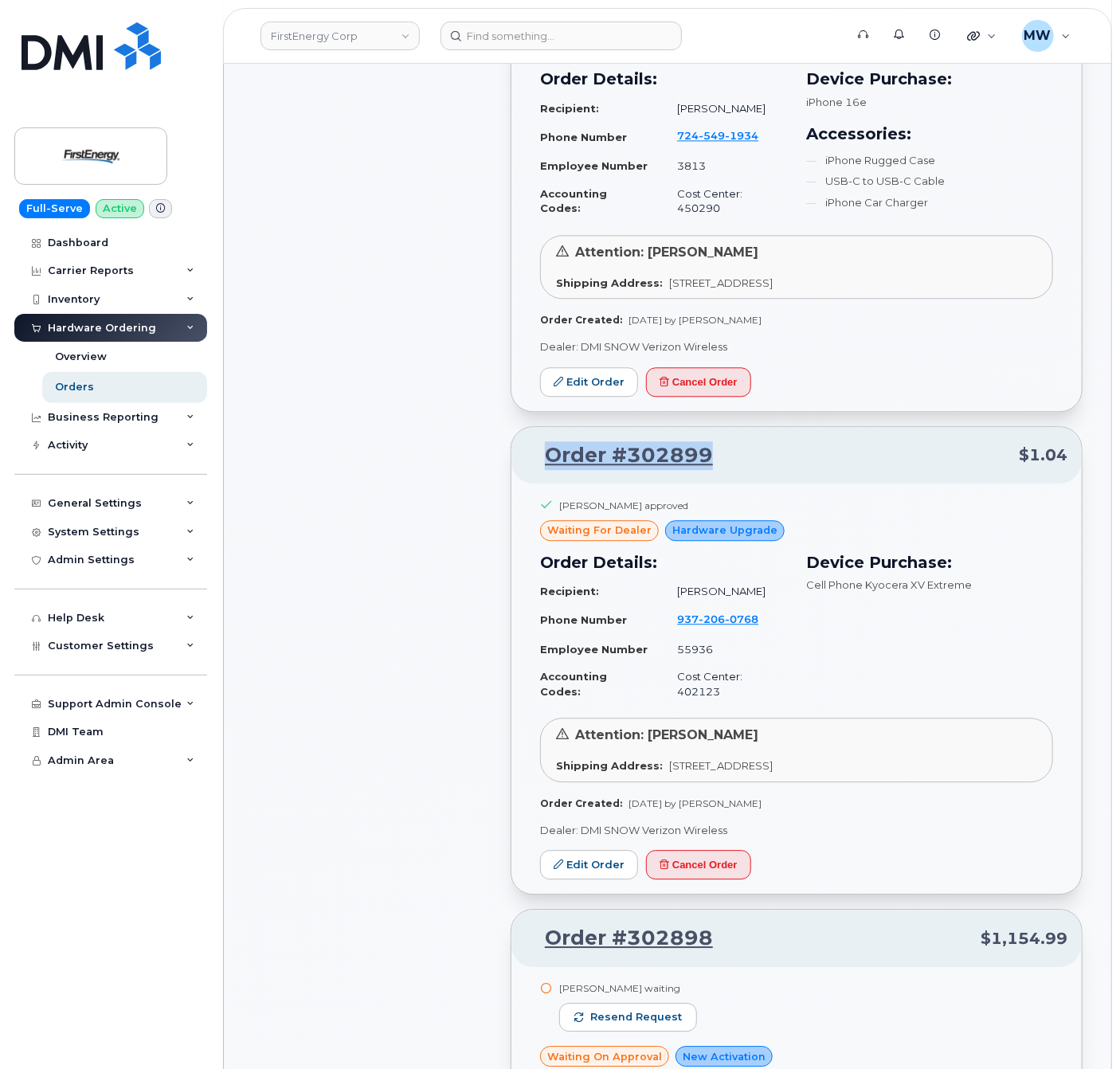
drag, startPoint x: 743, startPoint y: 455, endPoint x: 539, endPoint y: 462, distance: 204.1
click at [539, 462] on p "Order #302899 $1.04" at bounding box center [796, 455] width 542 height 28
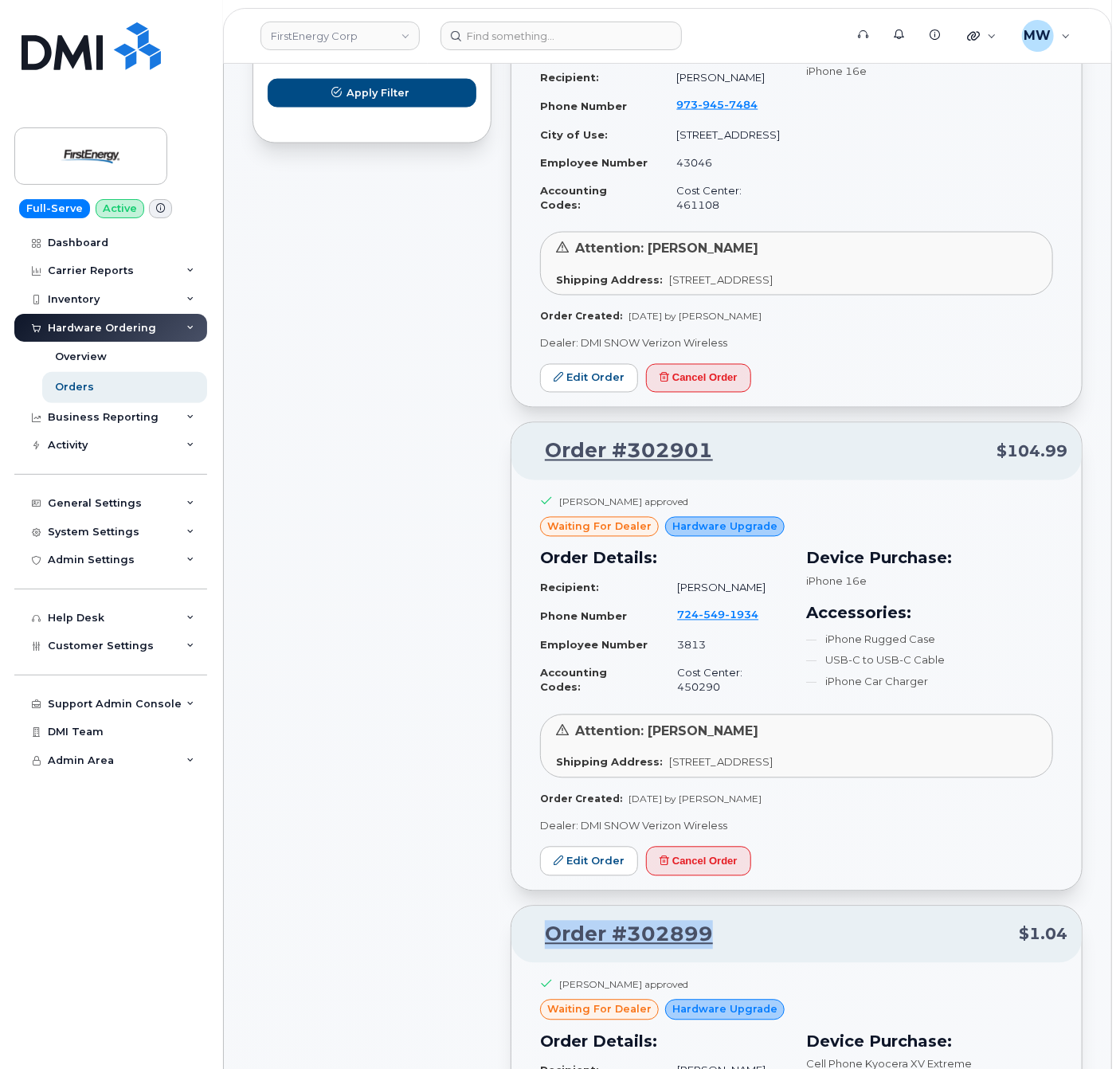
scroll to position [1084, 0]
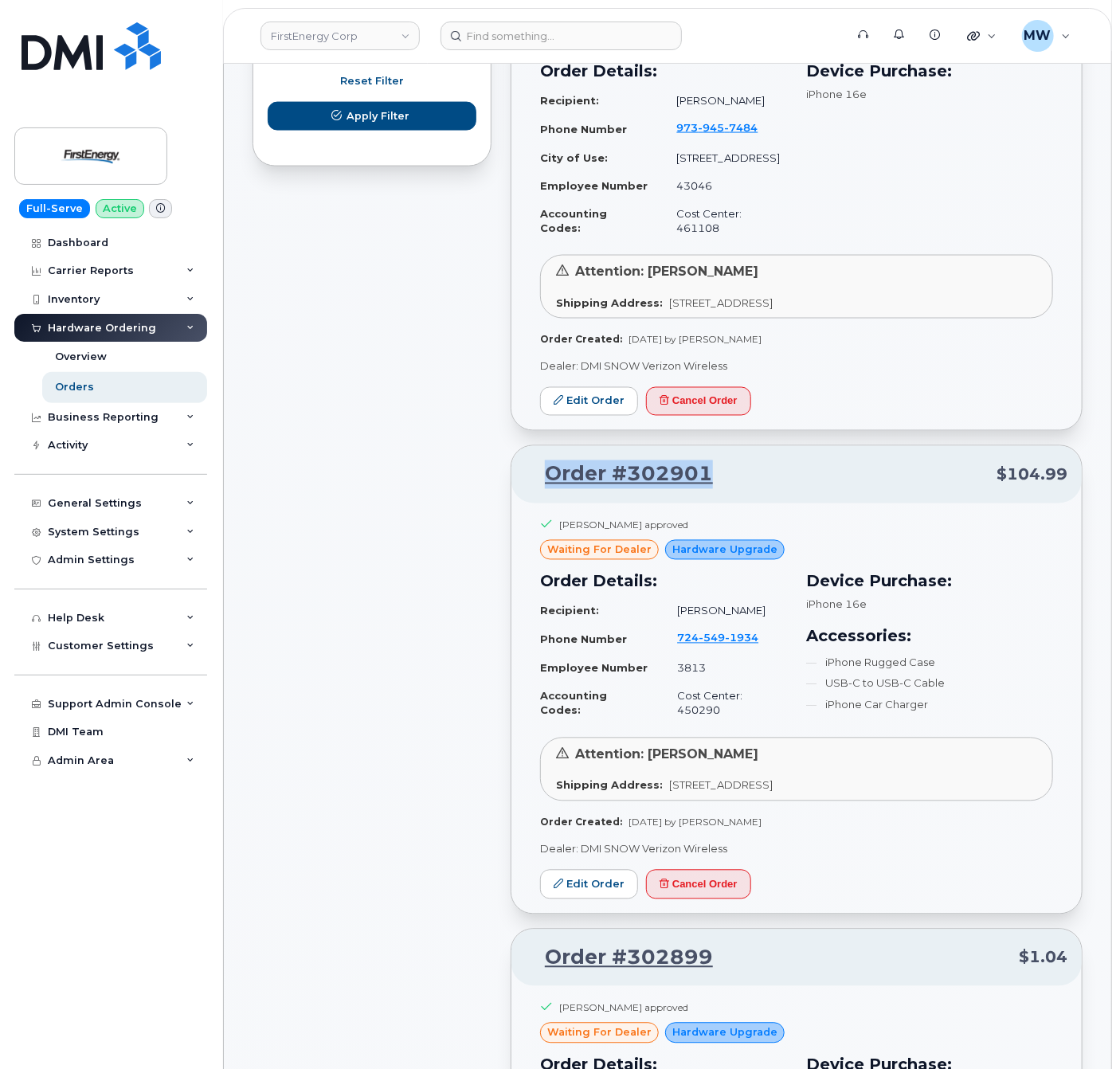
drag, startPoint x: 720, startPoint y: 470, endPoint x: 523, endPoint y: 486, distance: 197.6
click at [523, 486] on div "Order #302901 $104.99" at bounding box center [796, 474] width 570 height 57
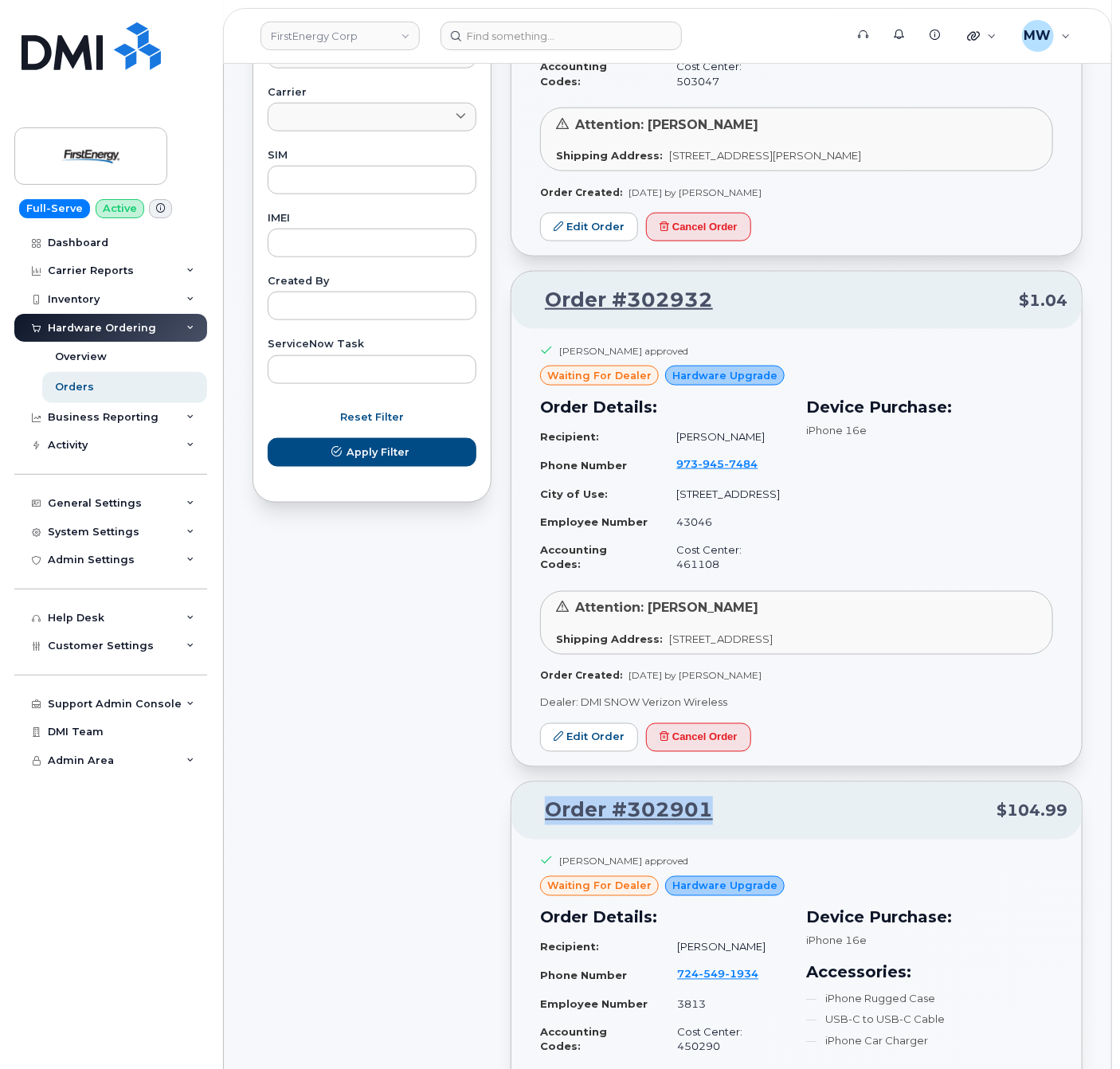
scroll to position [710, 0]
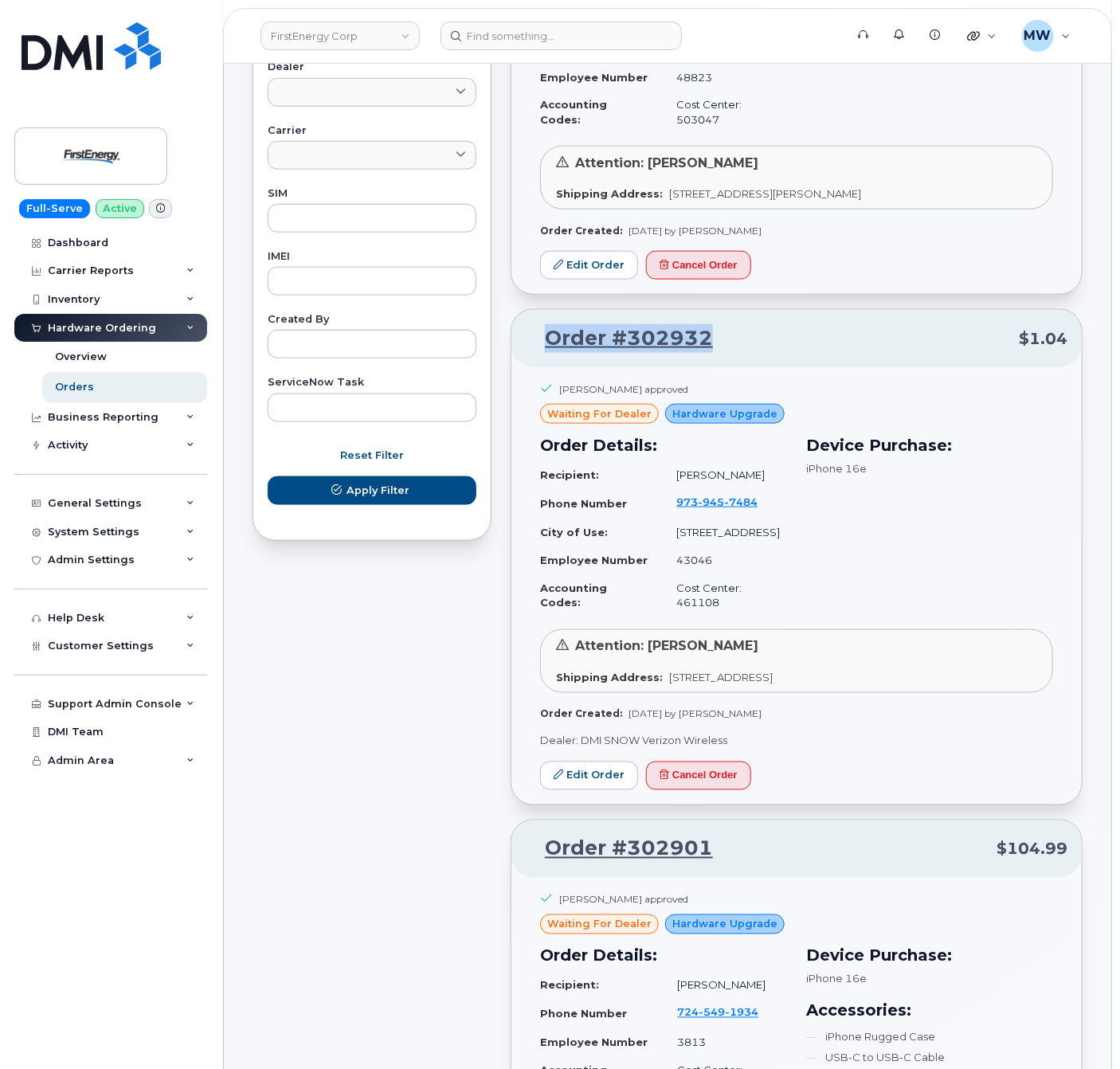
drag, startPoint x: 729, startPoint y: 301, endPoint x: 542, endPoint y: 309, distance: 187.2
click at [542, 324] on p "Order #302932 $1.04" at bounding box center [796, 339] width 542 height 28
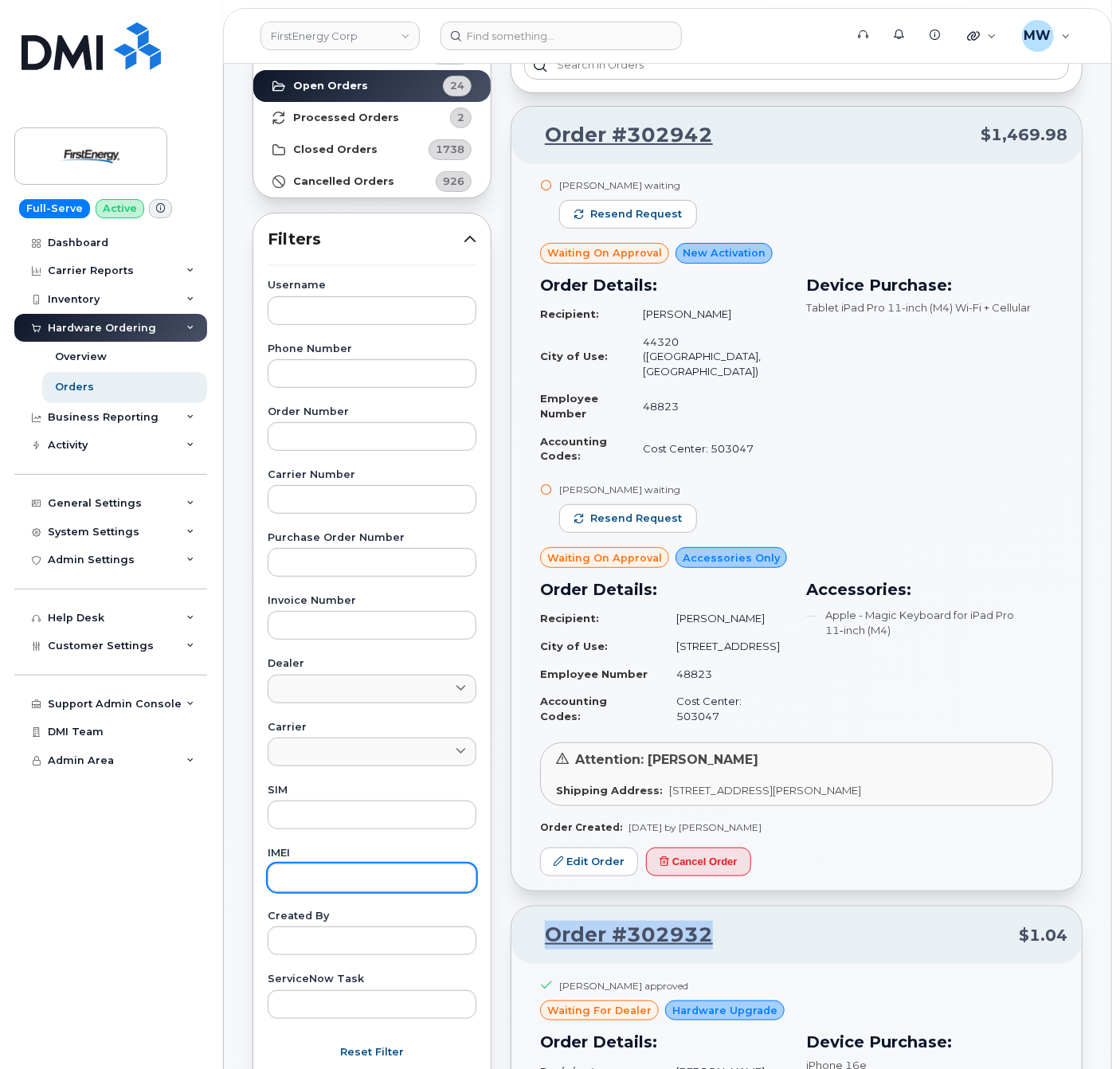
scroll to position [0, 0]
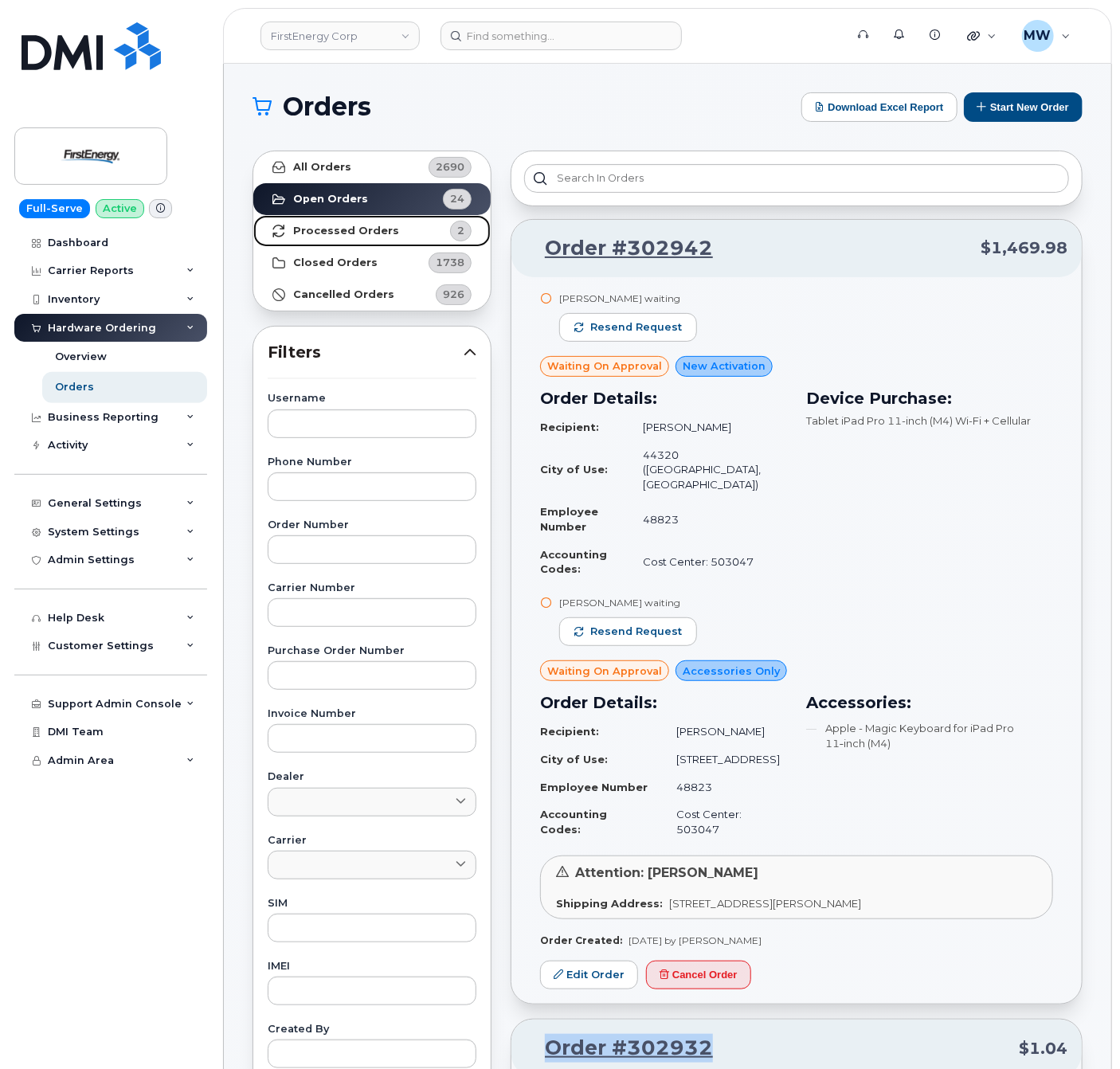
click at [376, 232] on strong "Processed Orders" at bounding box center [346, 230] width 106 height 12
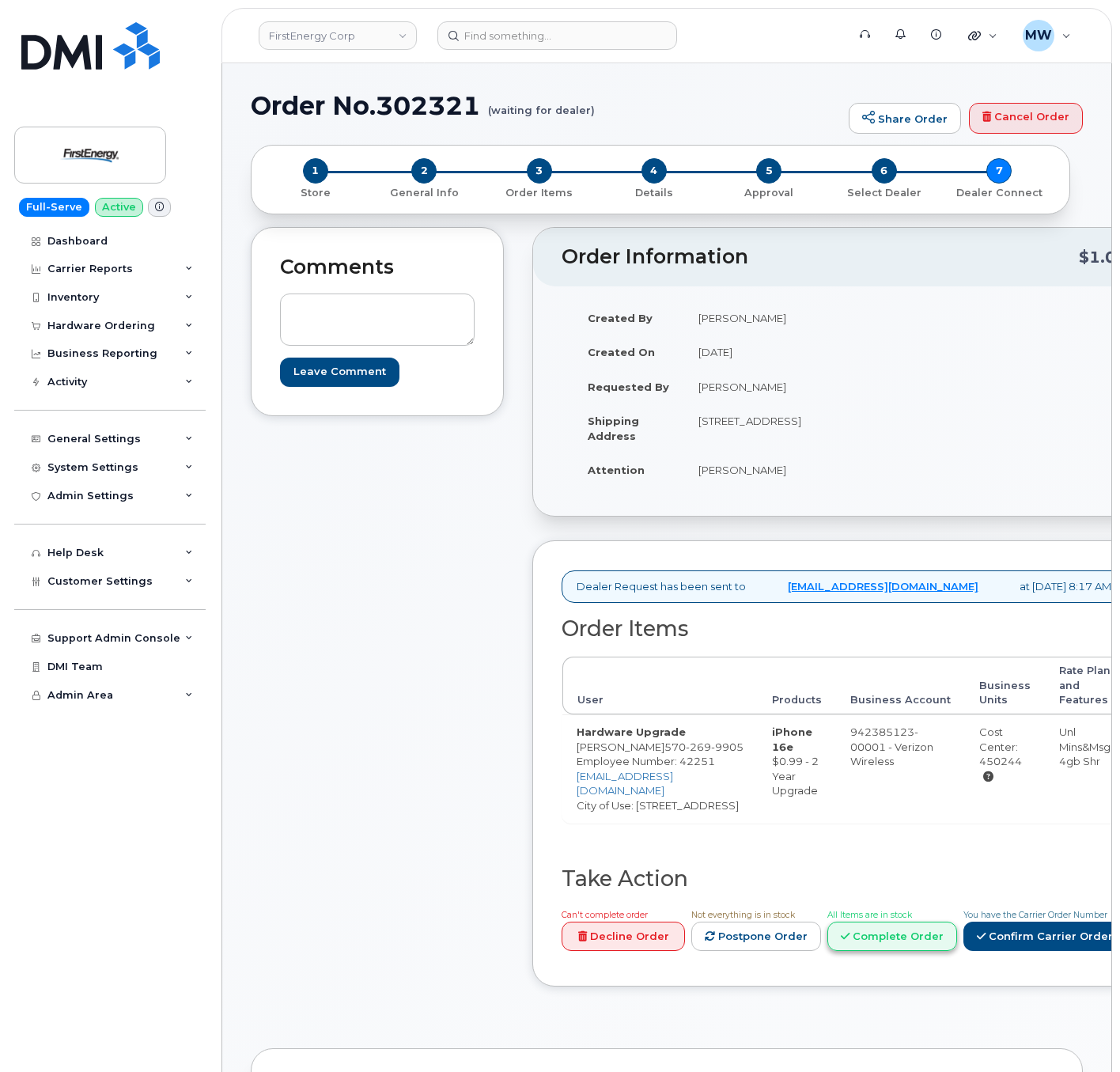
click at [850, 941] on icon at bounding box center [845, 936] width 8 height 10
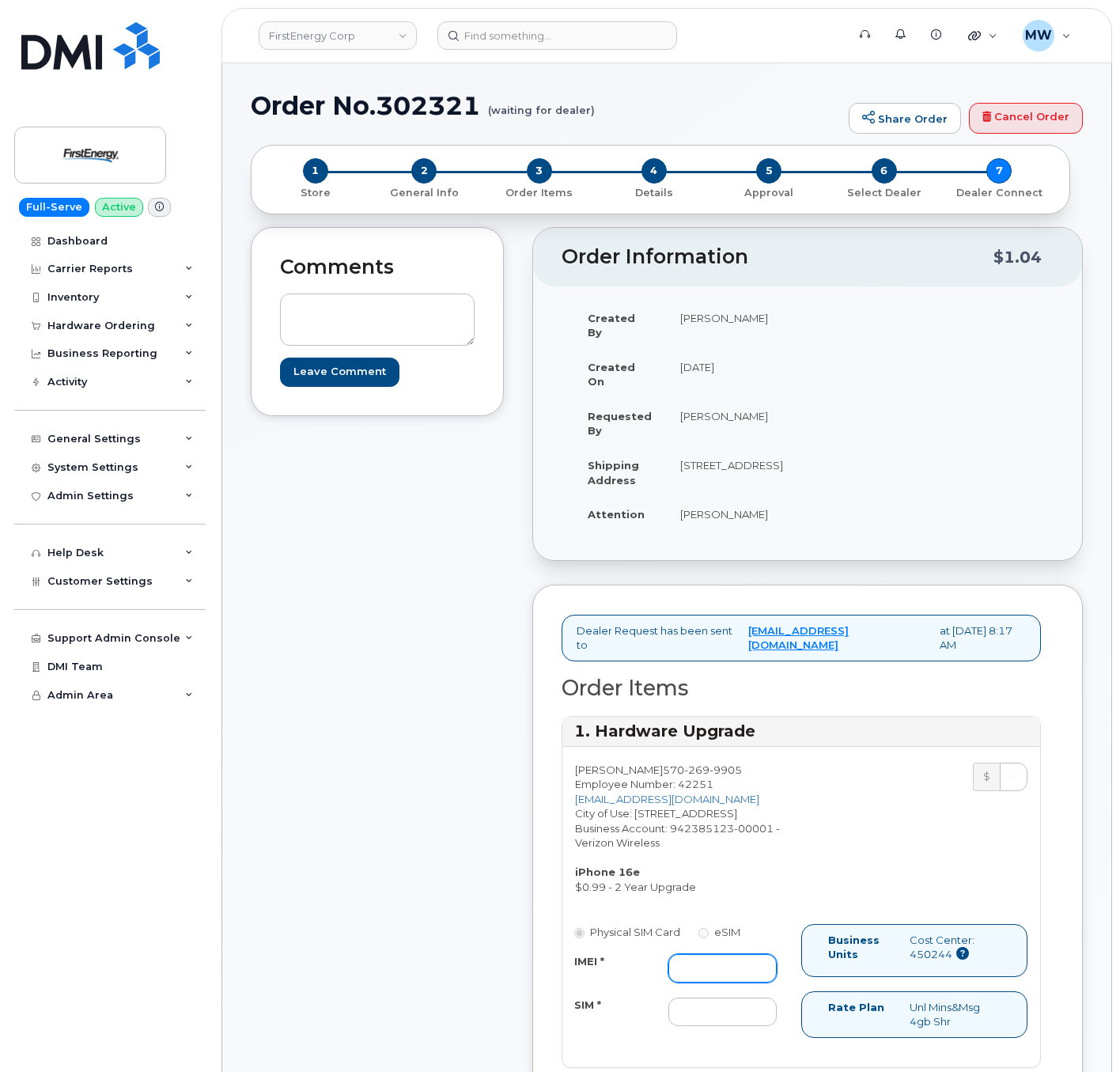
paste input "357933314839565"
click at [754, 976] on input "IMEI *" at bounding box center [722, 968] width 108 height 28
type input "357933314839565"
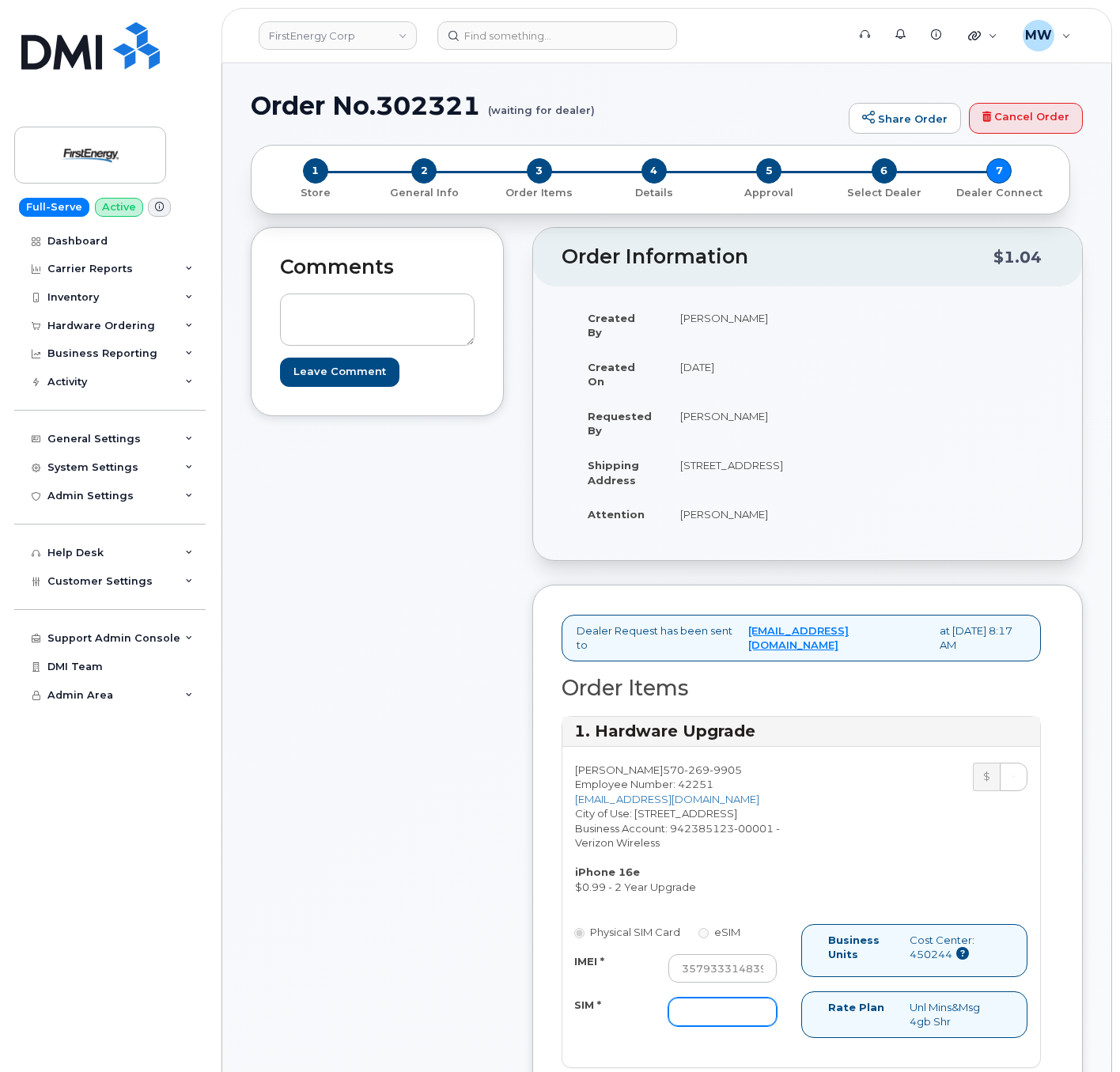
click at [689, 1018] on input "SIM *" at bounding box center [722, 1012] width 108 height 28
paste input "89148000011332518545"
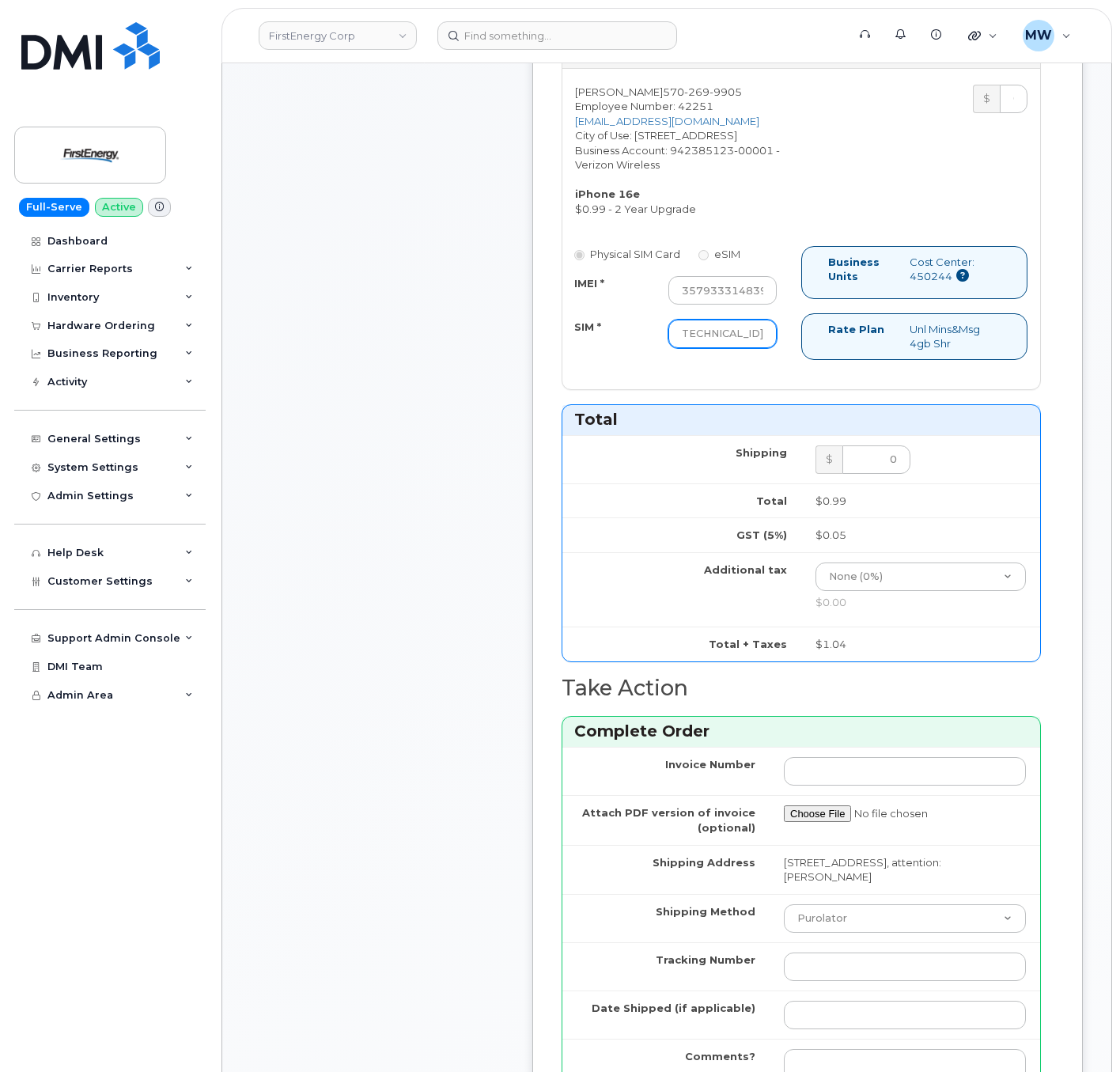
scroll to position [682, 0]
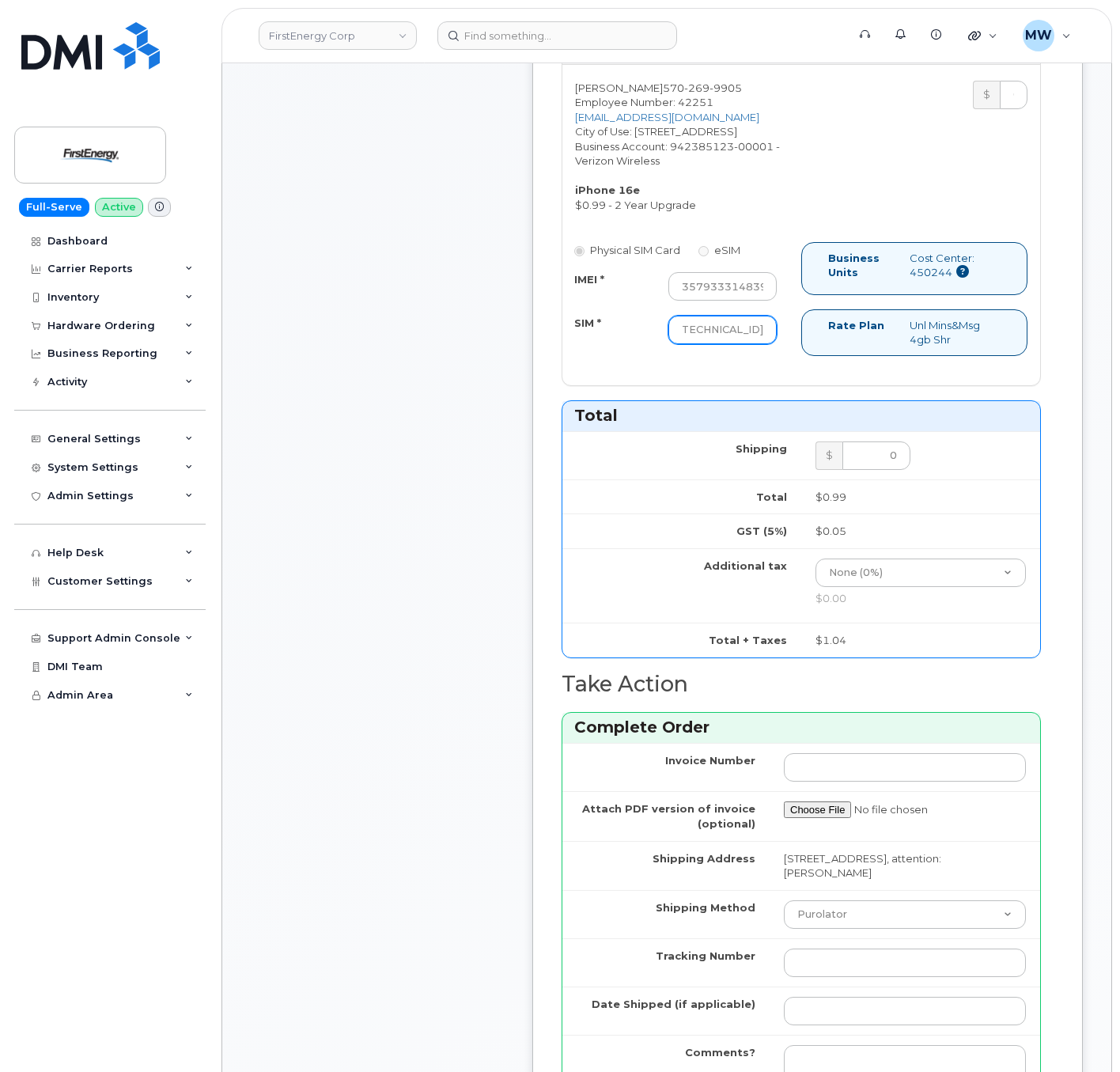
type input "89148000011332518545"
click at [813, 977] on input "Tracking Number" at bounding box center [904, 963] width 242 height 28
paste input "446891523725"
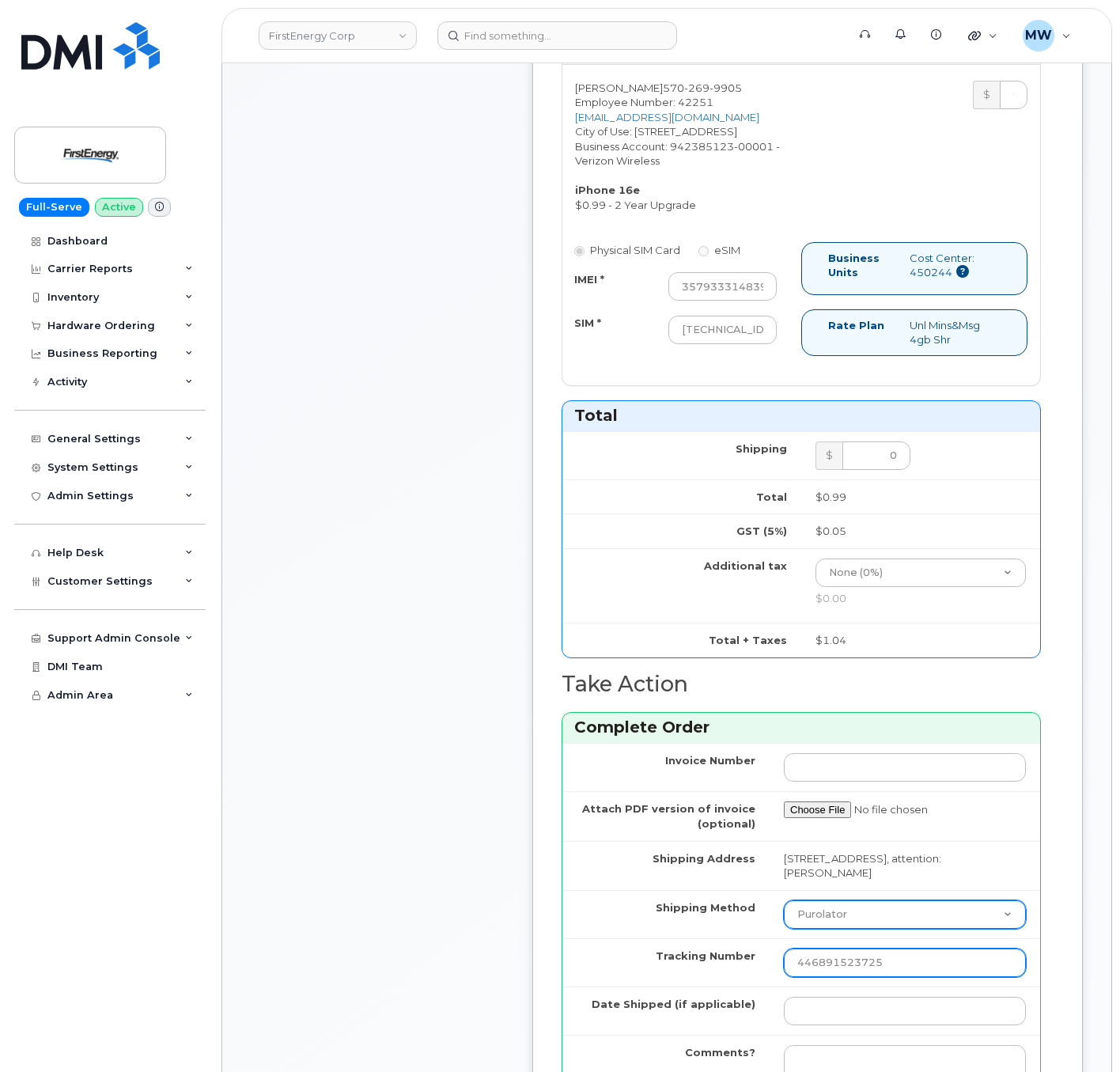
type input "446891523725"
click at [844, 929] on select "Purolator UPS FedEx Canada Post Courier Other Drop Off Pick Up" at bounding box center [904, 915] width 242 height 28
select select "FedEx"
click at [784, 915] on select "Purolator UPS FedEx Canada Post Courier Other Drop Off Pick Up" at bounding box center [904, 915] width 242 height 28
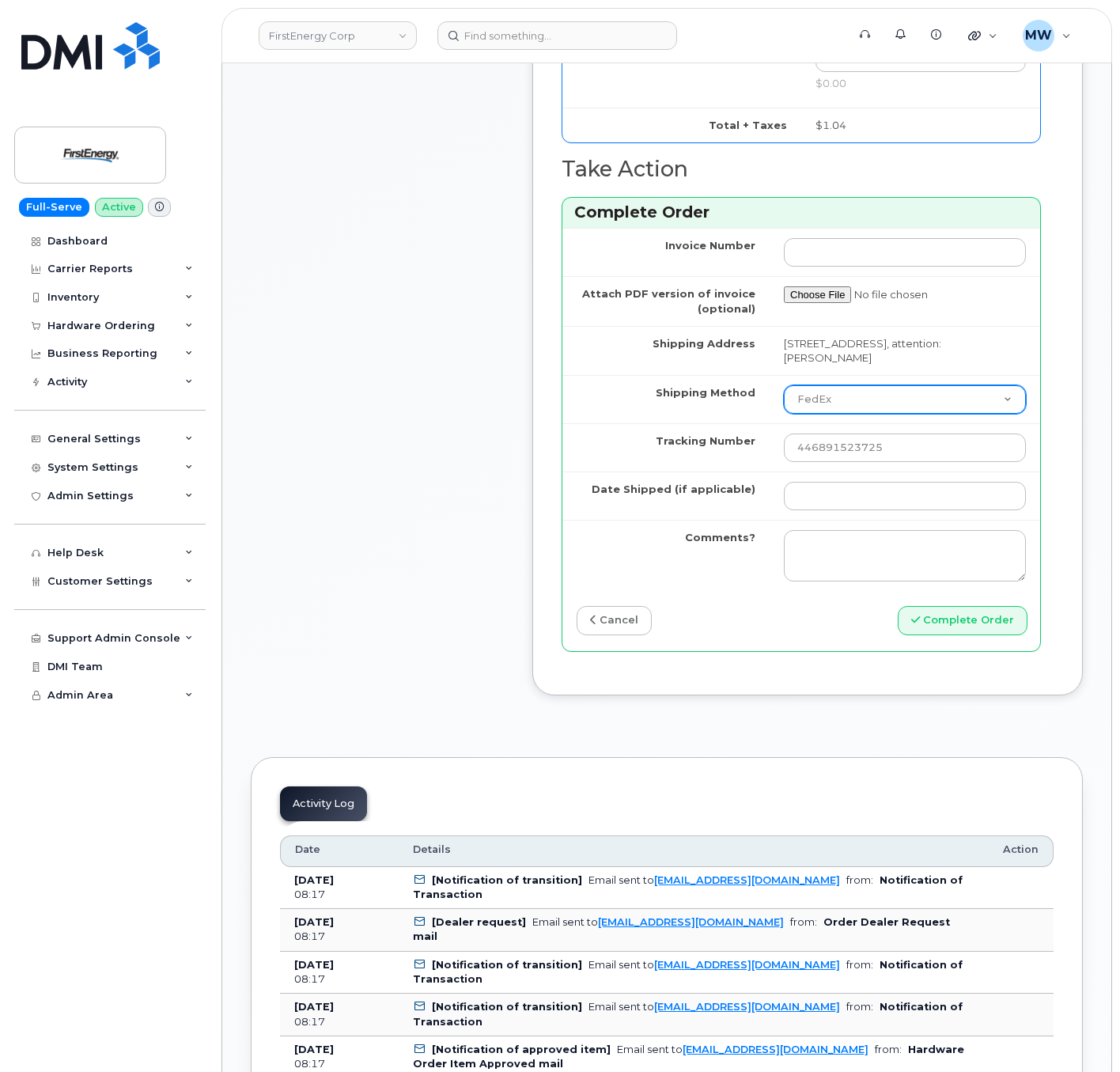
scroll to position [1194, 0]
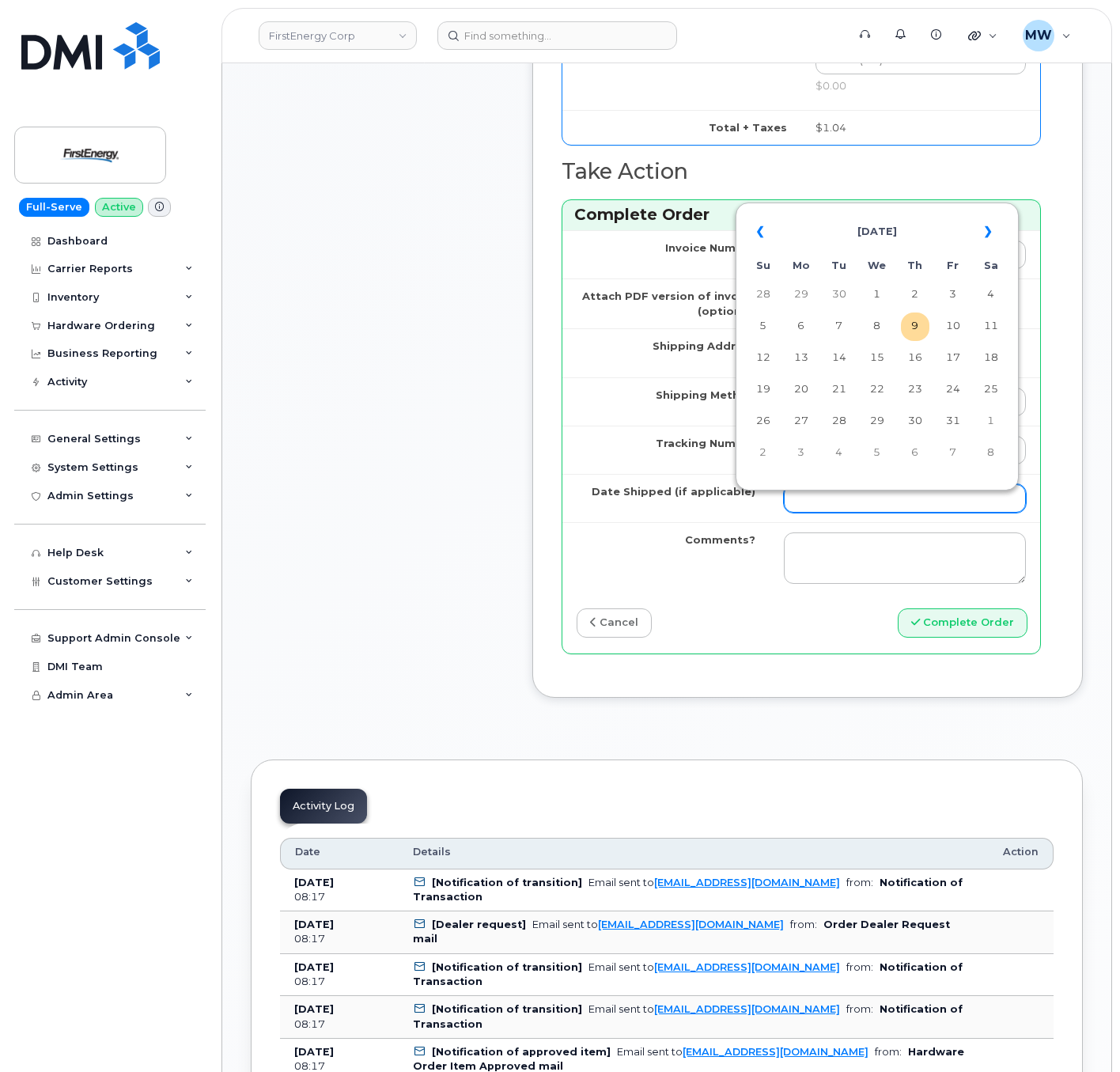
click at [901, 507] on input "Date Shipped (if applicable)" at bounding box center [904, 498] width 242 height 28
click at [837, 319] on td "7" at bounding box center [839, 327] width 28 height 28
type input "2025-10-07"
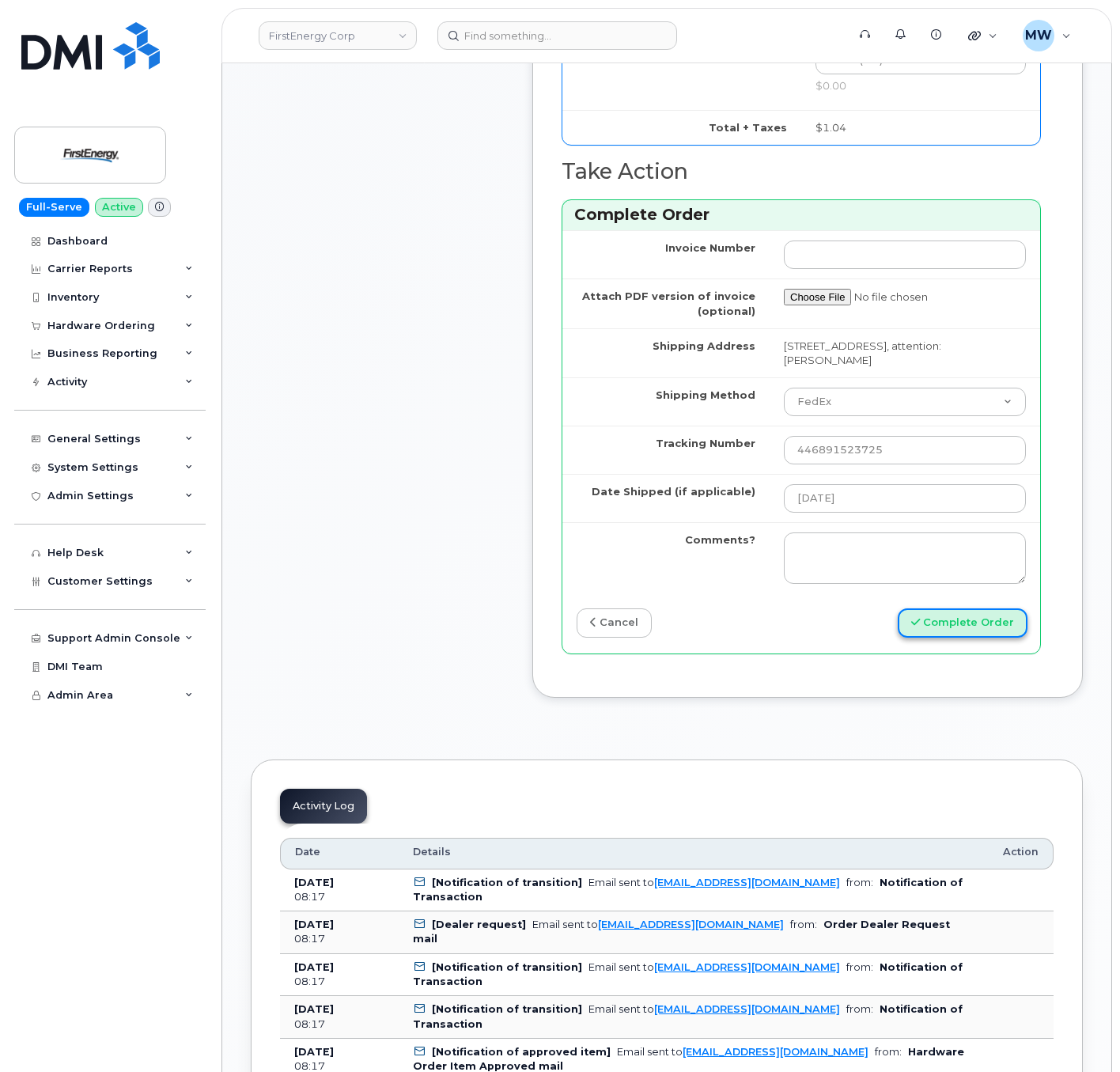
click at [995, 638] on button "Complete Order" at bounding box center [963, 623] width 130 height 29
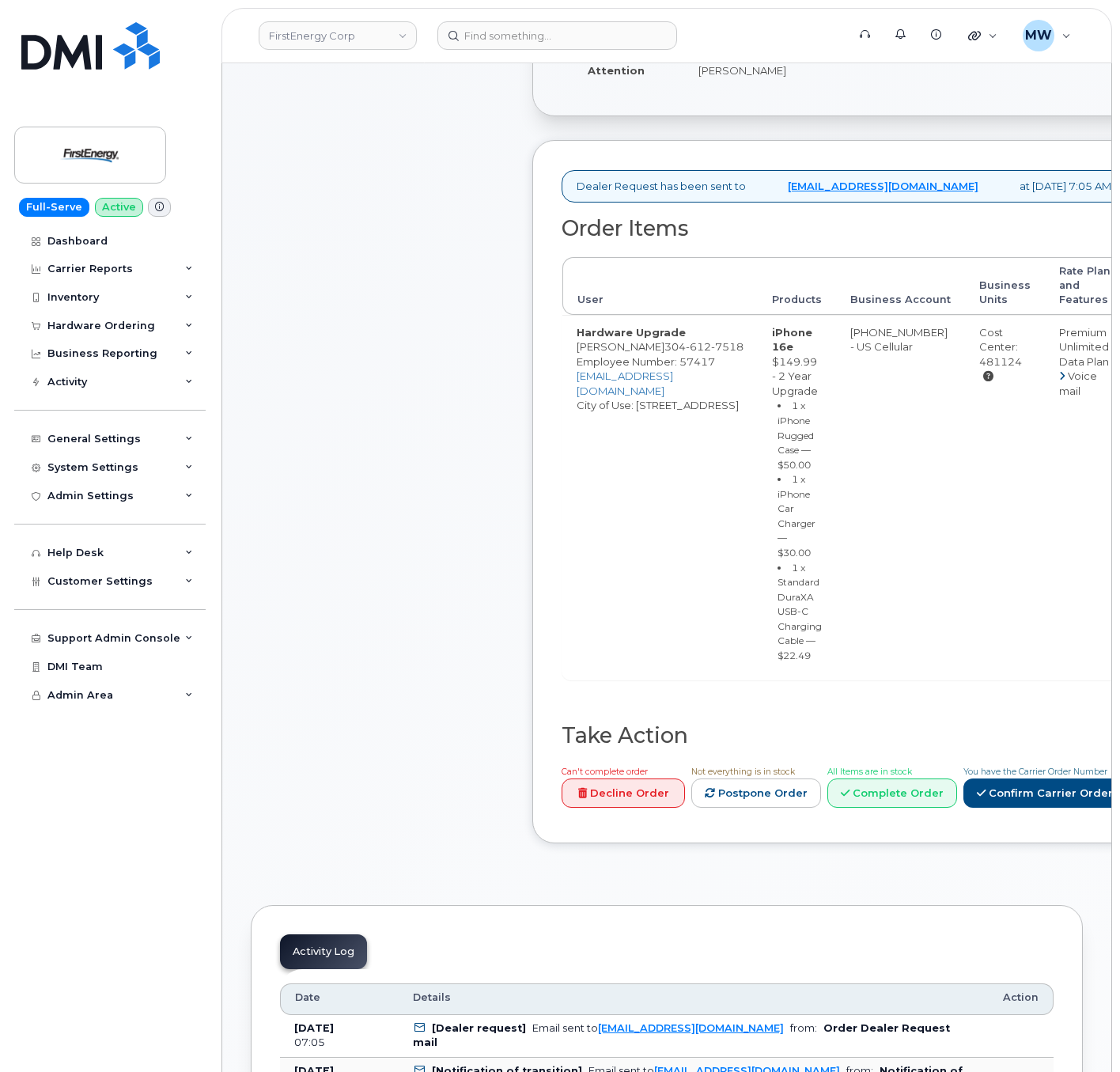
scroll to position [362, 0]
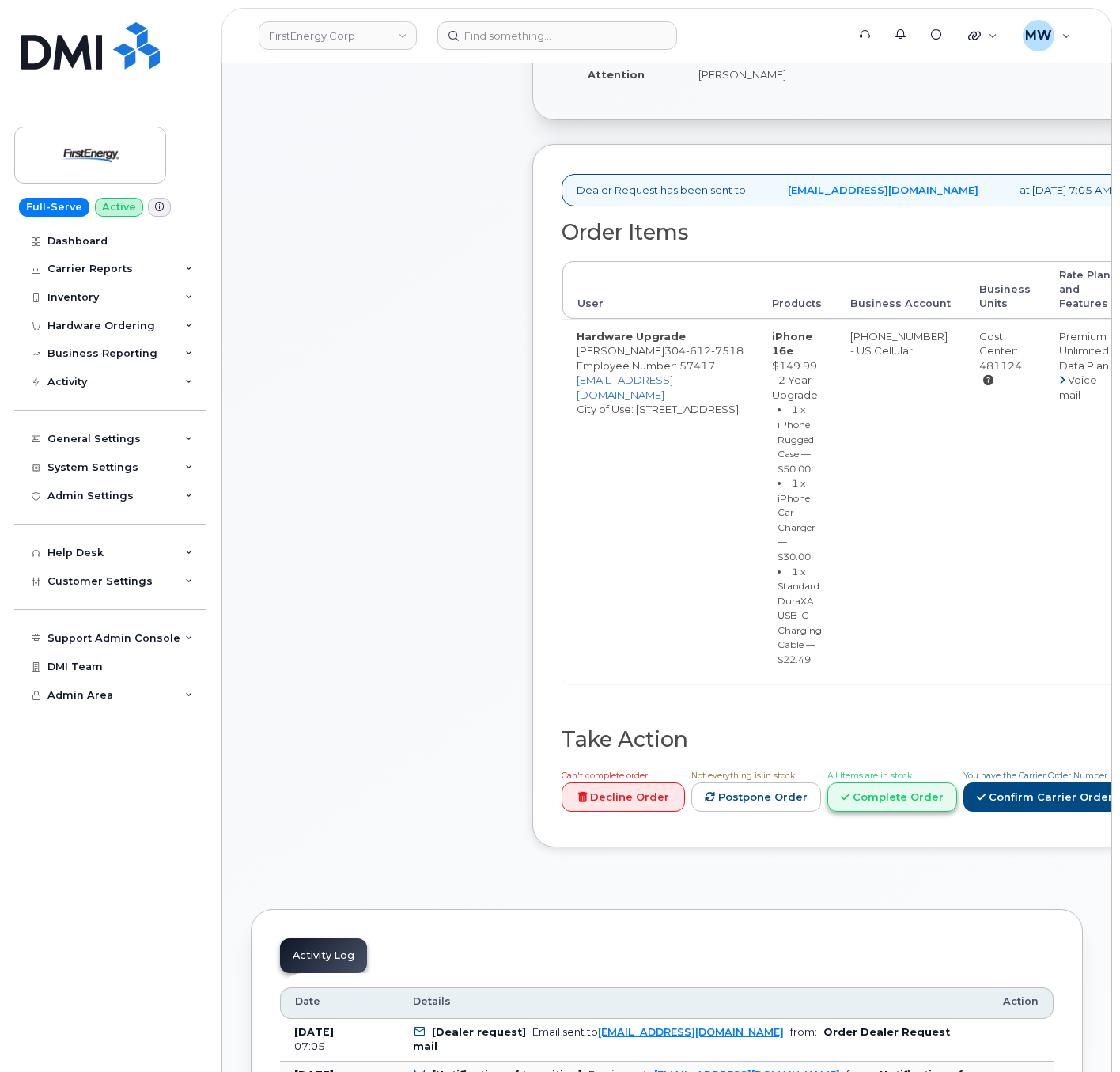
click at [917, 812] on link "Complete Order" at bounding box center [893, 797] width 130 height 29
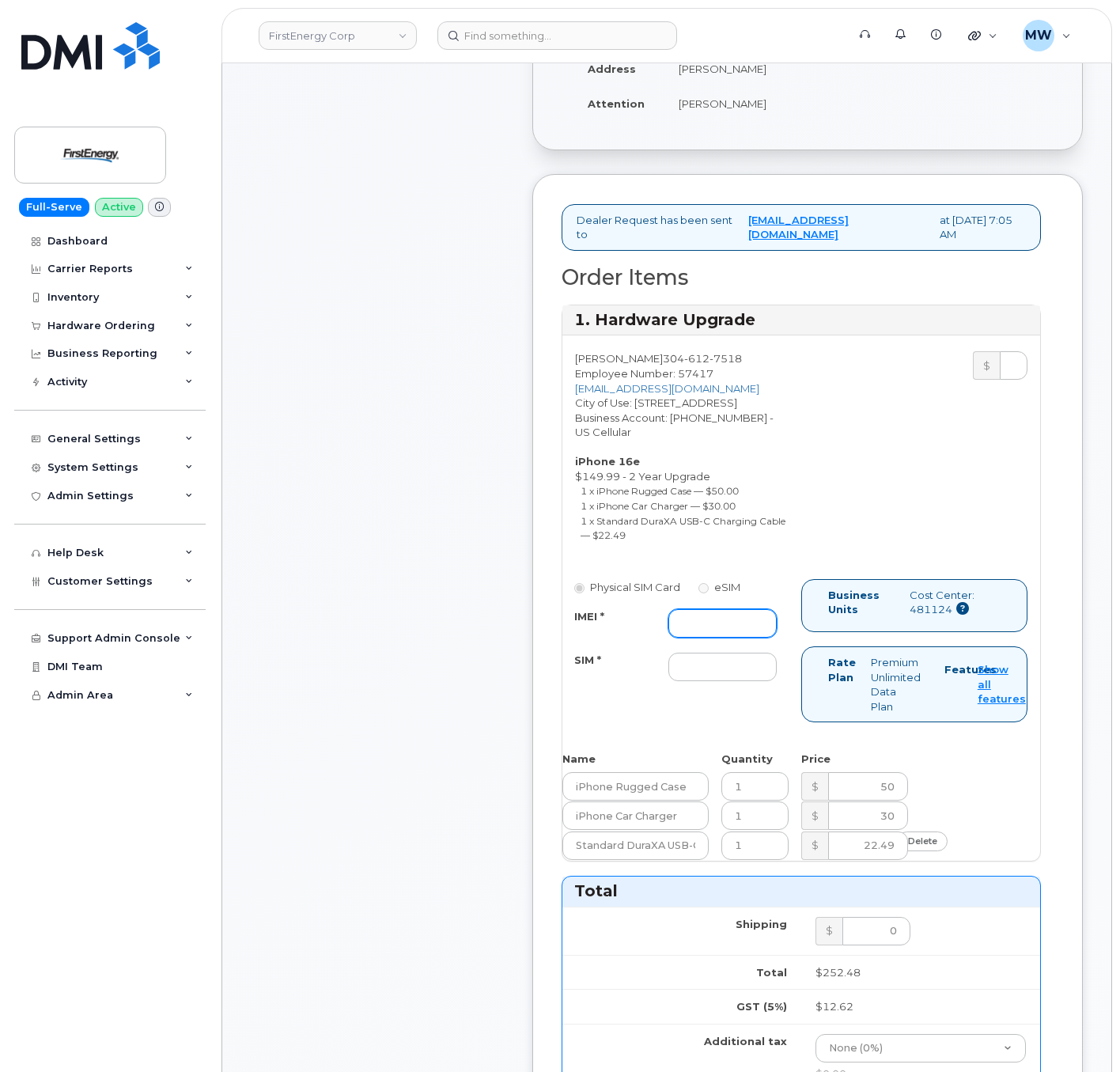
click at [749, 638] on input "IMEI *" at bounding box center [722, 624] width 108 height 28
paste input "355852810391305"
type input "355852810391305"
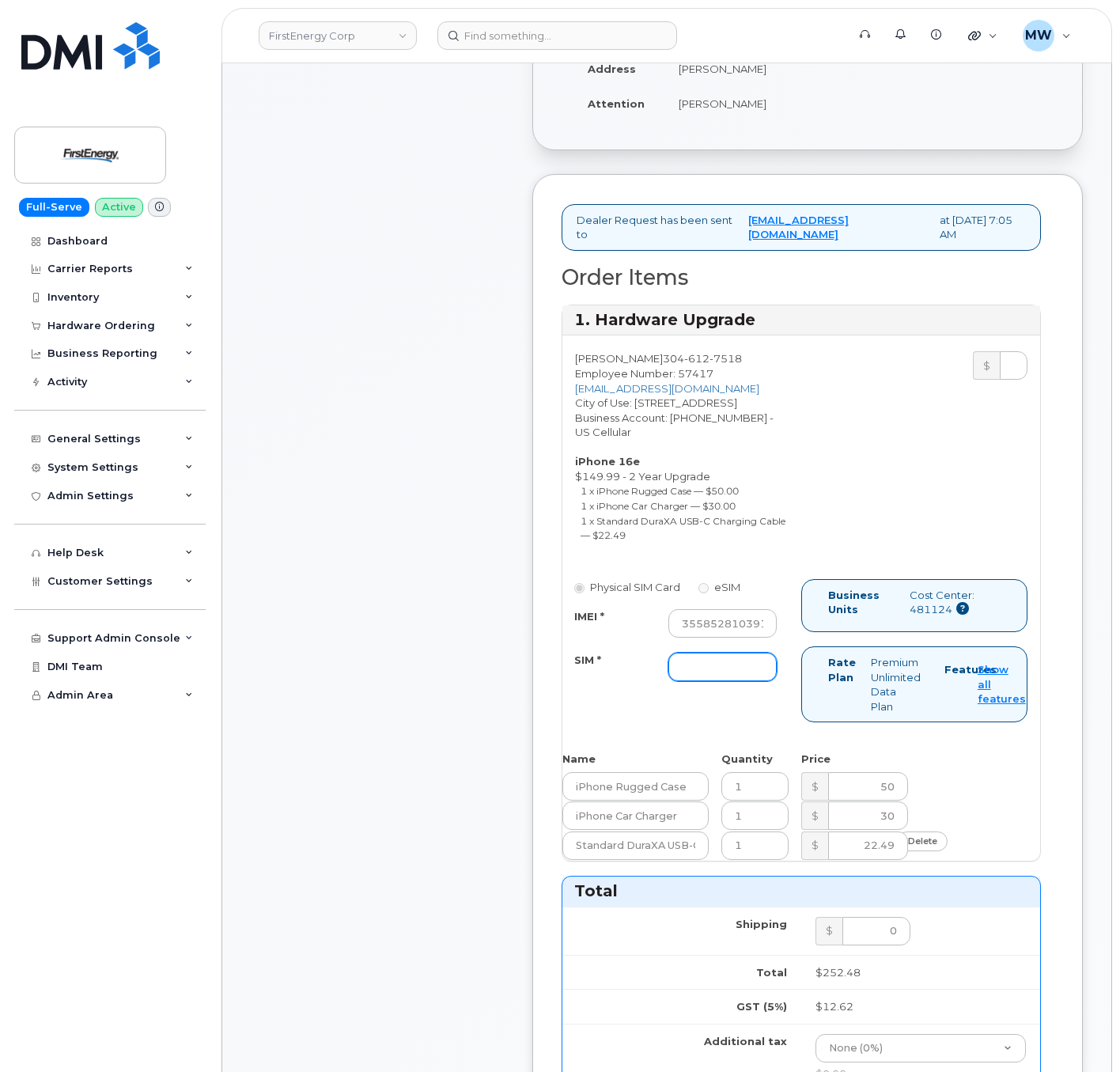
click at [675, 681] on input "SIM *" at bounding box center [722, 667] width 108 height 28
type input "NA"
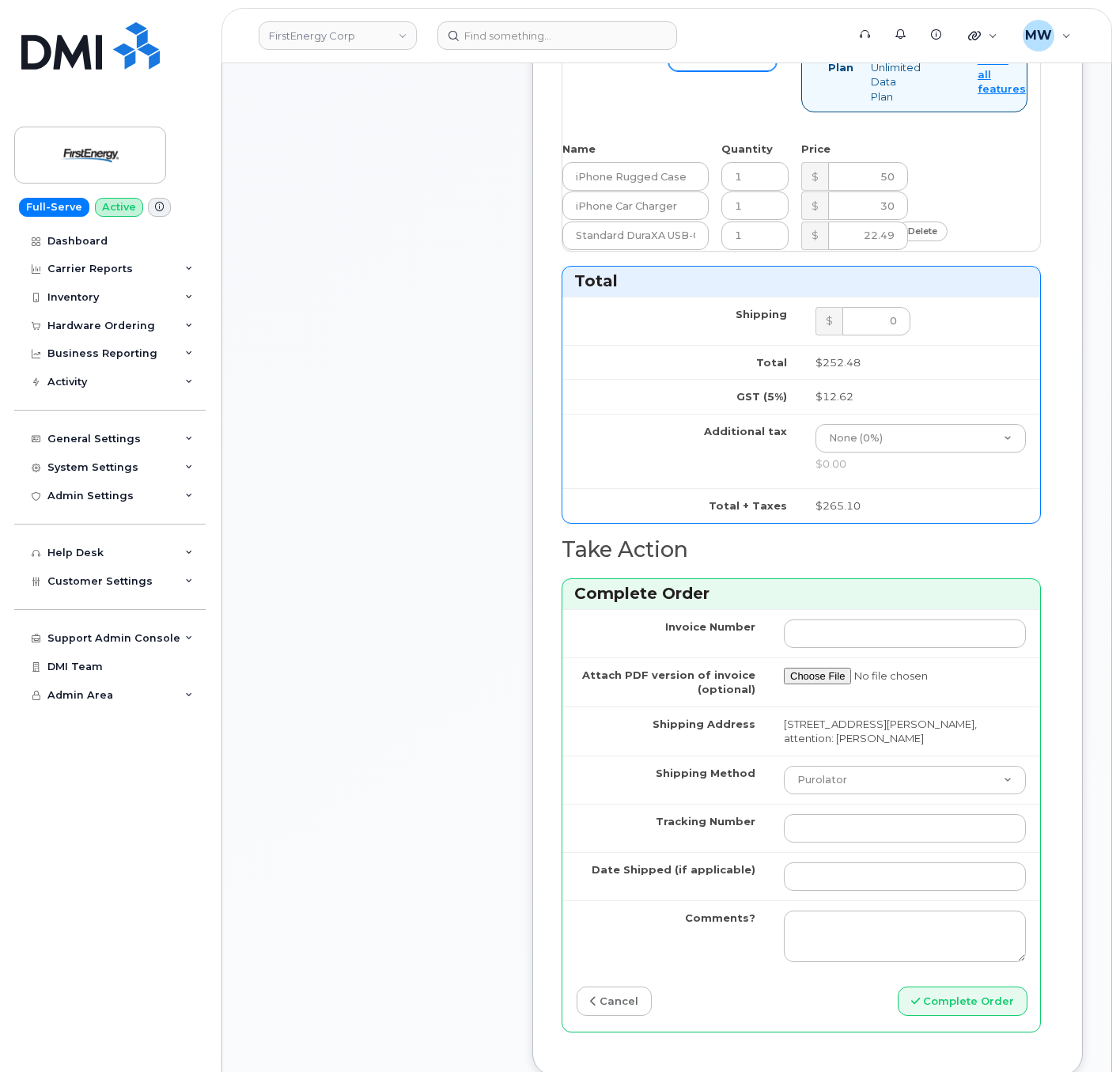
scroll to position [1010, 0]
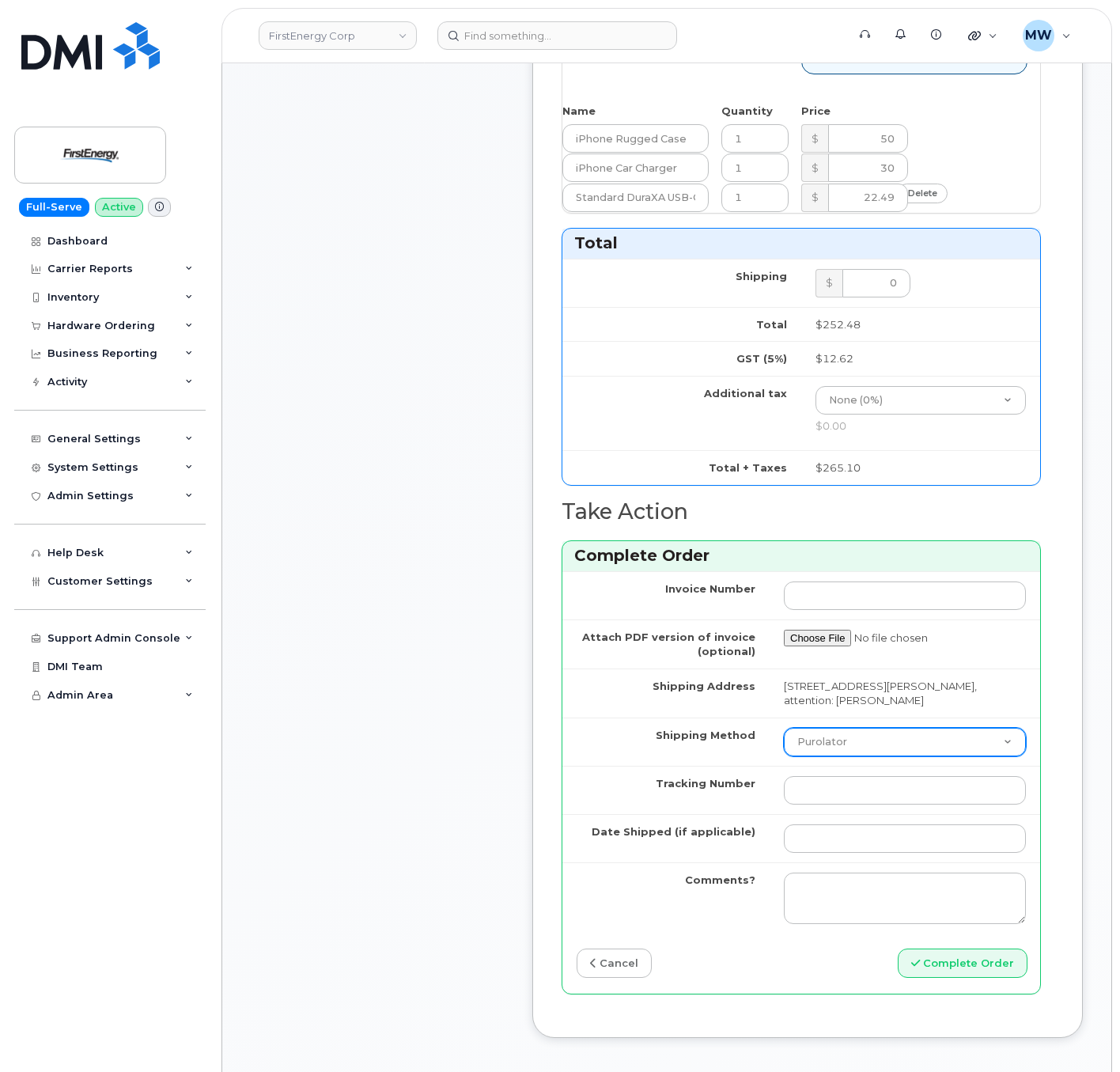
click at [995, 756] on select "Purolator UPS FedEx Canada Post Courier Other Drop Off Pick Up" at bounding box center [904, 742] width 242 height 28
select select "UPS"
click at [784, 756] on select "Purolator UPS FedEx Canada Post Courier Other Drop Off Pick Up" at bounding box center [904, 742] width 242 height 28
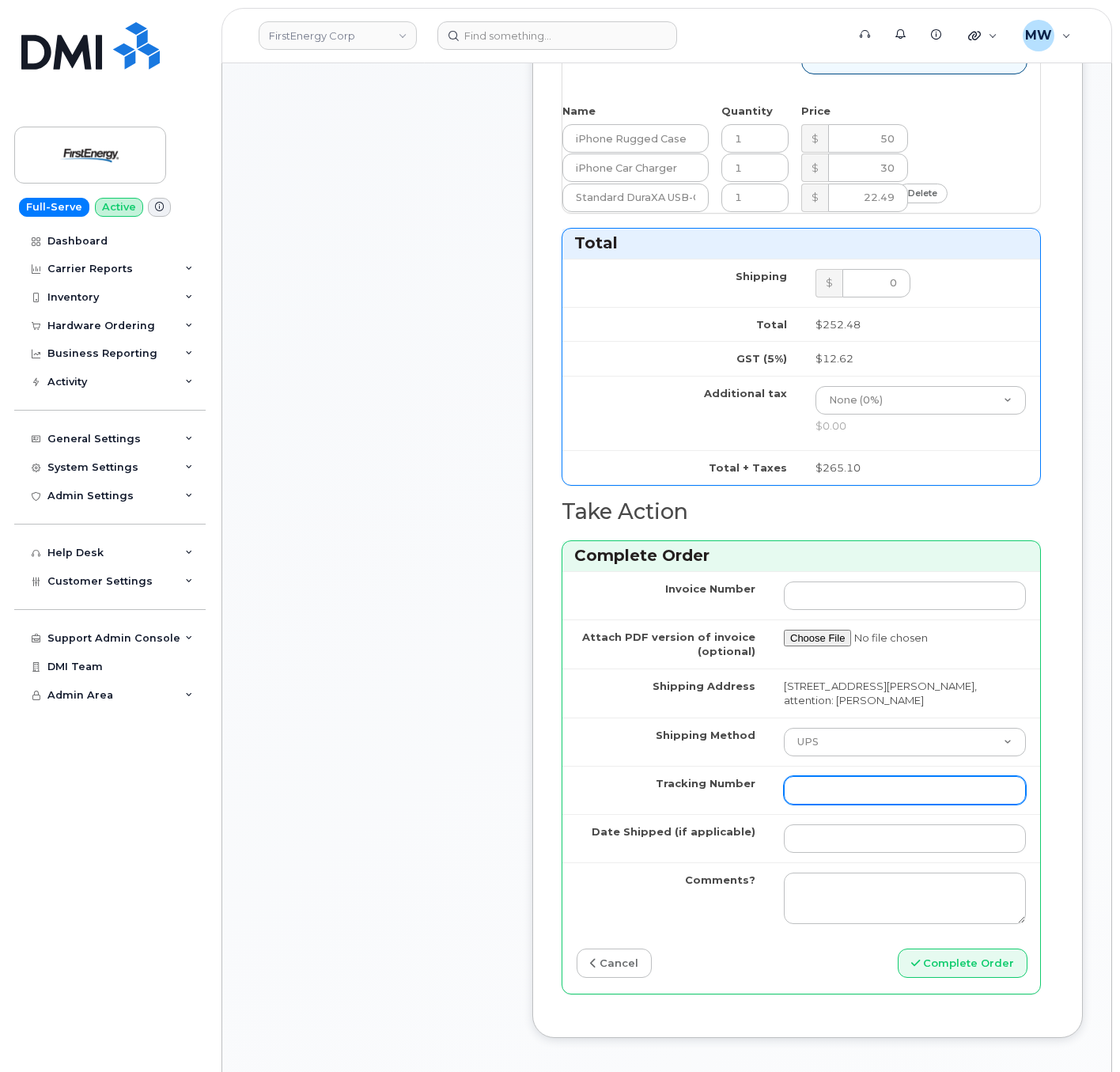
click at [821, 804] on input "Tracking Number" at bounding box center [904, 790] width 242 height 28
paste input "1Z633RA80353725211"
type input "1Z633RA80353725211"
click at [833, 863] on td at bounding box center [904, 837] width 270 height 48
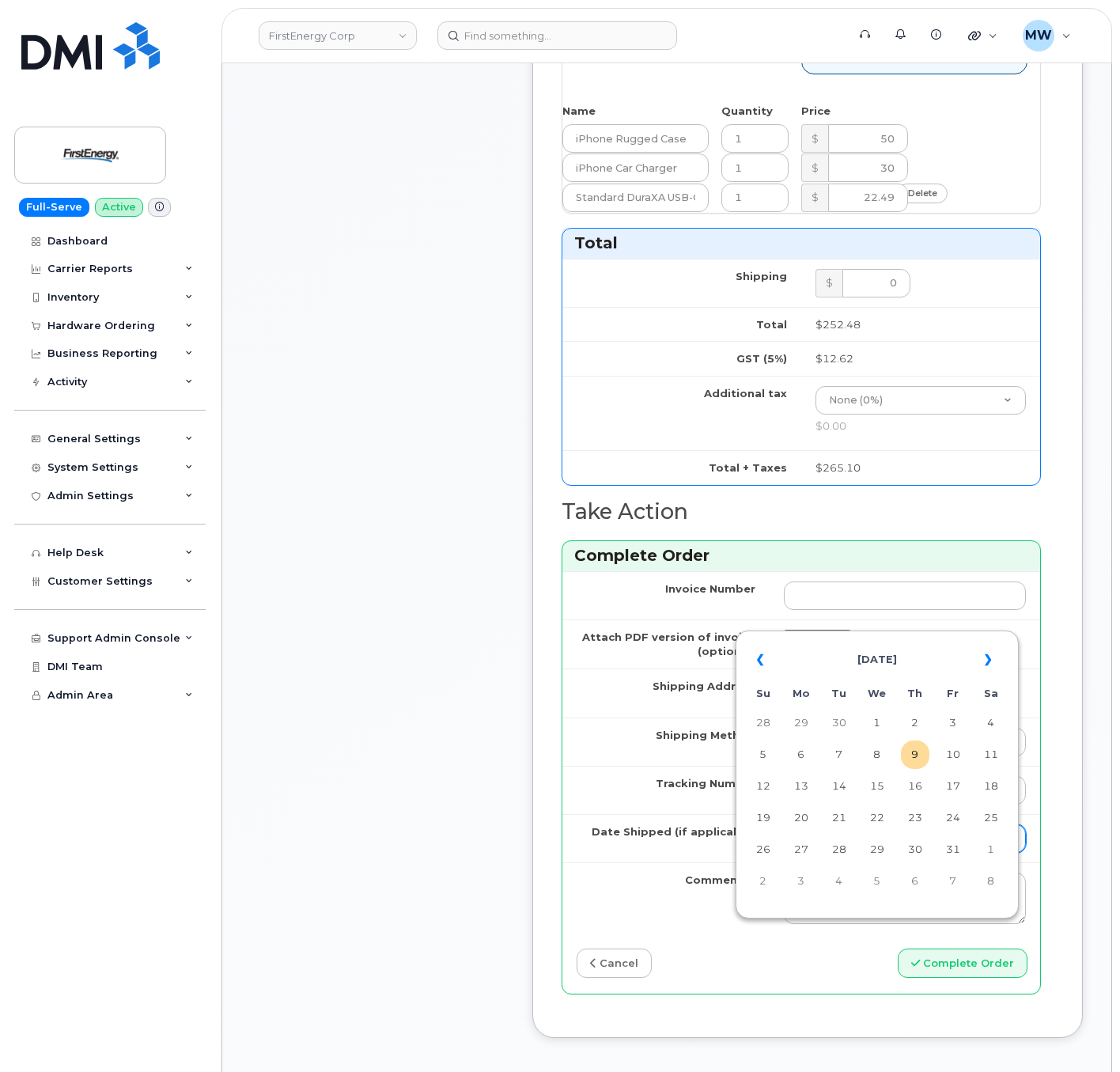
click at [838, 853] on input "Date Shipped (if applicable)" at bounding box center [904, 838] width 242 height 28
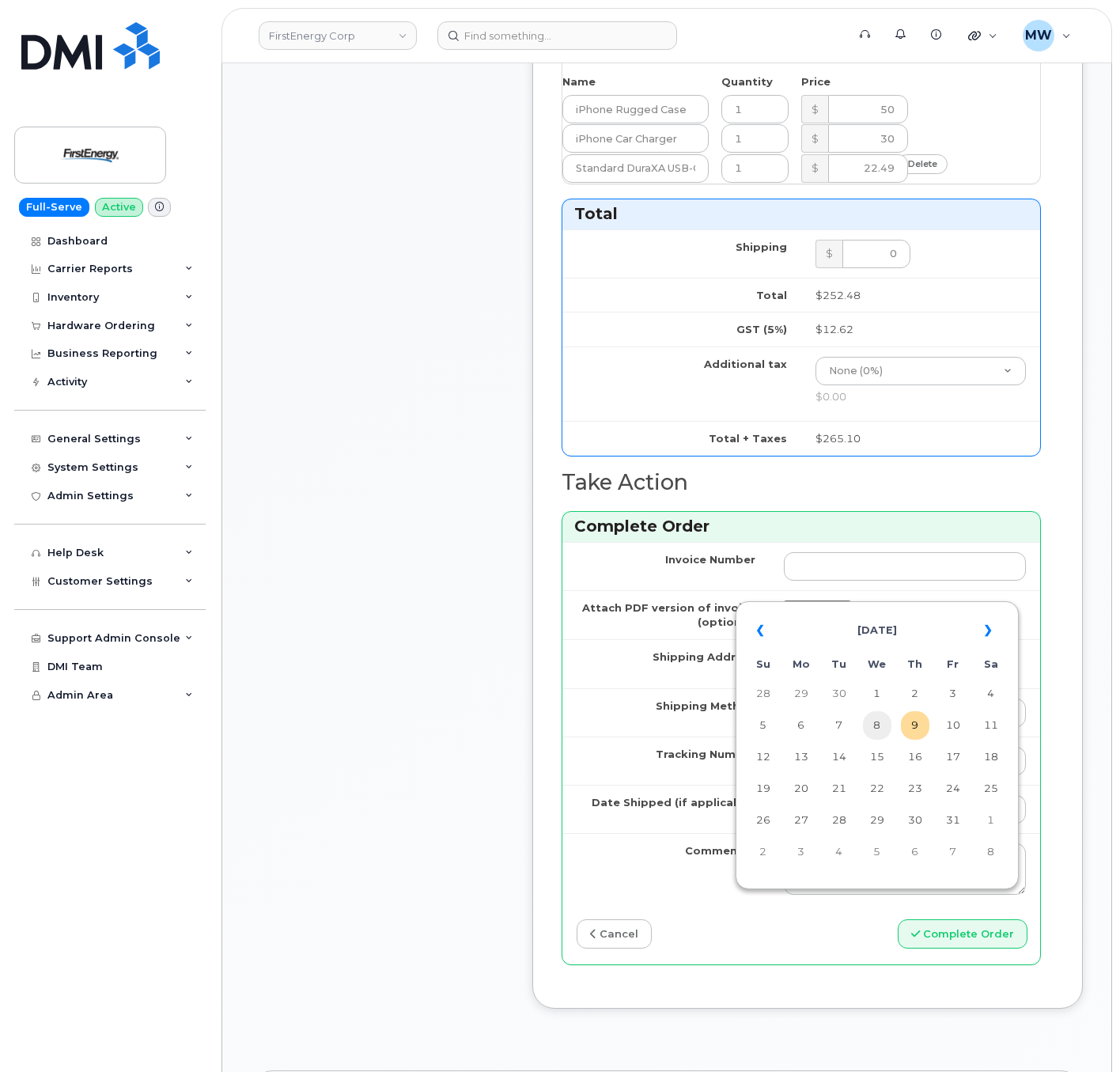
click at [885, 731] on td "8" at bounding box center [877, 725] width 28 height 28
type input "2025-10-08"
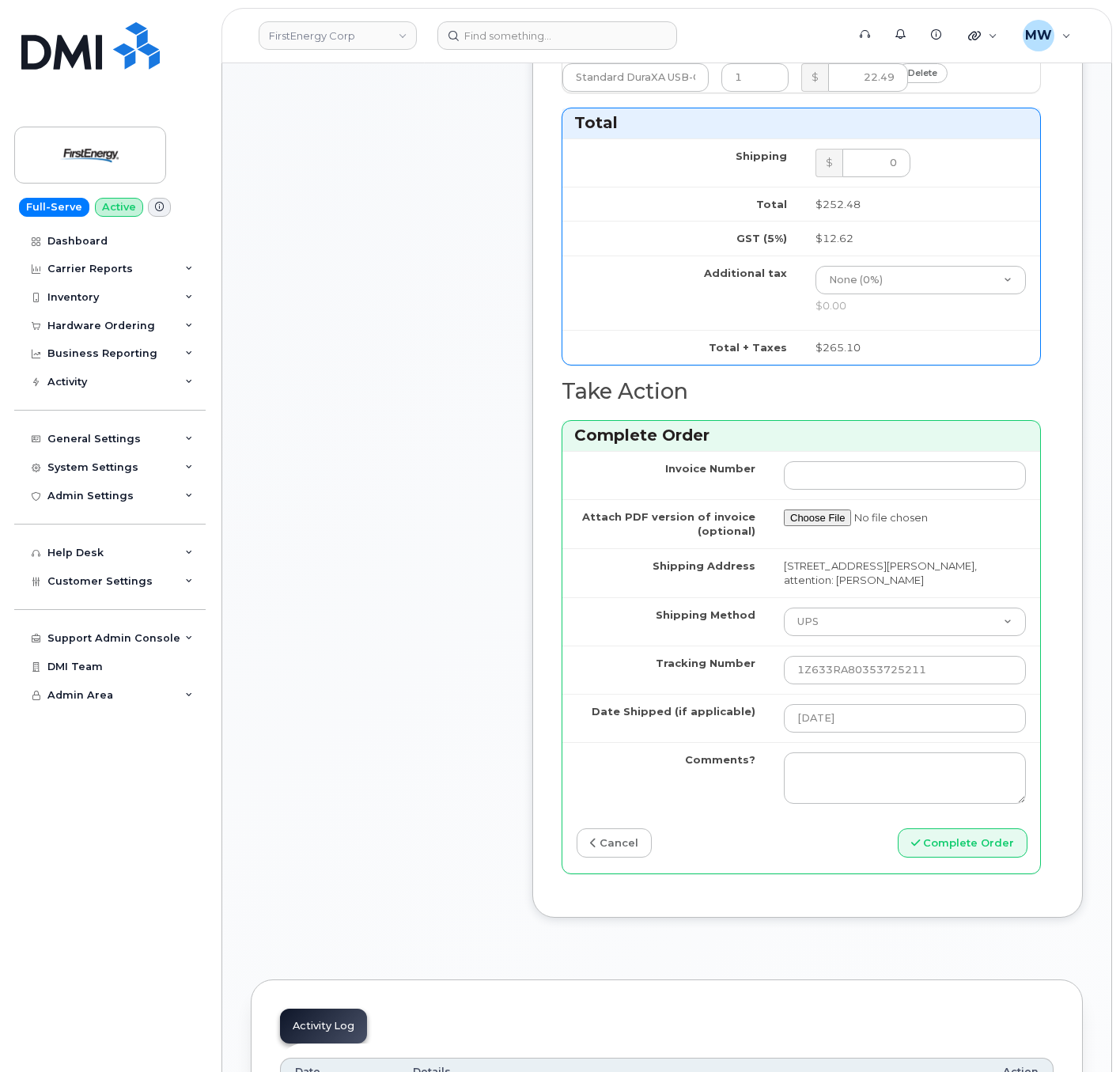
scroll to position [1128, 0]
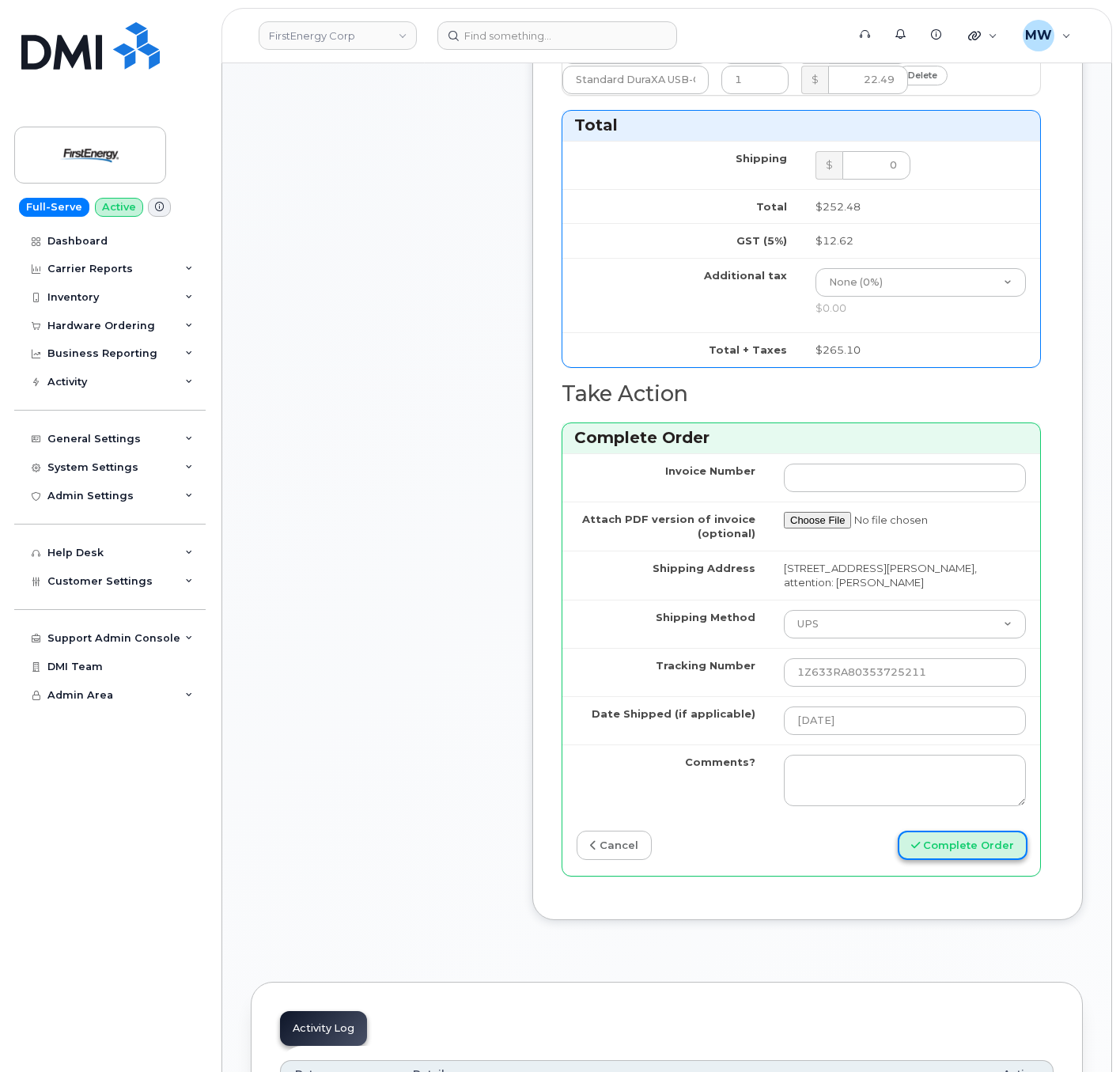
click at [950, 860] on button "Complete Order" at bounding box center [963, 845] width 130 height 29
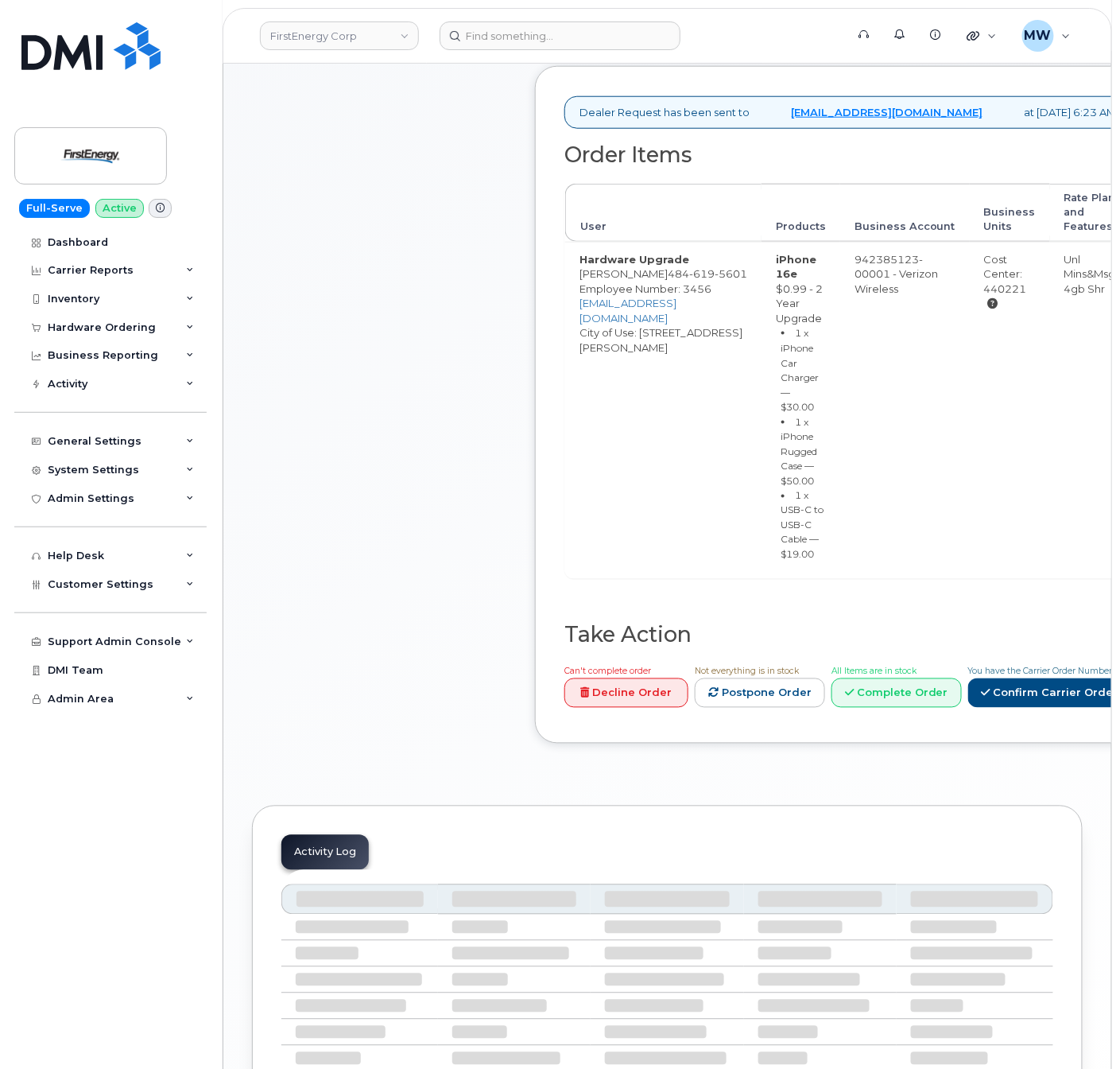
scroll to position [439, 0]
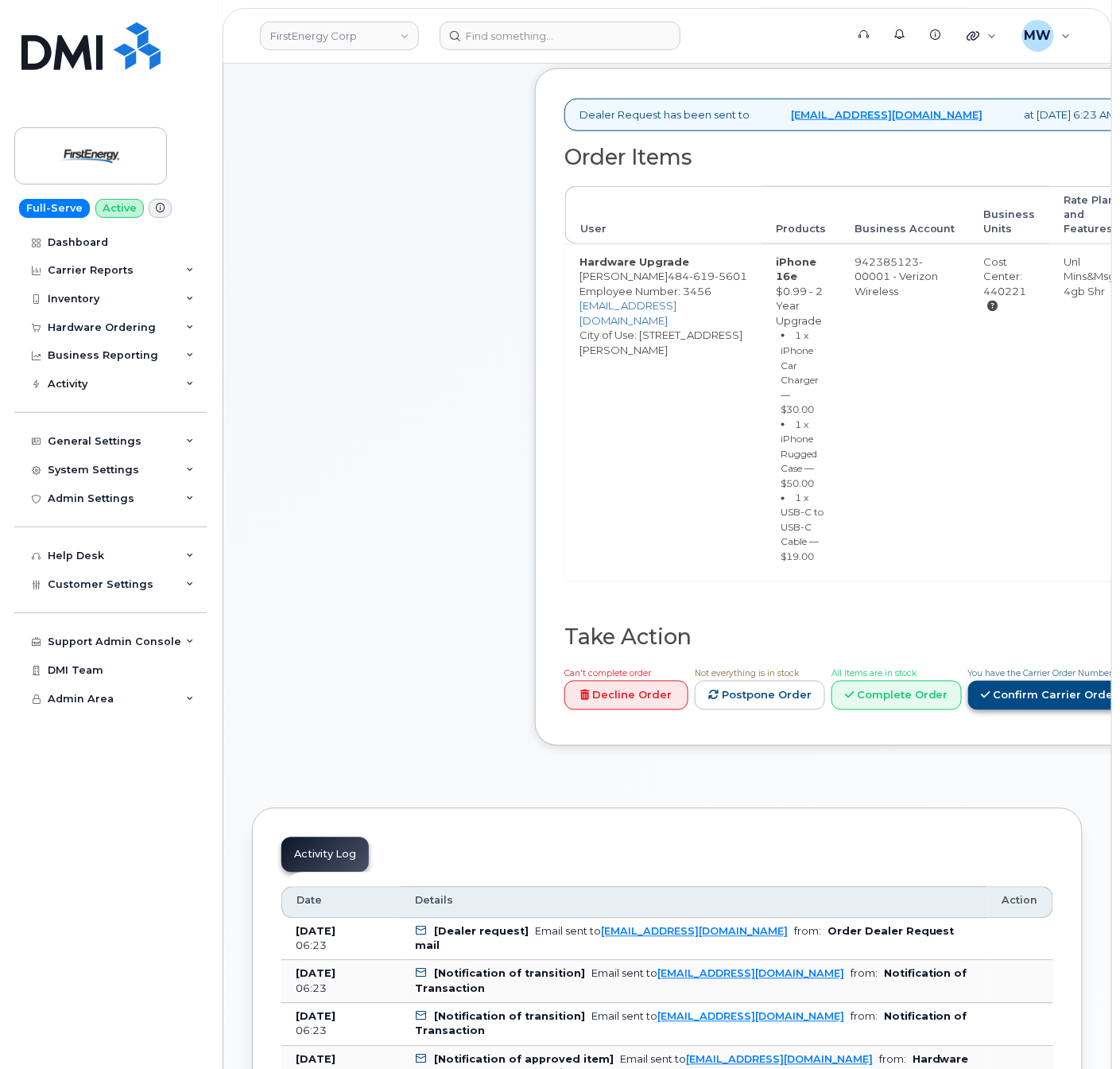
click at [1019, 710] on link "Confirm Carrier Order" at bounding box center [1050, 695] width 164 height 29
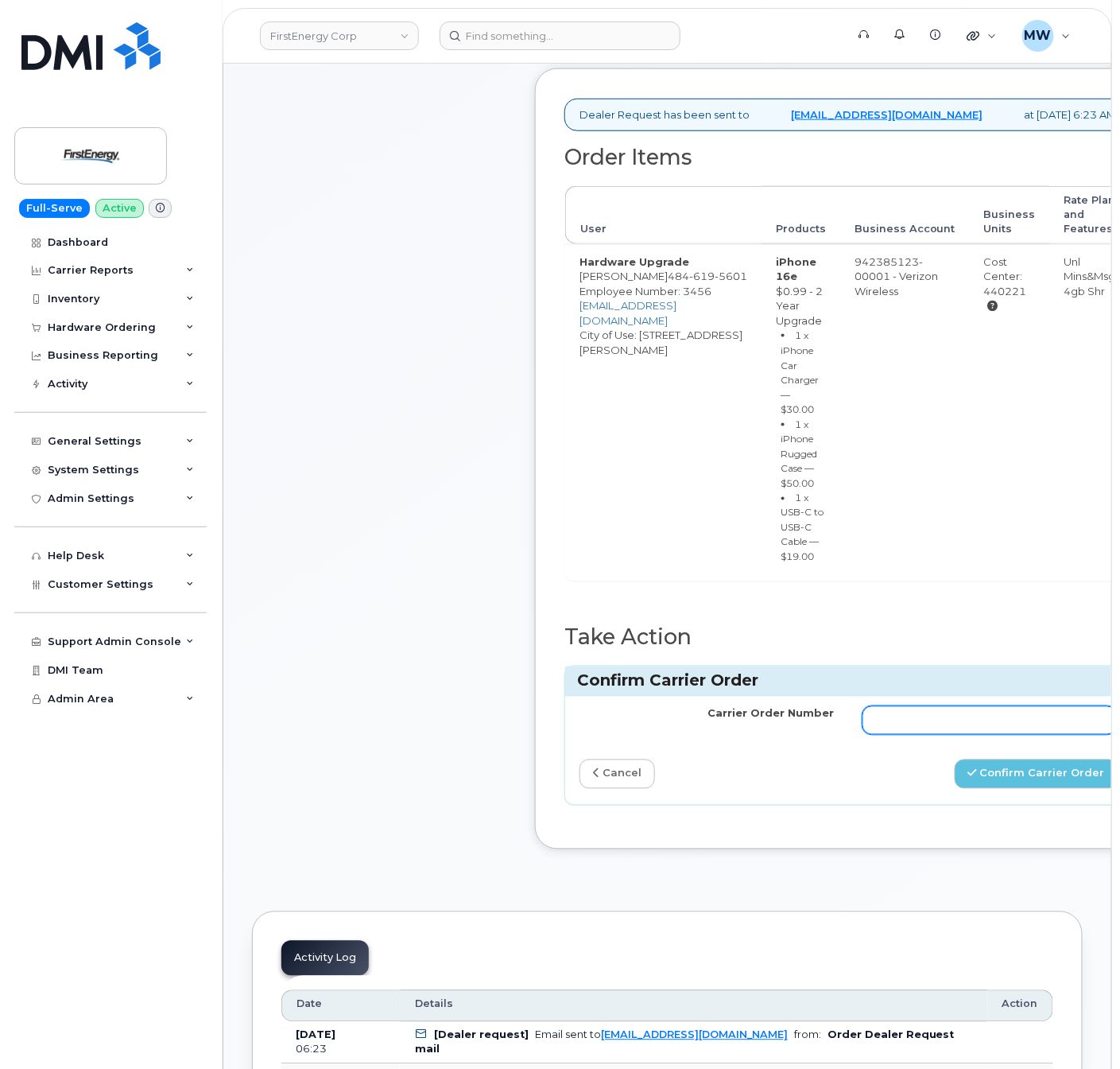
paste input "MB1000506261542"
click at [1026, 735] on input "MB1000506261542" at bounding box center [989, 721] width 255 height 28
type input "MB1000506261542"
click at [1037, 796] on div "Carrier Order Number MB1000506261542 cancel Confirm Carrier Order" at bounding box center [848, 750] width 566 height 107
click at [1044, 789] on button "Confirm Carrier Order" at bounding box center [1037, 774] width 164 height 29
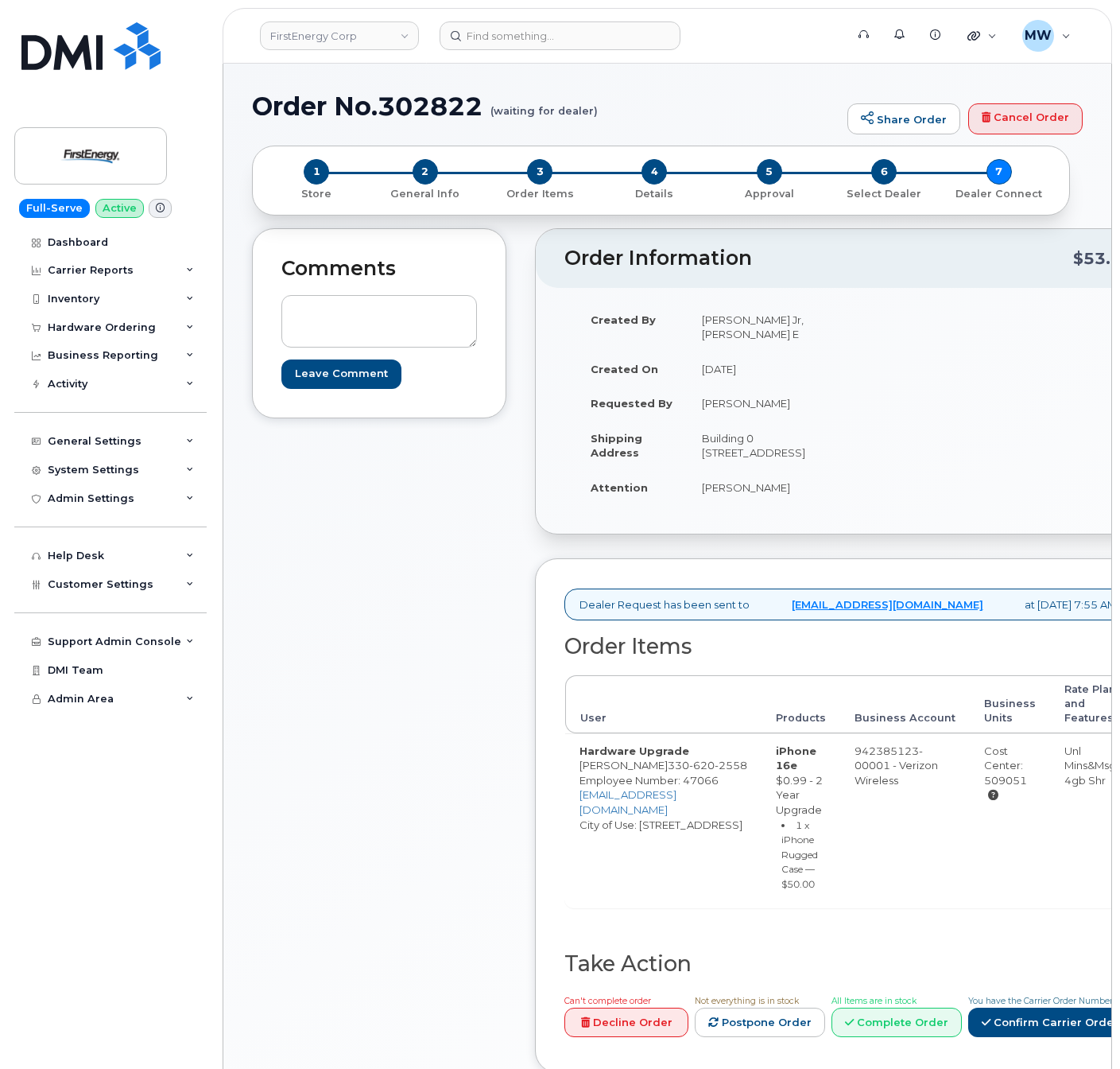
scroll to position [94, 0]
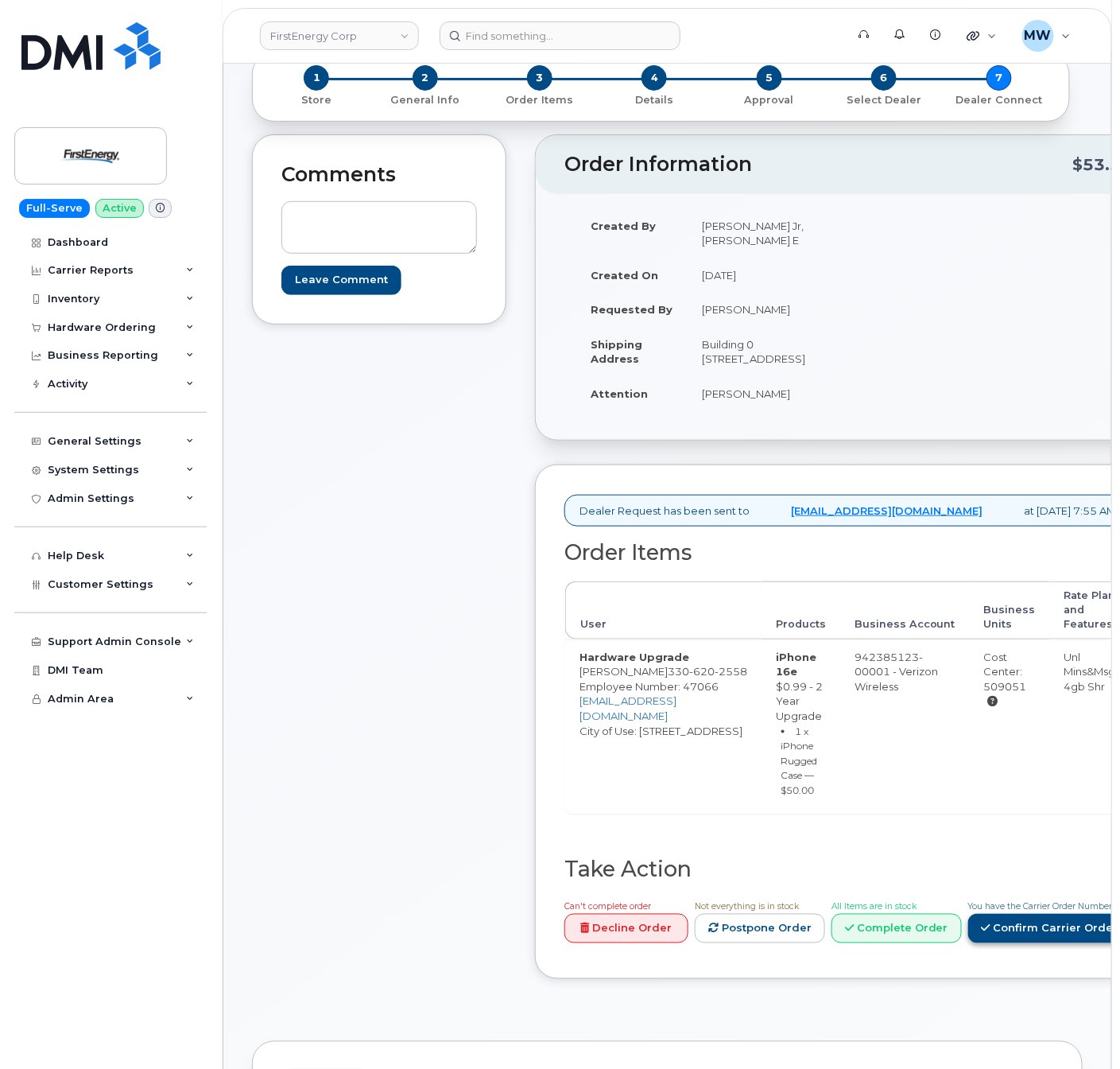
click at [1045, 943] on link "Confirm Carrier Order" at bounding box center [1050, 928] width 164 height 29
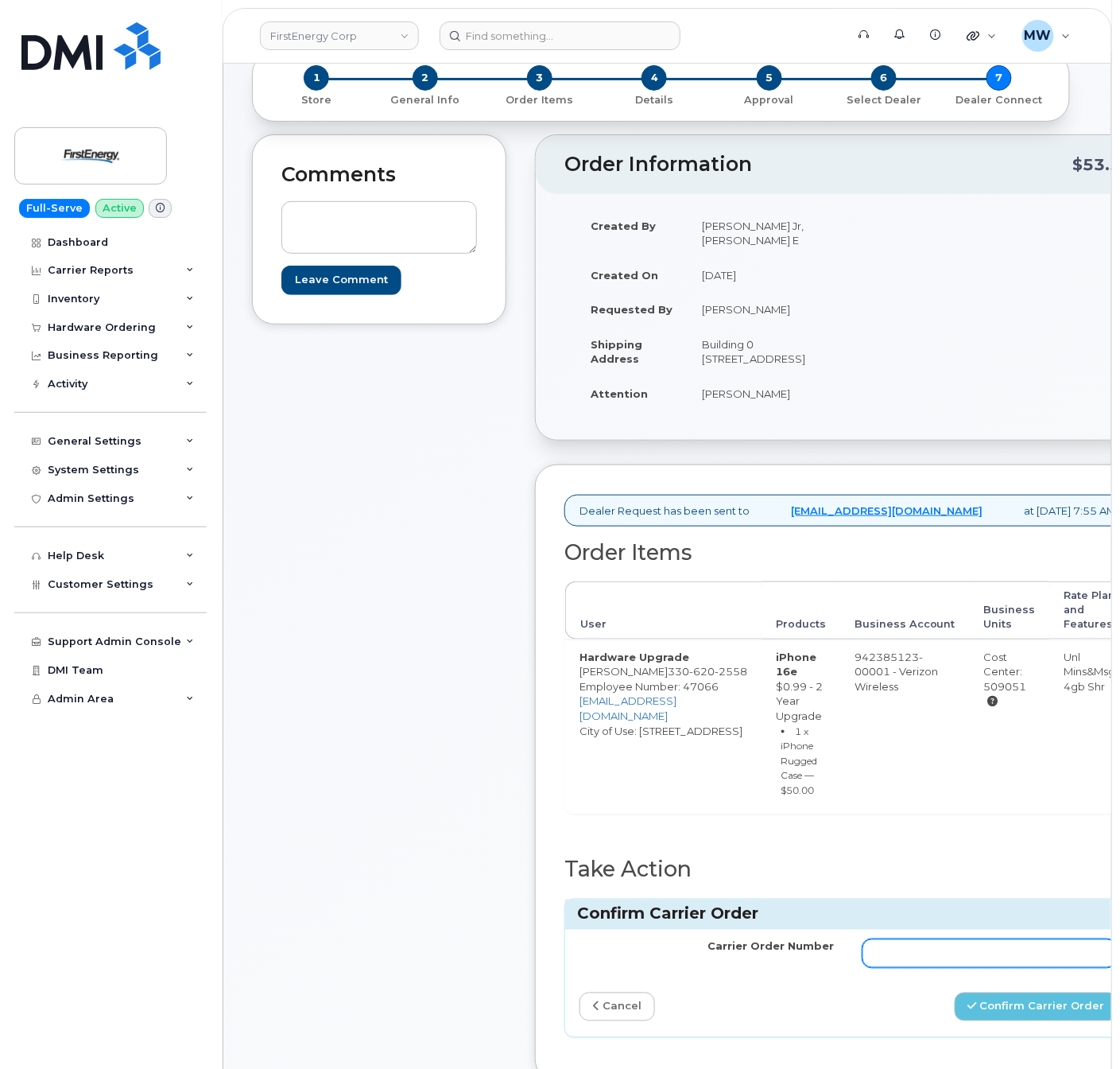
paste input "MB3000600025908"
click at [1053, 968] on input "MB3000600025908" at bounding box center [989, 953] width 255 height 28
type input "MB3000600025908"
click at [983, 1016] on button "Confirm Carrier Order" at bounding box center [1037, 1007] width 164 height 29
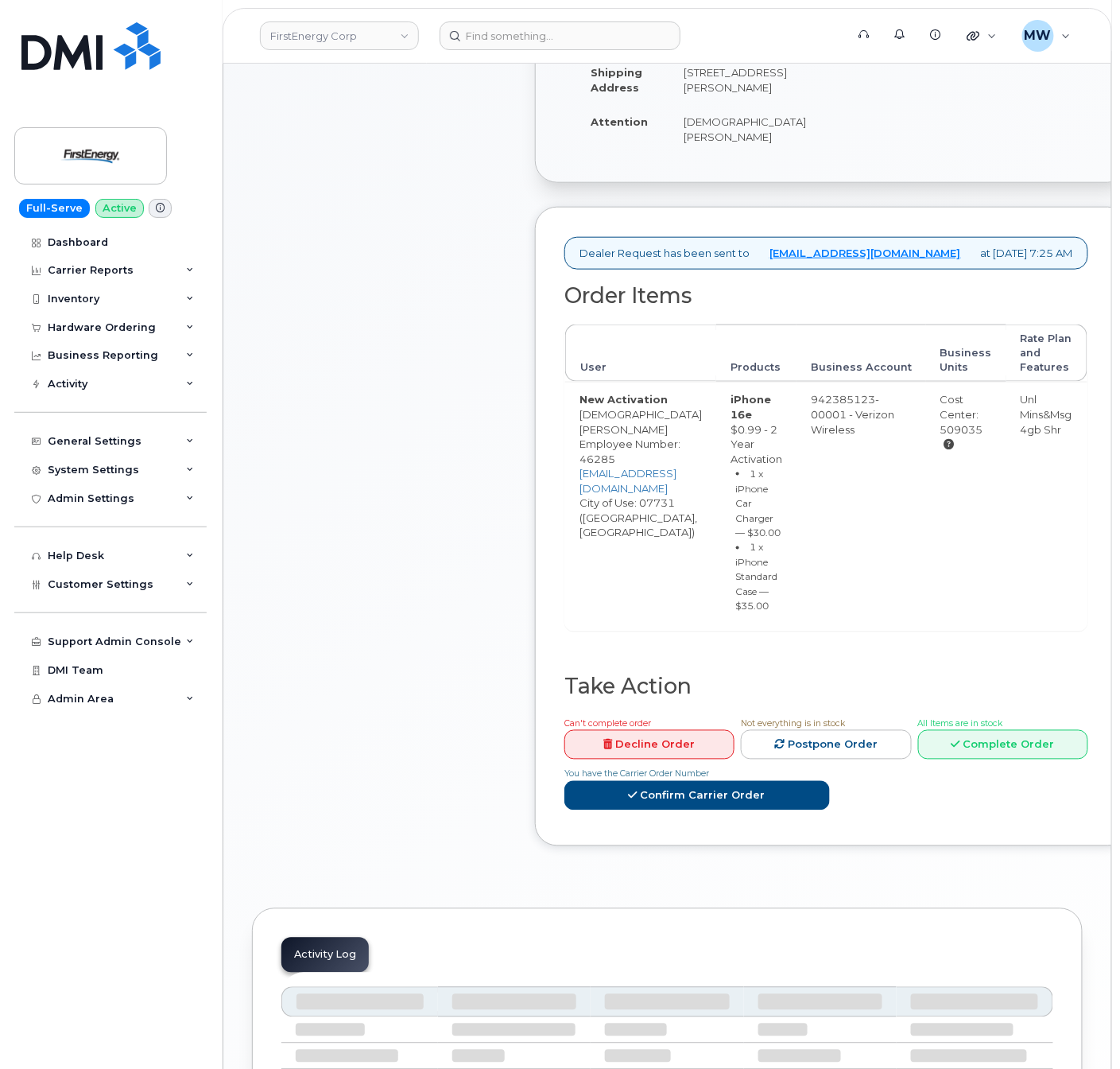
scroll to position [419, 0]
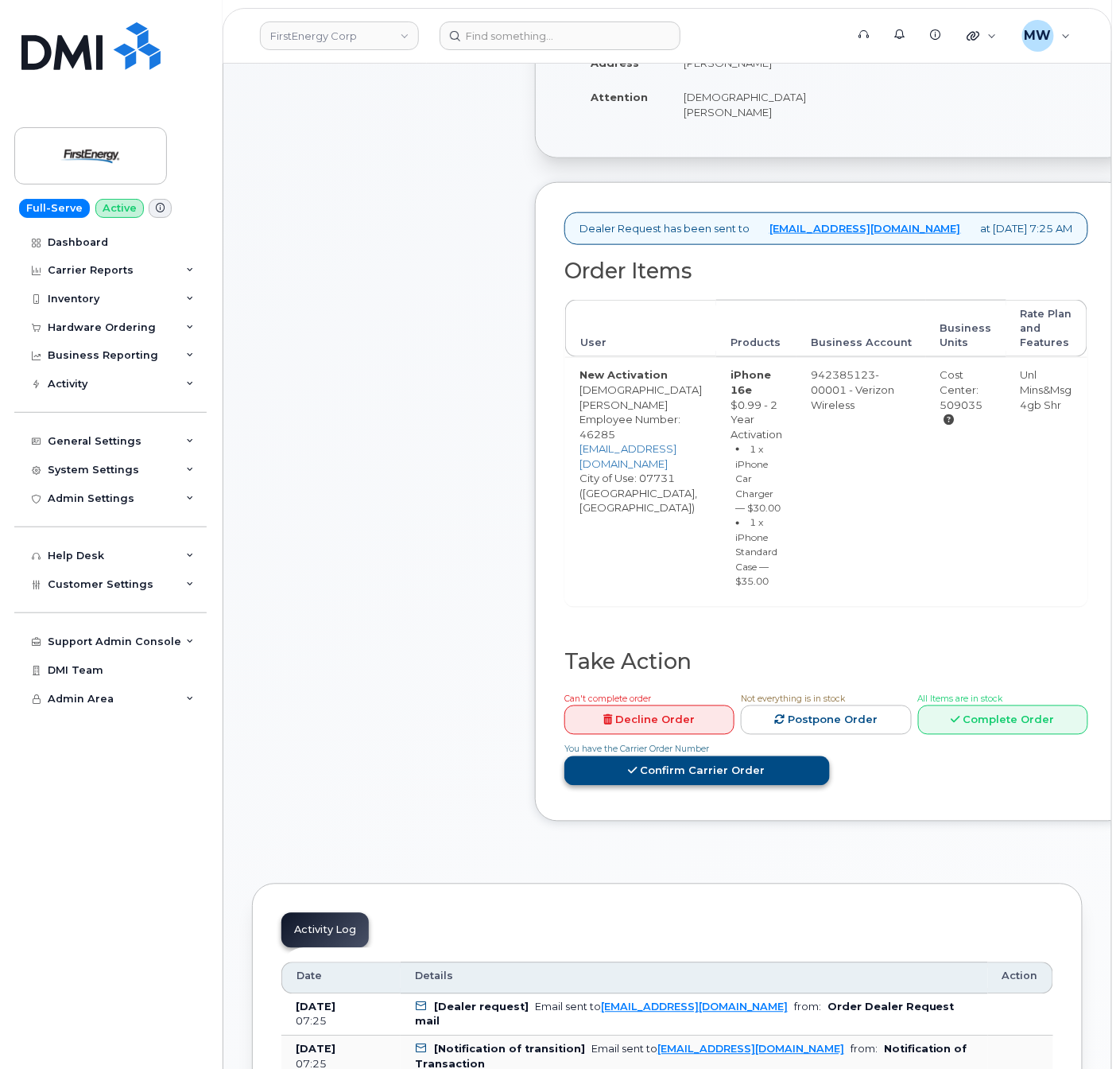
click at [830, 757] on link "Confirm Carrier Order" at bounding box center [697, 771] width 266 height 29
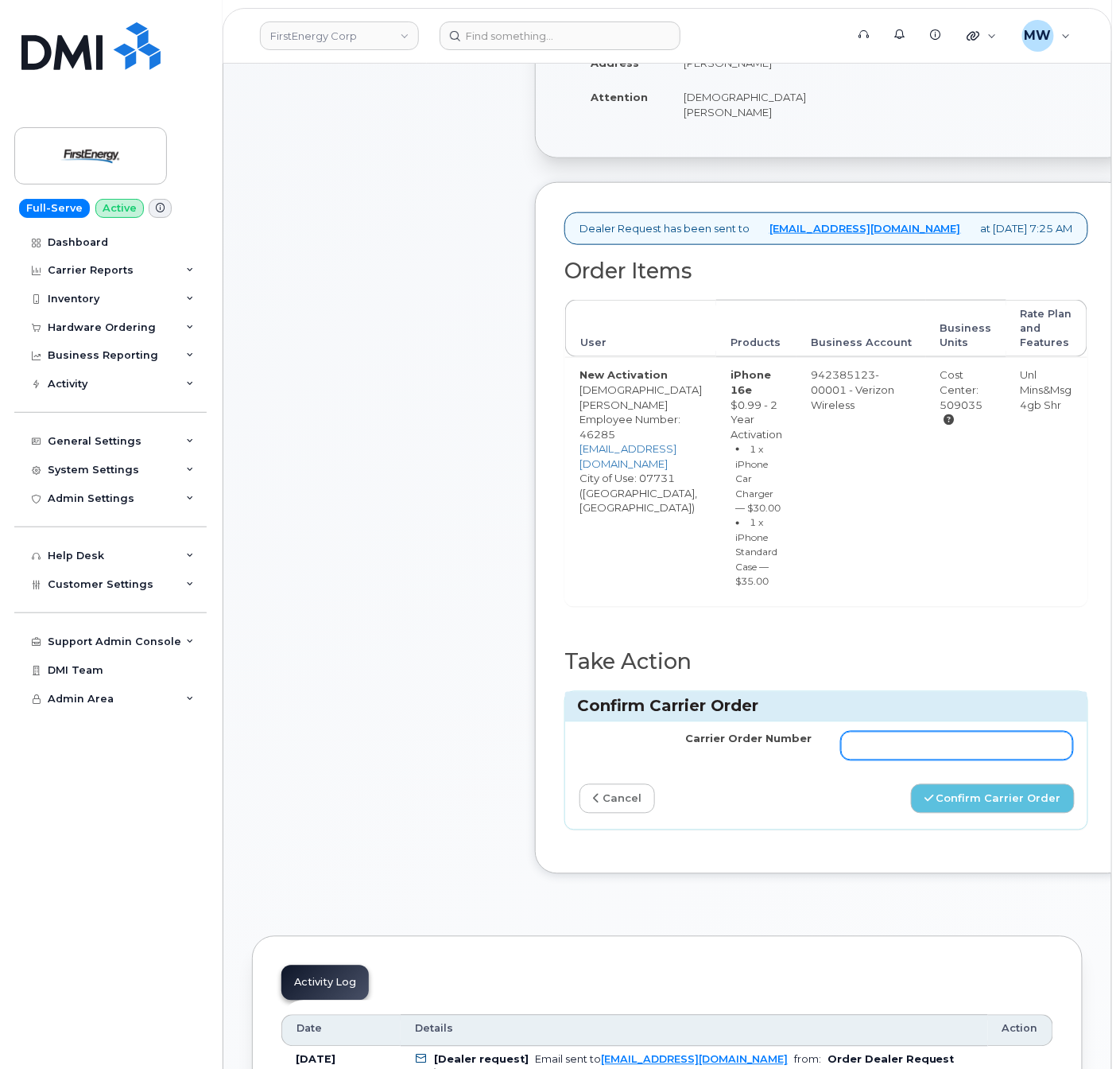
paste input "MB3000600013264"
click at [1050, 732] on input "MB3000600013264" at bounding box center [958, 746] width 233 height 28
type input "MB3000600013264"
click at [1056, 784] on button "Confirm Carrier Order" at bounding box center [993, 798] width 164 height 29
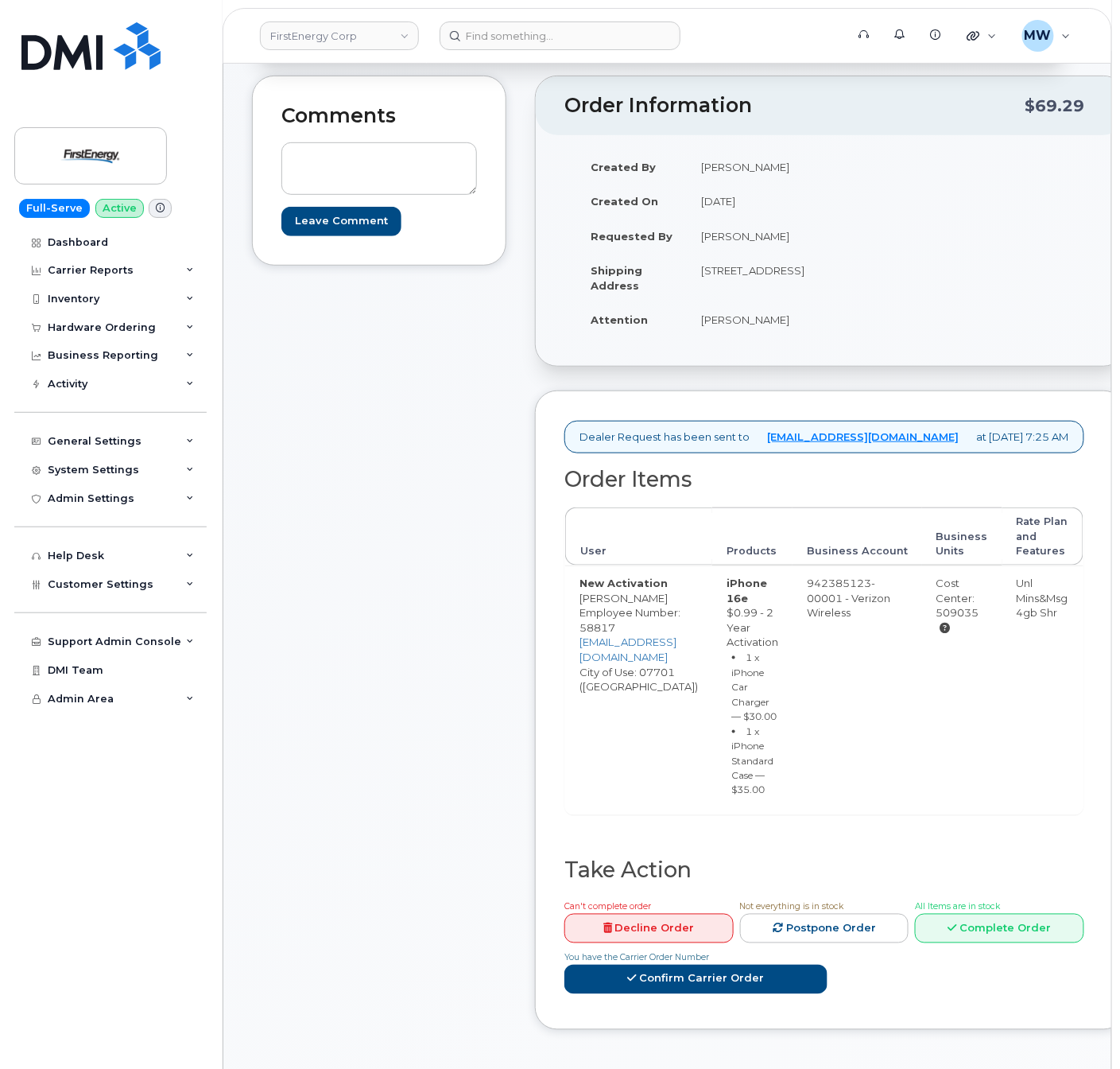
scroll to position [419, 0]
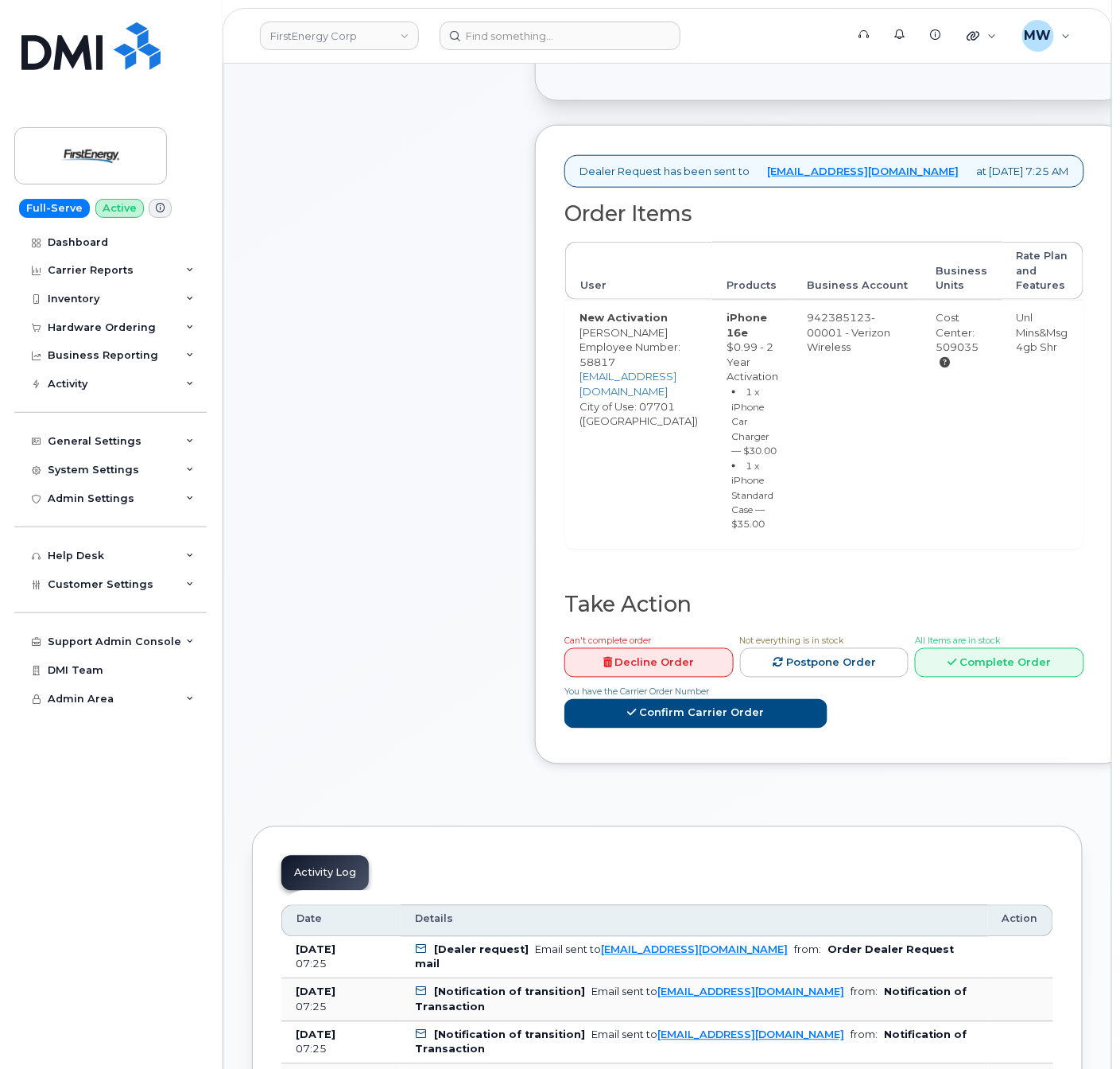
click at [744, 734] on div "Can't complete order Decline Order Not everything is in stock Postpone Order Al…" at bounding box center [822, 684] width 526 height 101
click at [763, 728] on link "Confirm Carrier Order" at bounding box center [696, 713] width 263 height 29
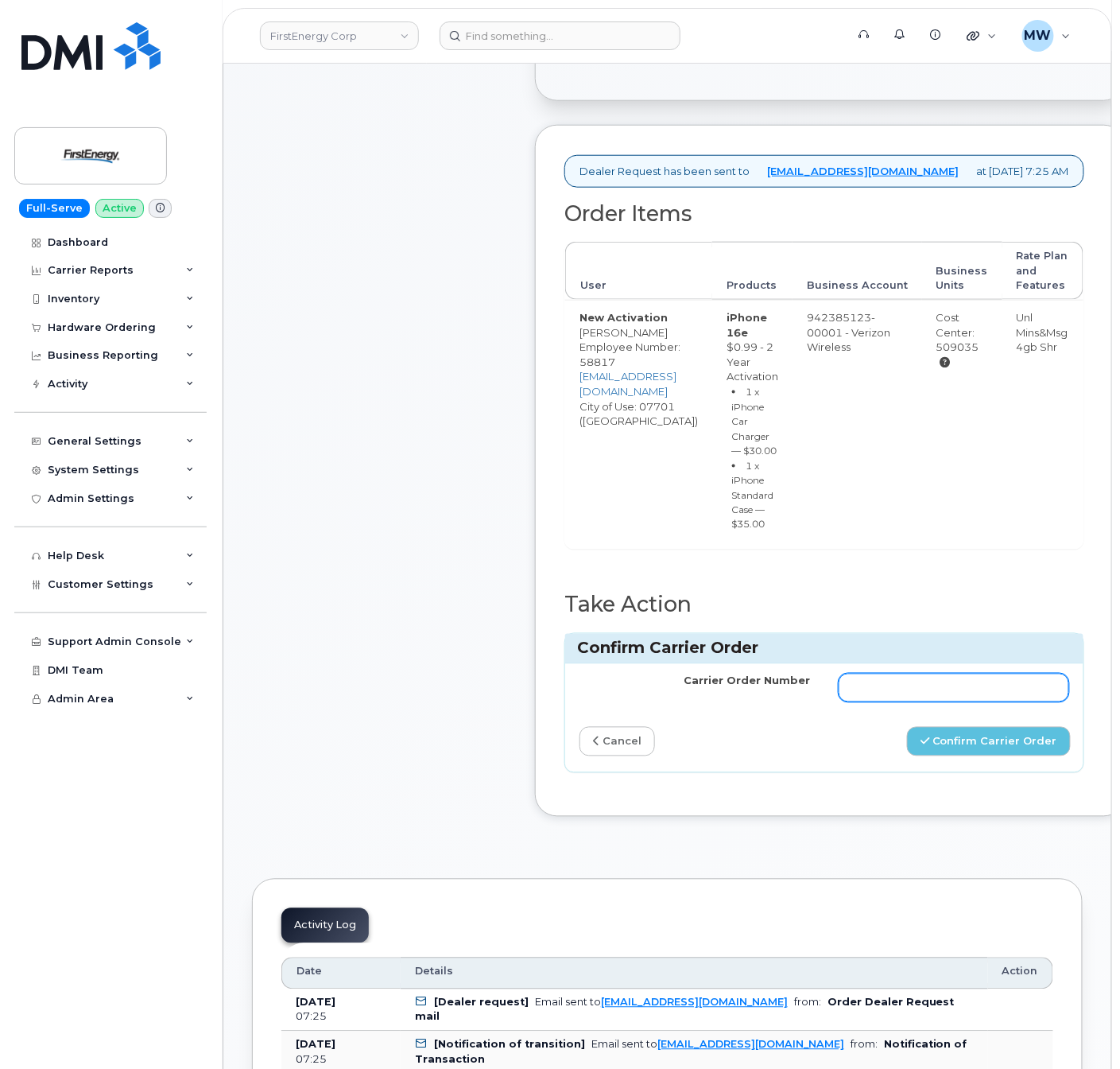
paste input "MB1000506264115"
click at [915, 703] on input "MB1000506264115" at bounding box center [954, 687] width 231 height 28
type input "MB1000506264115"
click at [997, 757] on button "Confirm Carrier Order" at bounding box center [988, 741] width 164 height 29
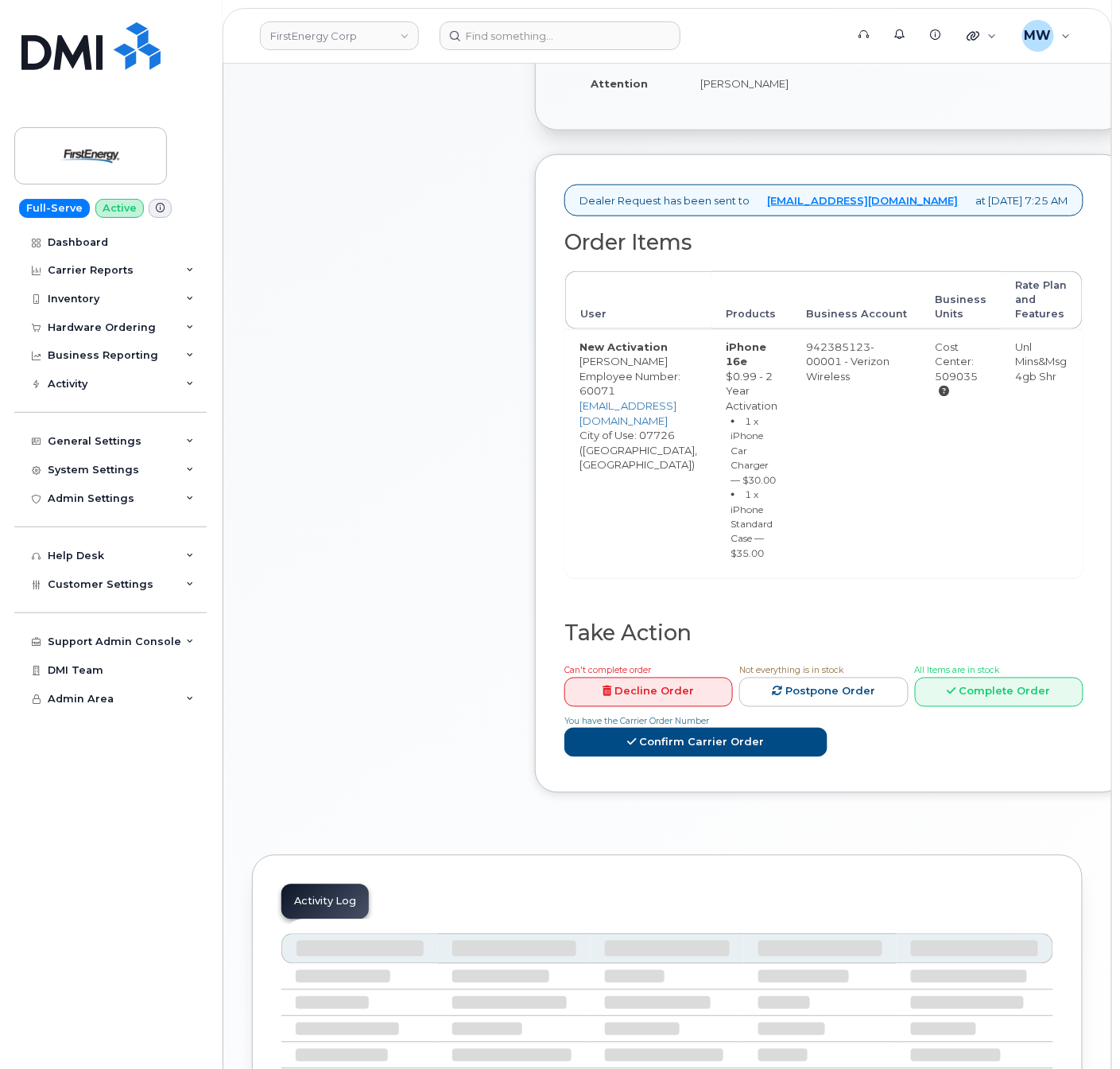
scroll to position [405, 0]
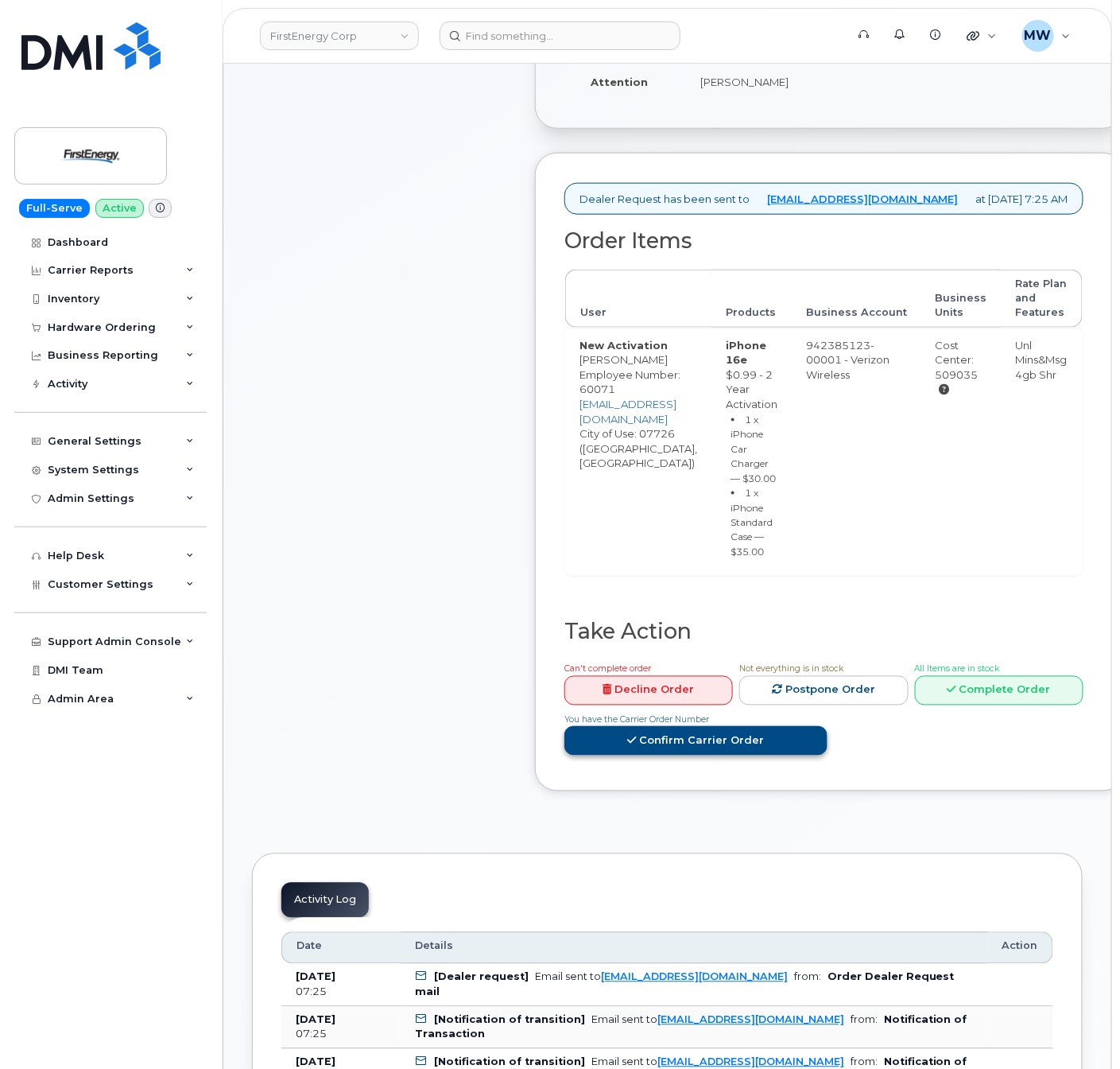
click at [752, 756] on link "Confirm Carrier Order" at bounding box center [696, 740] width 263 height 29
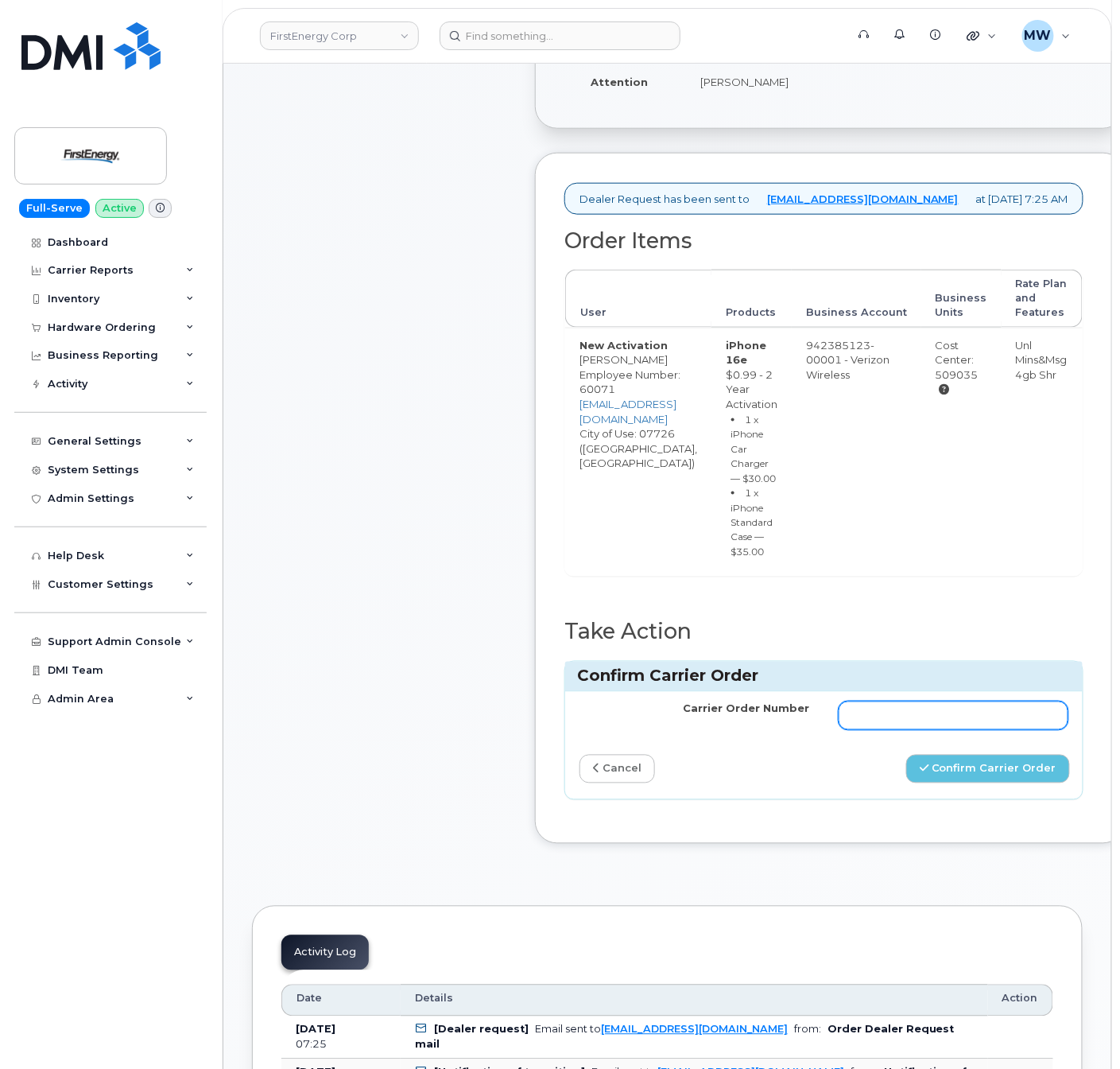
paste input "MB1000506264357"
click at [916, 730] on input "Carrier Order Number" at bounding box center [954, 716] width 231 height 28
type input "MB1000506264357"
click at [999, 784] on button "Confirm Carrier Order" at bounding box center [987, 769] width 164 height 29
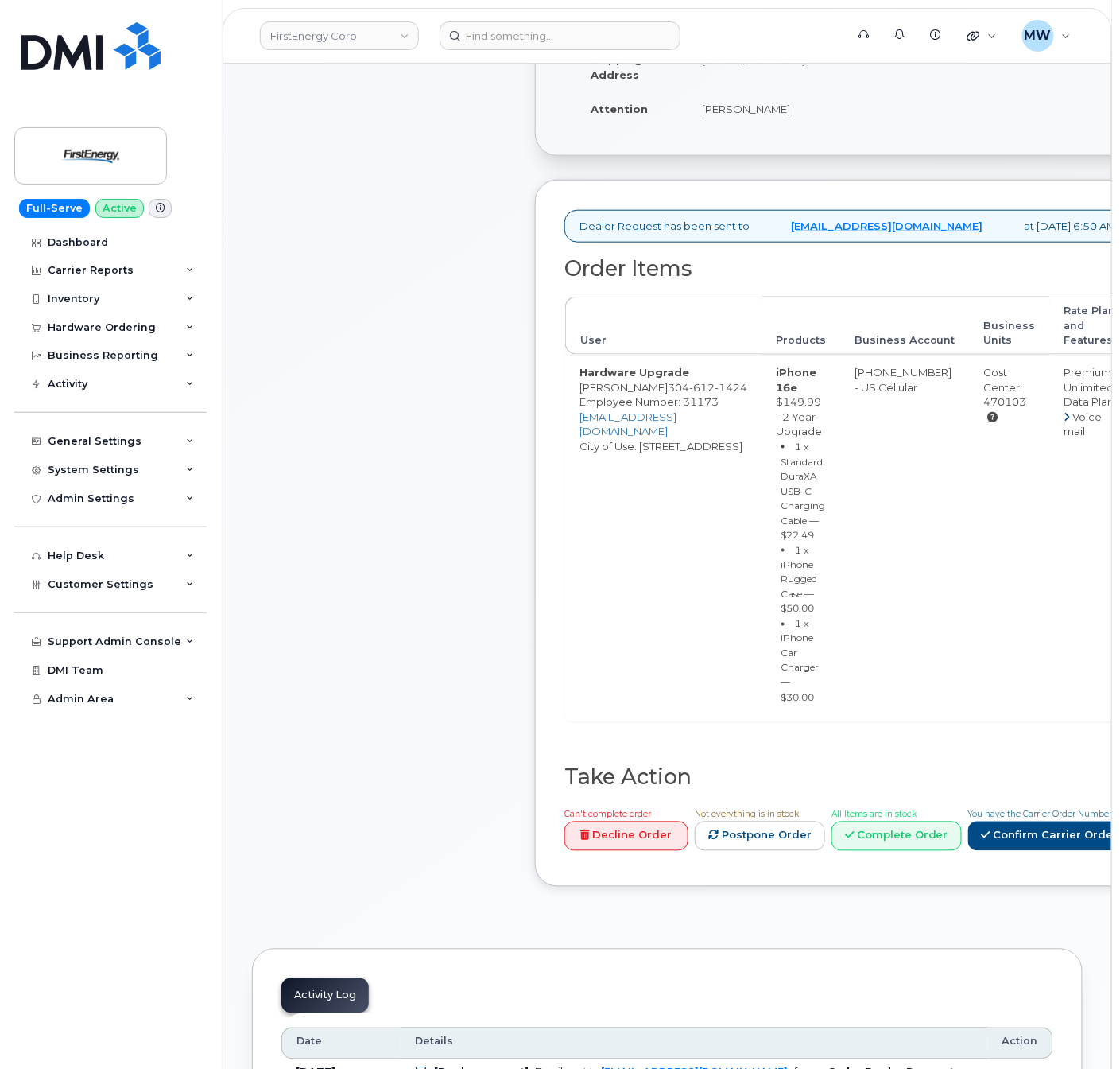
scroll to position [363, 0]
click at [1069, 852] on link "Confirm Carrier Order" at bounding box center [1050, 836] width 164 height 29
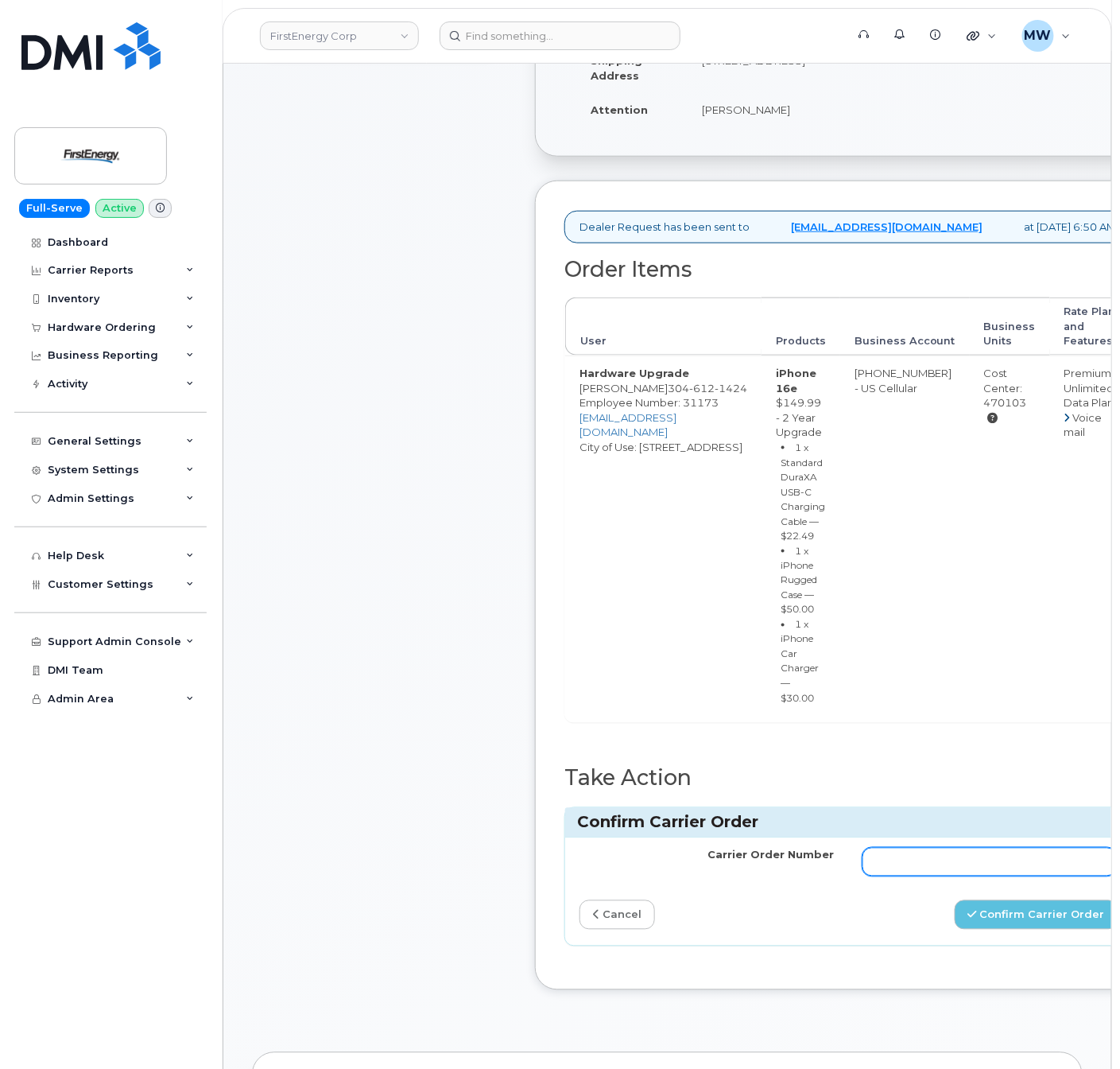
click at [1076, 877] on input "Carrier Order Number" at bounding box center [989, 862] width 255 height 28
paste input "1301899043A"
type input "1301899043A"
click at [1031, 930] on button "Confirm Carrier Order" at bounding box center [1037, 915] width 164 height 29
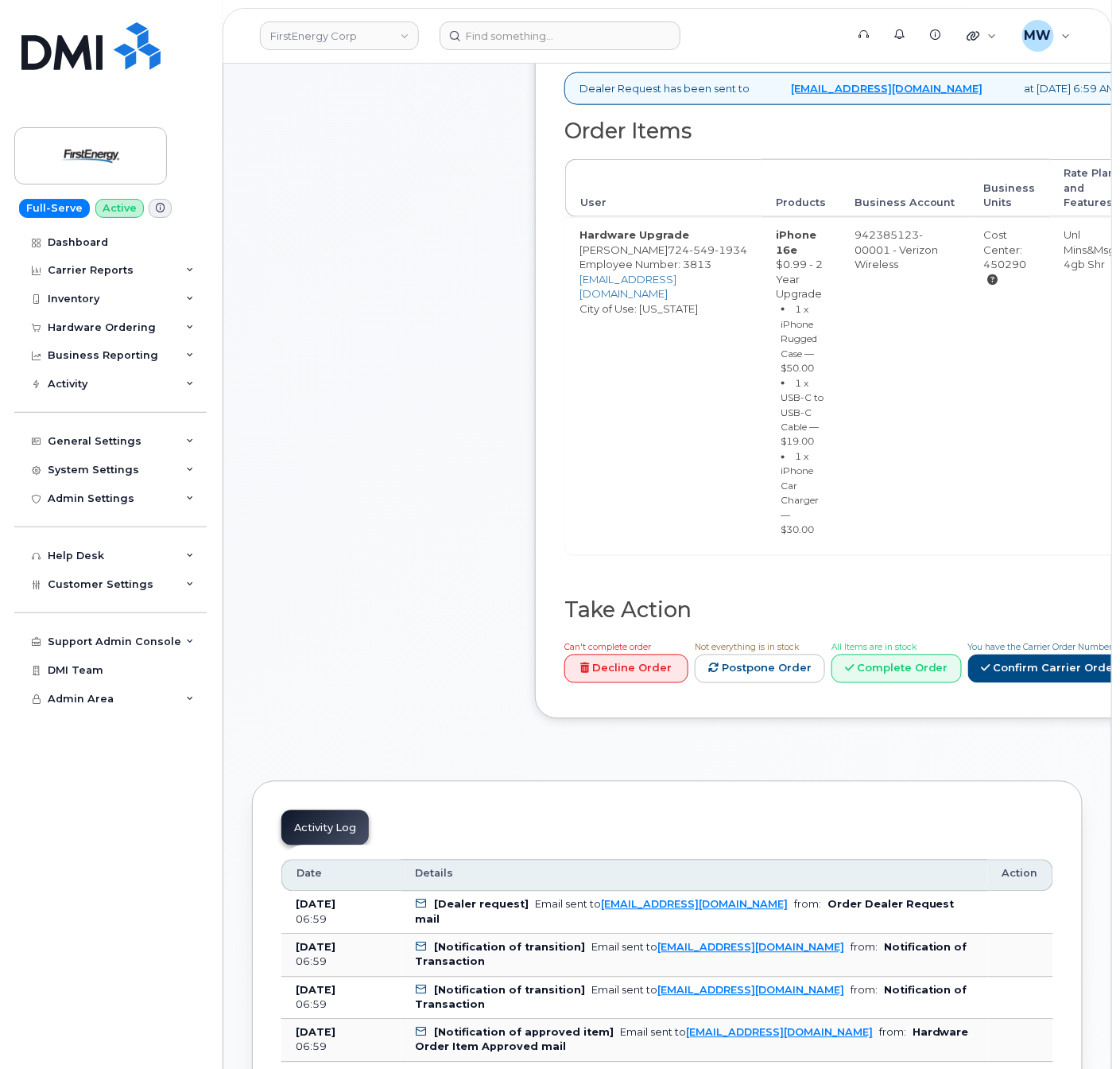
scroll to position [503, 0]
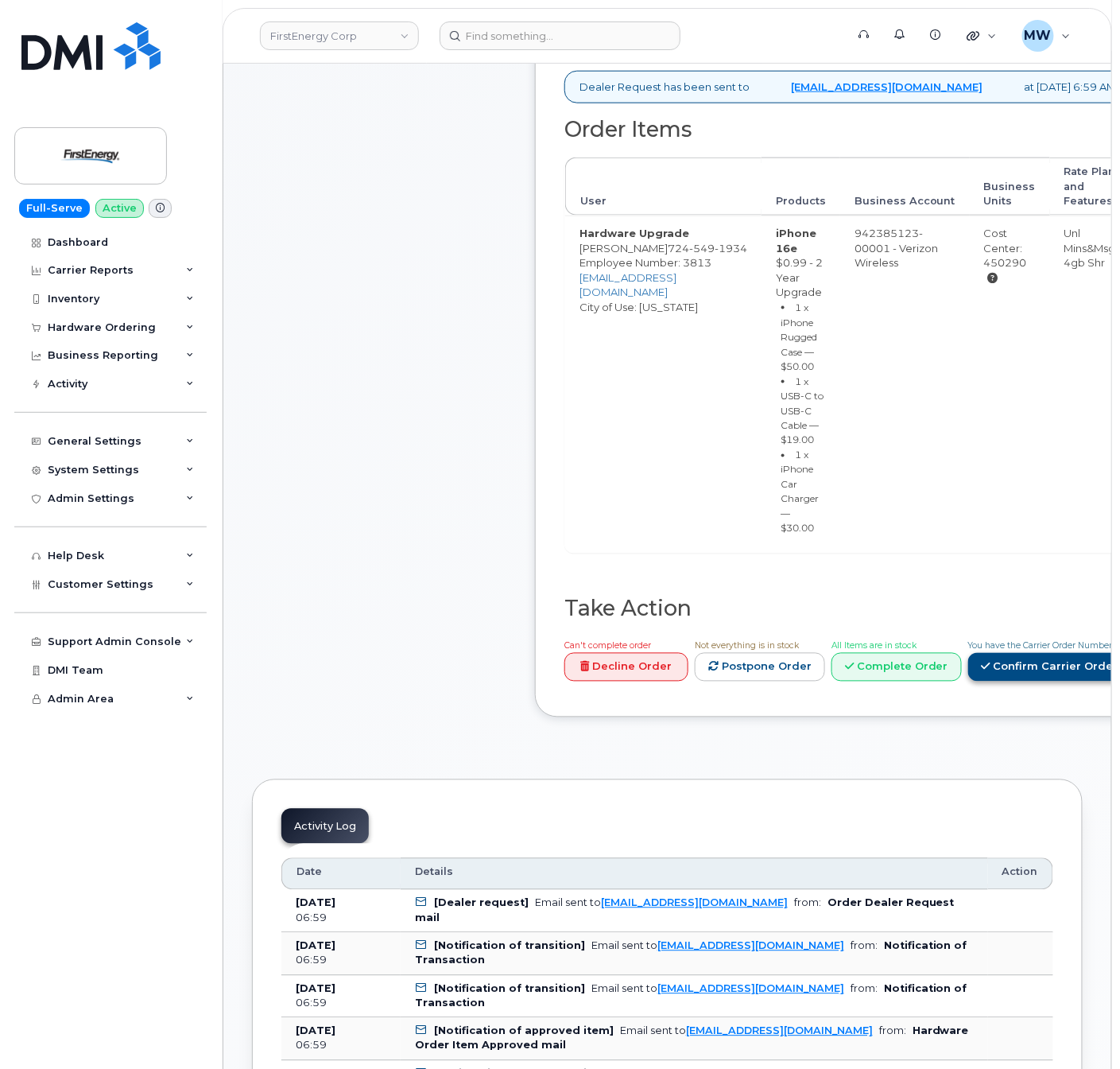
click at [969, 683] on link "Confirm Carrier Order" at bounding box center [1050, 668] width 164 height 29
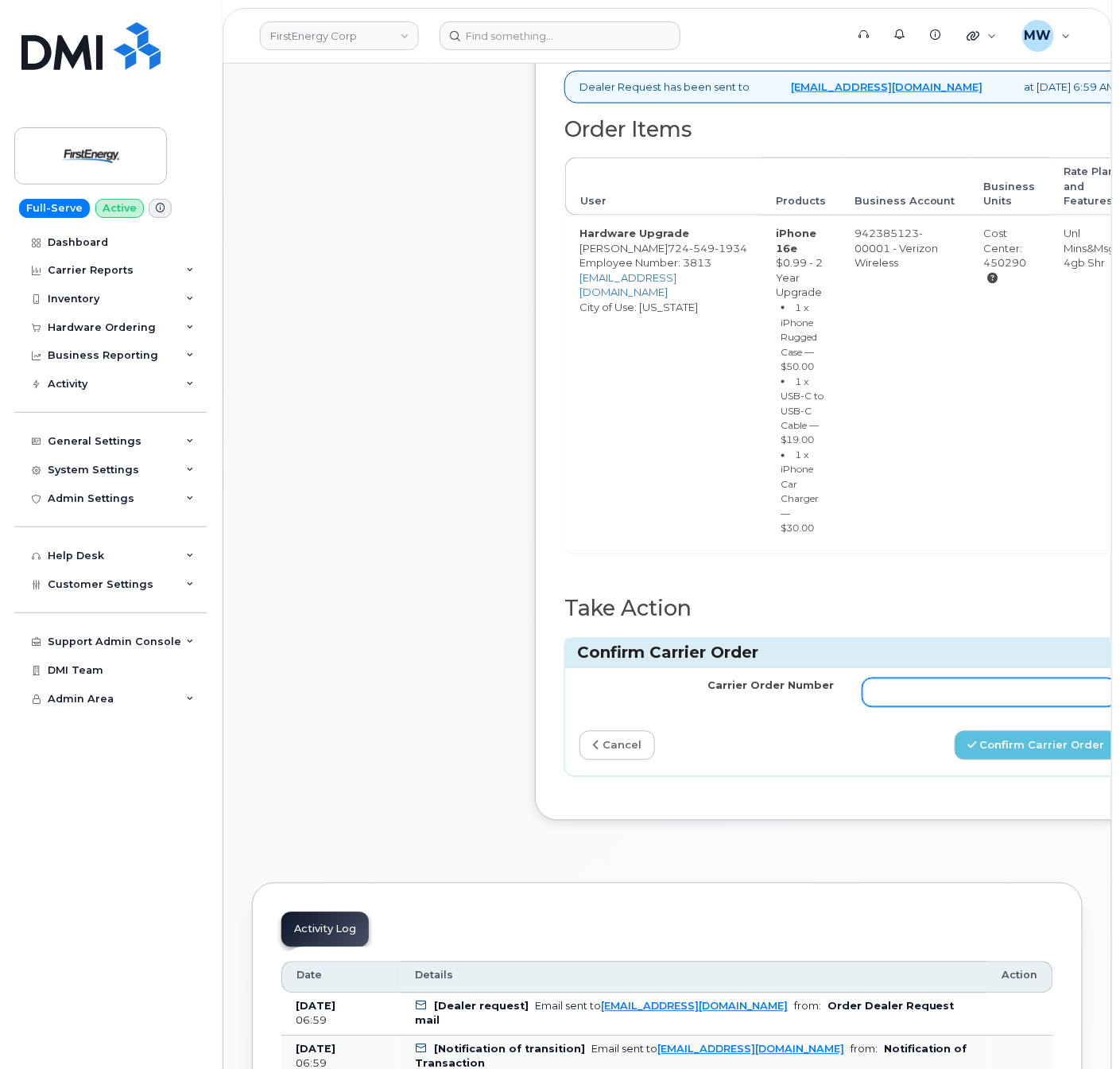
paste input "MB1000506254450"
click at [897, 707] on input "MB1000506254450" at bounding box center [989, 692] width 255 height 28
type input "MB1000506254450"
click at [1018, 760] on button "Confirm Carrier Order" at bounding box center [1037, 745] width 164 height 29
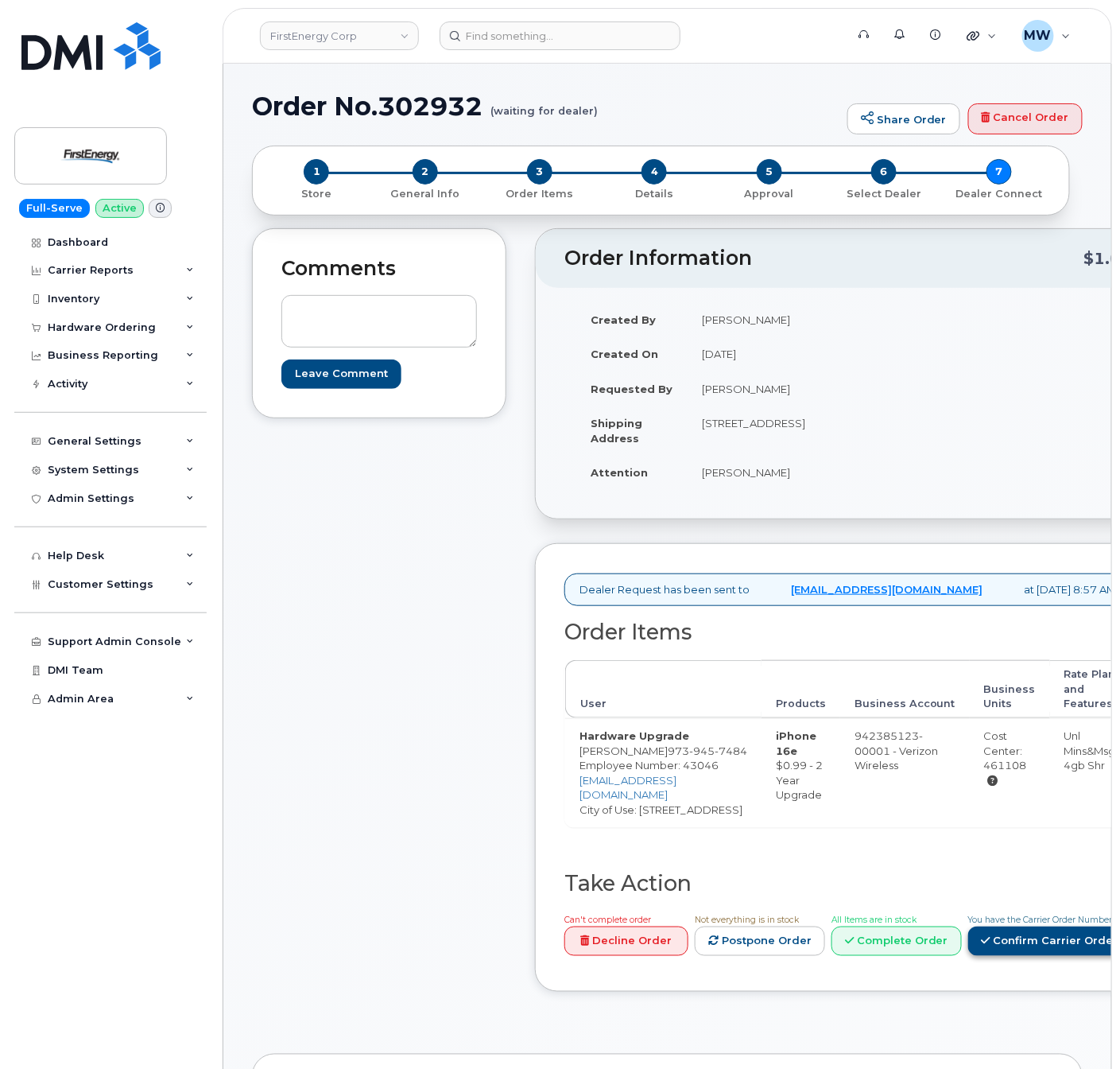
click at [1048, 956] on link "Confirm Carrier Order" at bounding box center [1050, 940] width 164 height 29
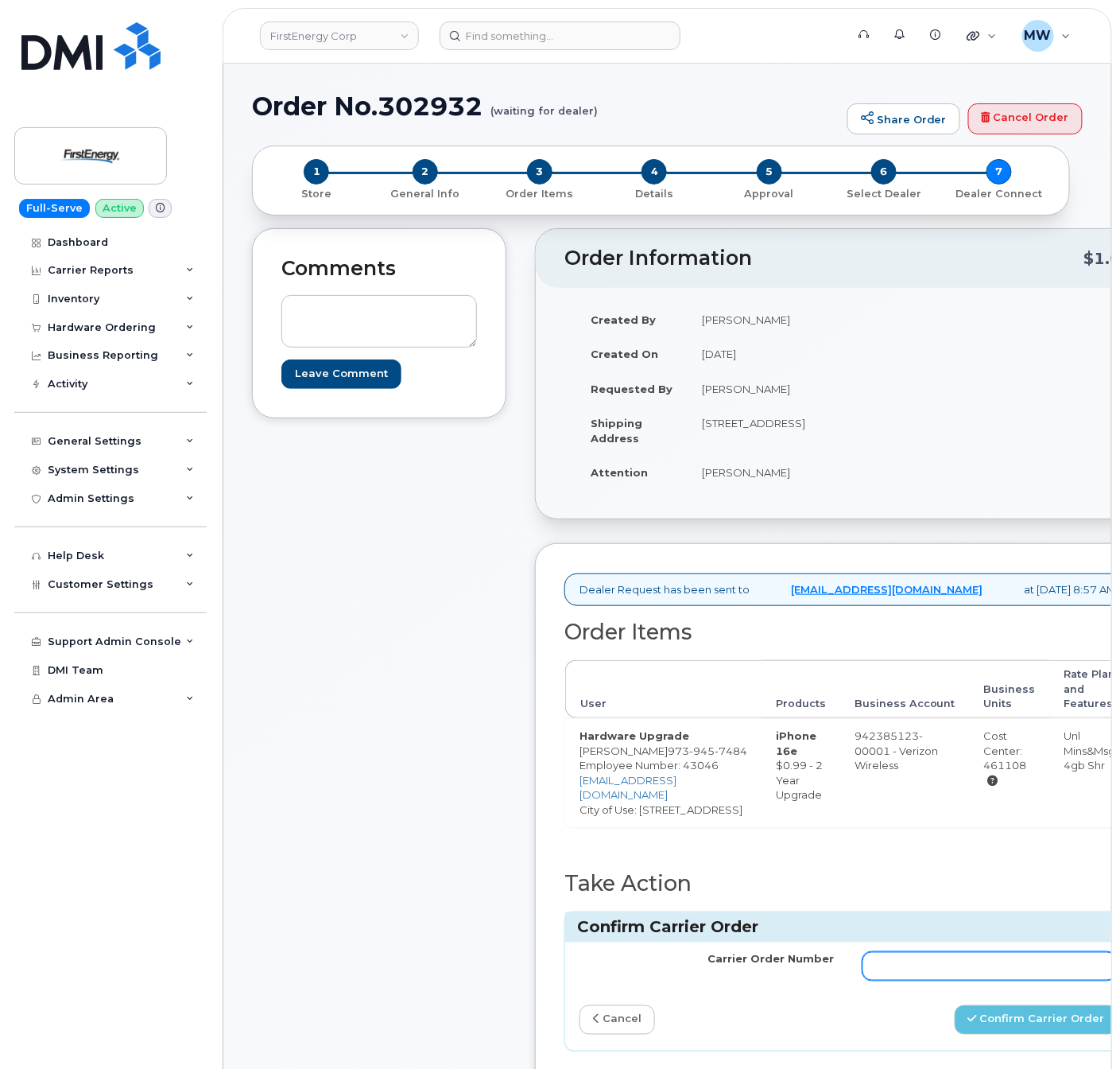
paste input "MB3000600044329"
click at [980, 981] on input "MB3000600044329" at bounding box center [989, 966] width 255 height 28
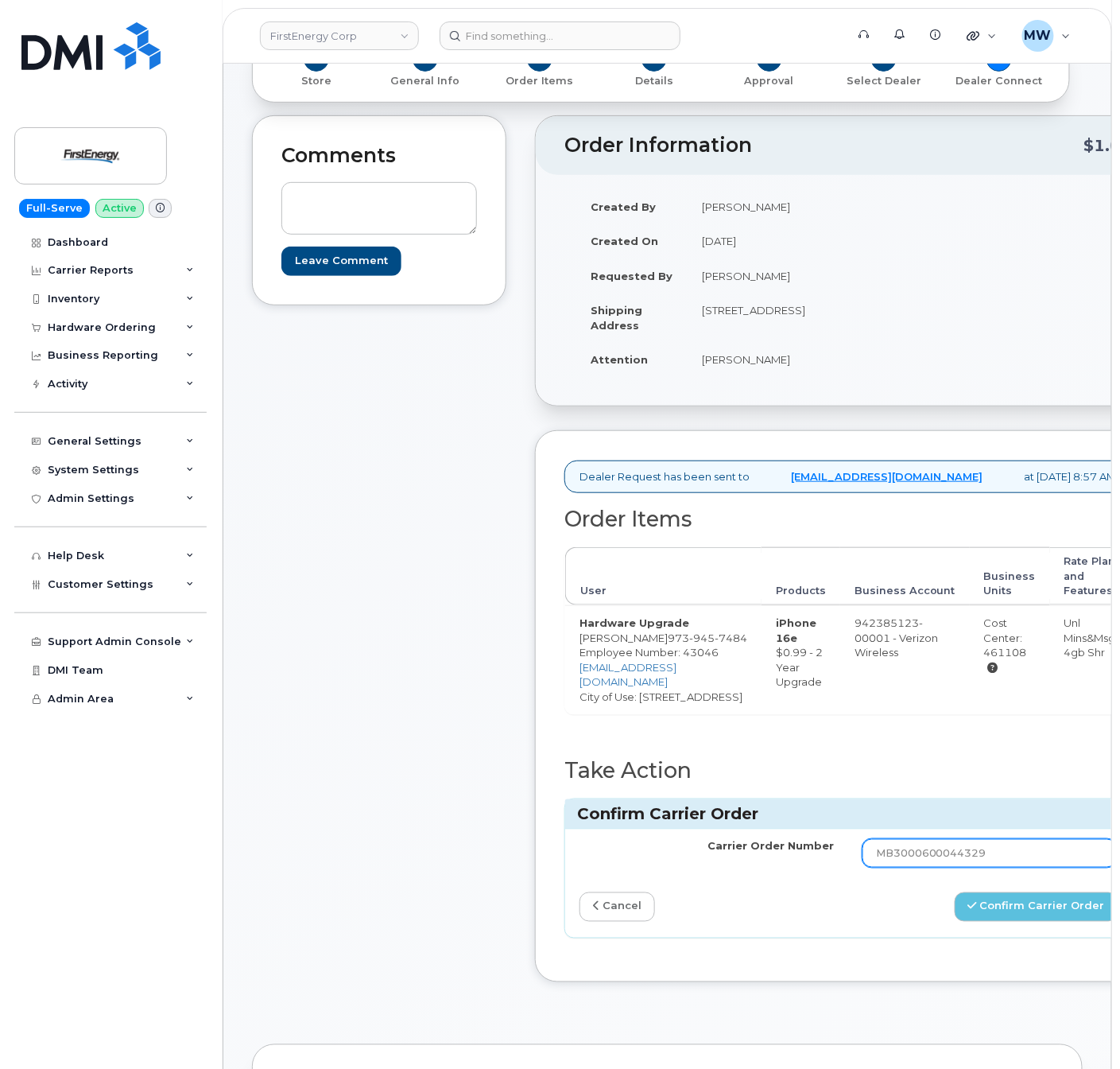
scroll to position [112, 0]
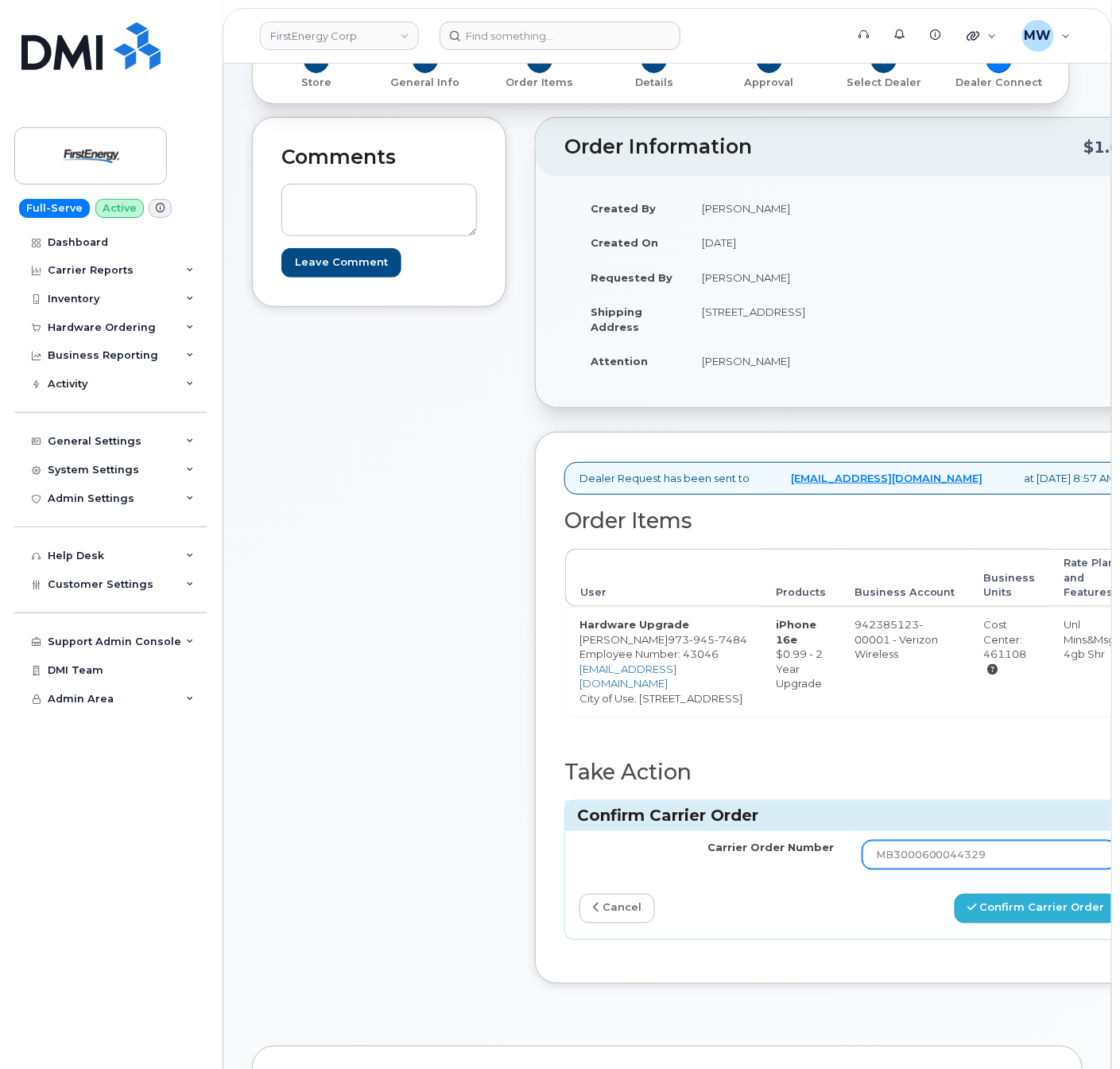
type input "MB3000600044329"
click at [1031, 923] on button "Confirm Carrier Order" at bounding box center [1037, 908] width 164 height 29
